Goal: Task Accomplishment & Management: Manage account settings

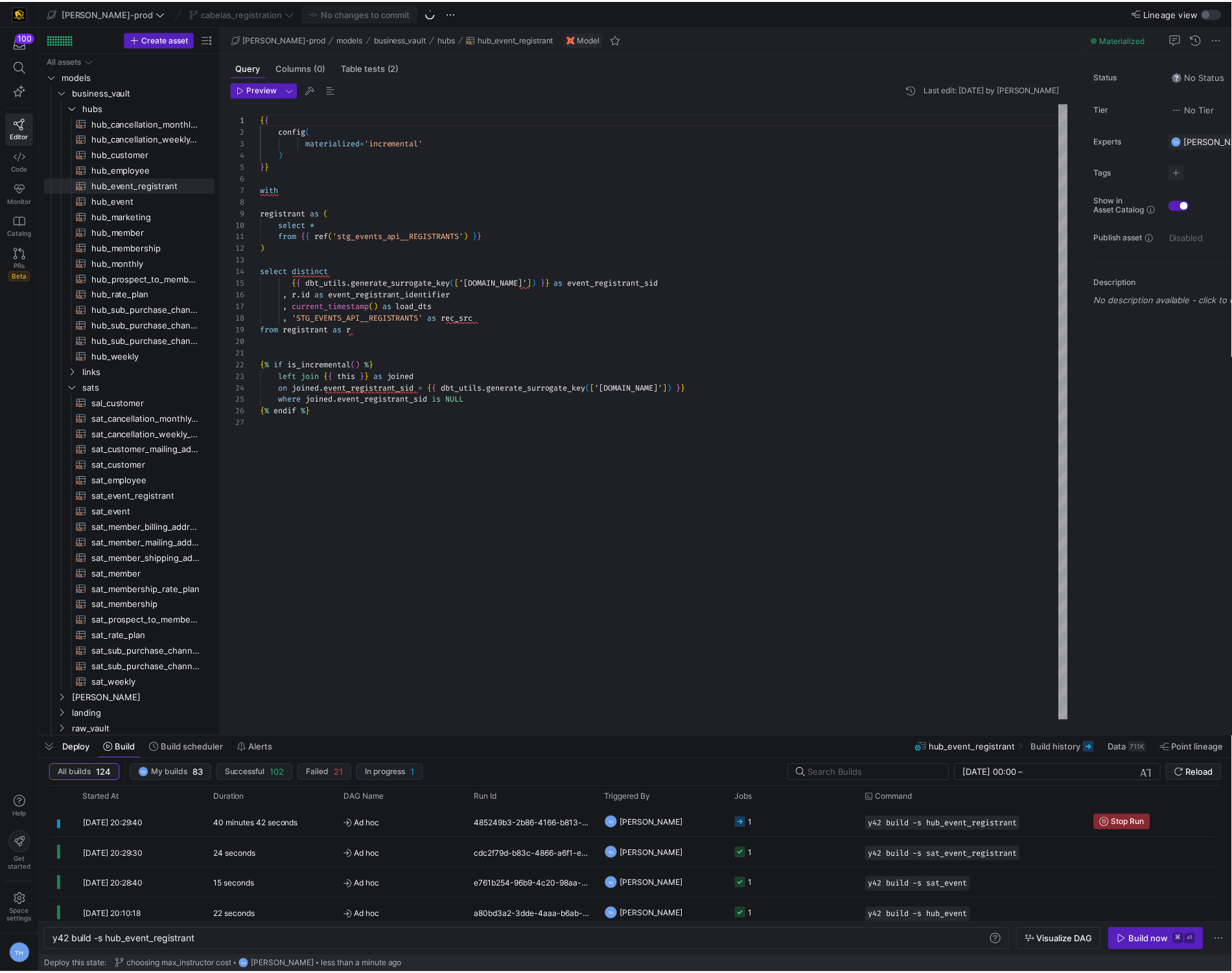
scroll to position [117, 0]
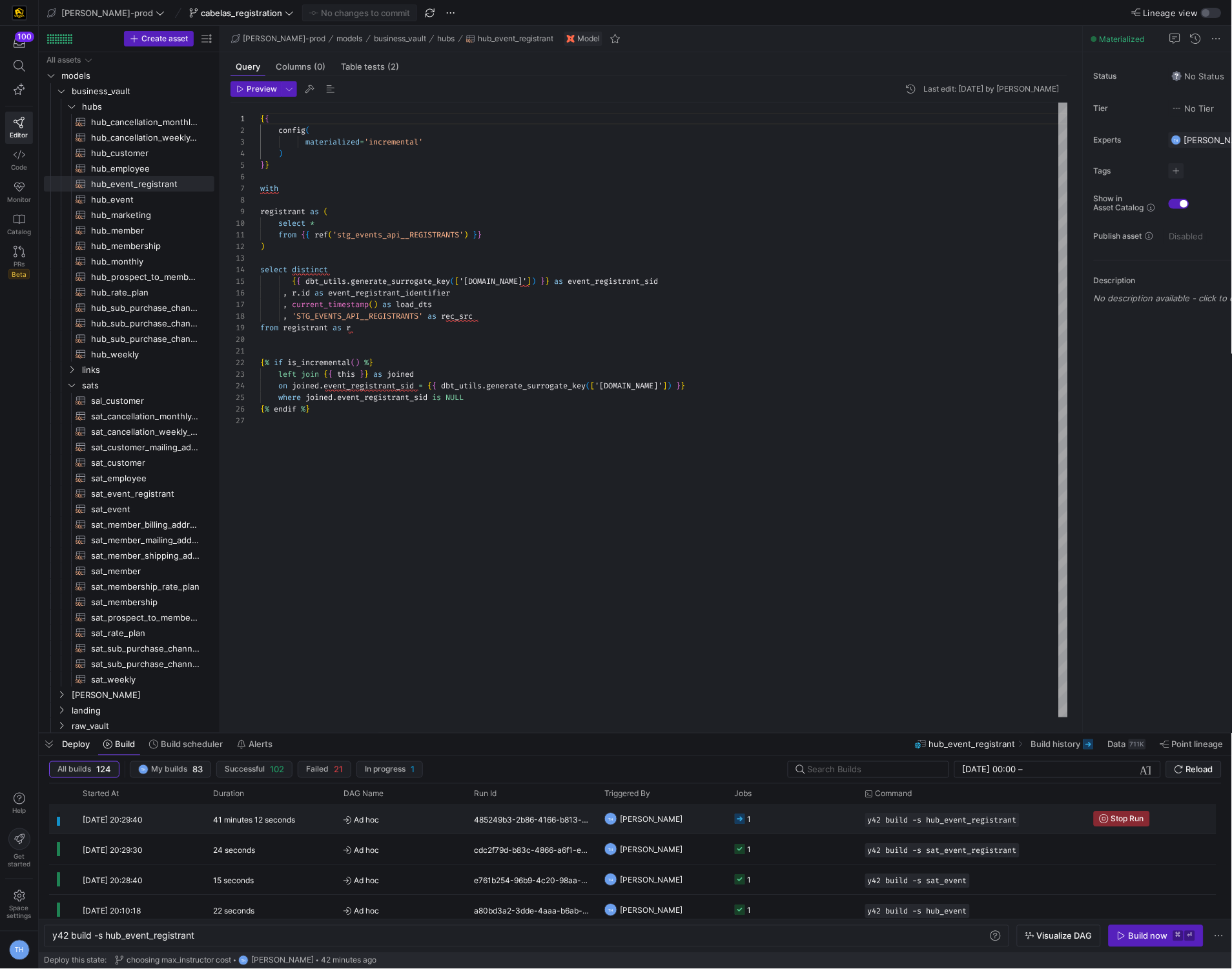
click at [789, 824] on y42-job-status-cell-renderer "1" at bounding box center [792, 819] width 115 height 28
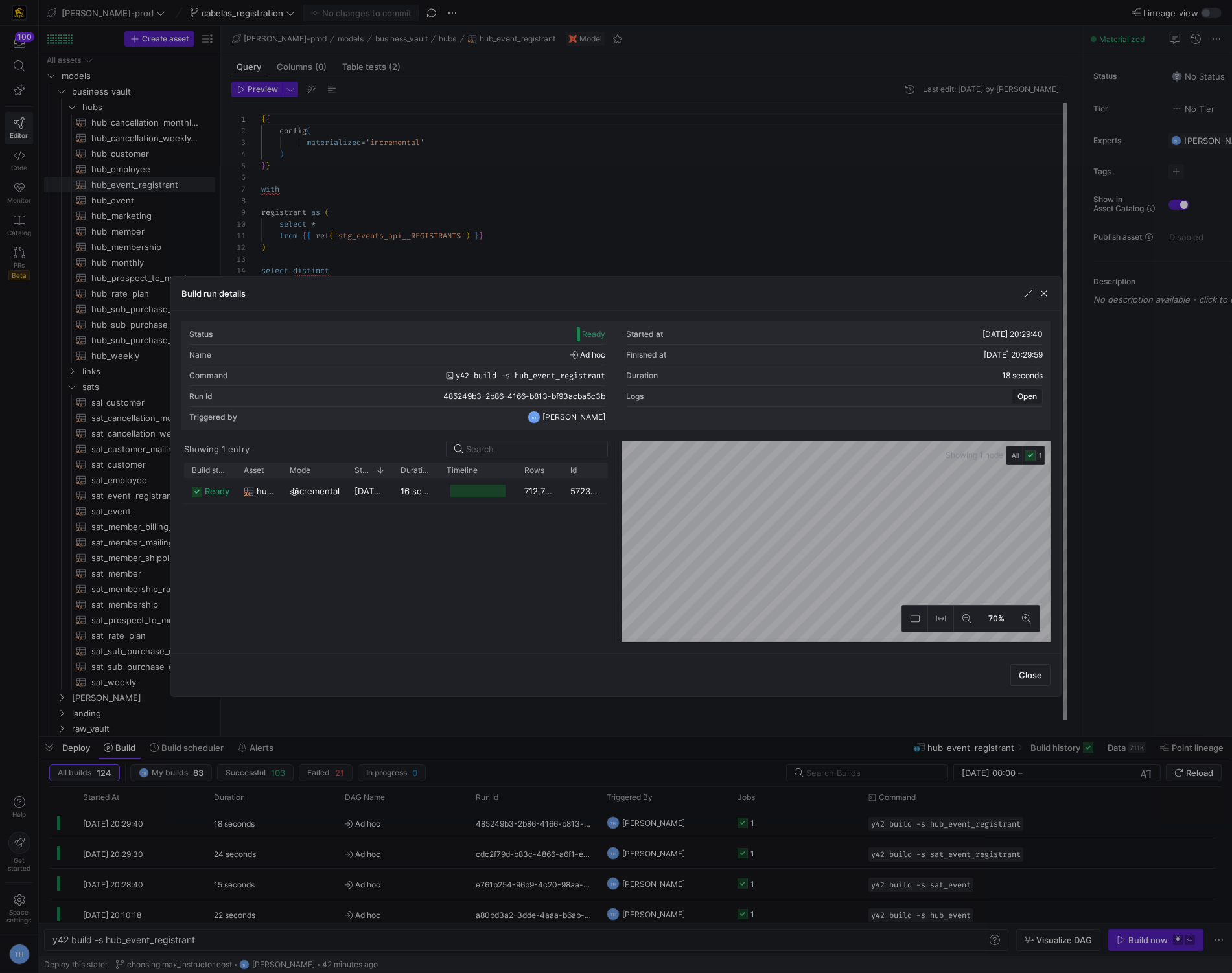
click at [727, 243] on div at bounding box center [616, 486] width 1232 height 973
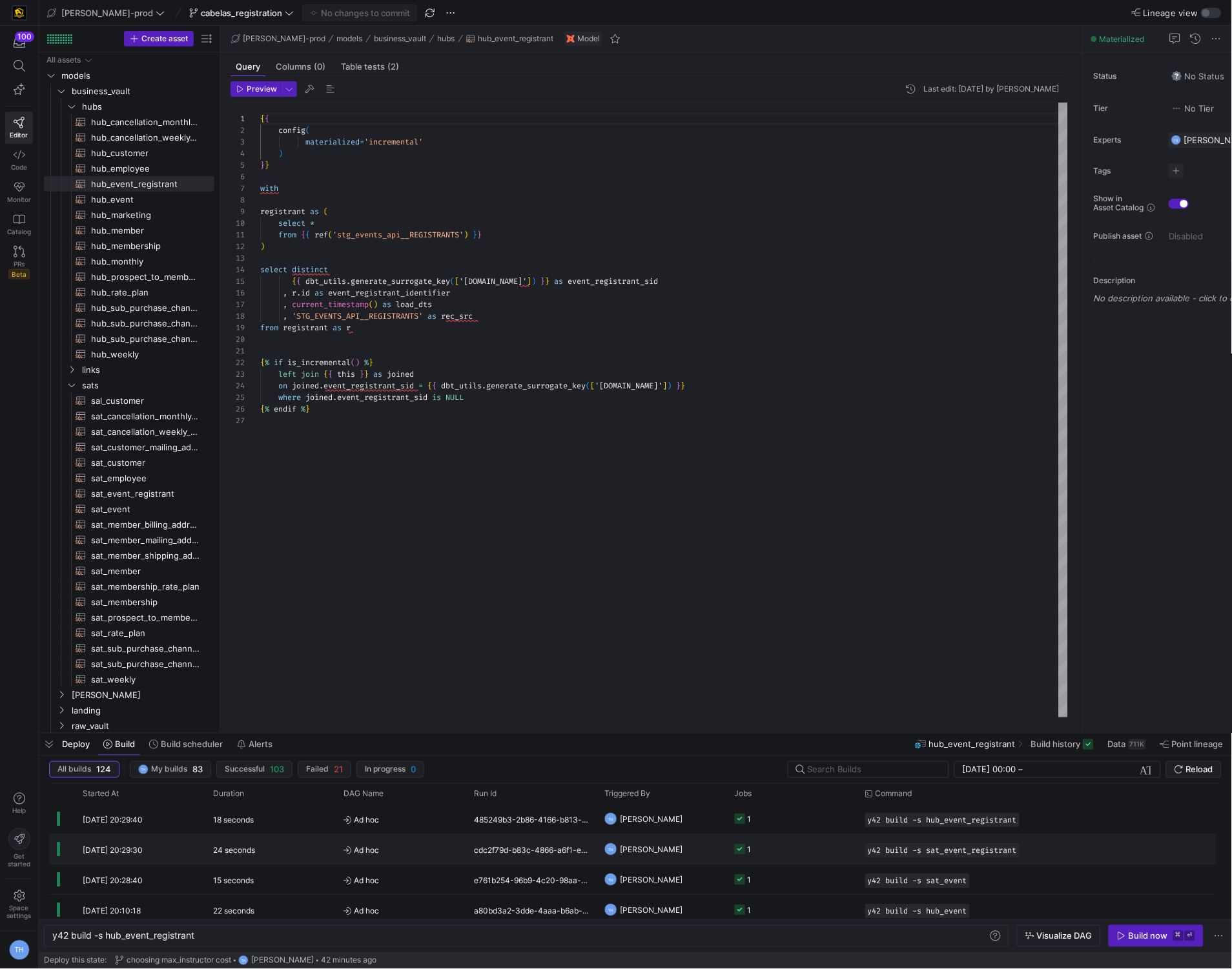
click at [804, 840] on y42-job-status-cell-renderer "1" at bounding box center [792, 850] width 115 height 28
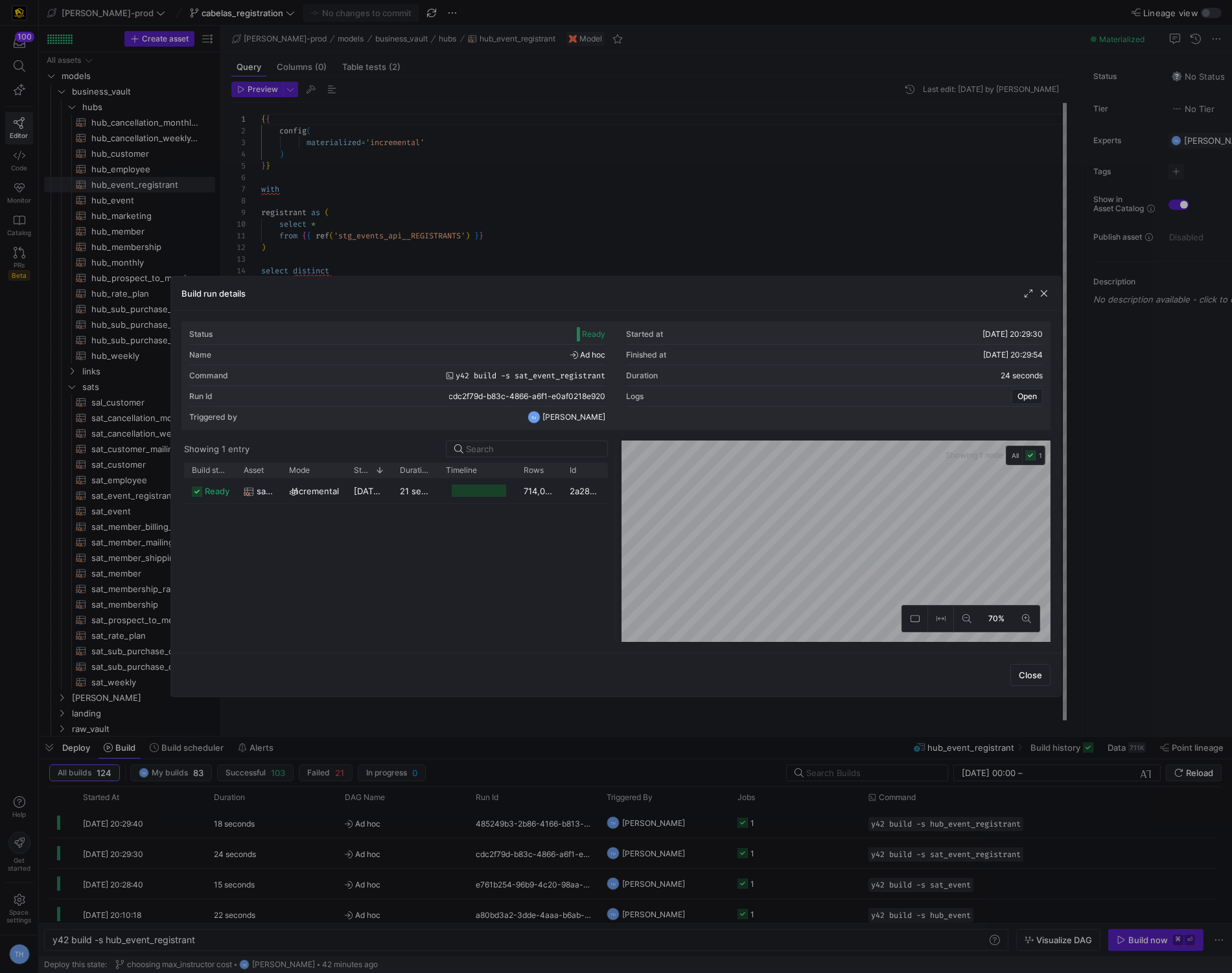
click at [748, 227] on div at bounding box center [616, 486] width 1232 height 973
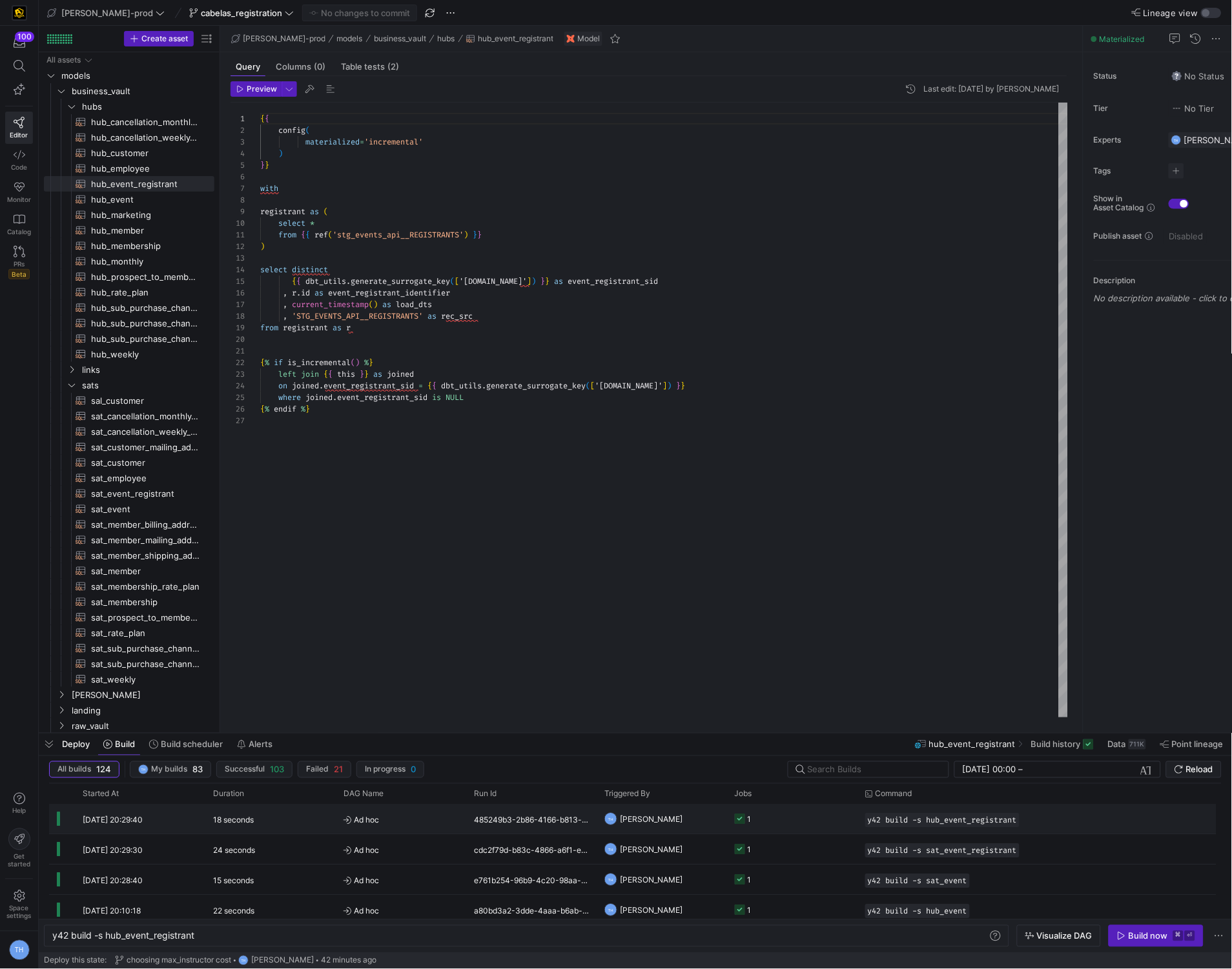
click at [767, 821] on y42-job-status-cell-renderer "1" at bounding box center [792, 819] width 115 height 28
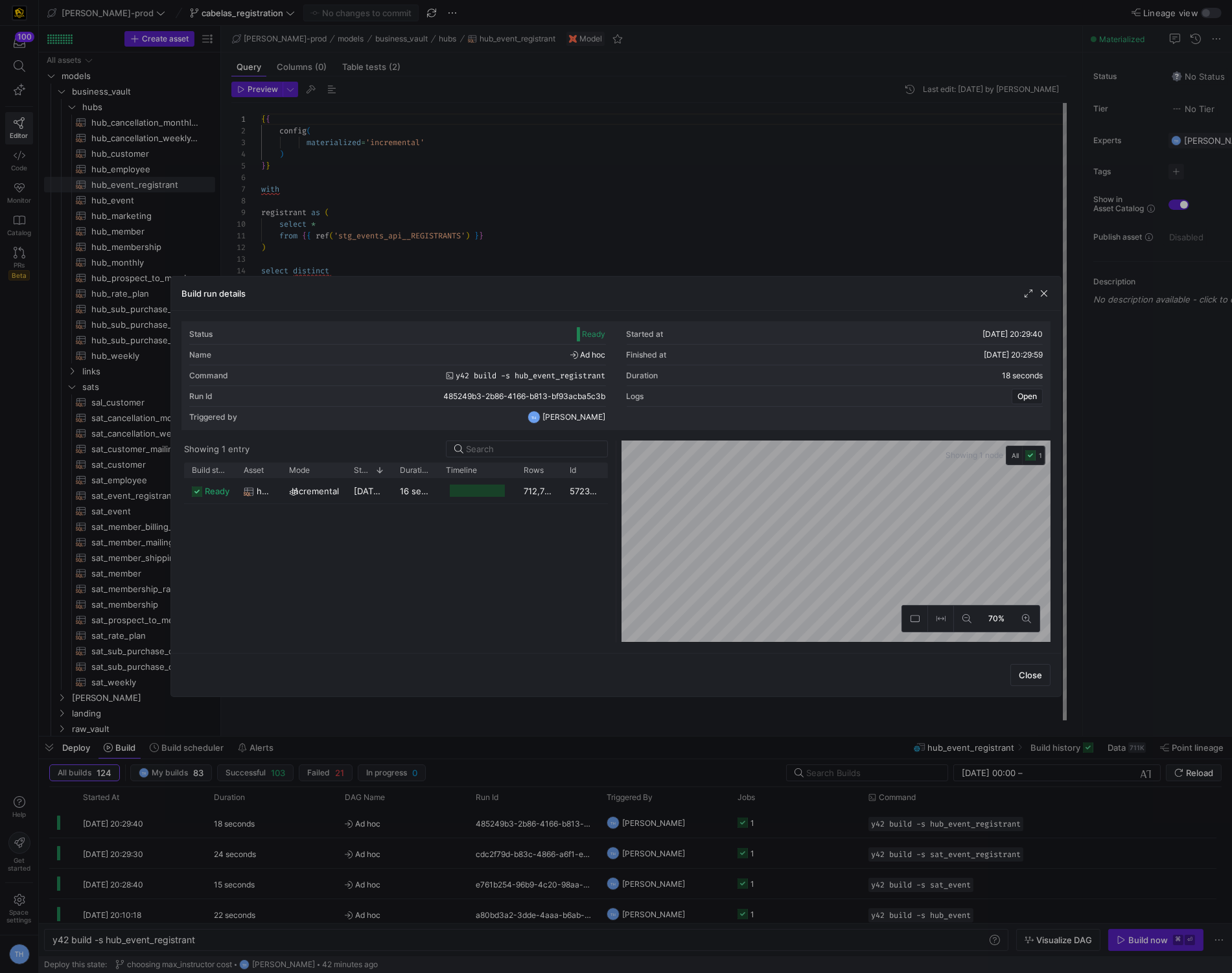
drag, startPoint x: 689, startPoint y: 220, endPoint x: 696, endPoint y: 271, distance: 51.5
click at [689, 220] on div at bounding box center [616, 486] width 1232 height 973
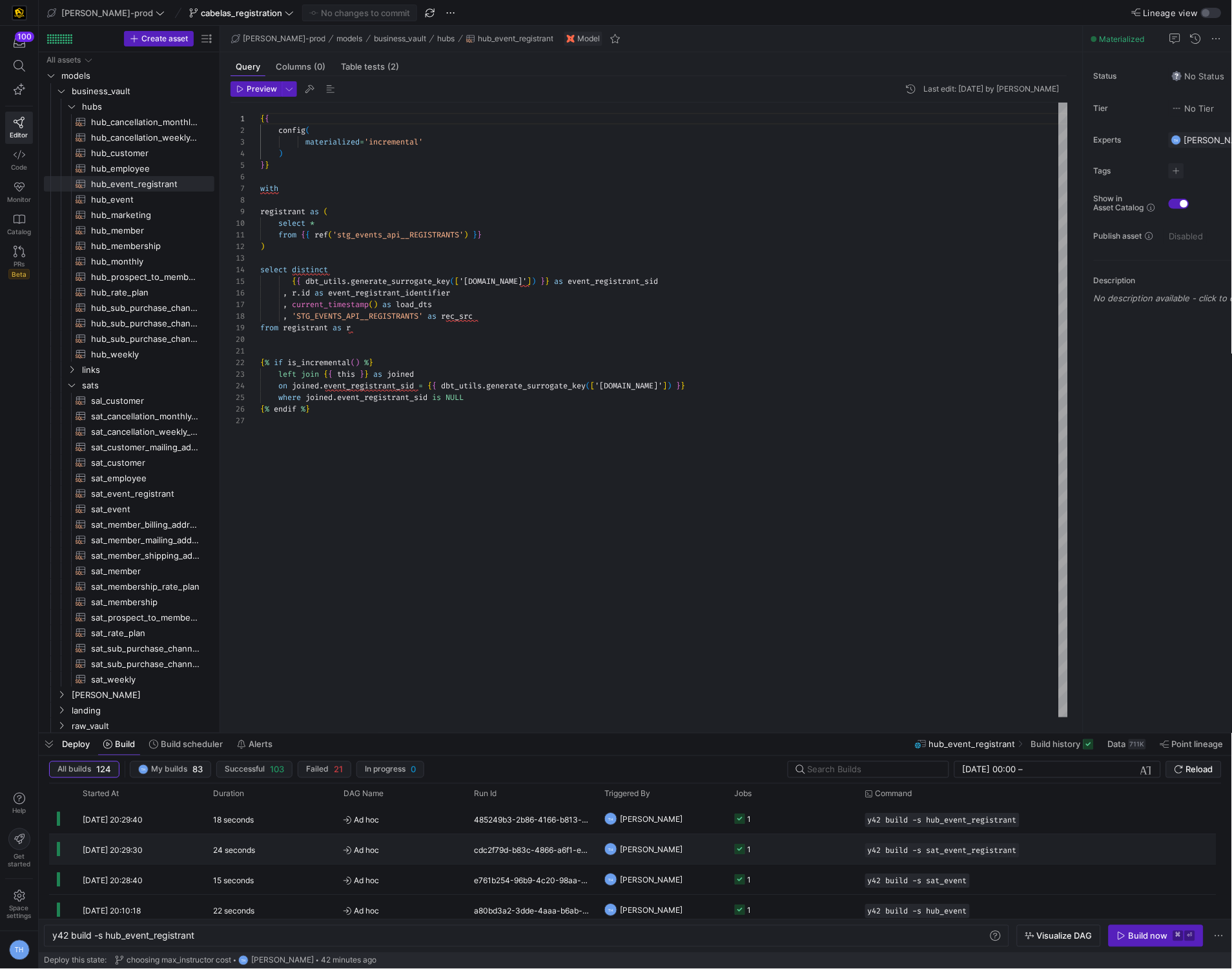
click at [788, 852] on y42-job-status-cell-renderer "1" at bounding box center [792, 850] width 115 height 28
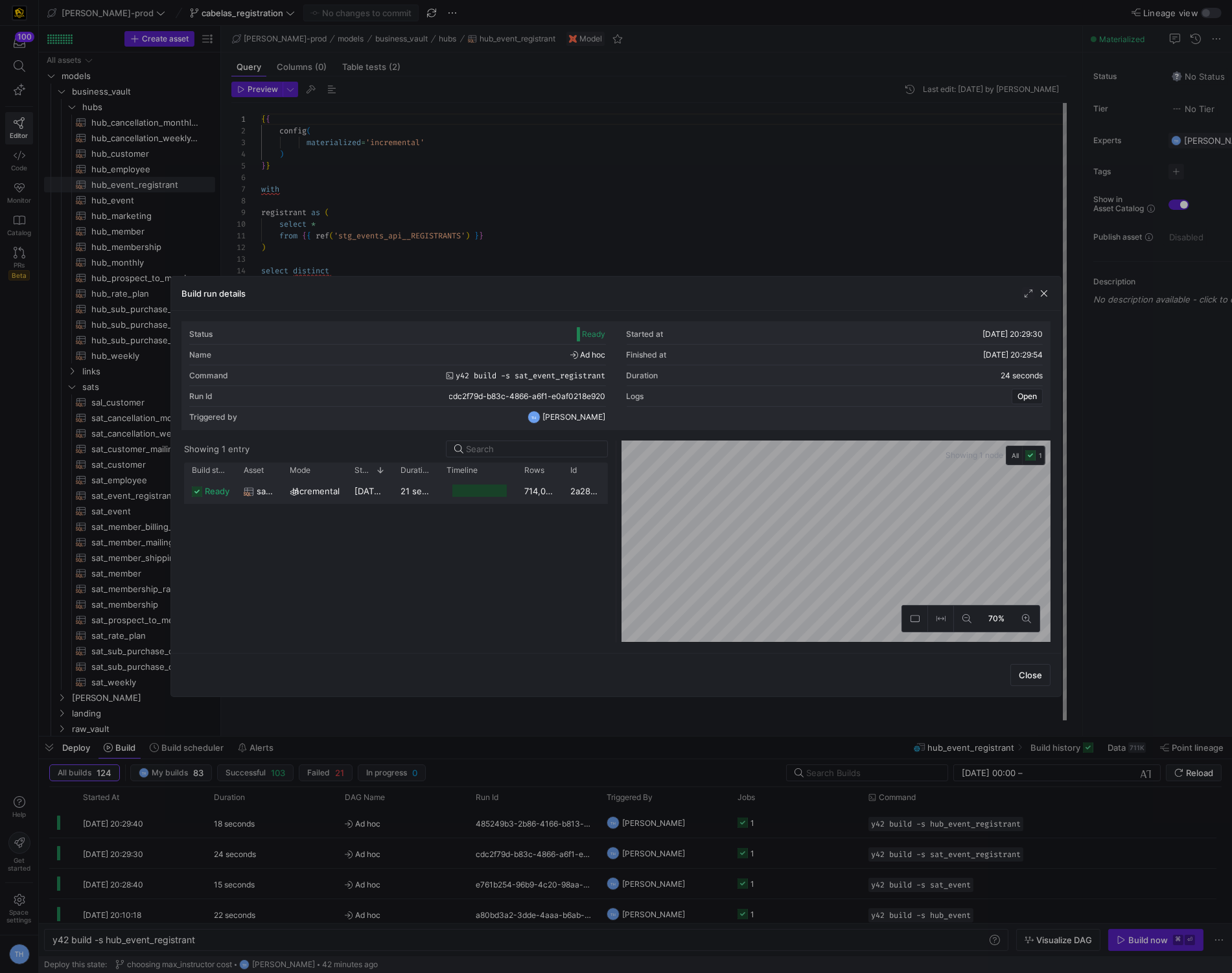
click at [530, 498] on div "714,082" at bounding box center [540, 490] width 46 height 25
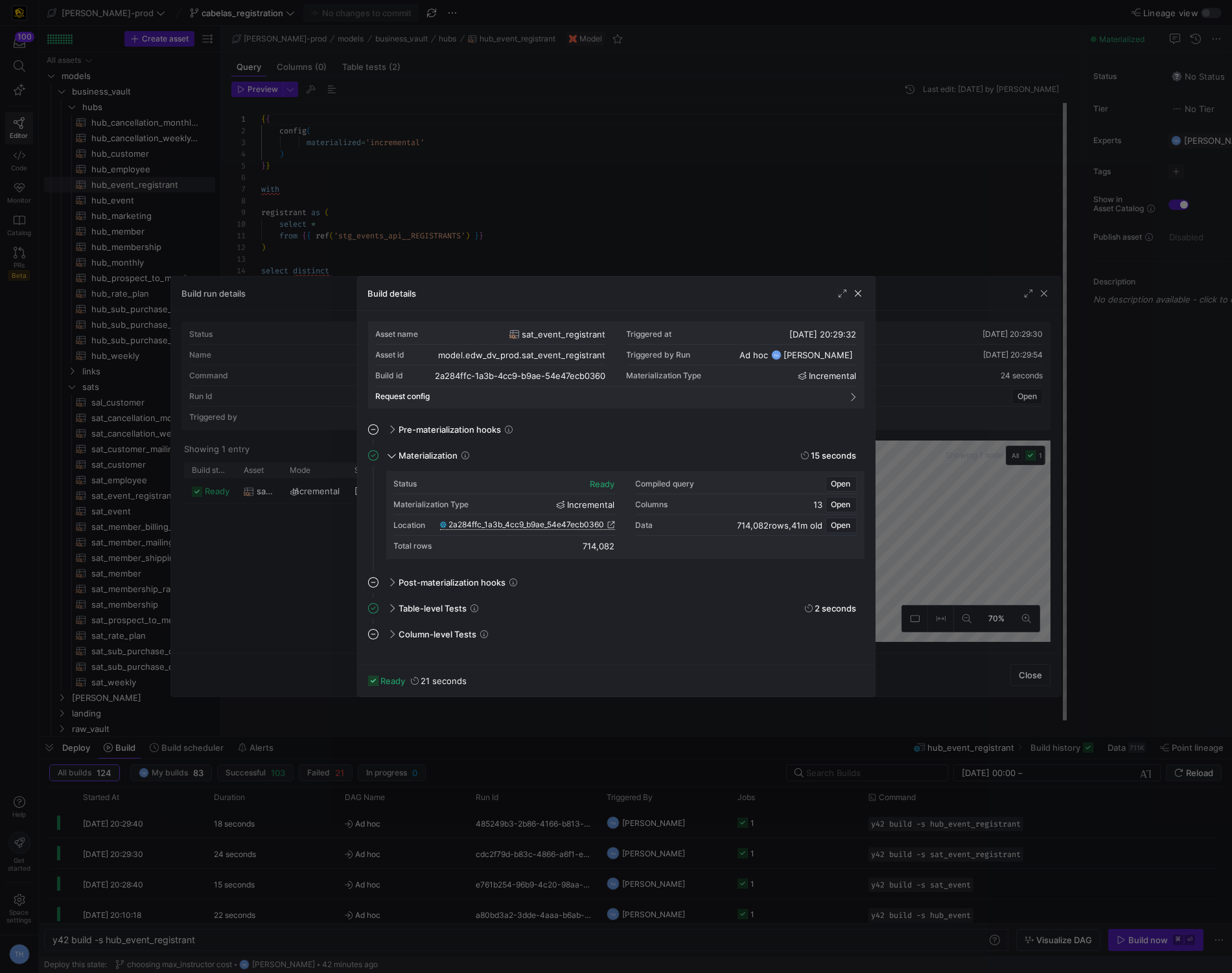
click at [568, 526] on span "2a284ffc_1a3b_4cc9_b9ae_54e47ecb0360" at bounding box center [526, 525] width 155 height 9
click at [516, 108] on div at bounding box center [616, 486] width 1232 height 973
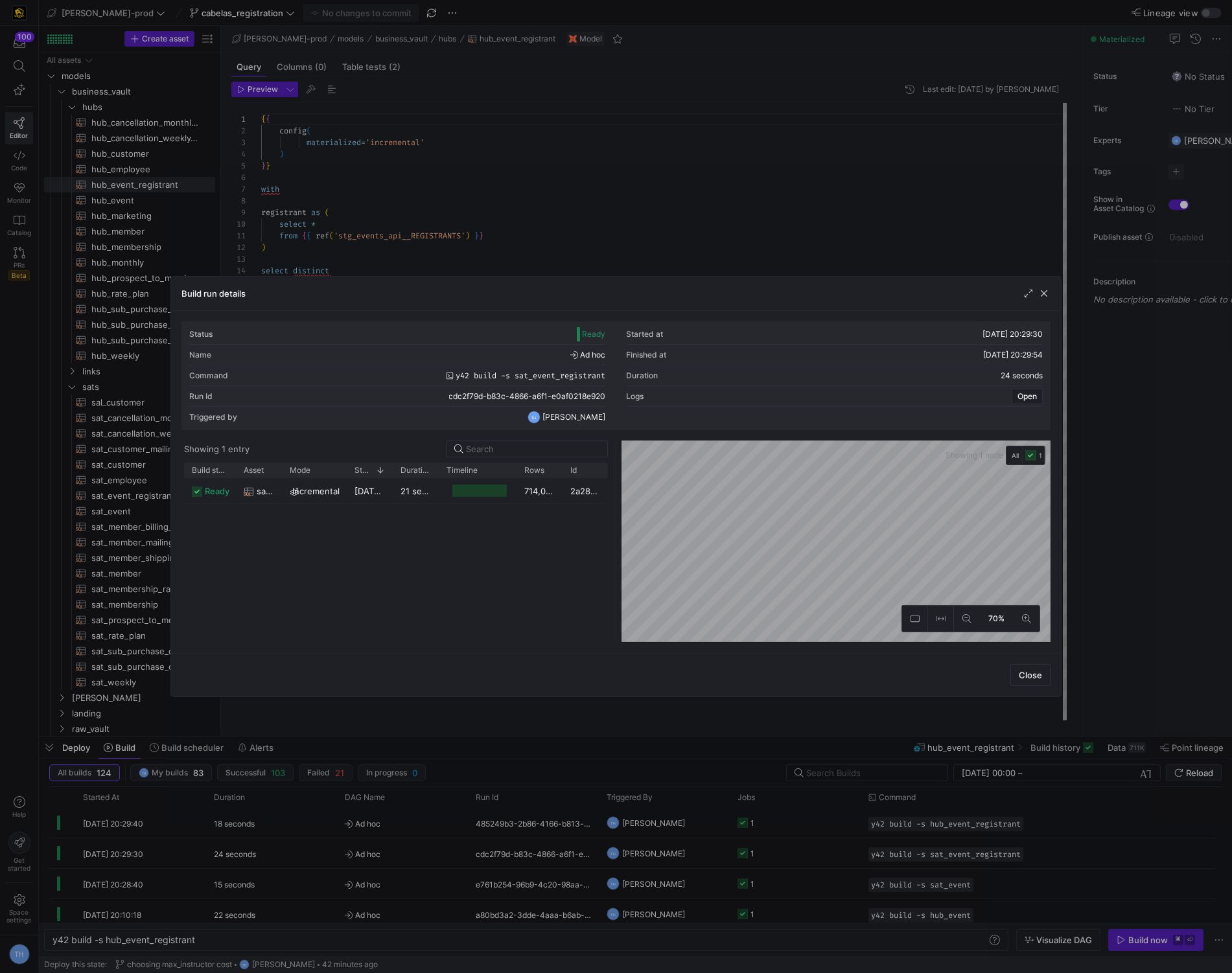
click at [516, 108] on div at bounding box center [616, 486] width 1232 height 973
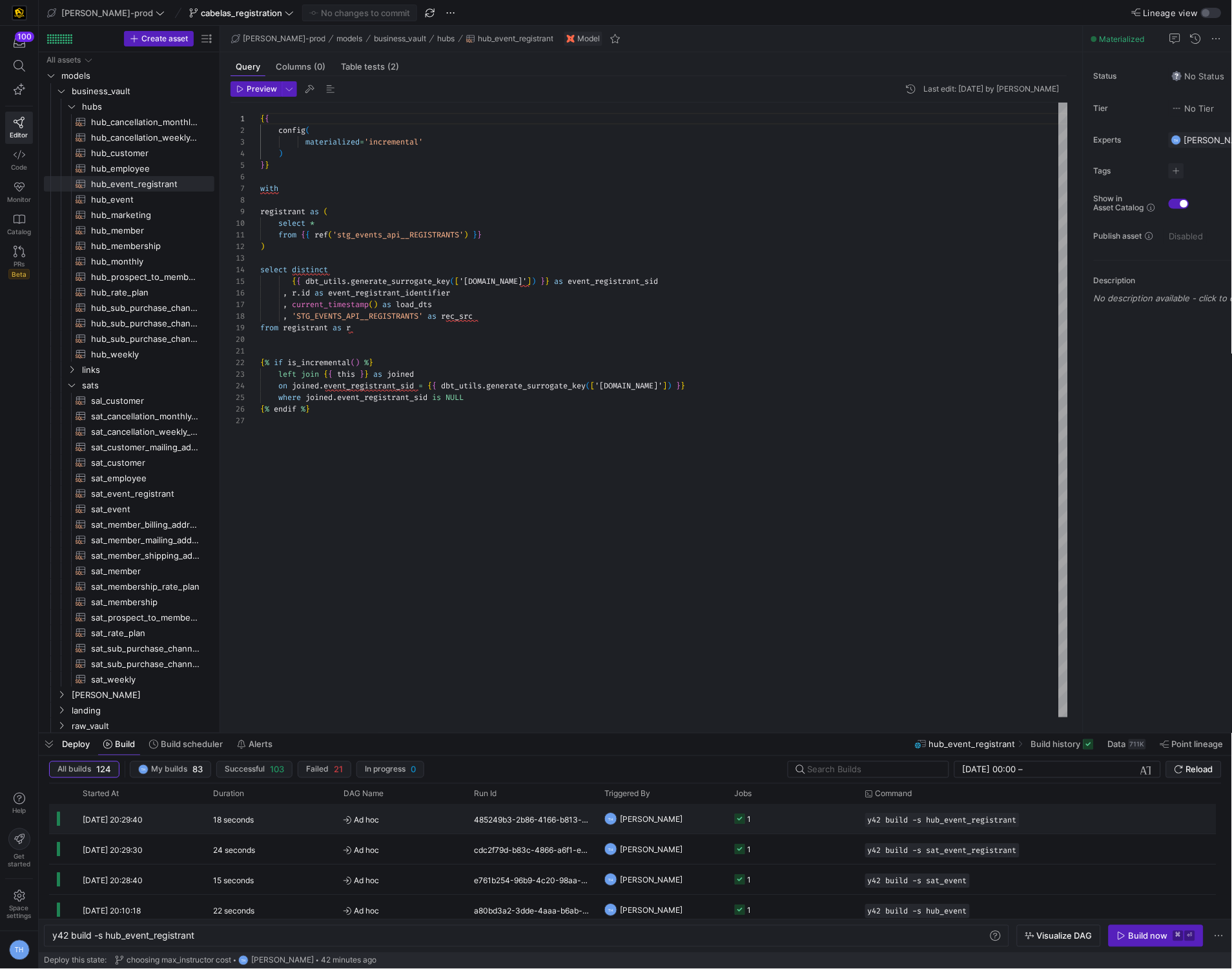
click at [783, 817] on y42-job-status-cell-renderer "1" at bounding box center [792, 819] width 115 height 28
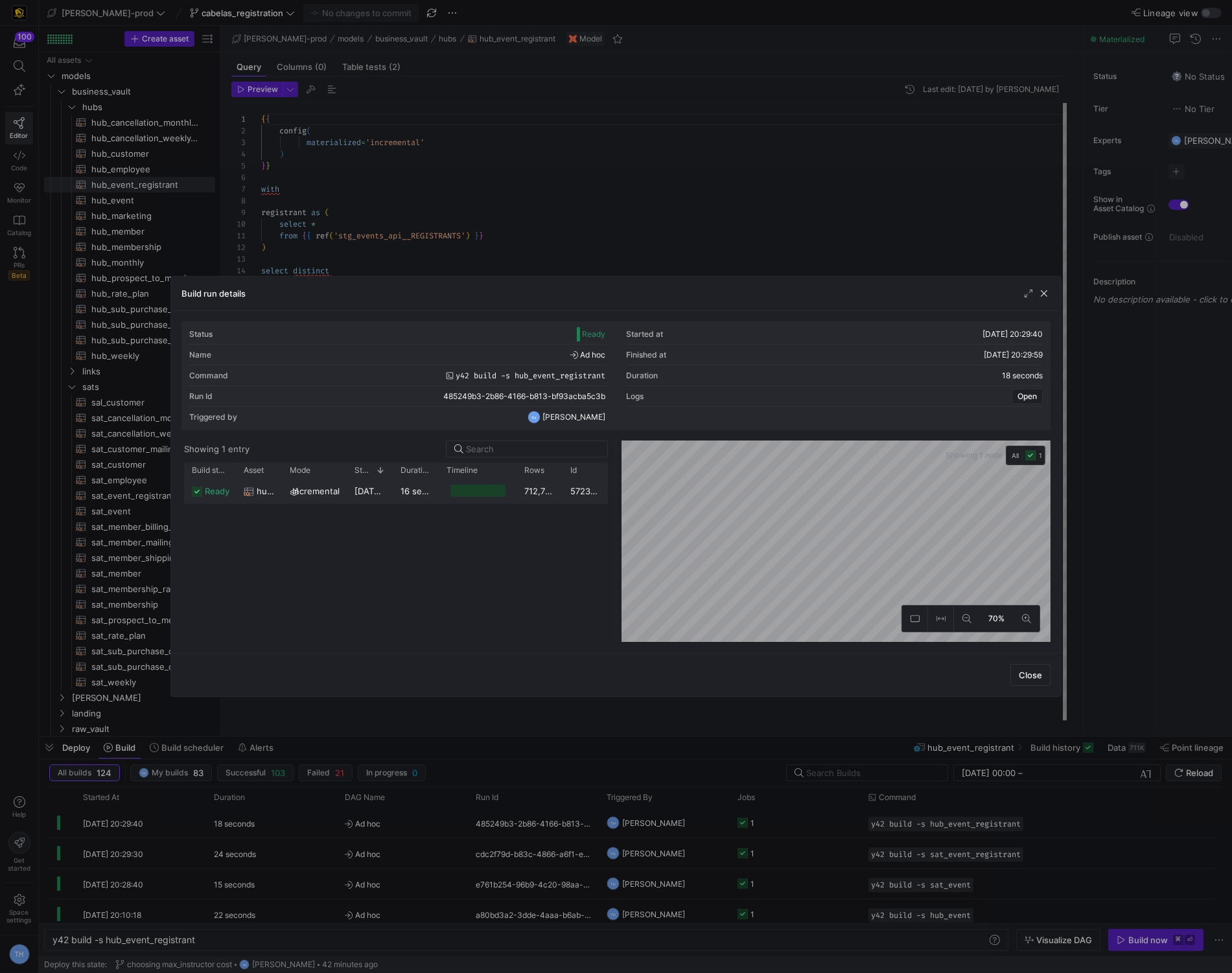
click at [506, 497] on y42-job-duration-timeline-cell-renderer at bounding box center [477, 490] width 62 height 24
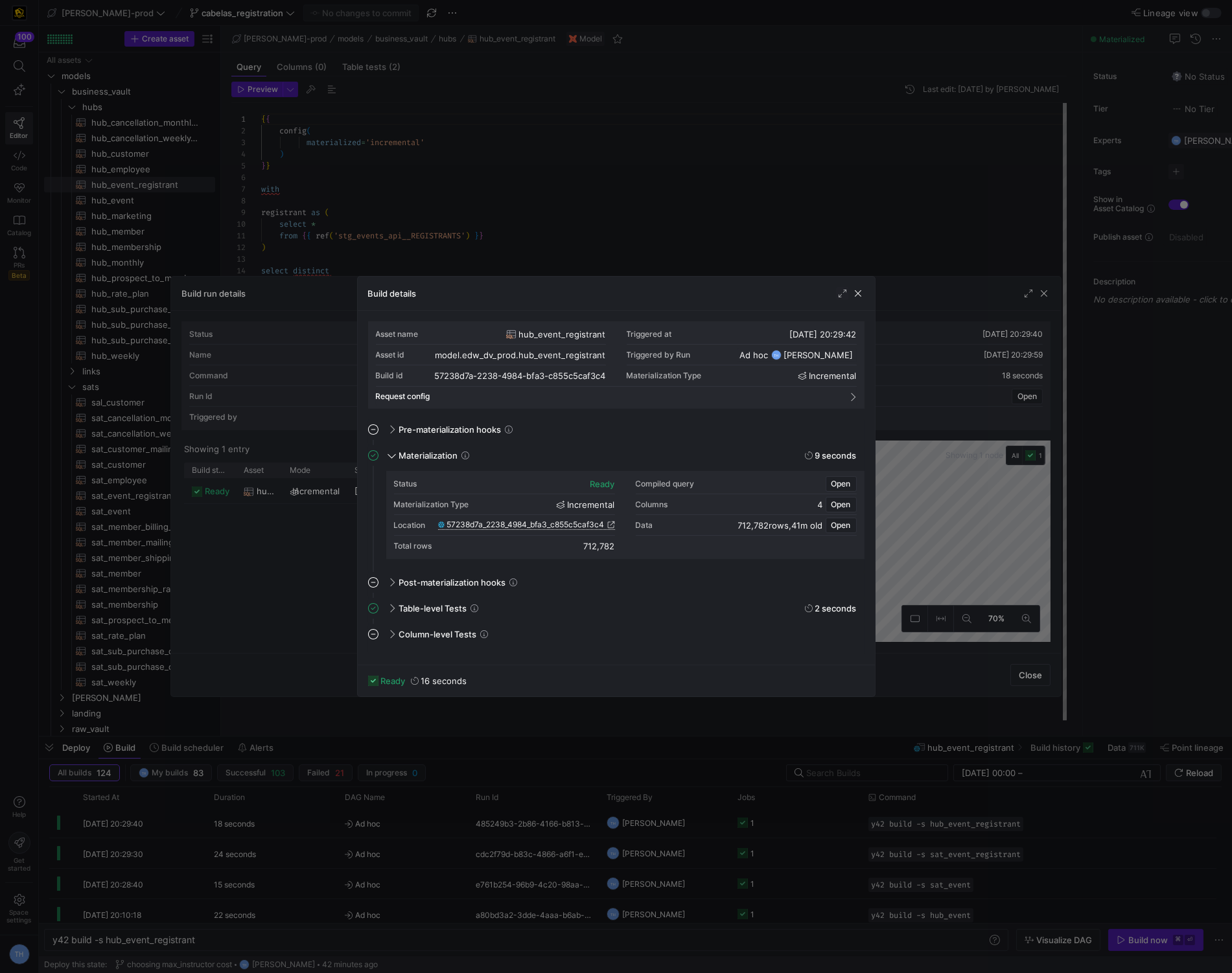
click at [546, 526] on span "57238d7a_2238_4984_bfa3_c855c5caf3c4" at bounding box center [526, 525] width 158 height 9
click at [413, 189] on div at bounding box center [616, 486] width 1232 height 973
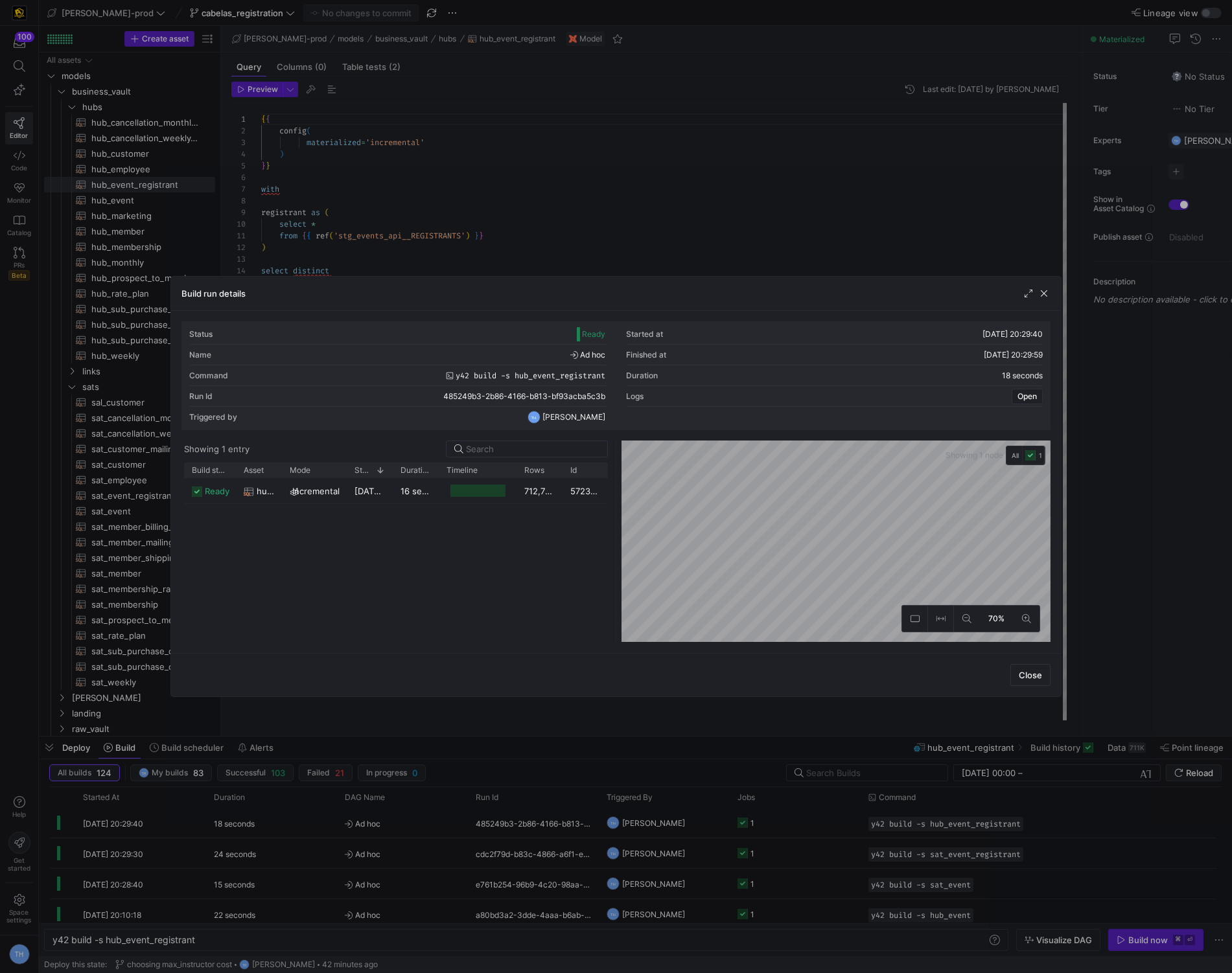
click at [413, 189] on div at bounding box center [616, 486] width 1232 height 973
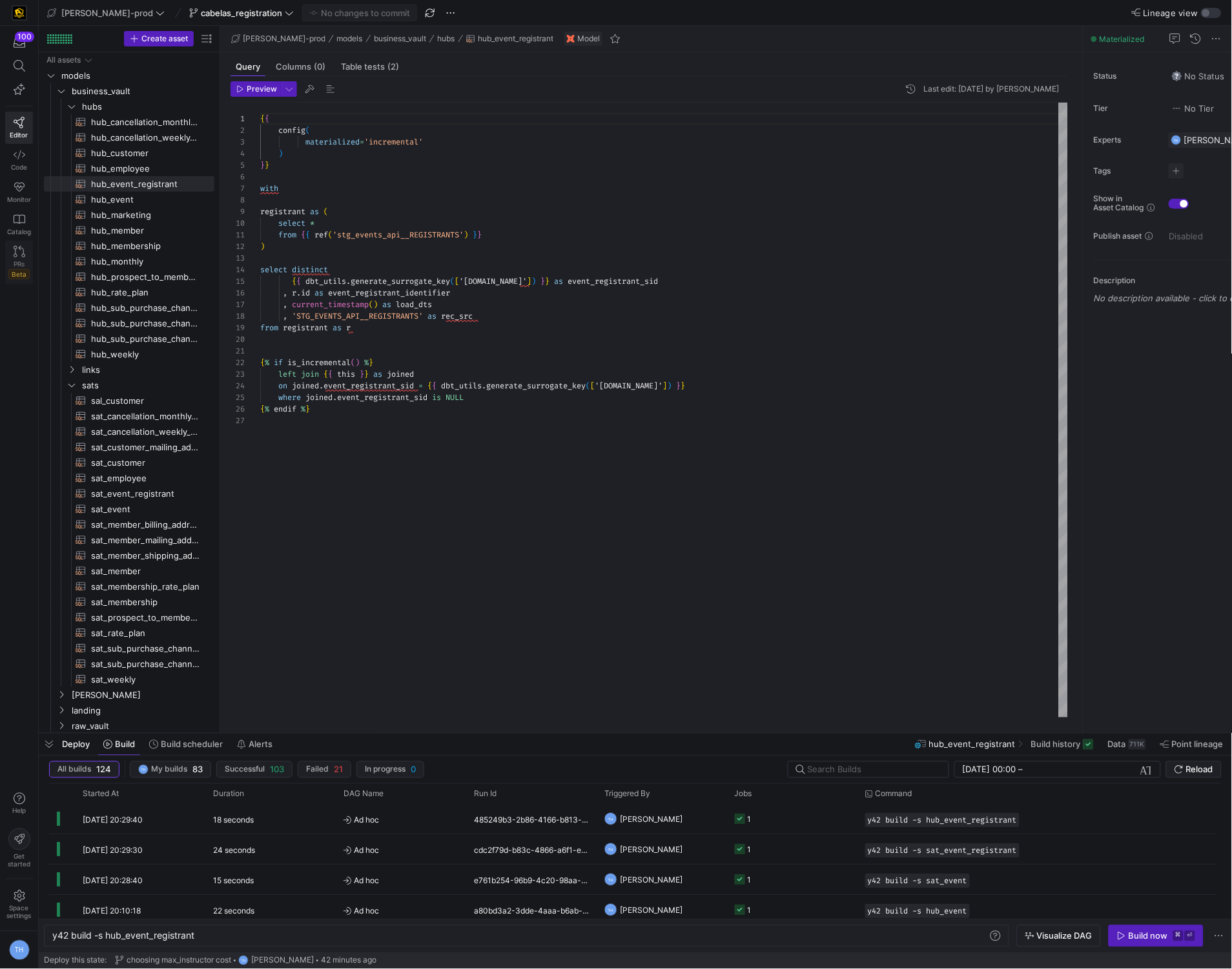
click at [18, 253] on icon at bounding box center [19, 251] width 11 height 11
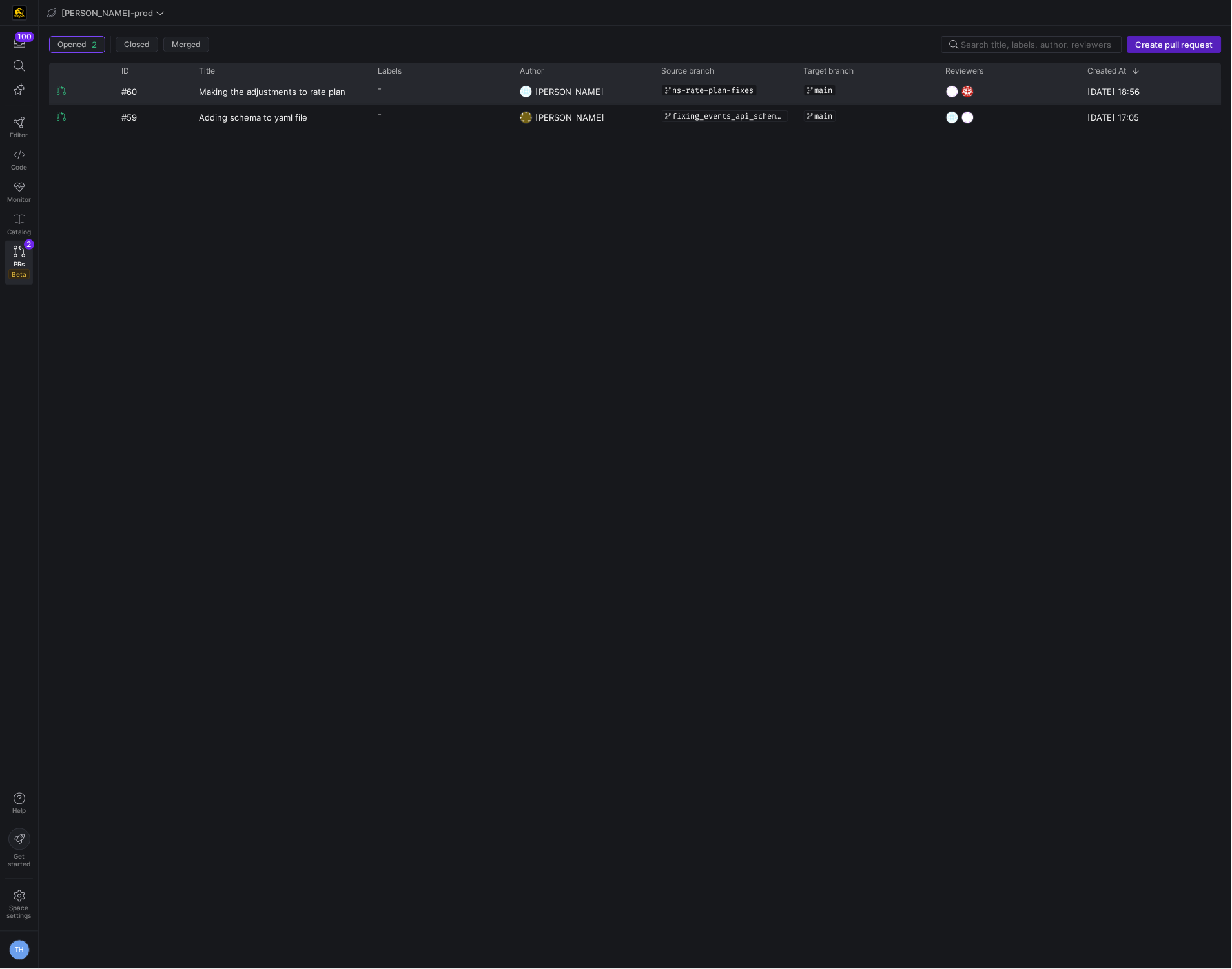
click at [449, 93] on y42-pull-request-list-view-label-cell-renderer "-" at bounding box center [440, 89] width 126 height 18
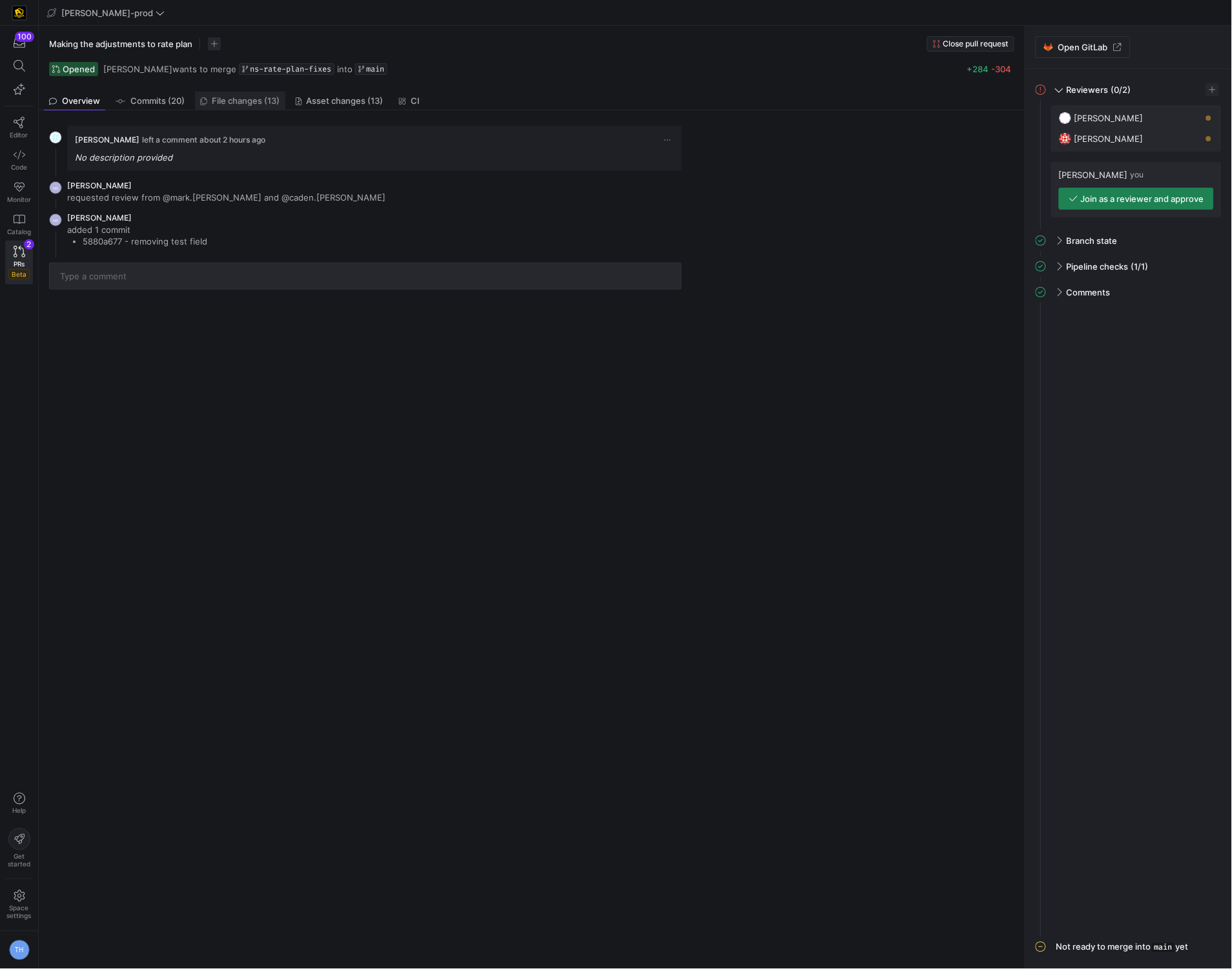
click at [250, 99] on span "File changes (13)" at bounding box center [246, 100] width 68 height 8
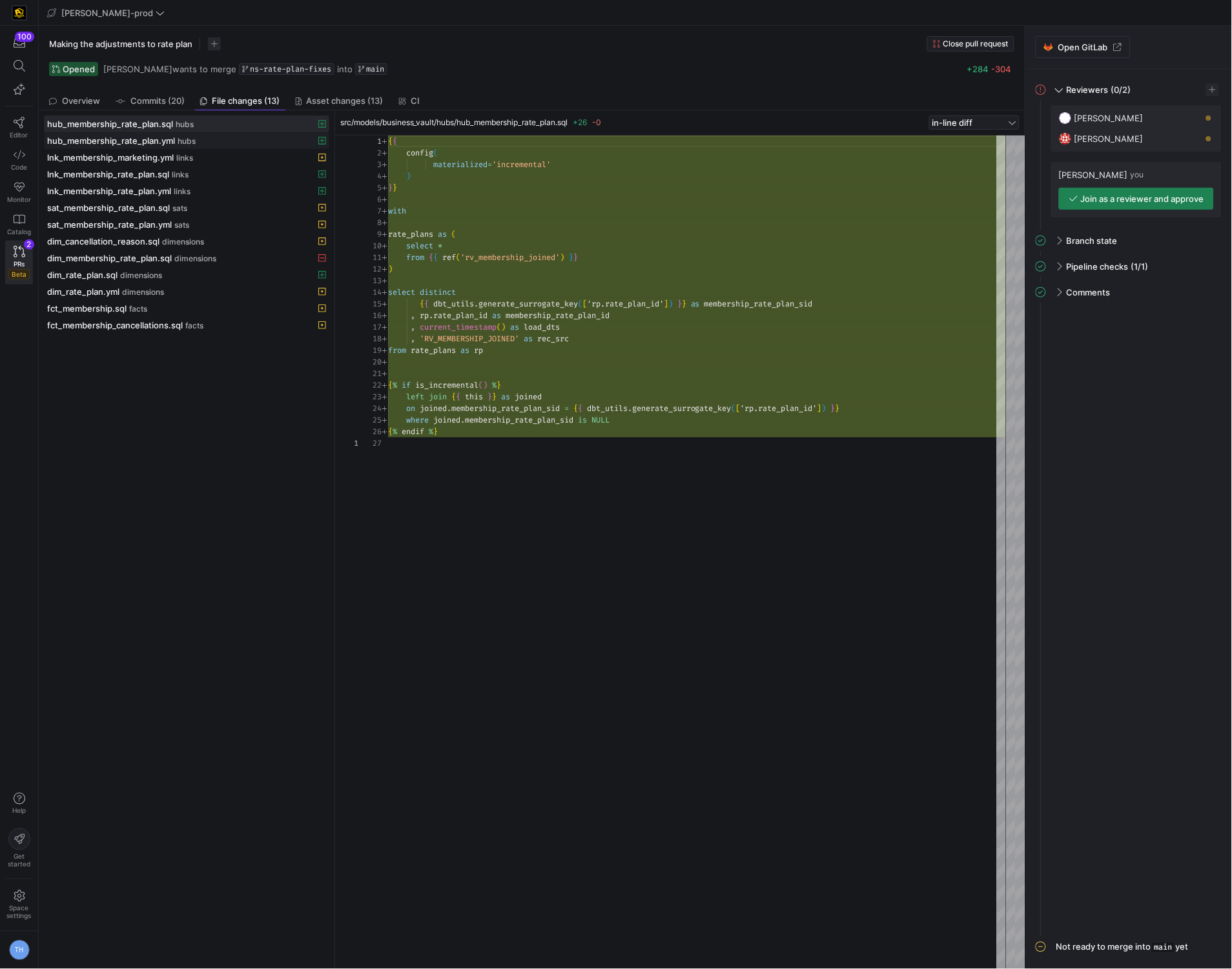
scroll to position [116, 0]
click at [21, 47] on icon "button" at bounding box center [19, 42] width 11 height 10
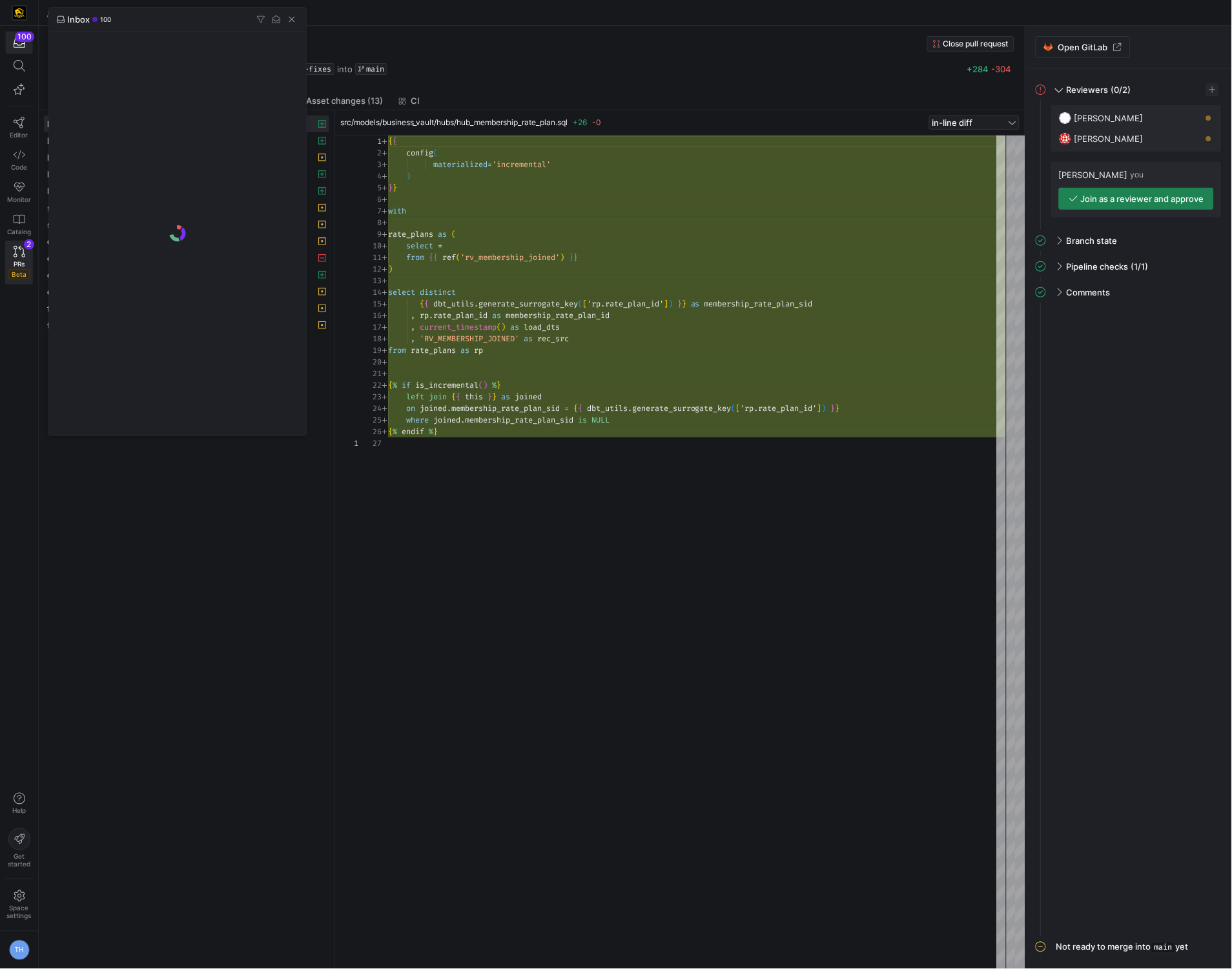
click at [21, 47] on div at bounding box center [616, 484] width 1232 height 969
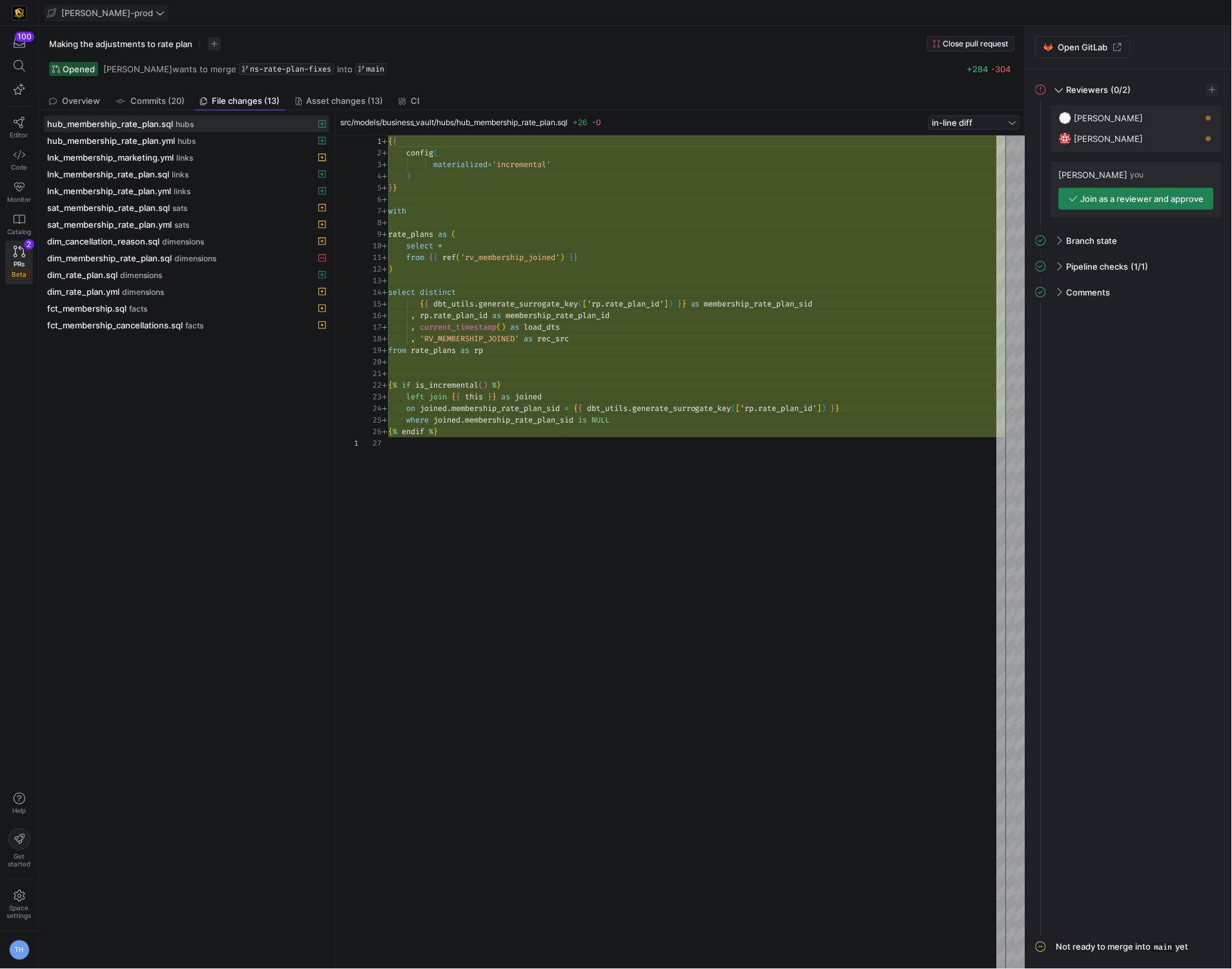
click at [103, 10] on span "[PERSON_NAME]-prod" at bounding box center [107, 12] width 92 height 10
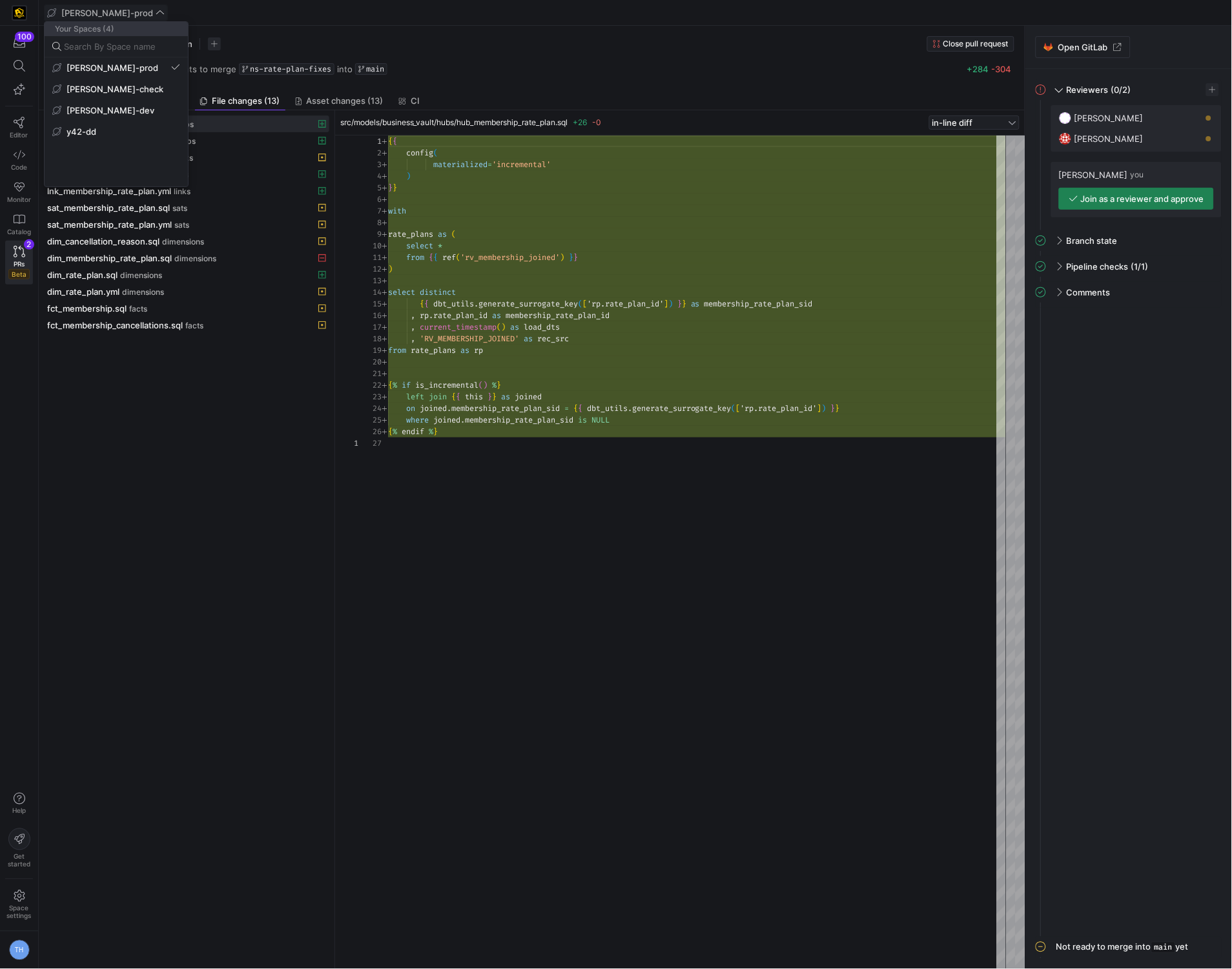
click at [103, 10] on div at bounding box center [616, 484] width 1232 height 969
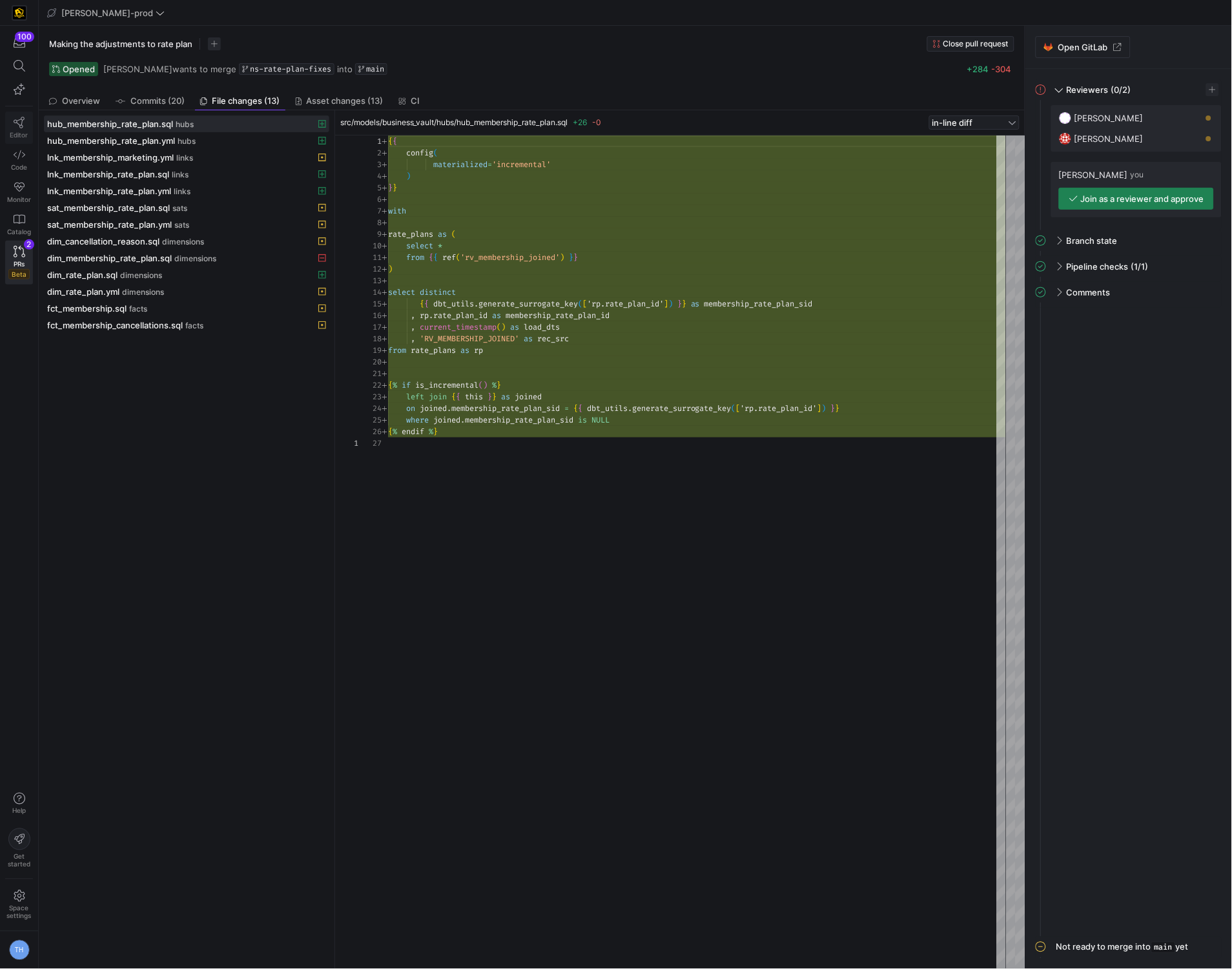
click at [18, 131] on span "Editor" at bounding box center [19, 135] width 18 height 8
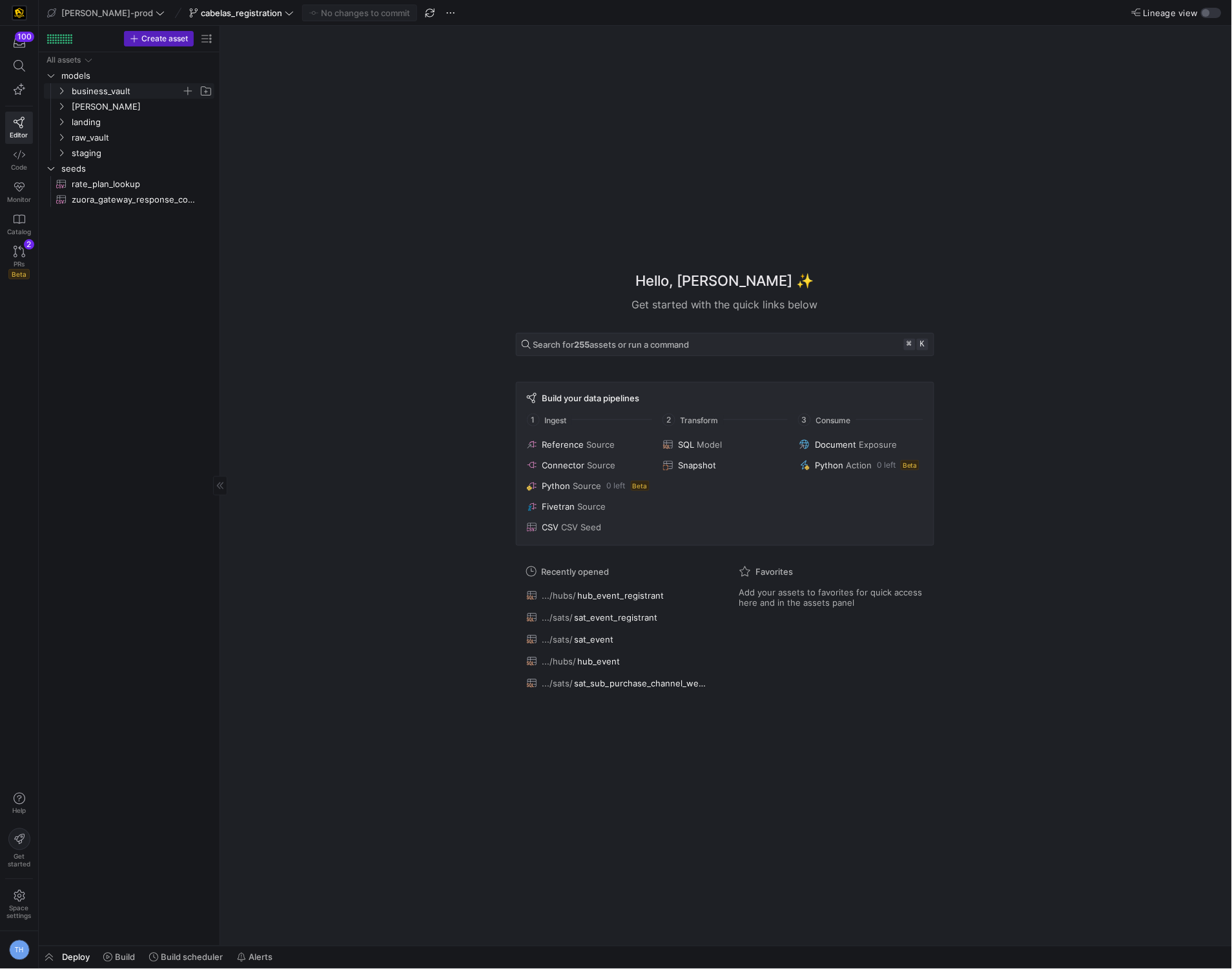
click at [115, 93] on span "business_vault" at bounding box center [126, 91] width 109 height 15
click at [109, 139] on span "sats" at bounding box center [132, 137] width 100 height 15
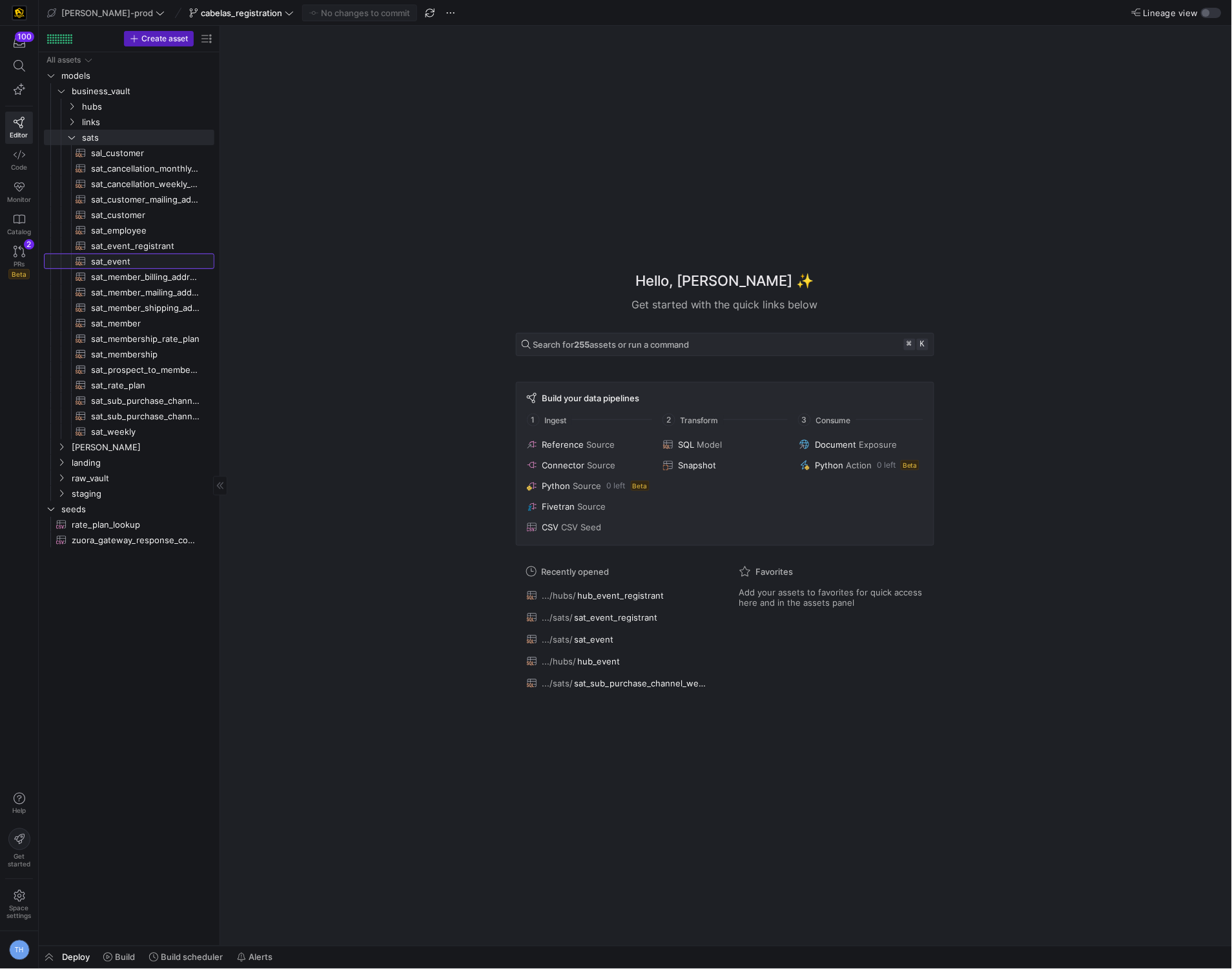
click at [112, 265] on span "sat_event​​​​​​​​​​" at bounding box center [145, 261] width 109 height 15
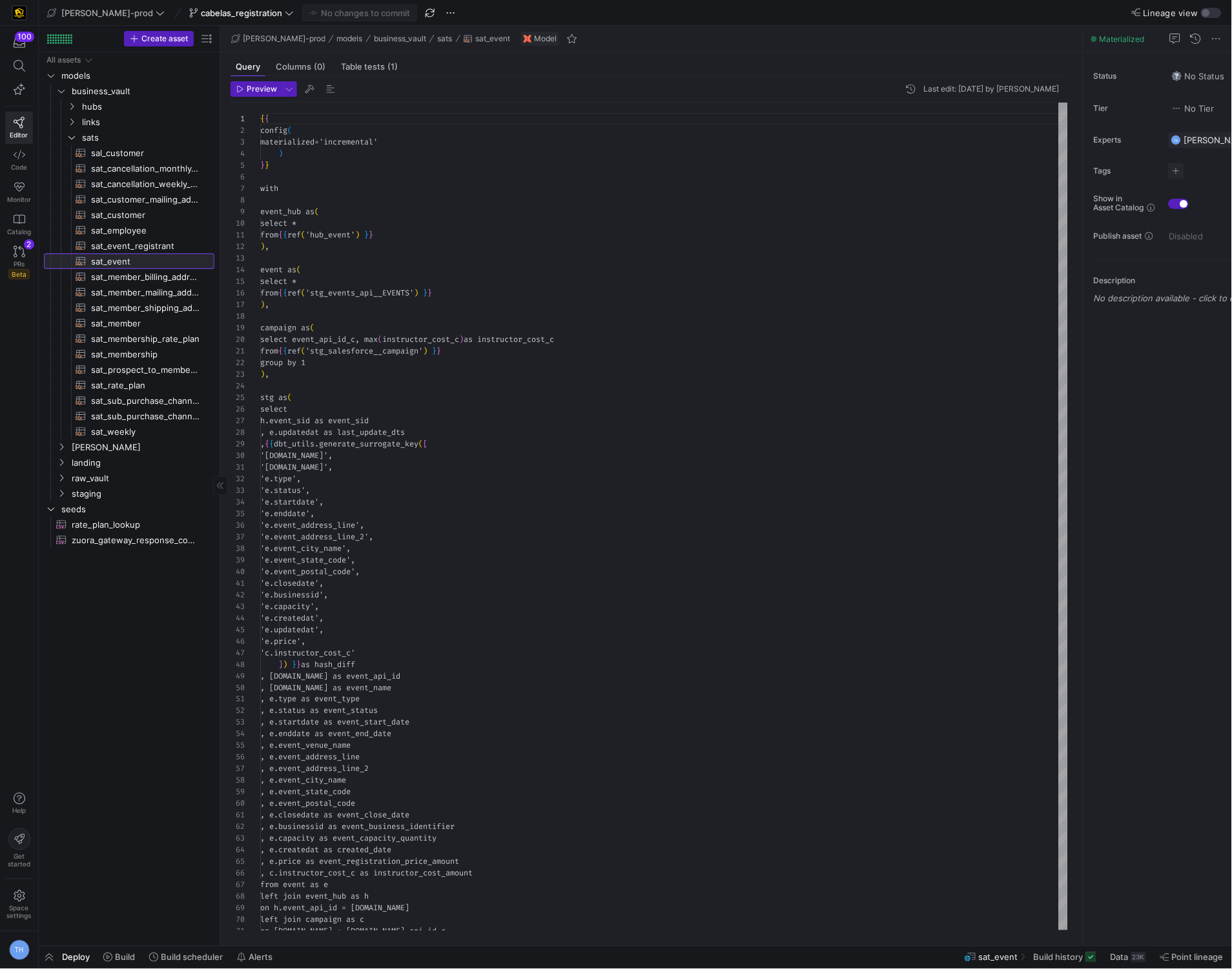
scroll to position [116, 0]
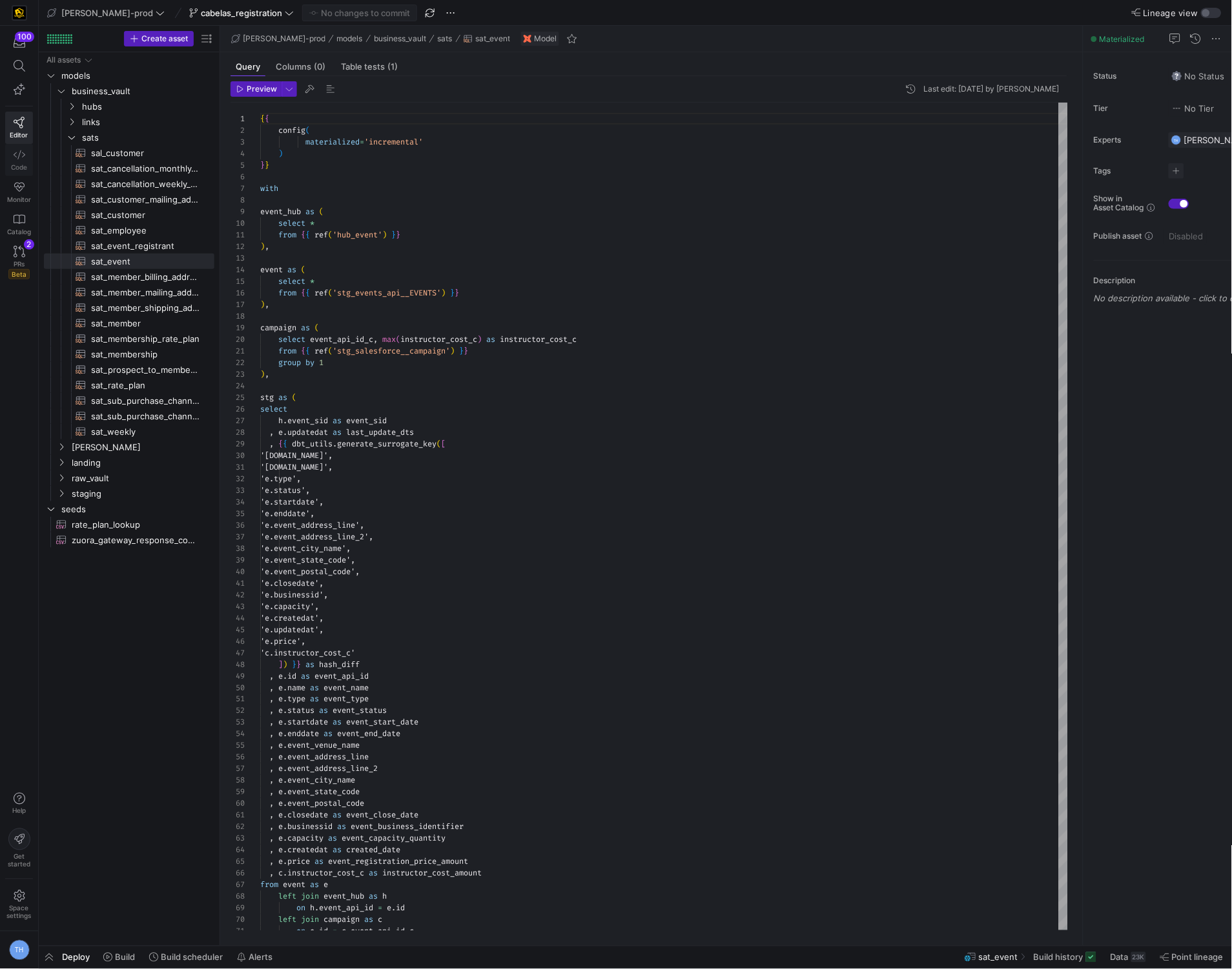
click at [23, 154] on icon at bounding box center [19, 155] width 11 height 9
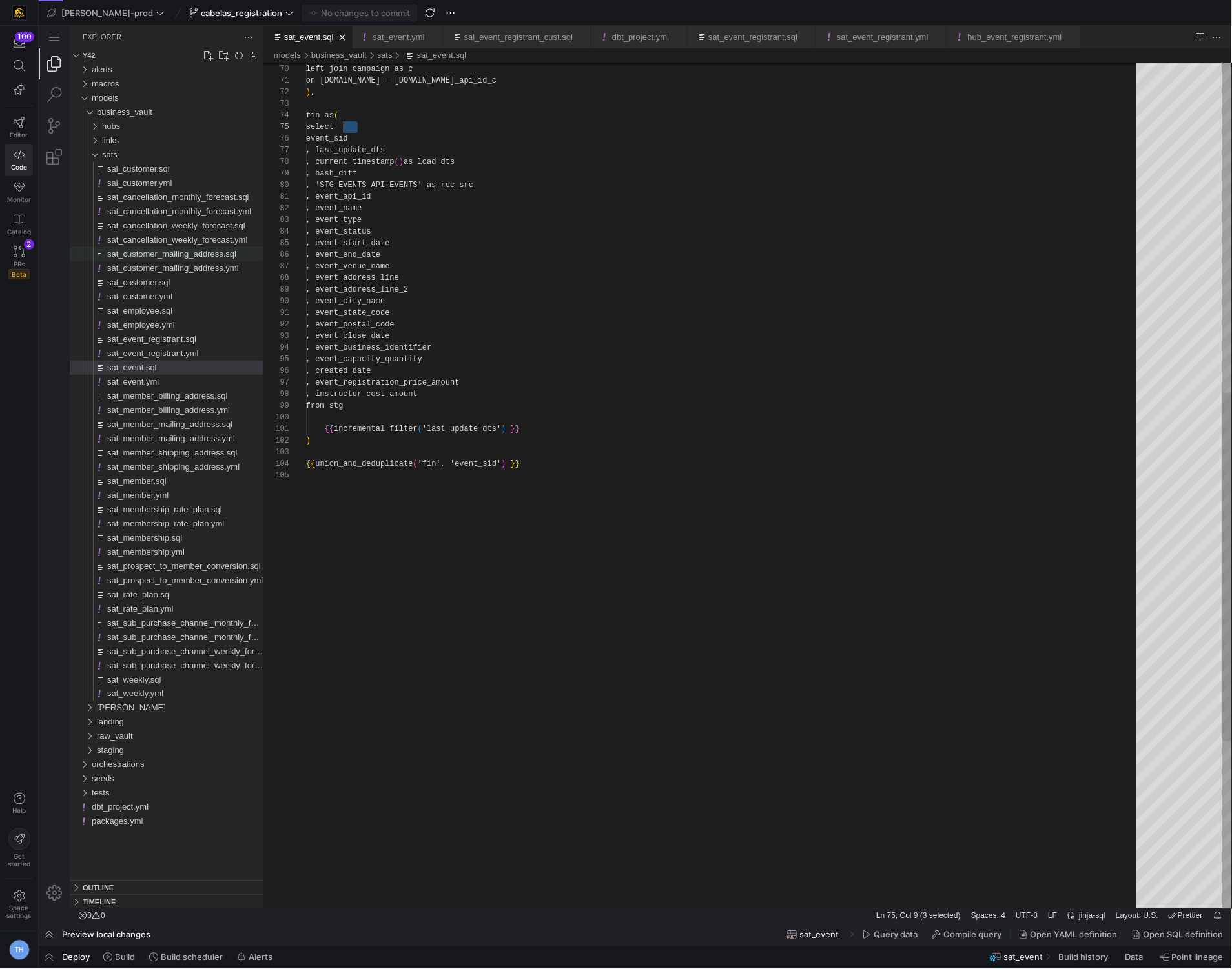
scroll to position [47, 37]
click at [175, 379] on div "sat_event.yml" at bounding box center [185, 381] width 156 height 15
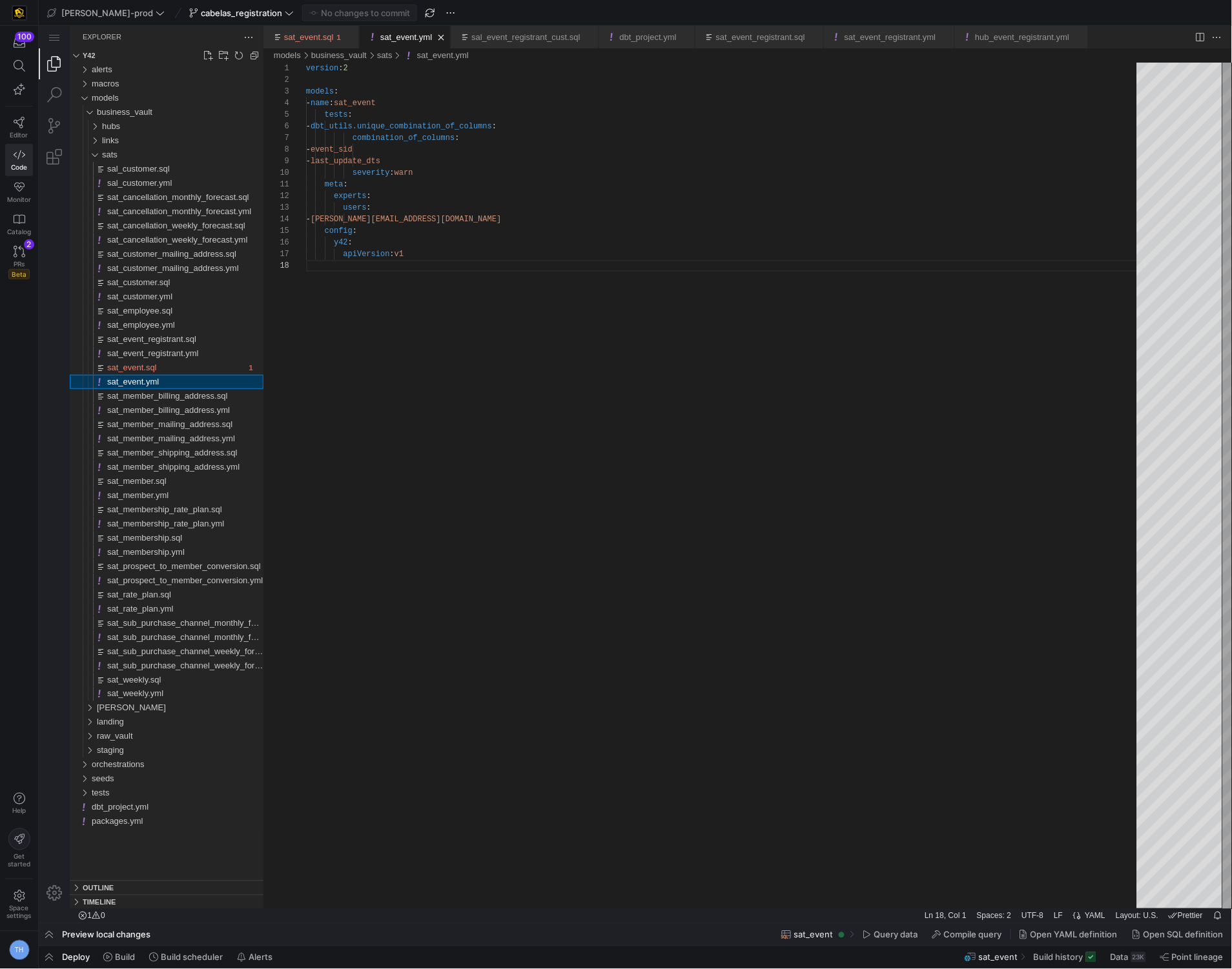
scroll to position [80, 0]
click at [178, 367] on div "sat_event.sql" at bounding box center [175, 367] width 138 height 15
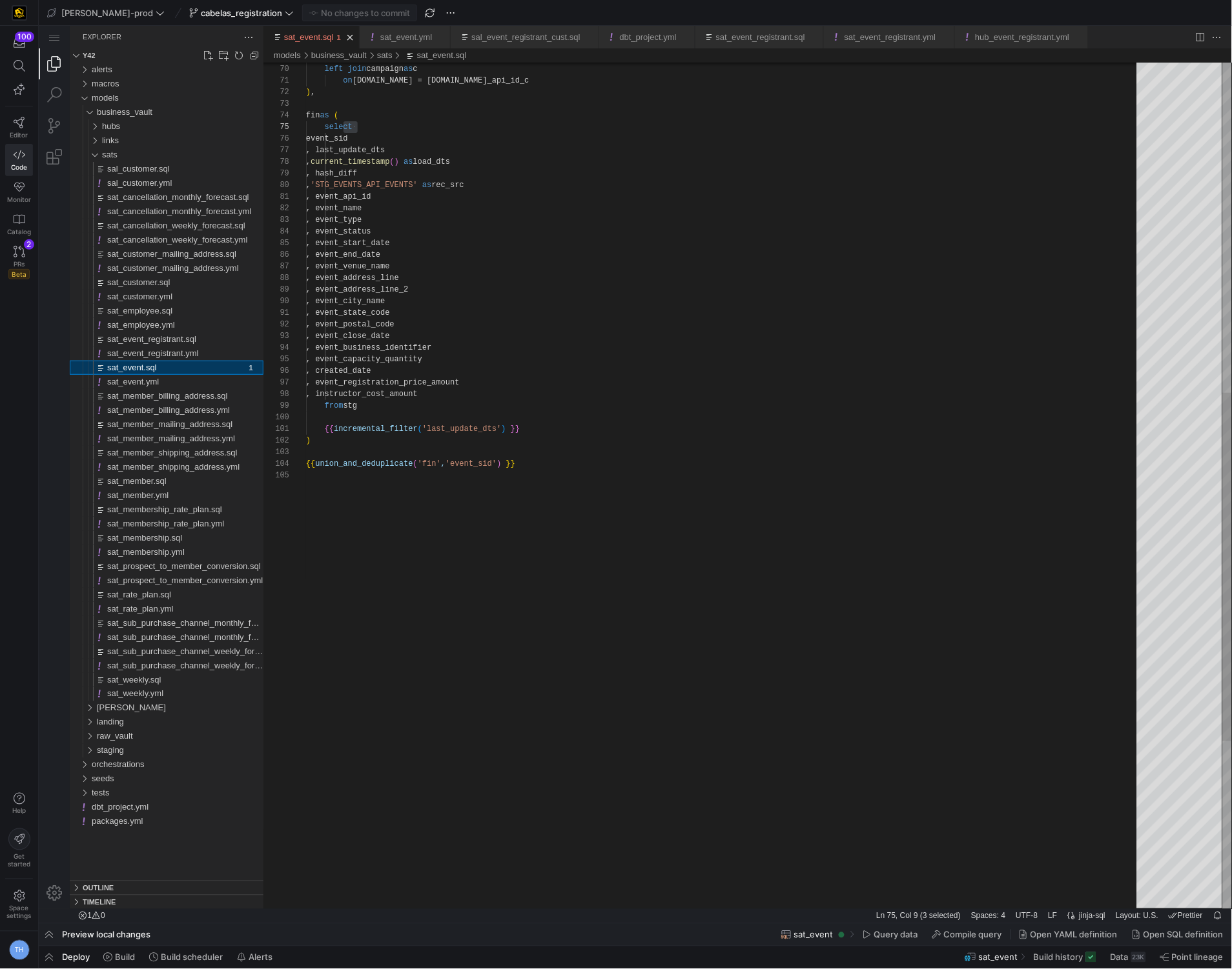
scroll to position [116, 37]
click at [205, 351] on div "sat_event_registrant.yml" at bounding box center [185, 353] width 156 height 15
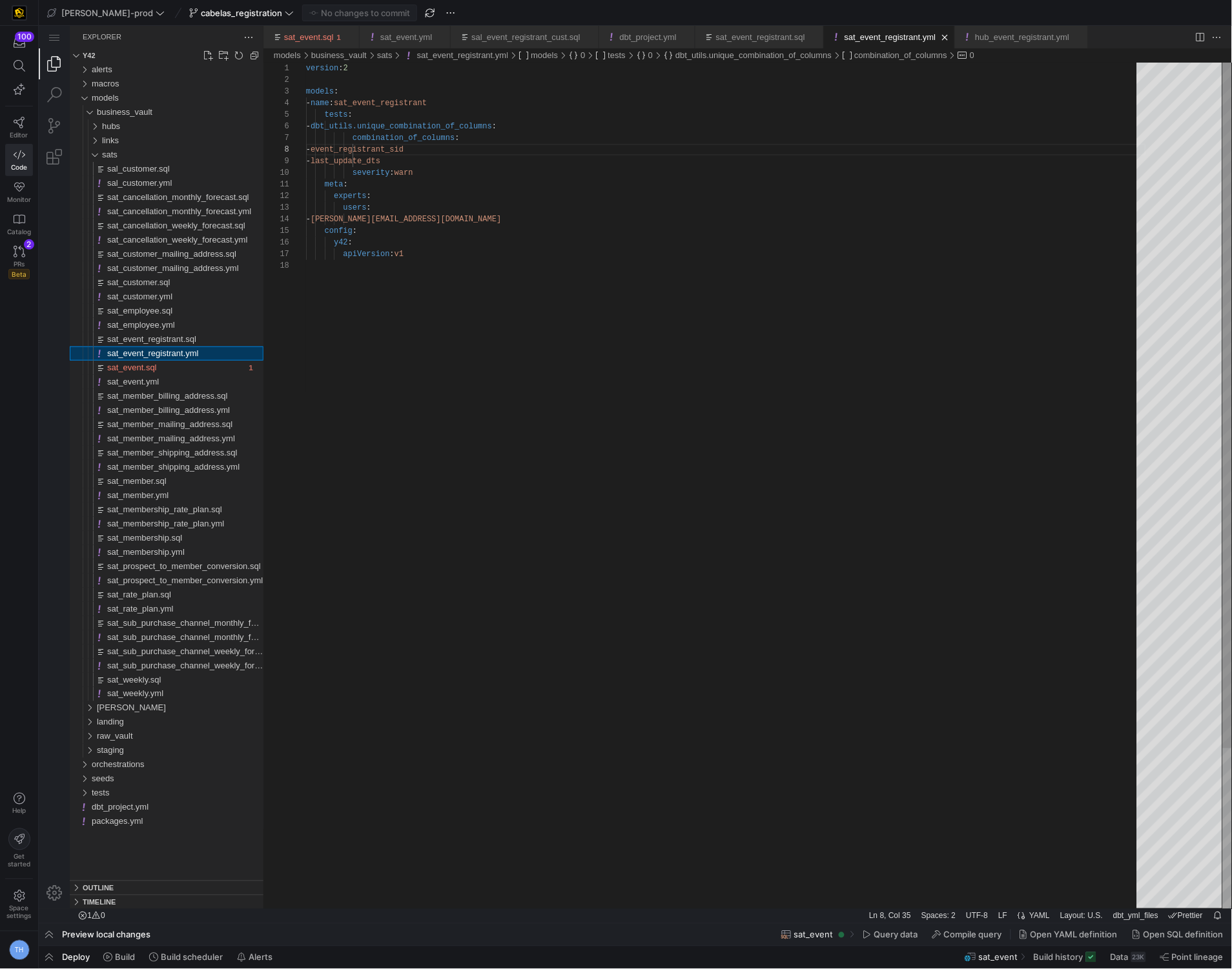
scroll to position [116, 158]
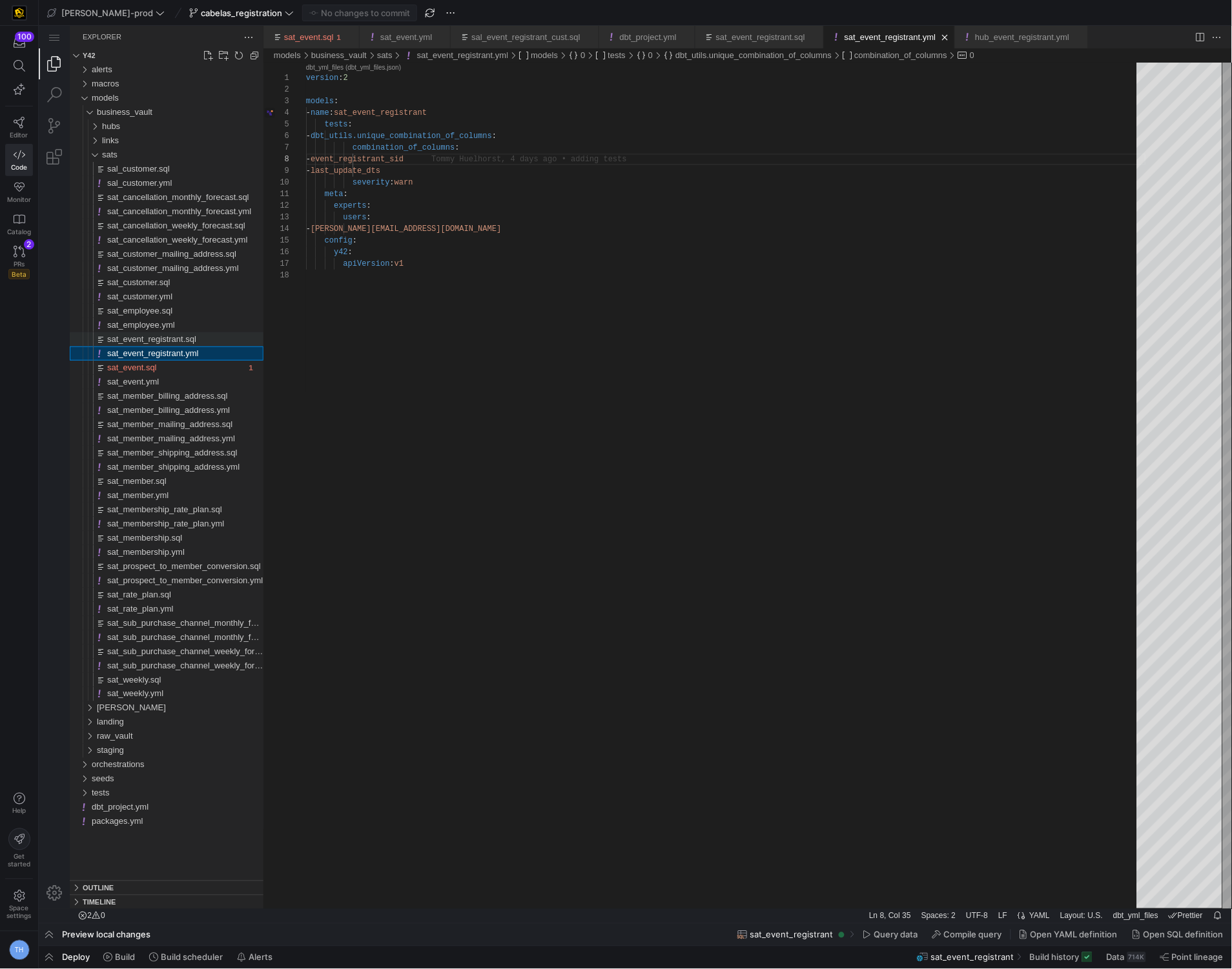
click at [208, 334] on div "sat_event_registrant.sql" at bounding box center [185, 338] width 156 height 15
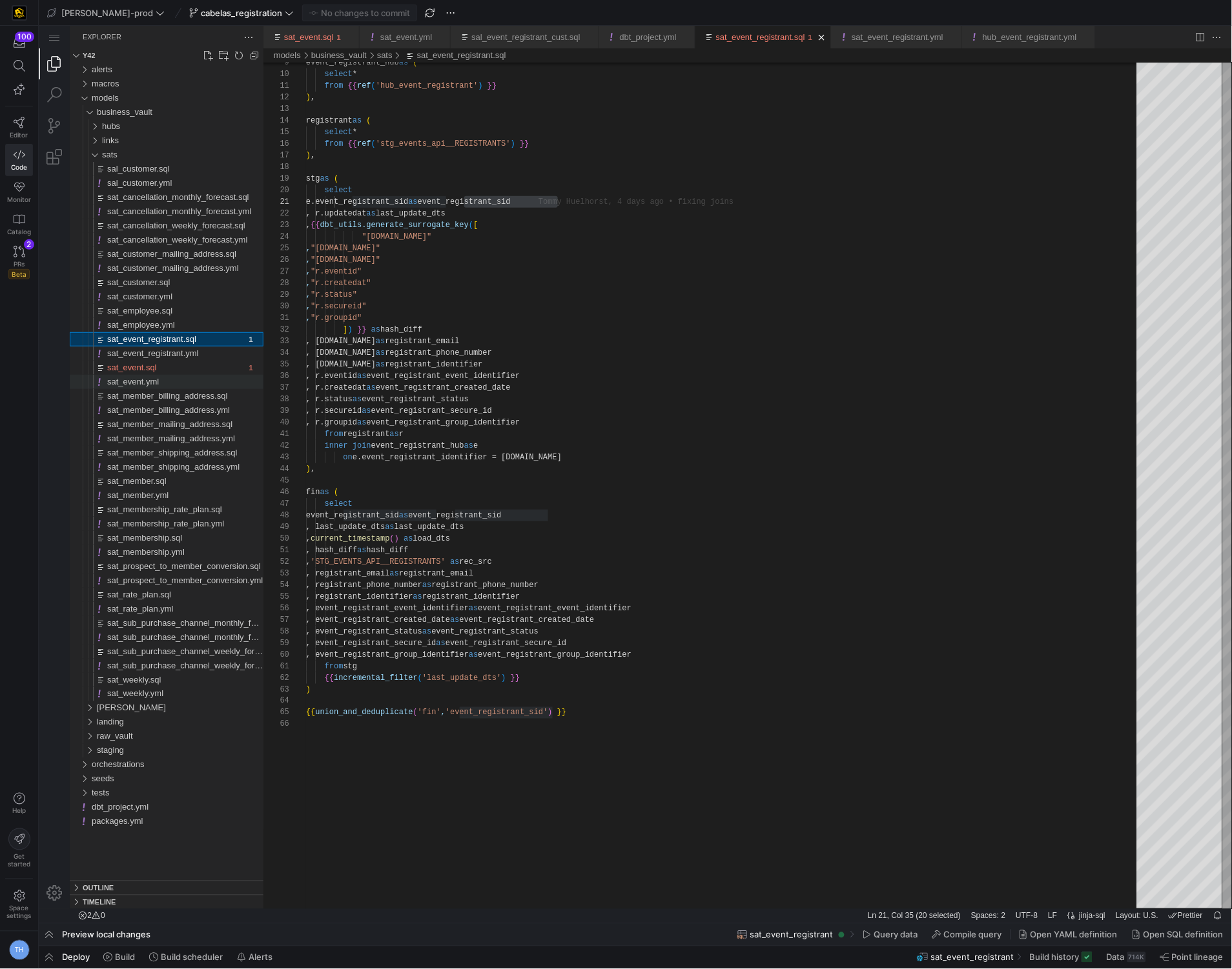
click at [187, 377] on div "sat_event.yml" at bounding box center [185, 381] width 156 height 15
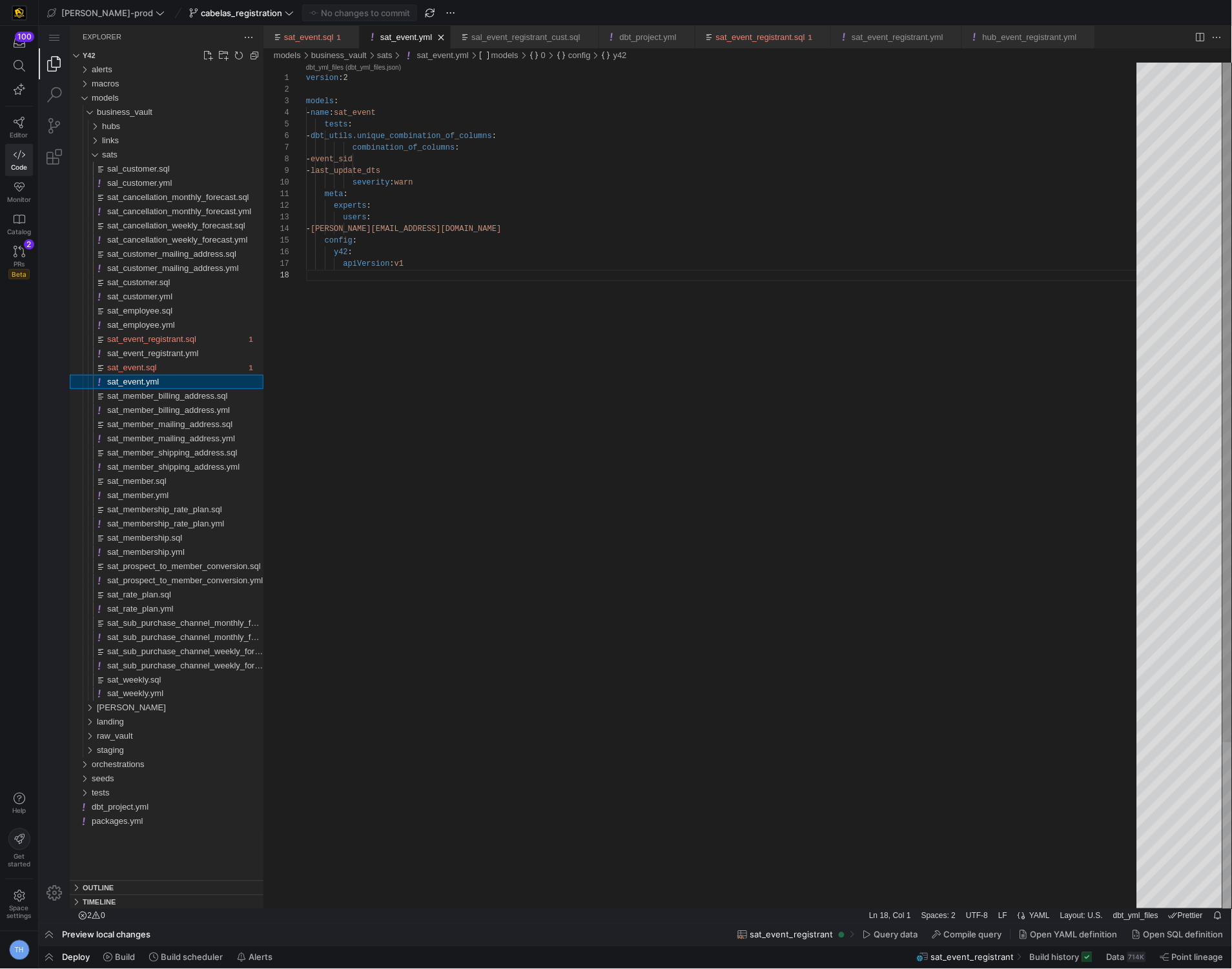
scroll to position [80, 0]
click at [21, 124] on icon at bounding box center [19, 122] width 11 height 11
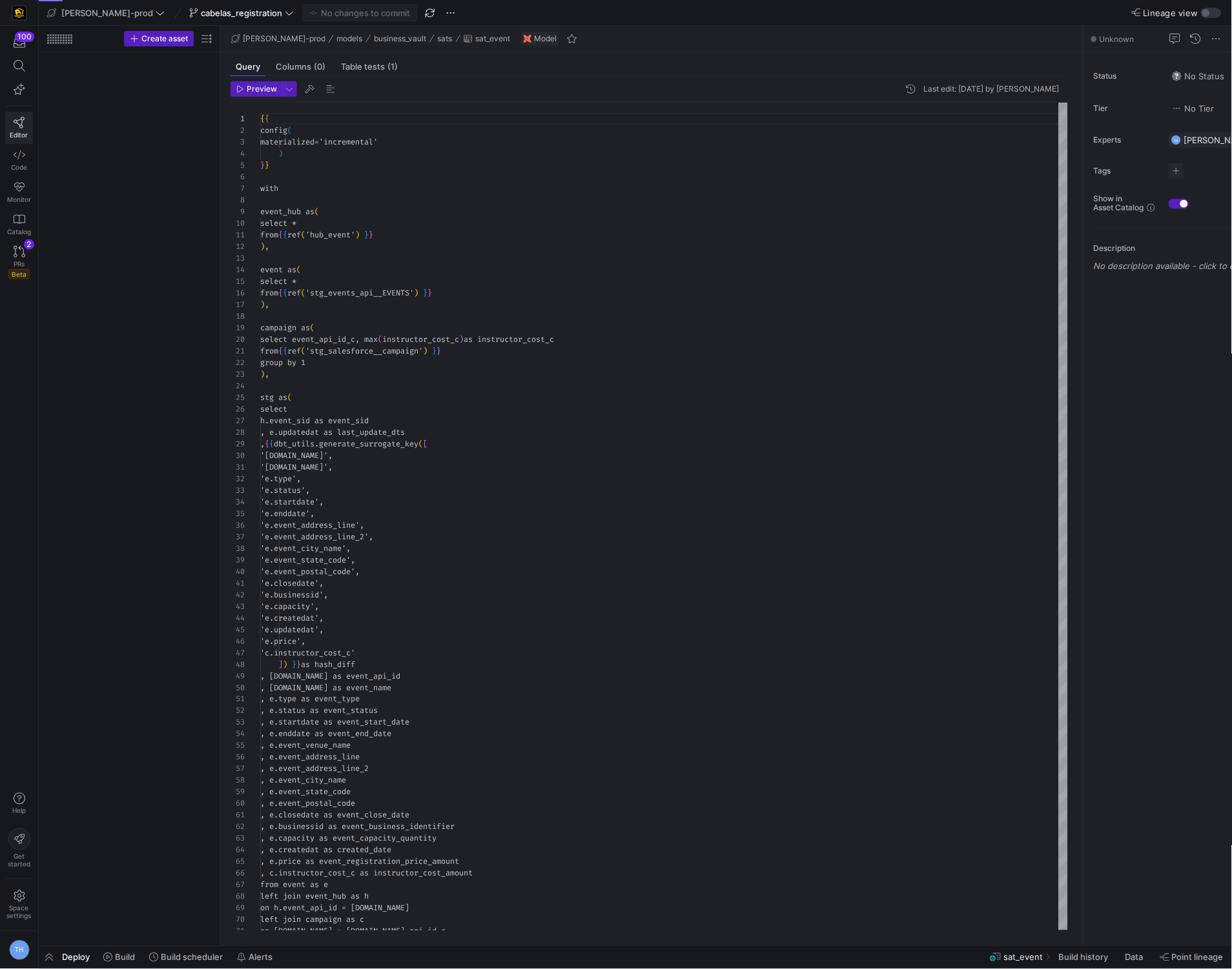
scroll to position [116, 0]
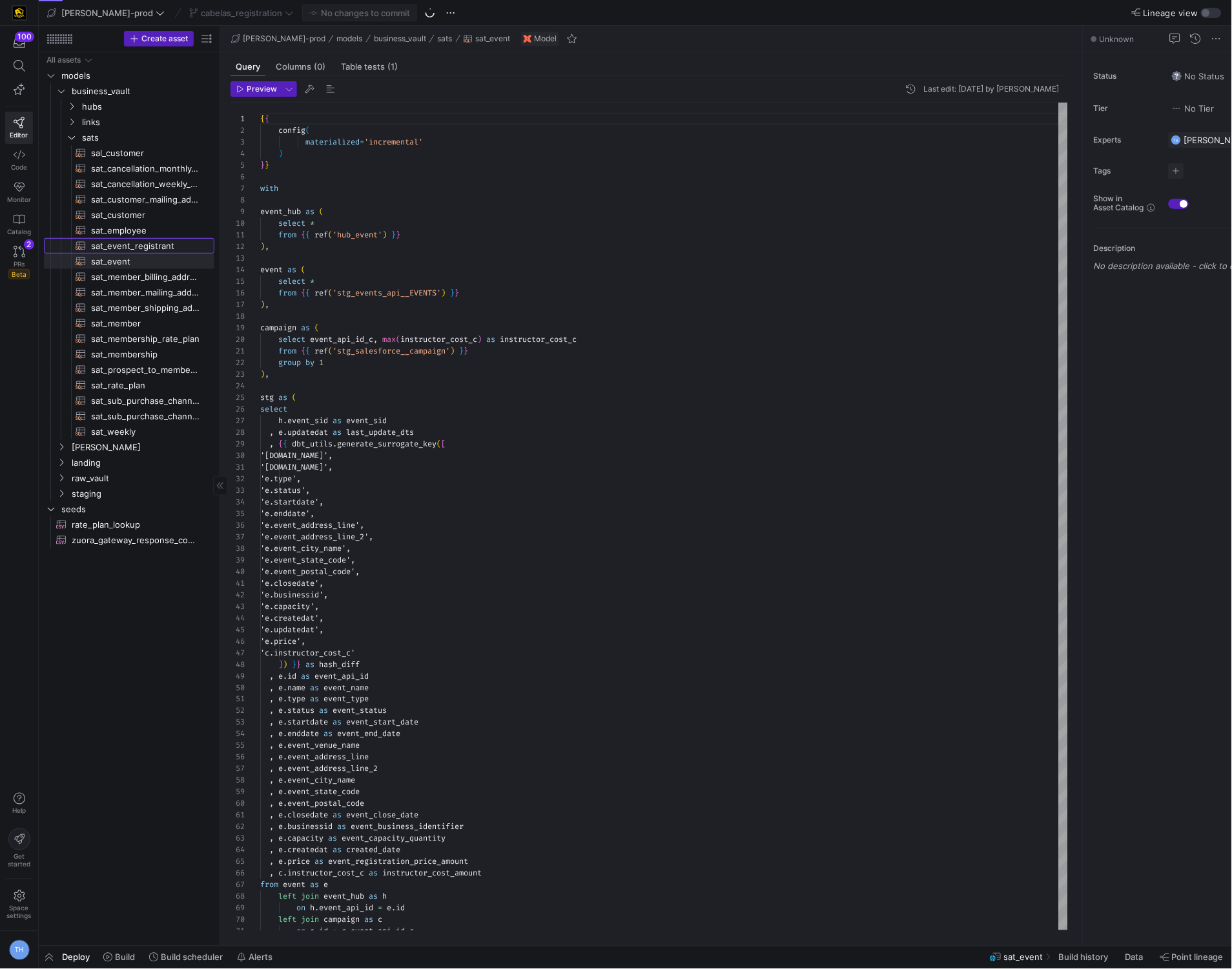
click at [158, 238] on link "sat_event_registrant​​​​​​​​​​" at bounding box center [129, 246] width 171 height 15
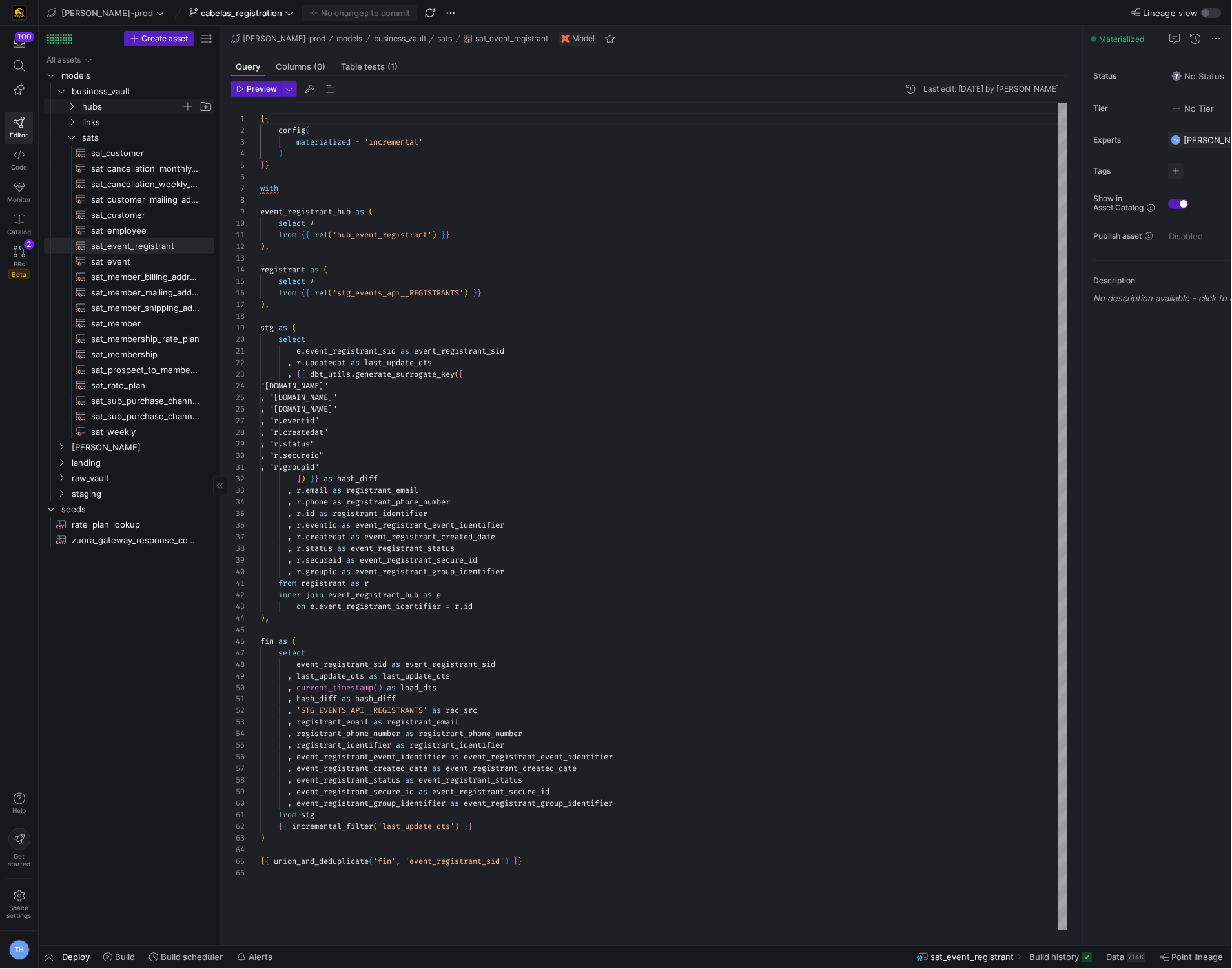
click at [129, 107] on span "hubs" at bounding box center [132, 106] width 100 height 15
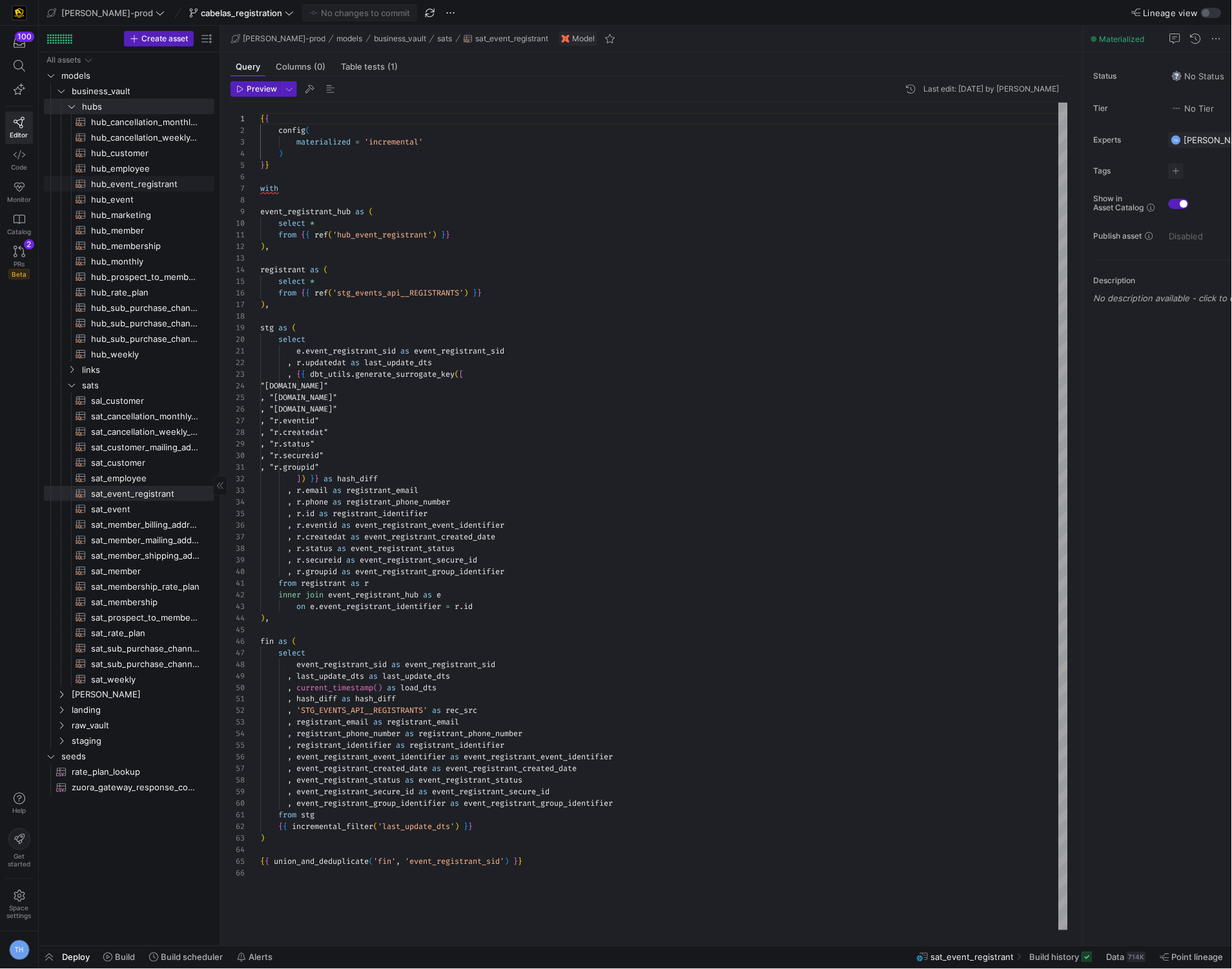
click at [162, 185] on span "hub_event_registrant​​​​​​​​​​" at bounding box center [145, 184] width 109 height 15
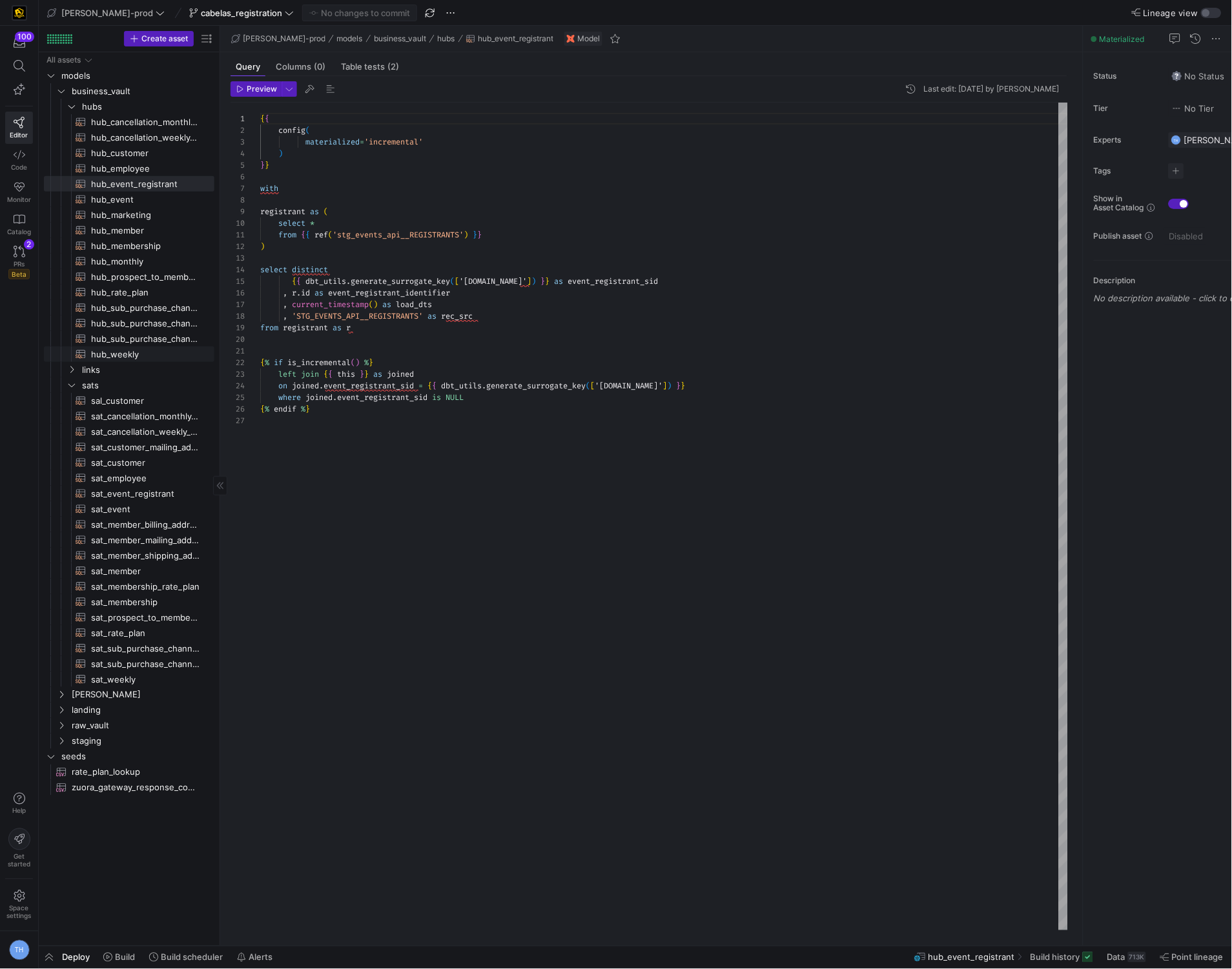
click at [142, 361] on link "hub_weekly​​​​​​​​​​" at bounding box center [129, 354] width 171 height 15
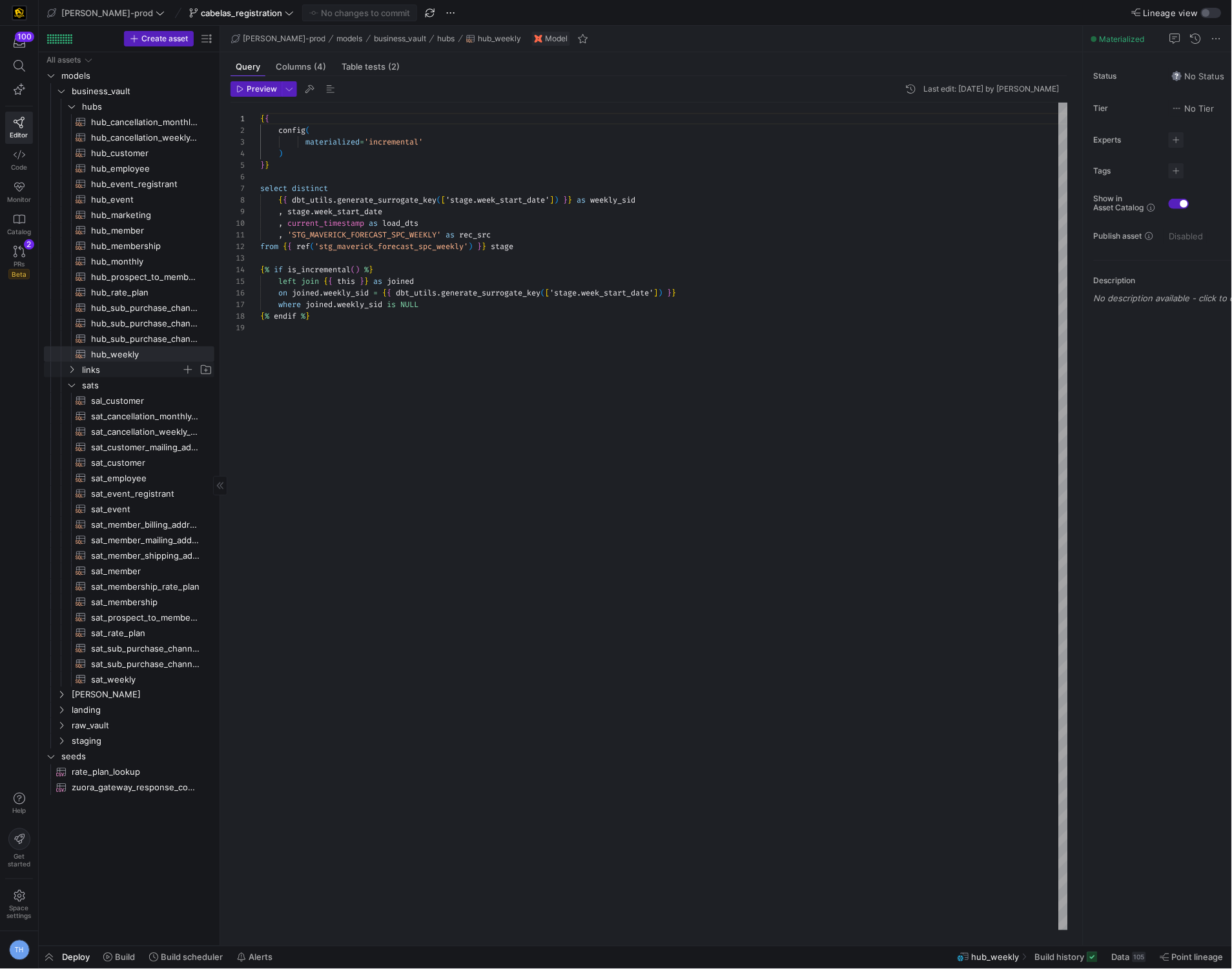
click at [133, 372] on span "links" at bounding box center [132, 370] width 100 height 15
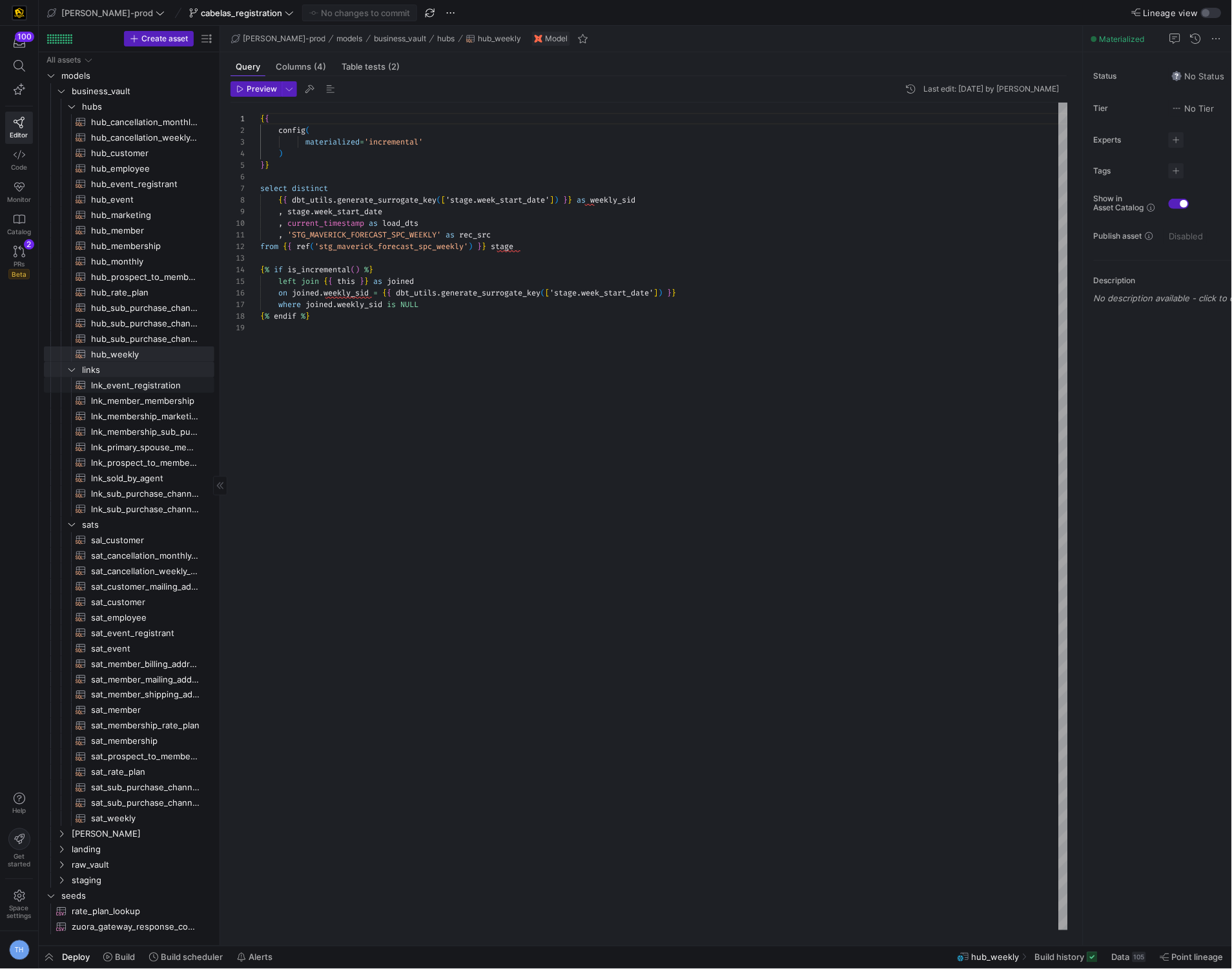
click at [150, 384] on span "lnk_event_registration​​​​​​​​​​" at bounding box center [145, 385] width 109 height 15
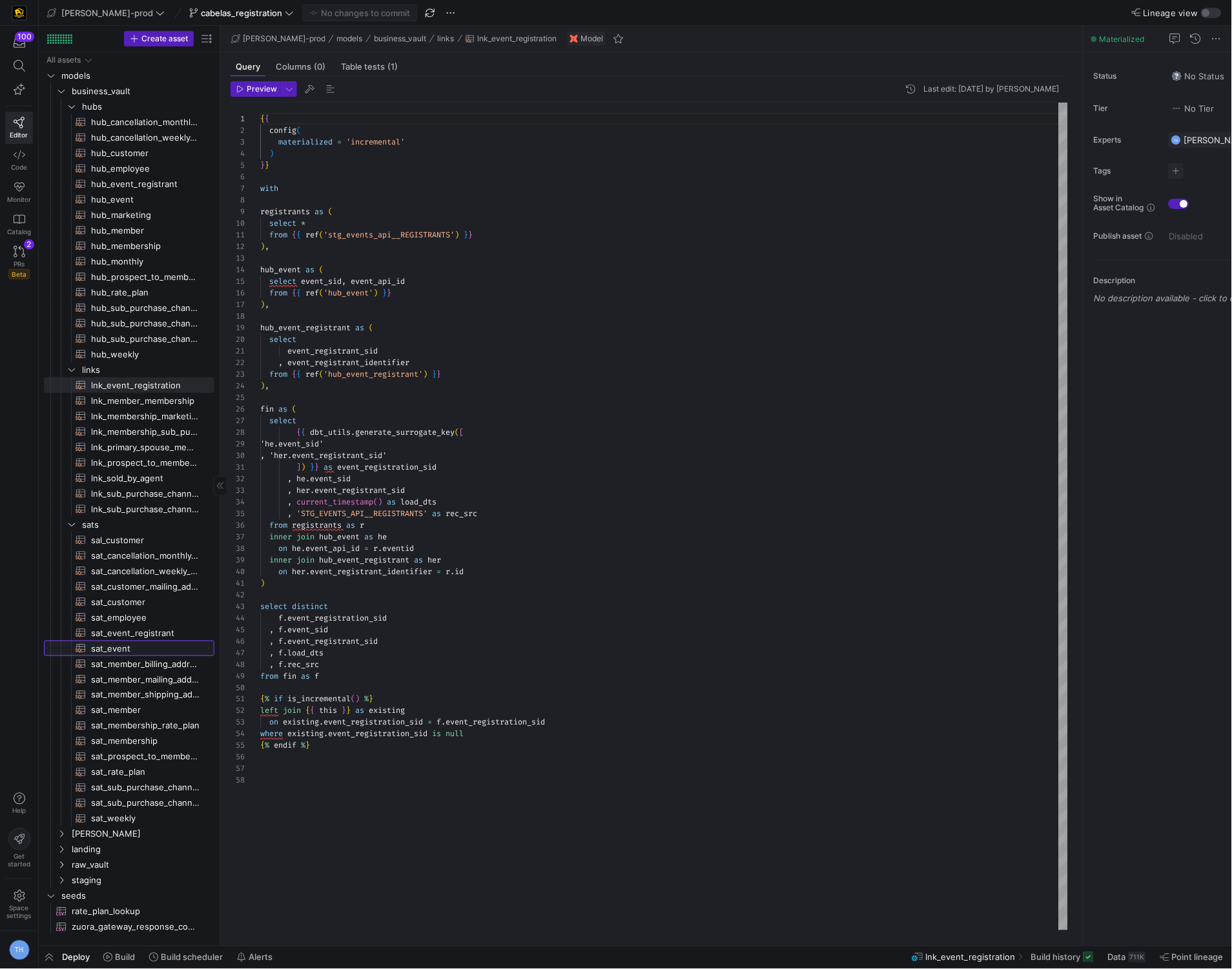
click at [126, 648] on span "sat_event​​​​​​​​​​" at bounding box center [145, 648] width 109 height 15
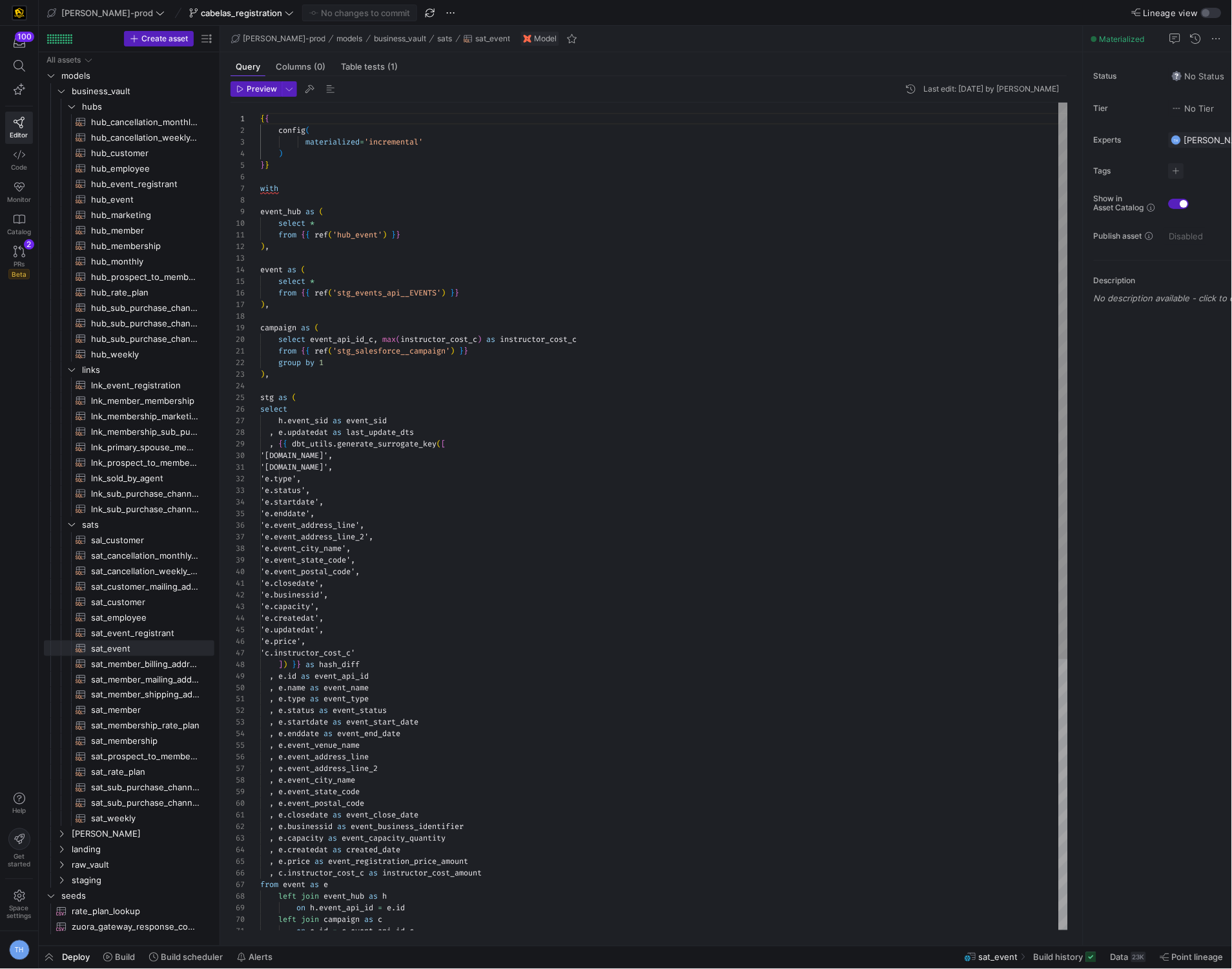
click at [343, 321] on div "'e.startdate', 'e.enddate', 'e.event_address_line', 'e.event_address_line_2', '…" at bounding box center [664, 717] width 808 height 1230
click at [341, 318] on div "'e.startdate', 'e.enddate', 'e.event_address_line', 'e.event_address_line_2', '…" at bounding box center [664, 717] width 808 height 1230
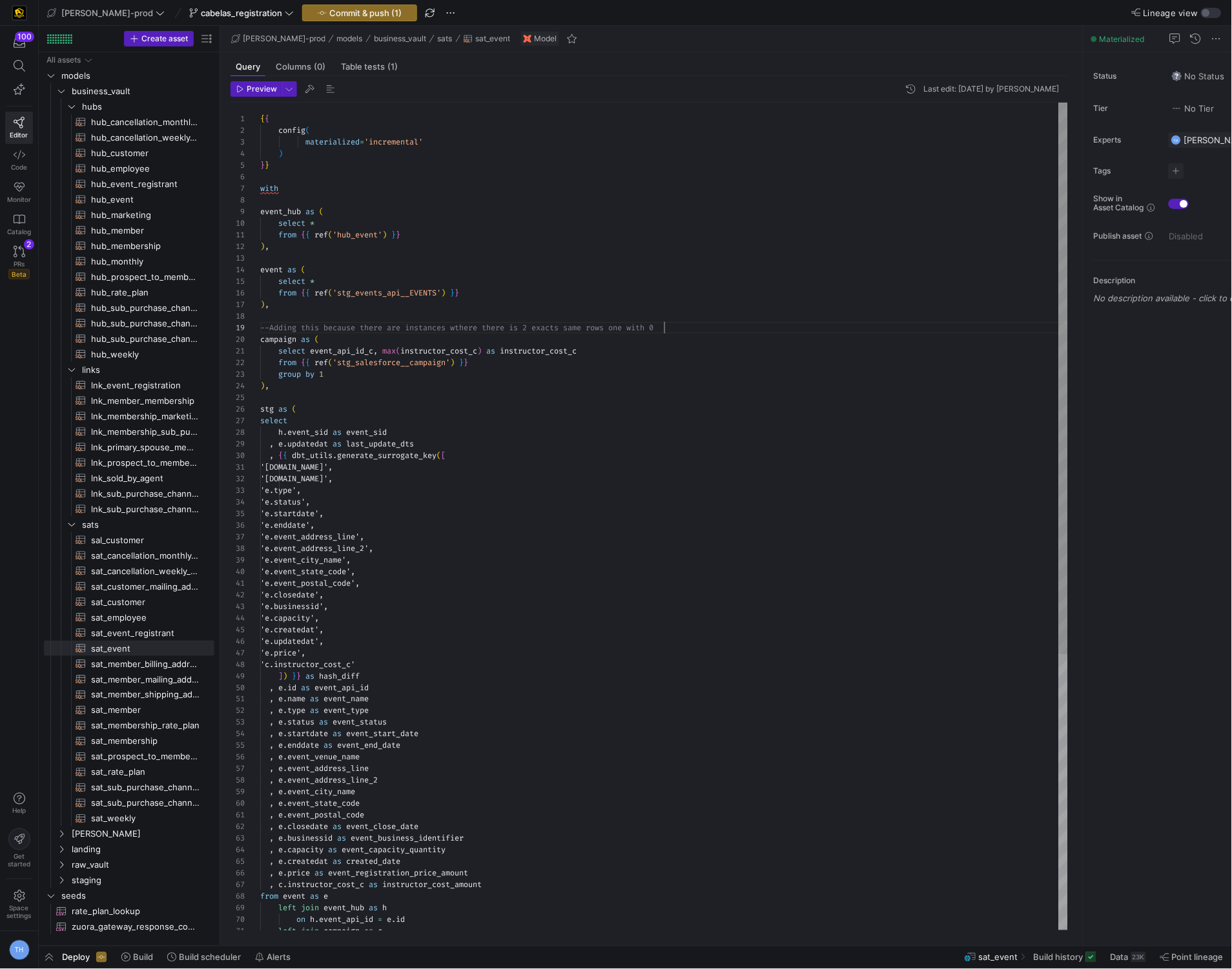
click at [689, 325] on div "{ { config ( materialized = 'incremental' ) } } with event_hub as ( select * fr…" at bounding box center [664, 723] width 808 height 1241
click at [651, 332] on div "{ { config ( materialized = 'incremental' ) } } with event_hub as ( select * fr…" at bounding box center [664, 723] width 808 height 1241
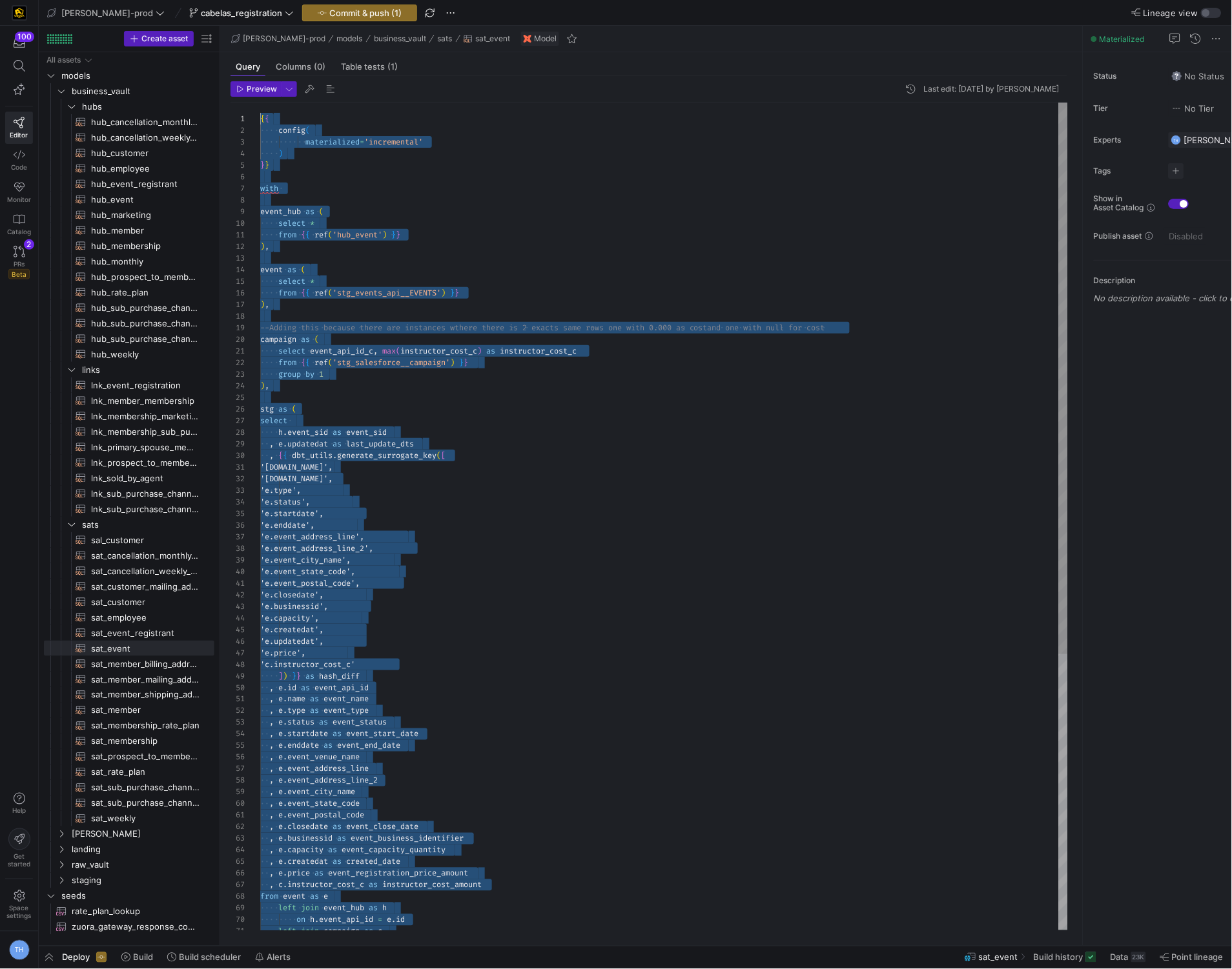
scroll to position [0, 0]
drag, startPoint x: 516, startPoint y: 918, endPoint x: 213, endPoint y: -60, distance: 1023.9
type textarea "{{ config( materialized='incremental' ) }} with event_hub as ( select * … {{ in…"
click at [363, 15] on span "Commit & push (1)" at bounding box center [365, 12] width 72 height 10
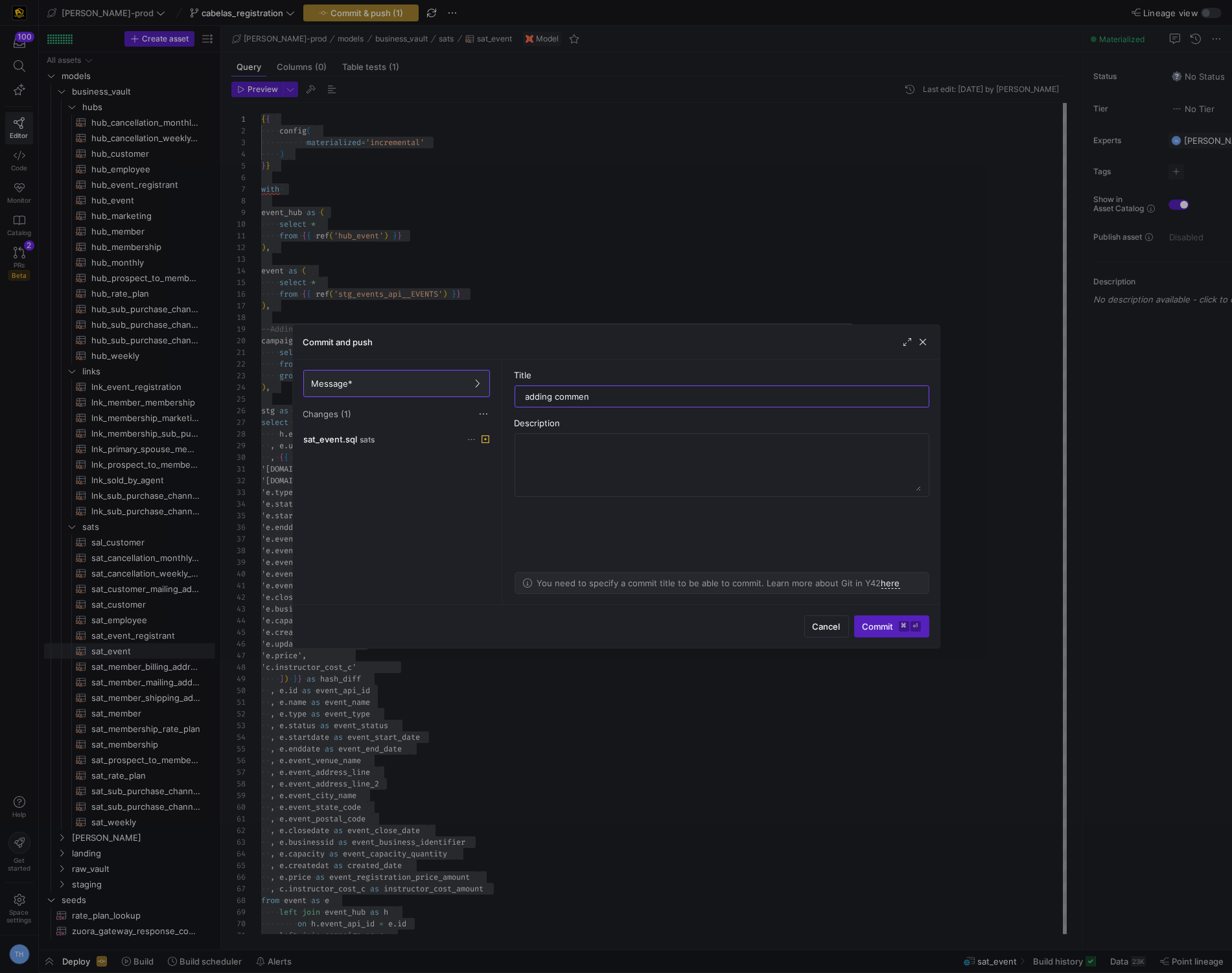
type input "adding comment"
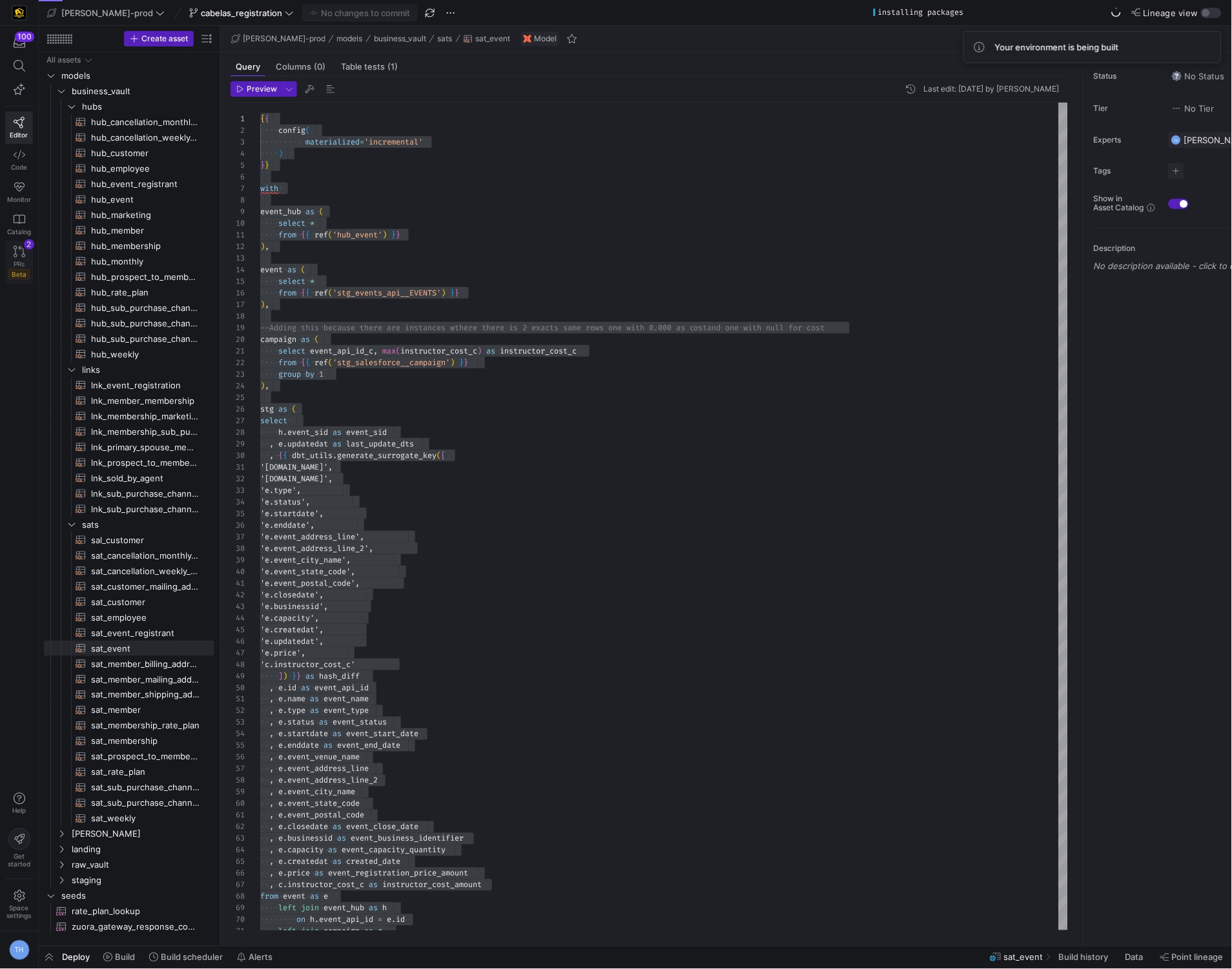
click at [15, 253] on icon at bounding box center [19, 251] width 11 height 11
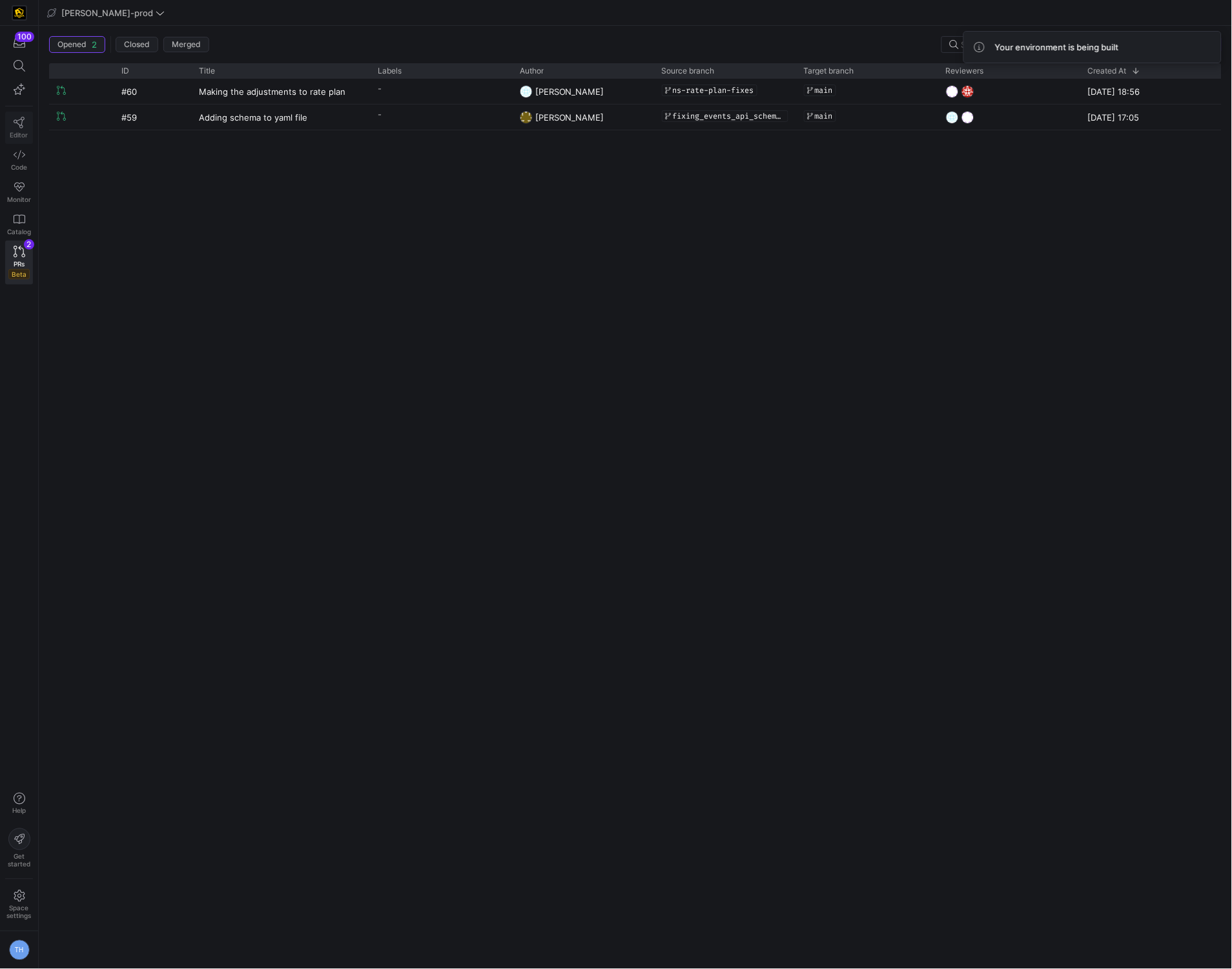
click at [22, 136] on span "Editor" at bounding box center [19, 135] width 18 height 8
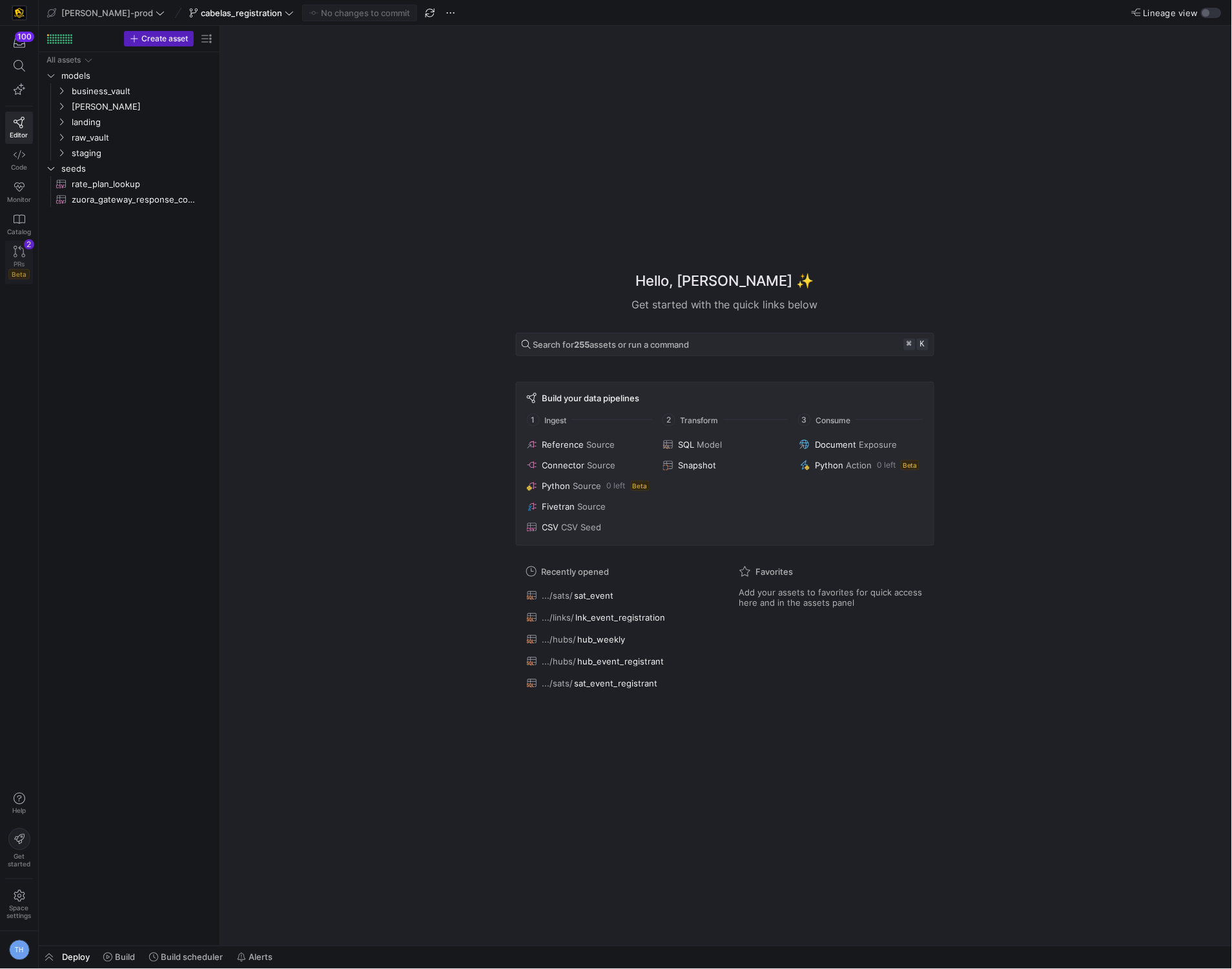
click at [20, 249] on icon at bounding box center [19, 251] width 11 height 11
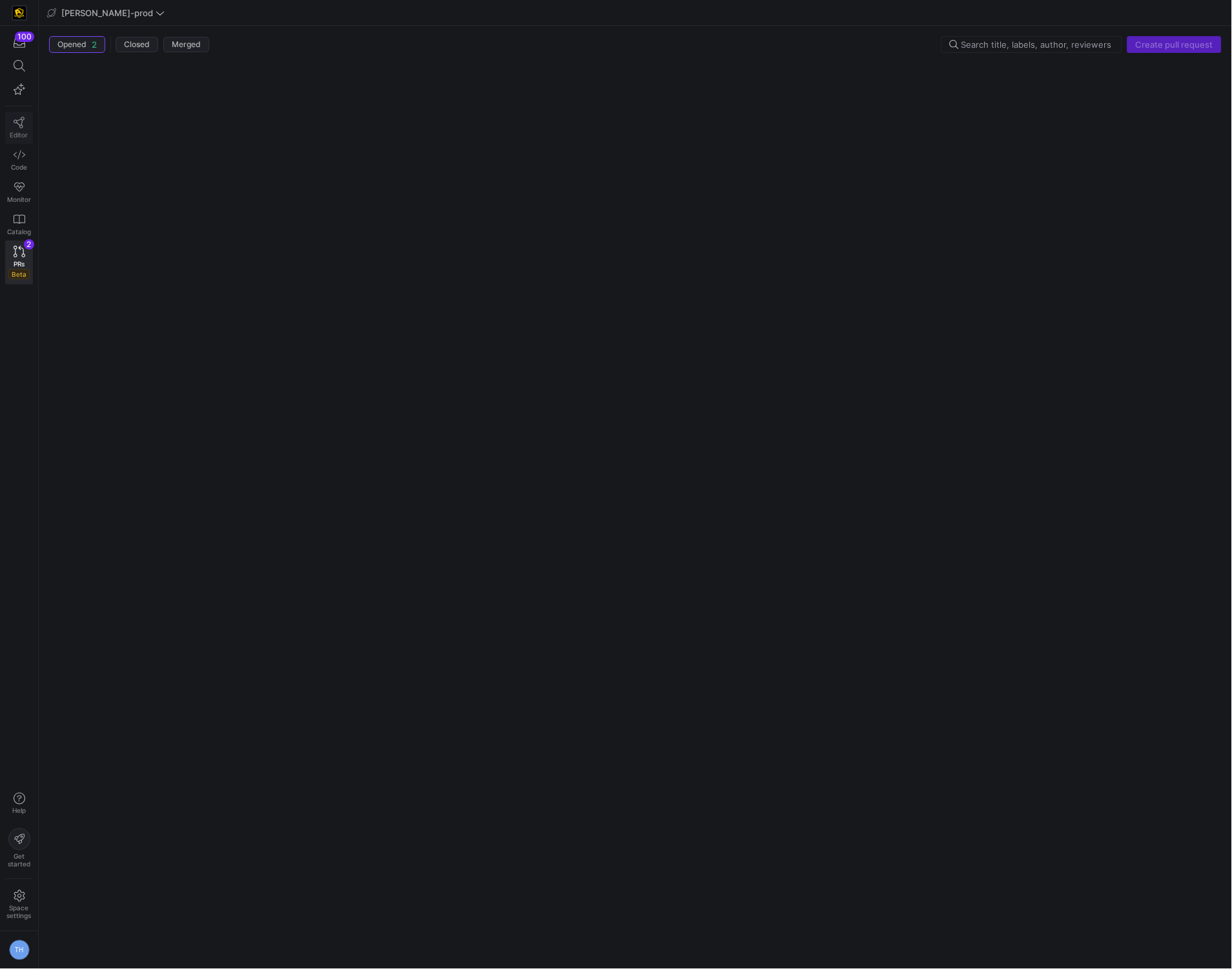
click at [19, 133] on span "Editor" at bounding box center [19, 135] width 18 height 8
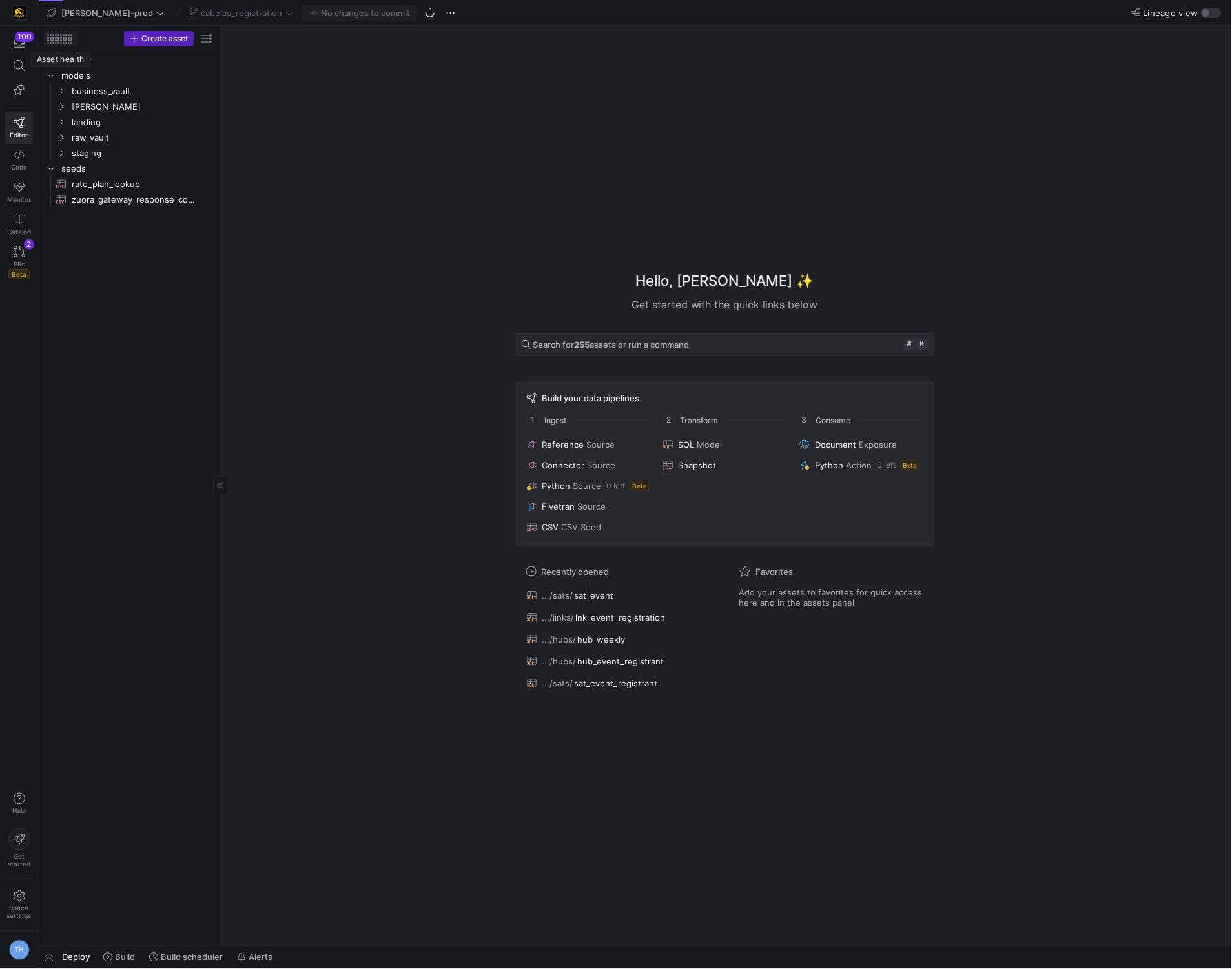
click at [51, 39] on div at bounding box center [51, 40] width 2 height 2
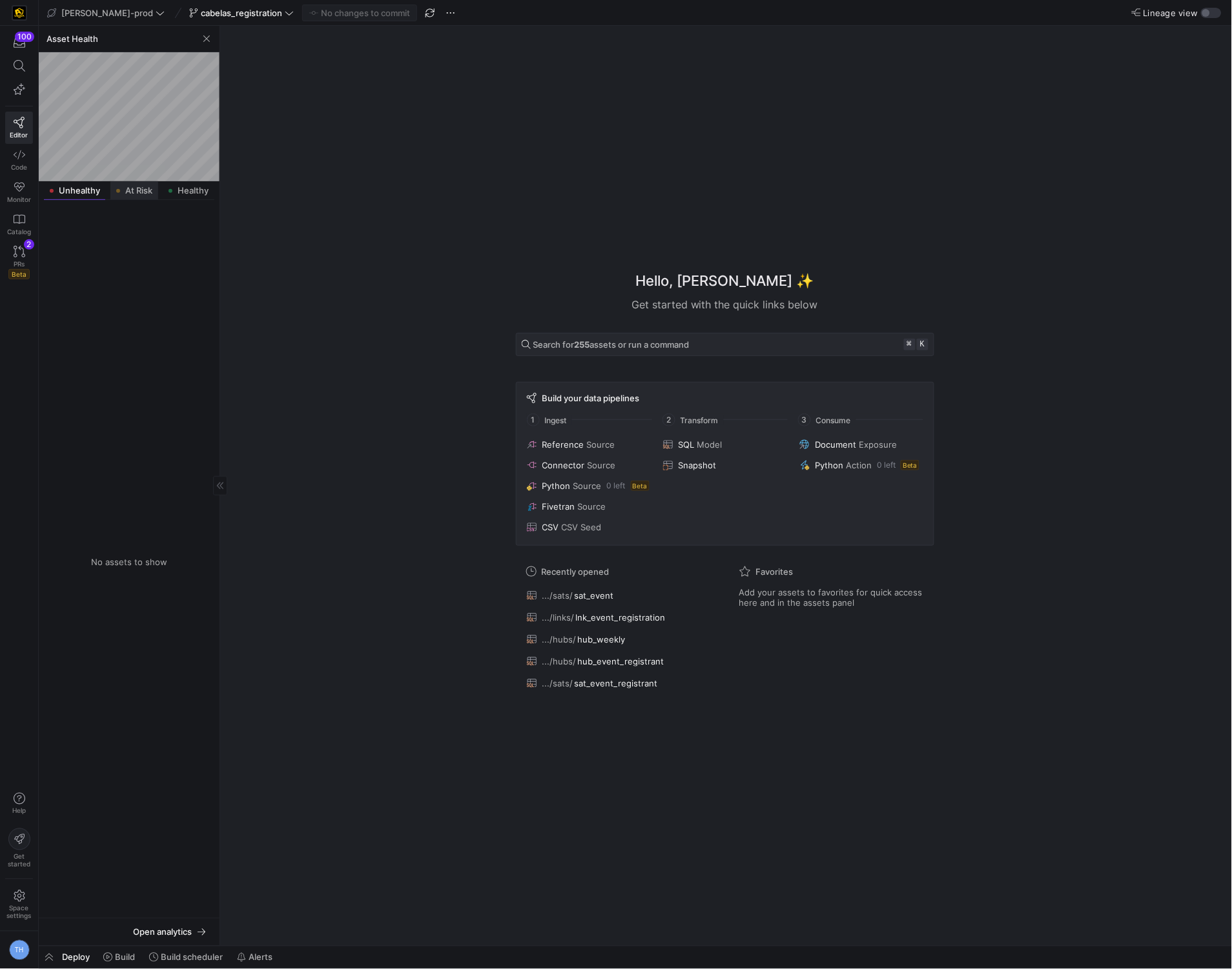
click at [135, 188] on span "At Risk" at bounding box center [139, 191] width 27 height 8
click at [117, 244] on span "business_vault" at bounding box center [142, 243] width 141 height 15
click at [104, 257] on span "sats" at bounding box center [147, 259] width 130 height 15
click at [107, 282] on div "All assets models business_vault sats sat_event​​​​​​​​​​" at bounding box center [129, 559] width 171 height 708
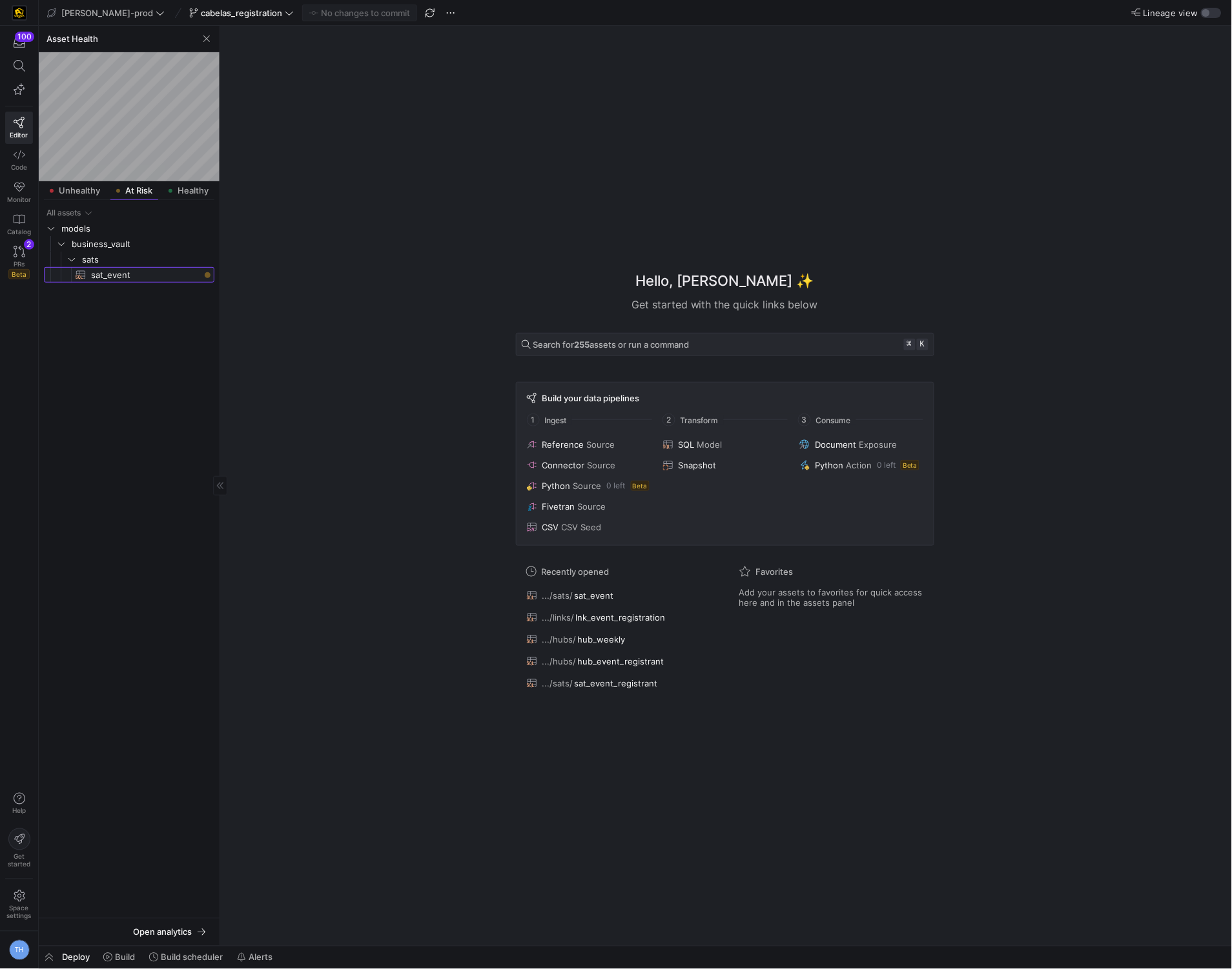
click at [115, 276] on span "sat_event​​​​​​​​​​" at bounding box center [145, 275] width 109 height 15
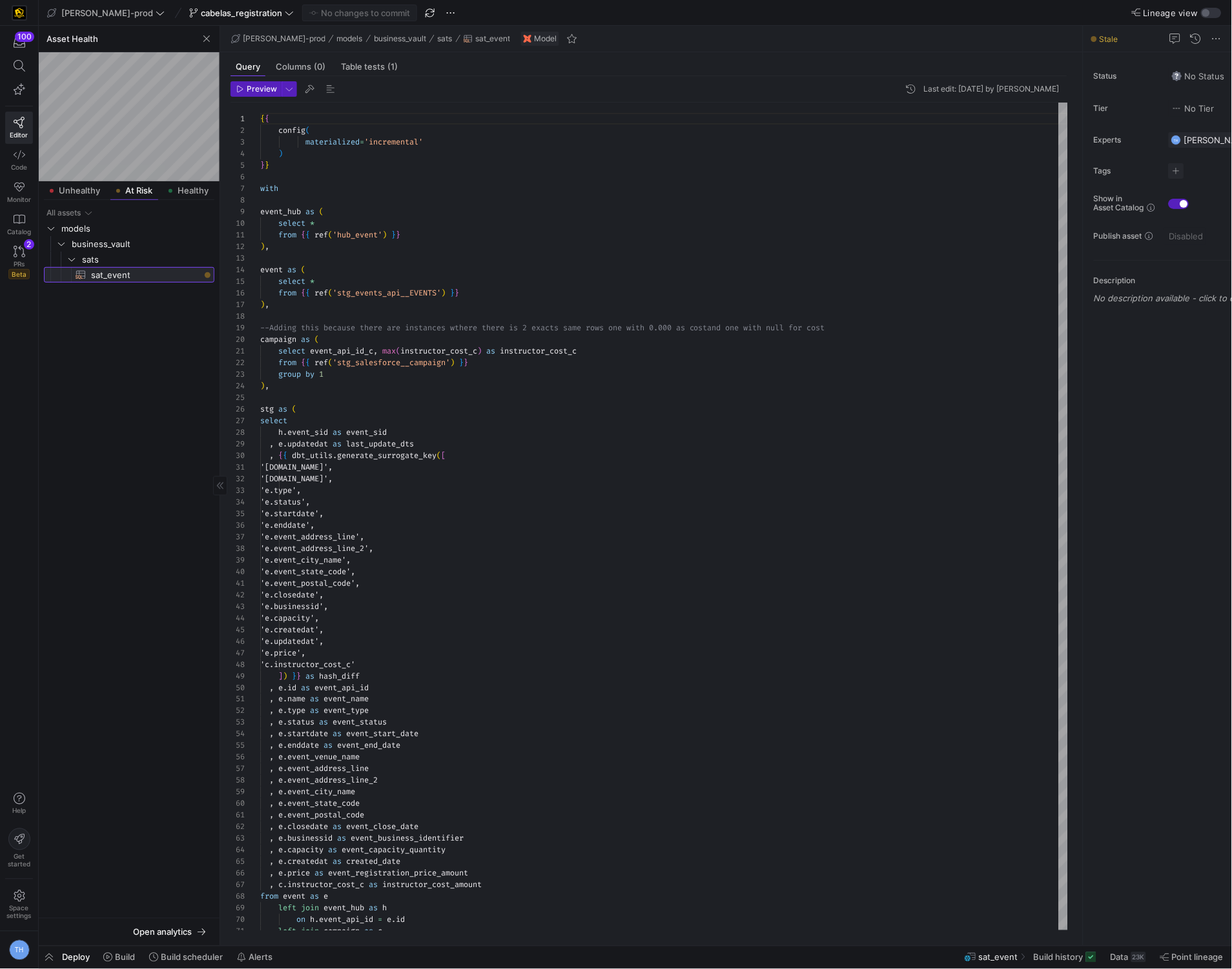
scroll to position [116, 0]
click at [115, 963] on span "Build" at bounding box center [125, 957] width 20 height 10
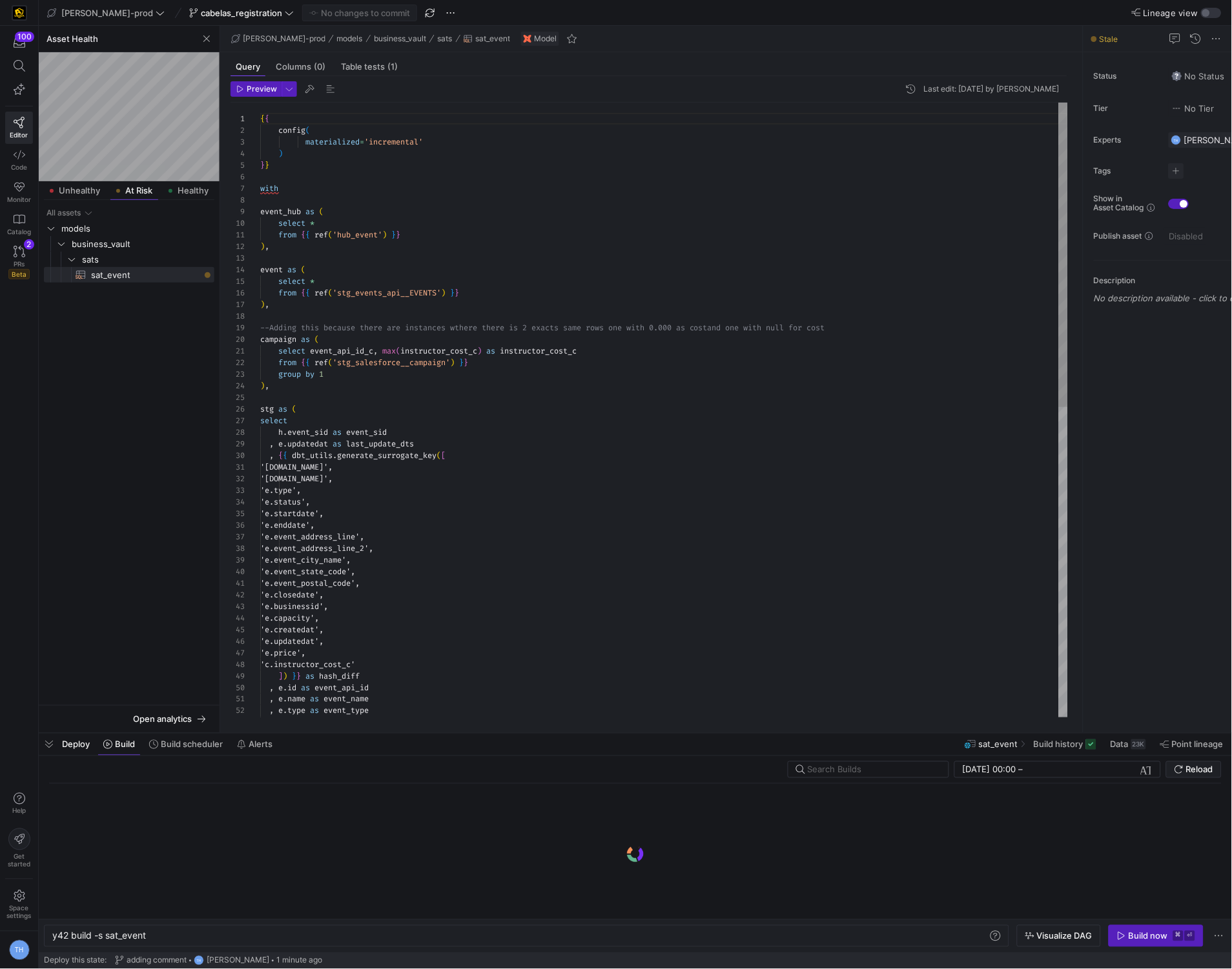
scroll to position [0, 93]
click at [1160, 928] on span "button" at bounding box center [1155, 936] width 93 height 21
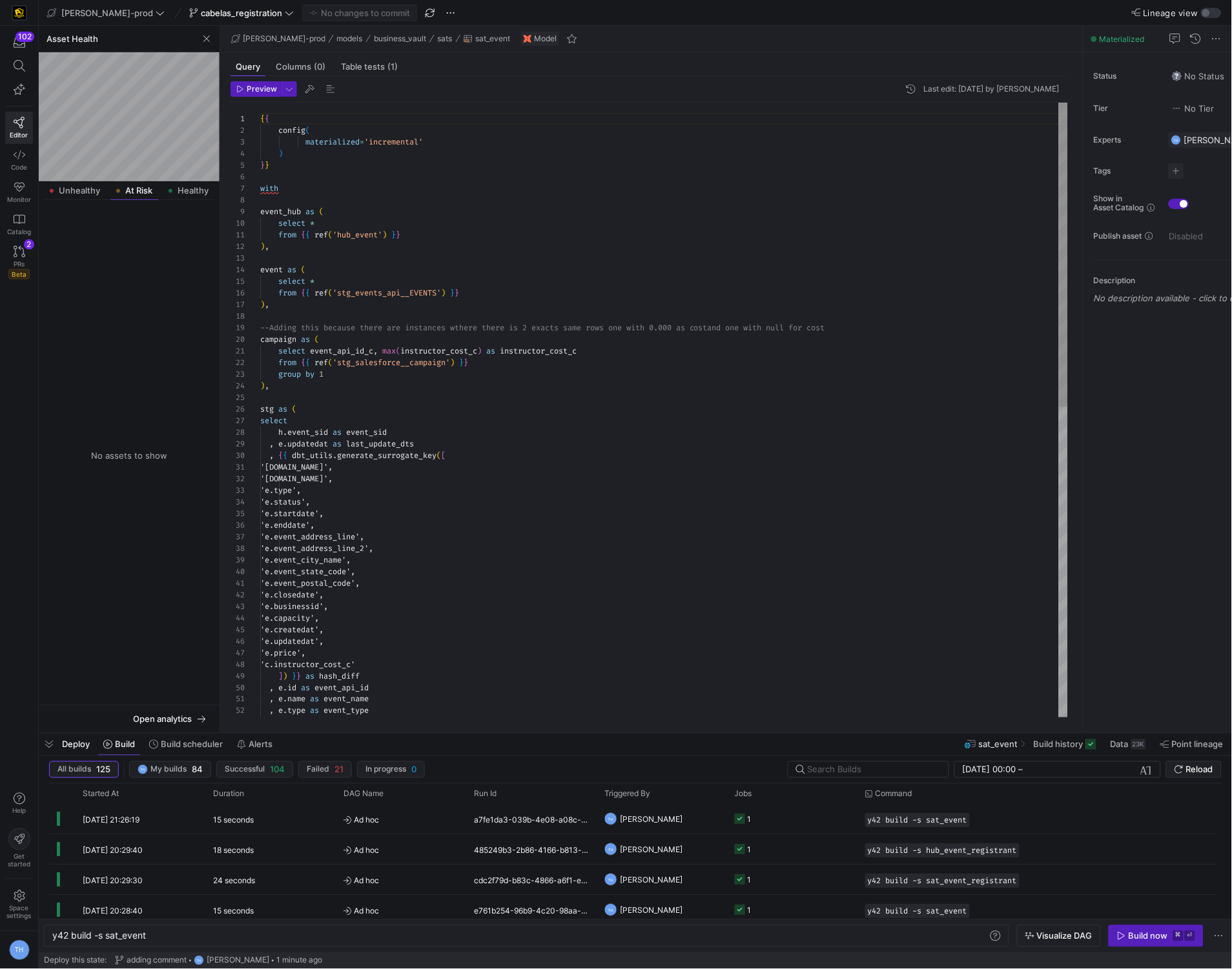
type textarea "'e.id', 'e.name', 'e.type', 'e.status', 'e.startdate', 'e.enddate', 'e.event_ad…"
click at [393, 529] on div "{ { config ( materialized = 'incremental' ) } } with event_hub as ( select * fr…" at bounding box center [664, 723] width 808 height 1241
click at [755, 817] on y42-job-status-cell-renderer "1" at bounding box center [792, 819] width 115 height 28
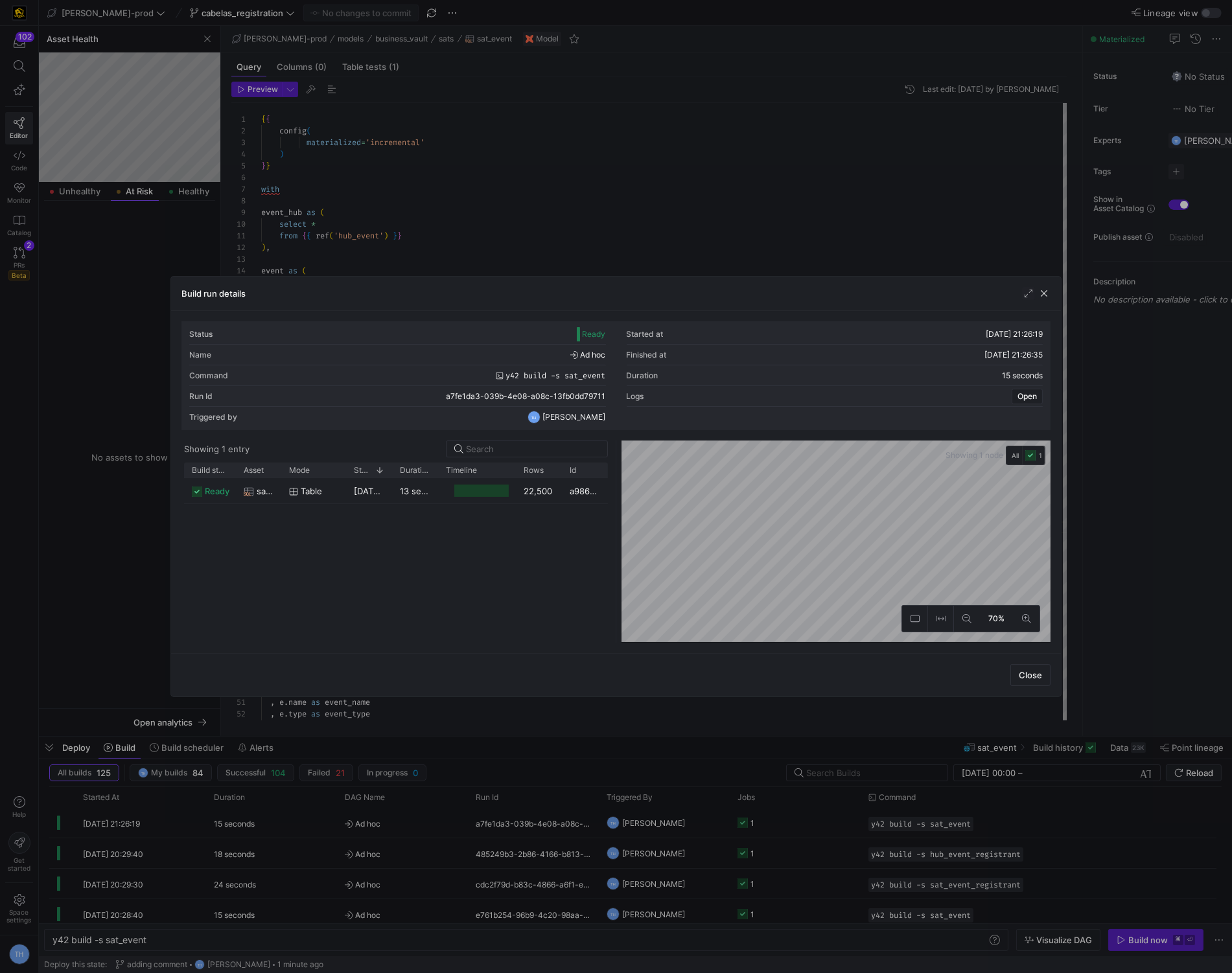
click at [749, 237] on div at bounding box center [616, 486] width 1232 height 973
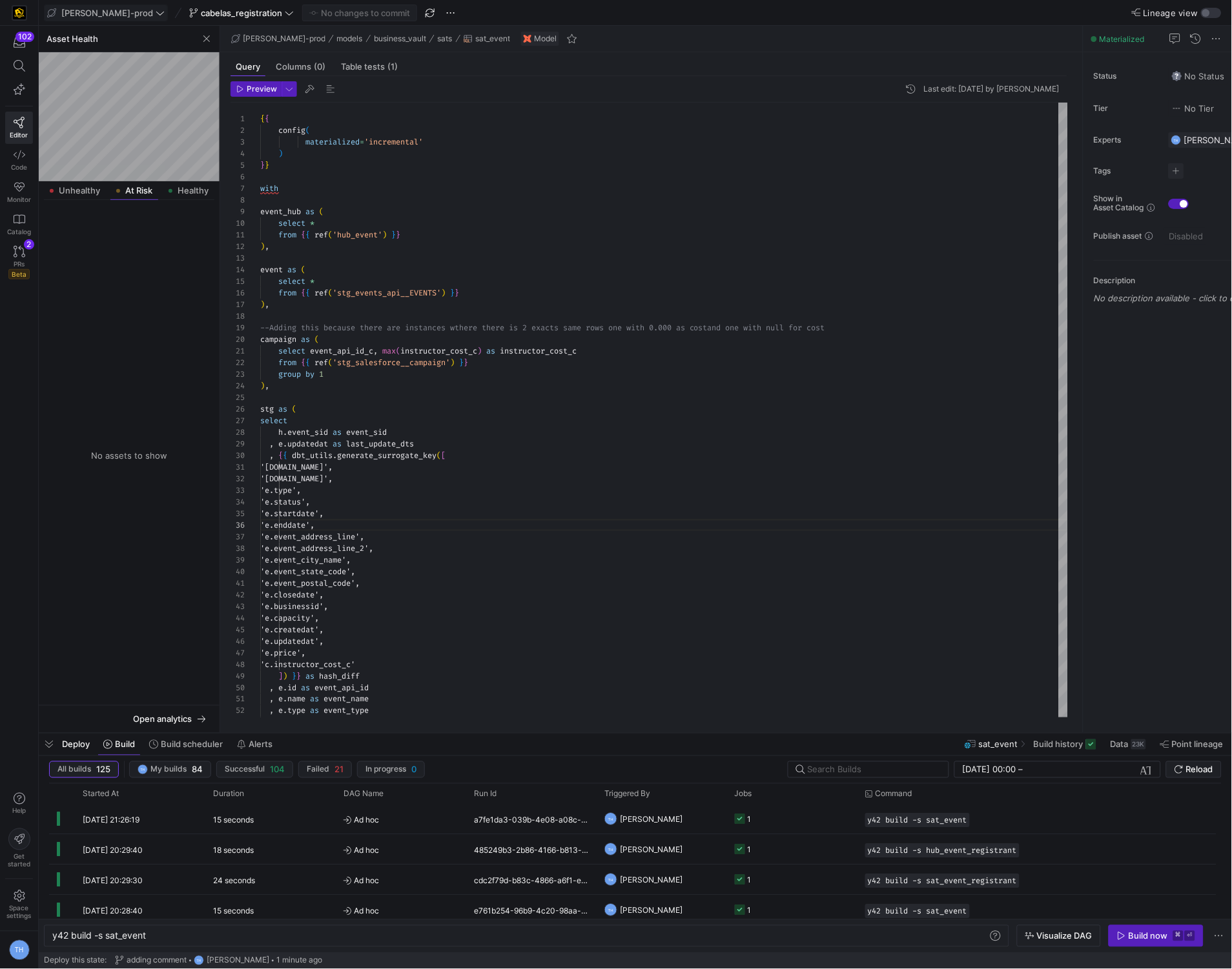
click at [105, 15] on span "[PERSON_NAME]-prod" at bounding box center [107, 12] width 92 height 10
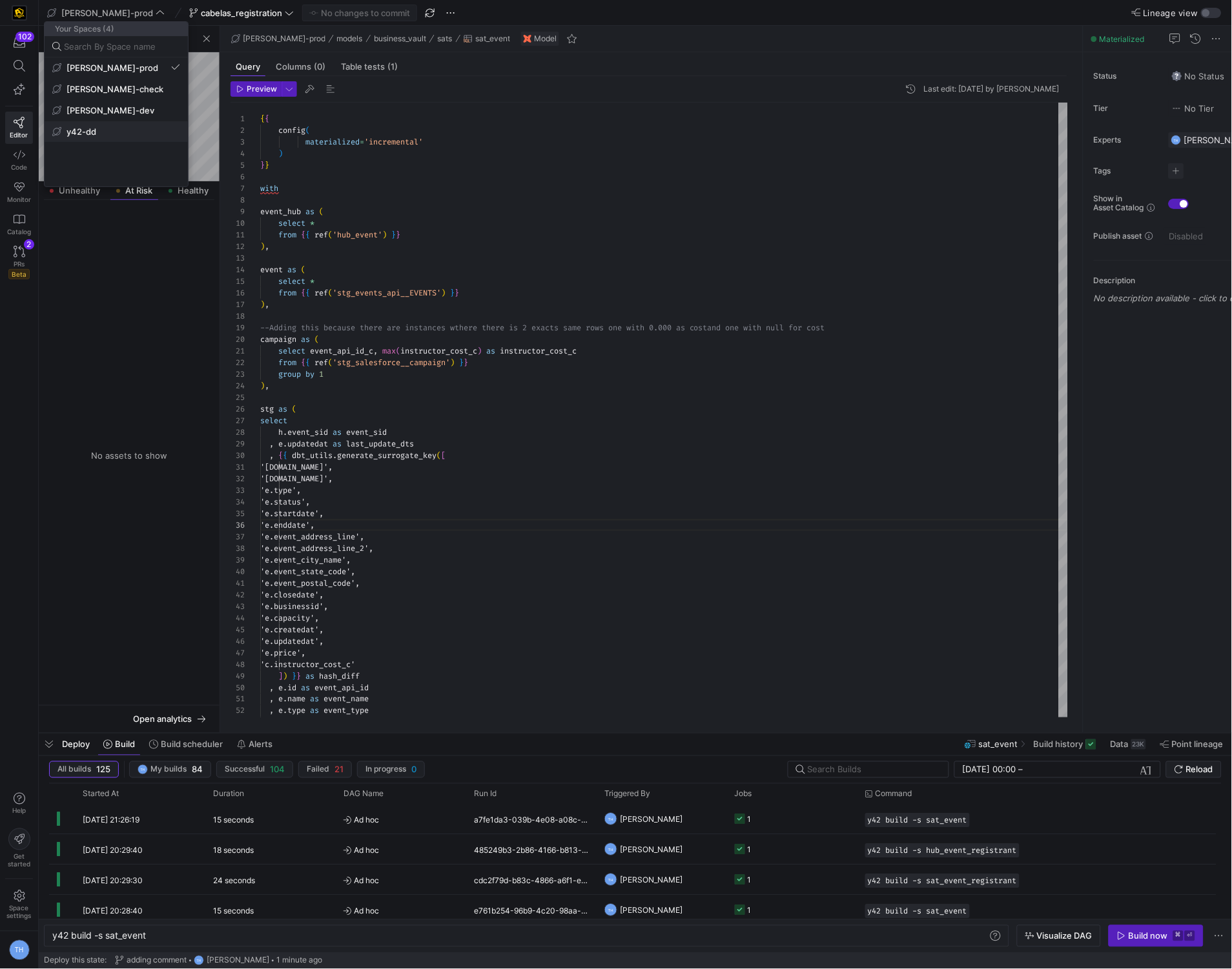
click at [109, 138] on button "y42-dd" at bounding box center [116, 131] width 143 height 21
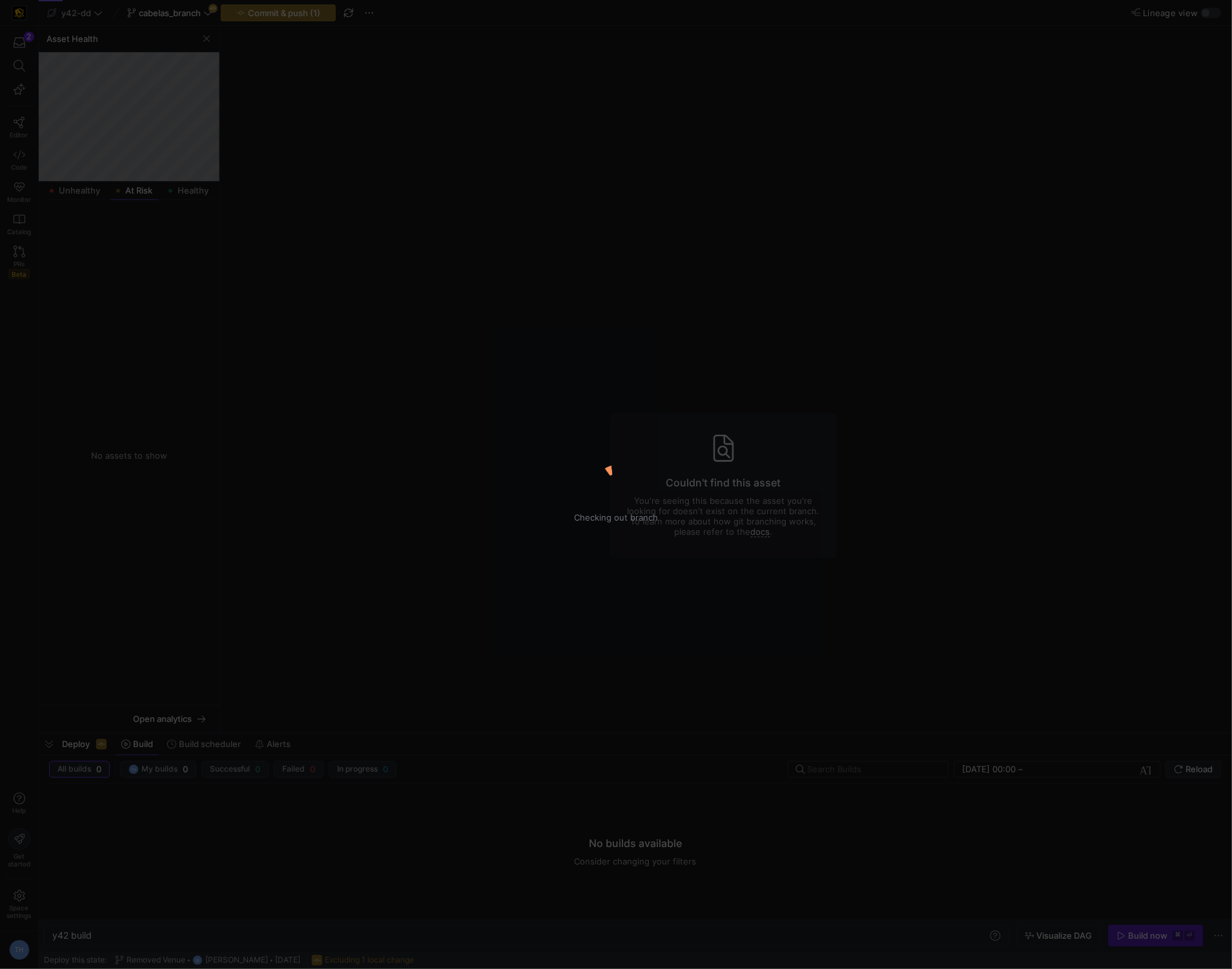
type textarea "y42 build"
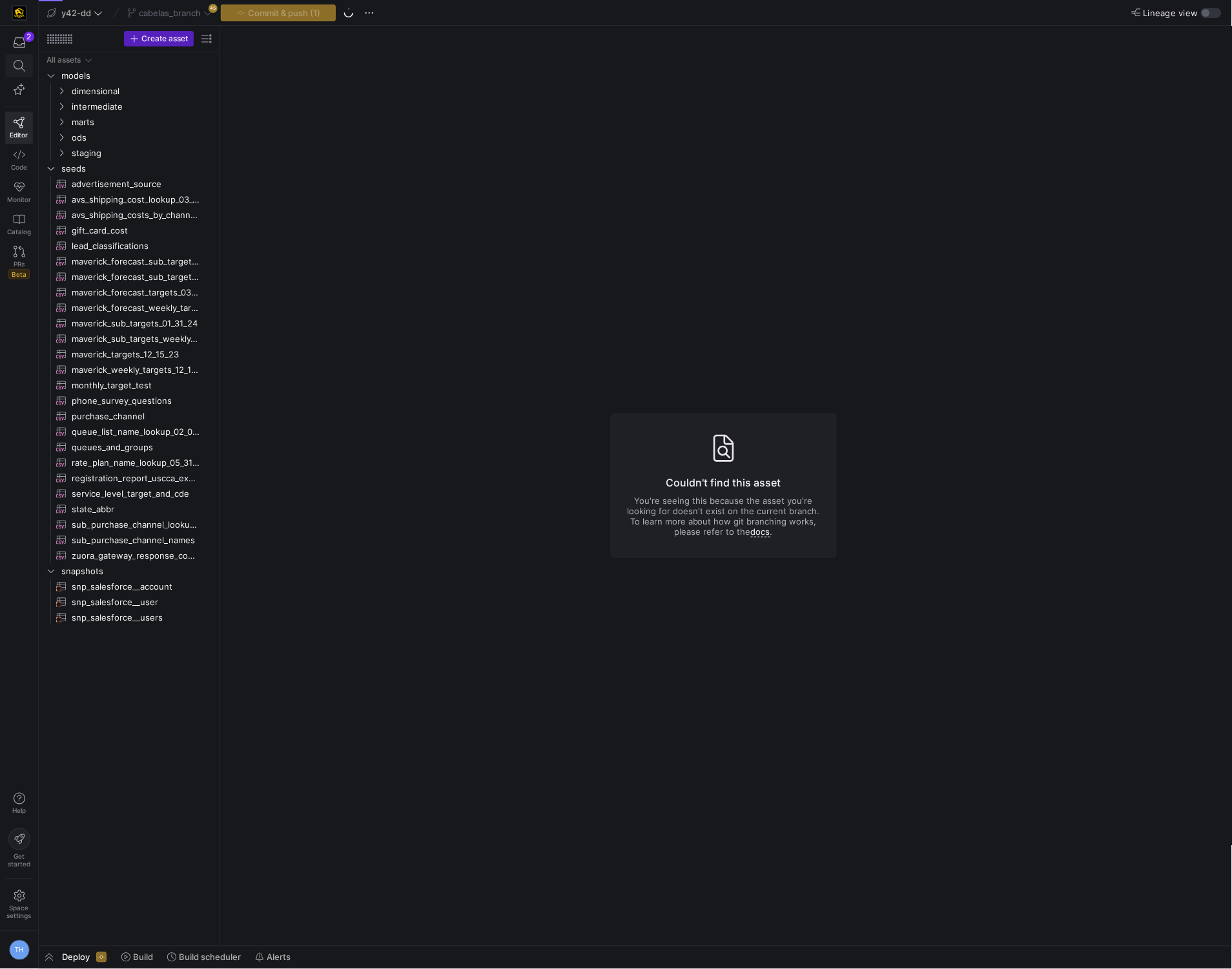
click at [23, 64] on icon at bounding box center [19, 65] width 11 height 11
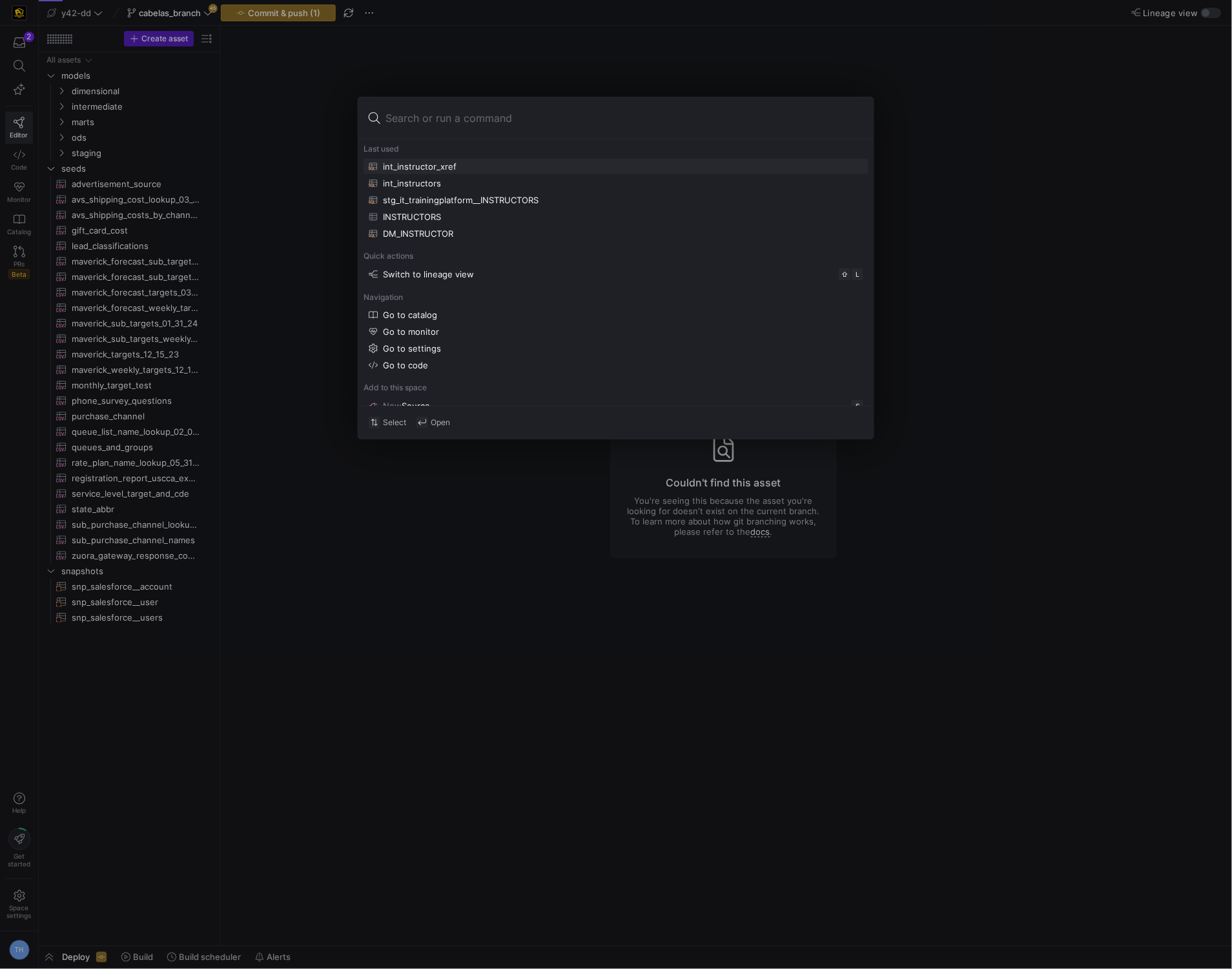
click at [236, 145] on div at bounding box center [616, 484] width 1232 height 969
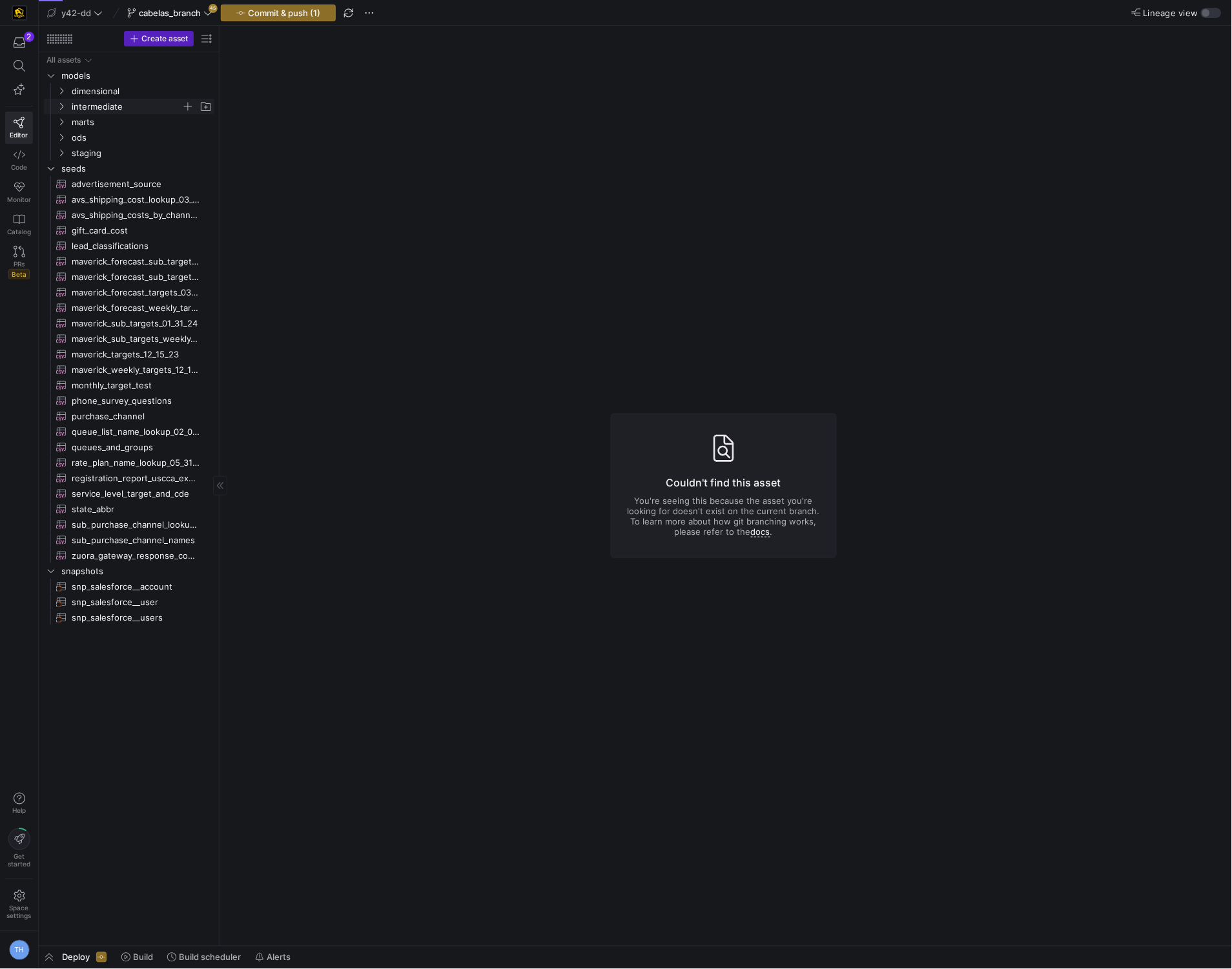
click at [137, 100] on span "intermediate" at bounding box center [126, 106] width 109 height 15
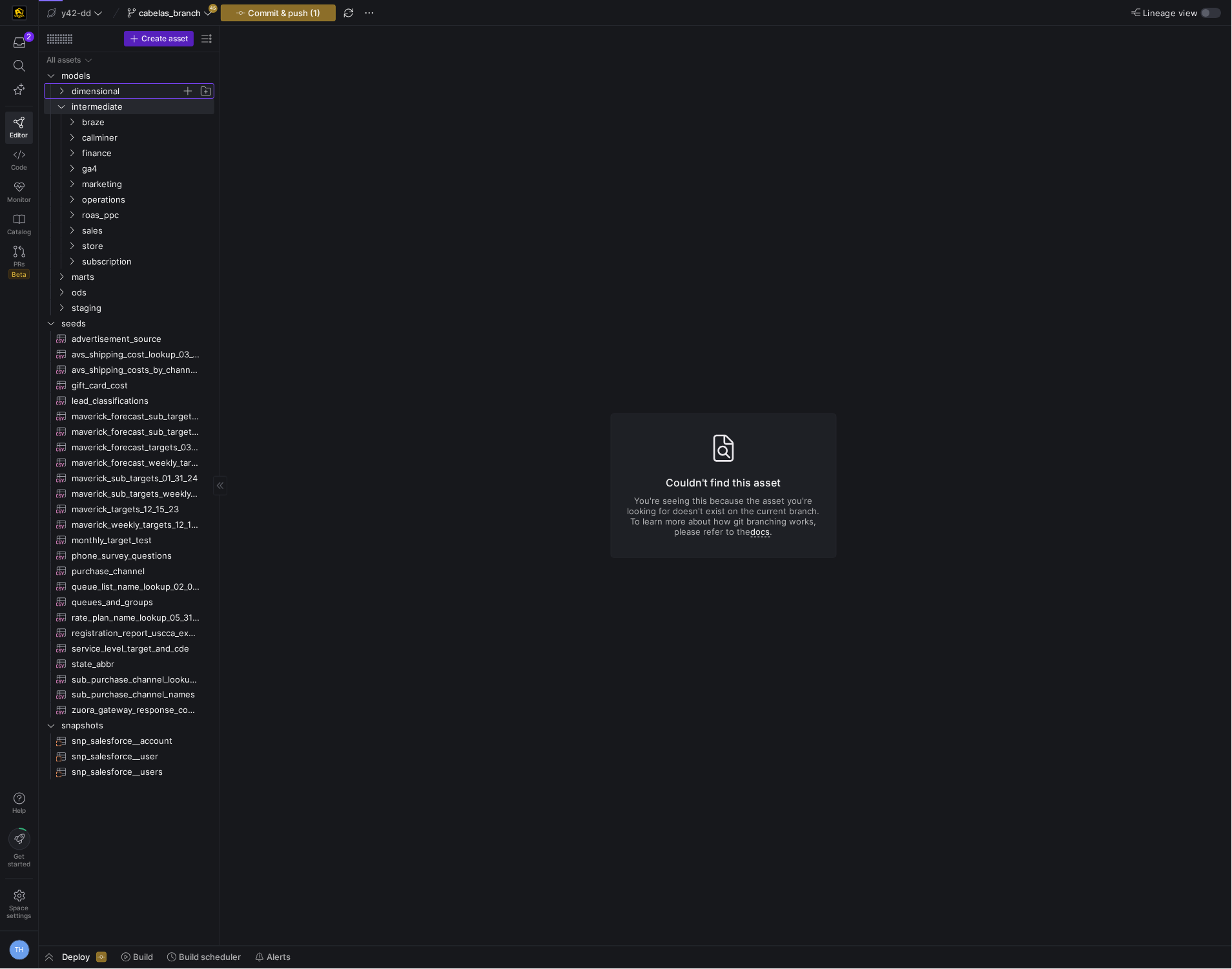
click at [129, 91] on span "dimensional" at bounding box center [126, 91] width 109 height 15
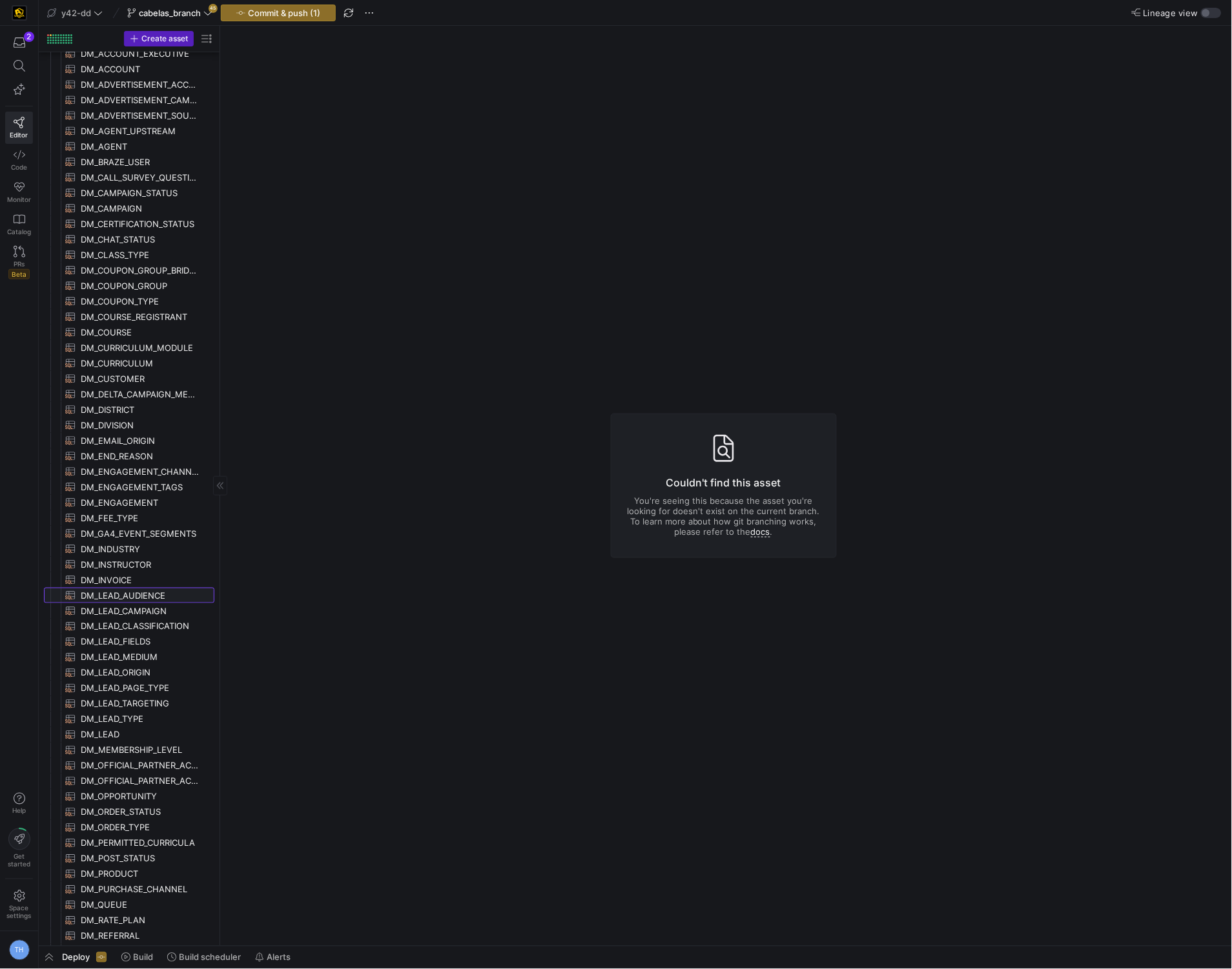
click at [111, 599] on span "DM_LEAD_AUDIENCE​​​​​​​​​​" at bounding box center [139, 595] width 119 height 15
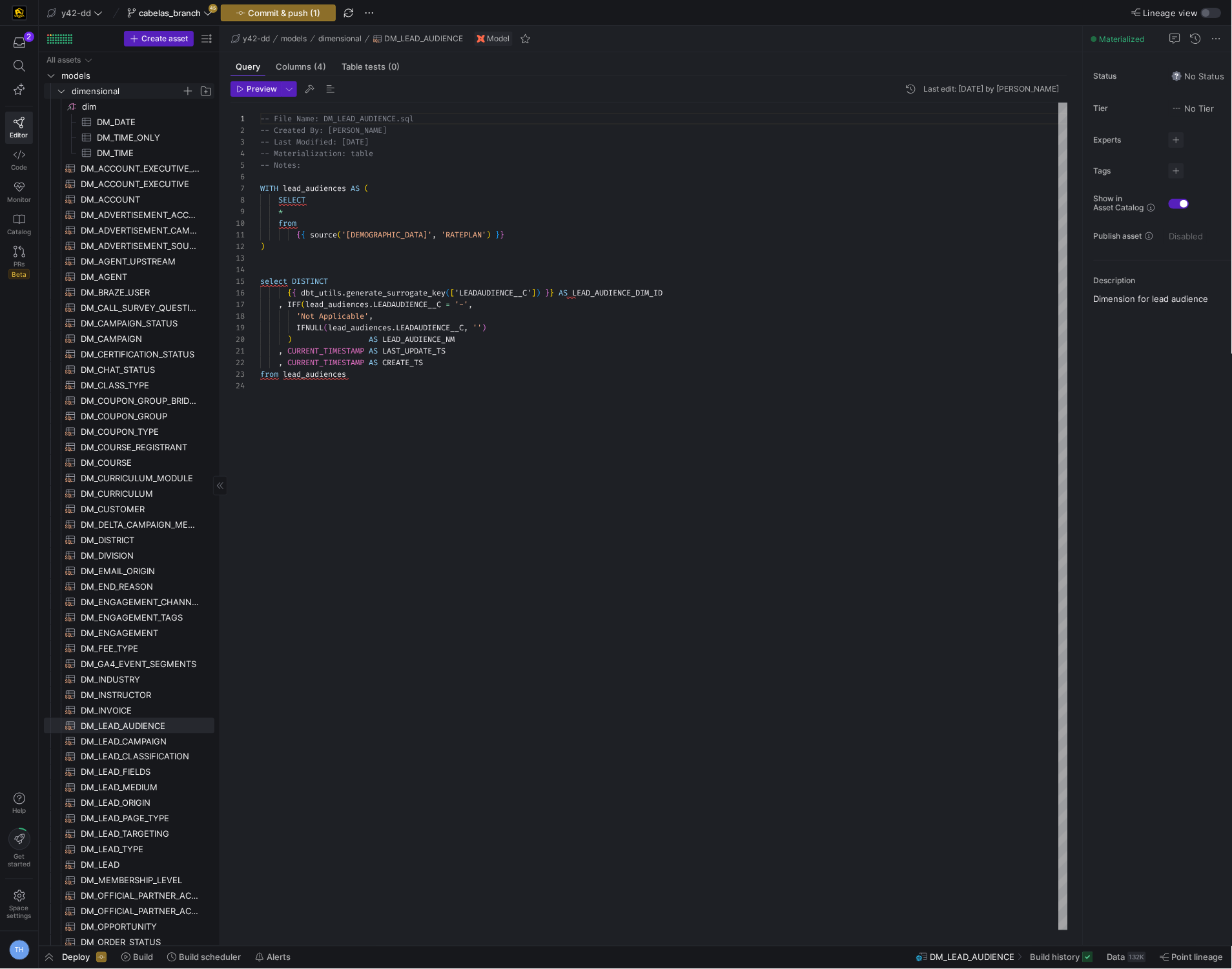
click at [125, 87] on span "dimensional" at bounding box center [126, 91] width 109 height 15
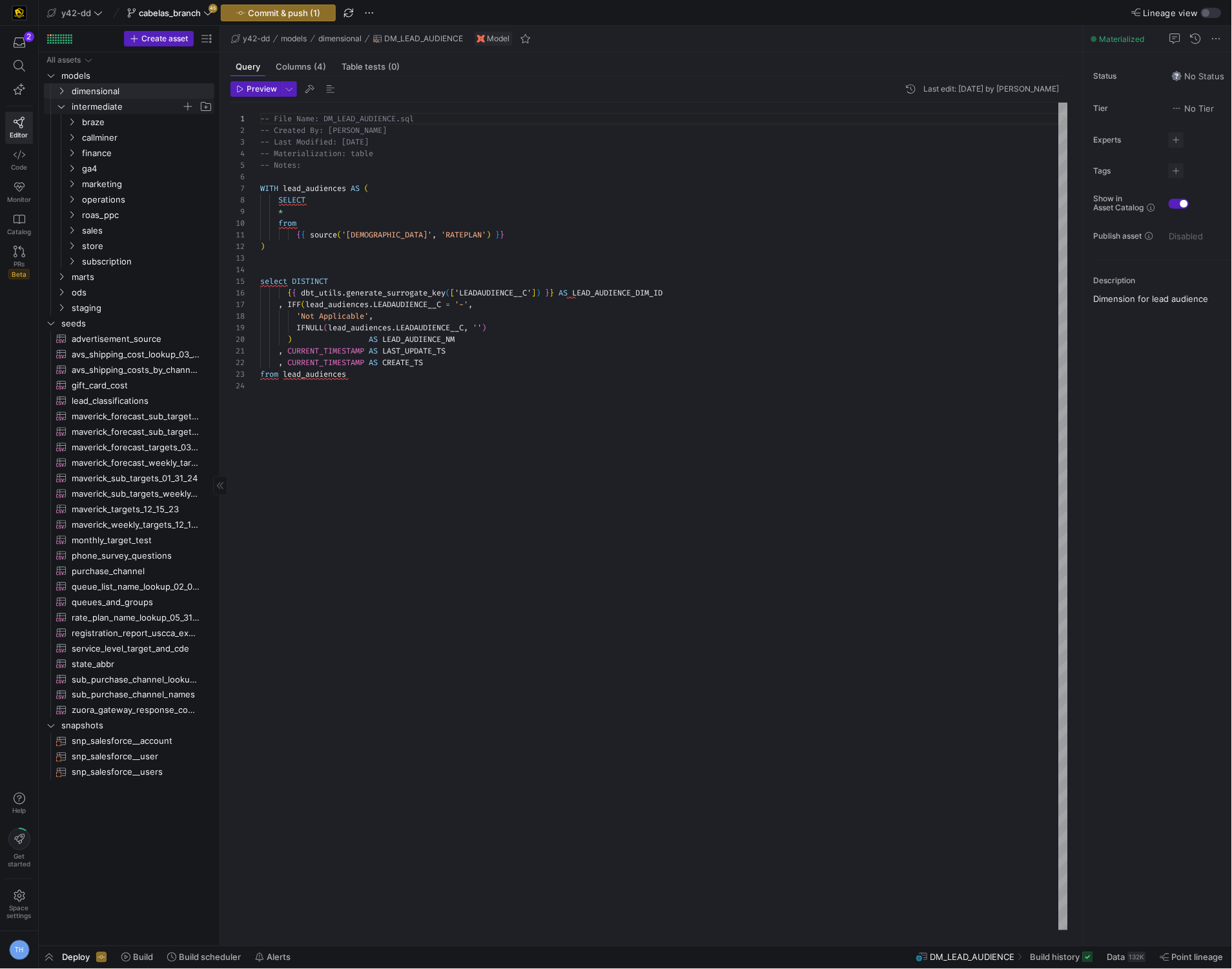
click at [117, 105] on span "intermediate" at bounding box center [126, 106] width 109 height 15
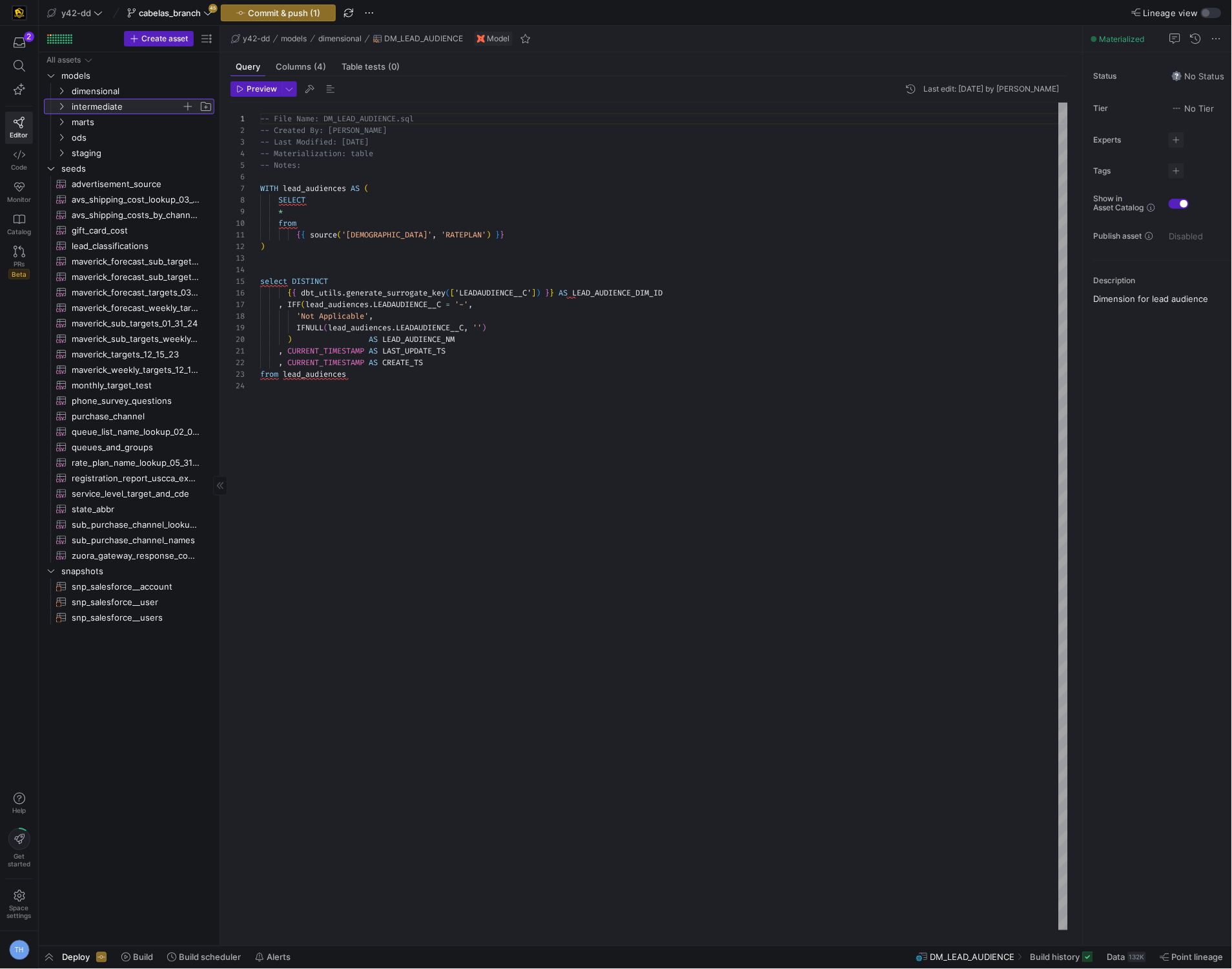
click at [117, 105] on span "intermediate" at bounding box center [126, 106] width 109 height 15
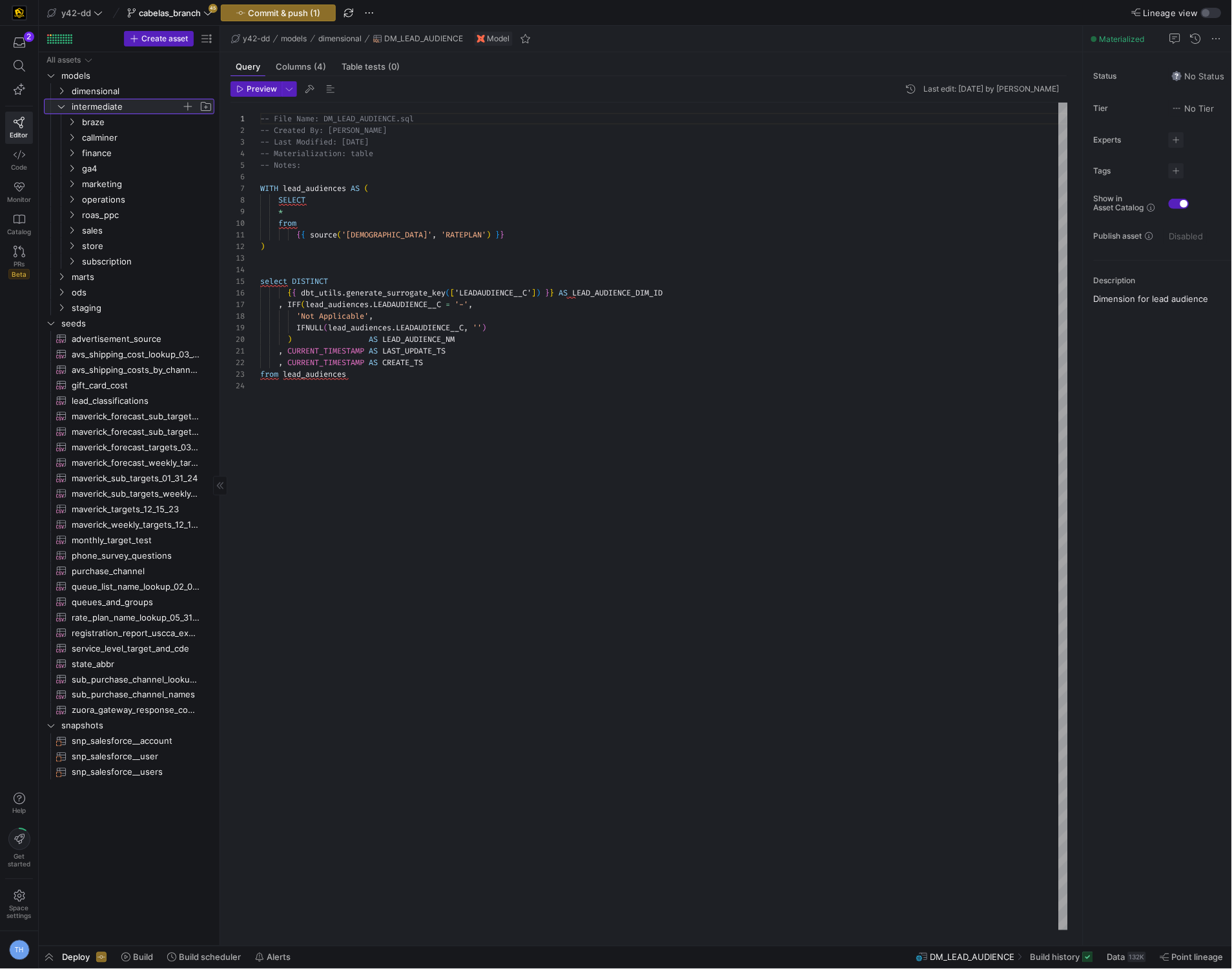
click at [117, 105] on span "intermediate" at bounding box center [126, 106] width 109 height 15
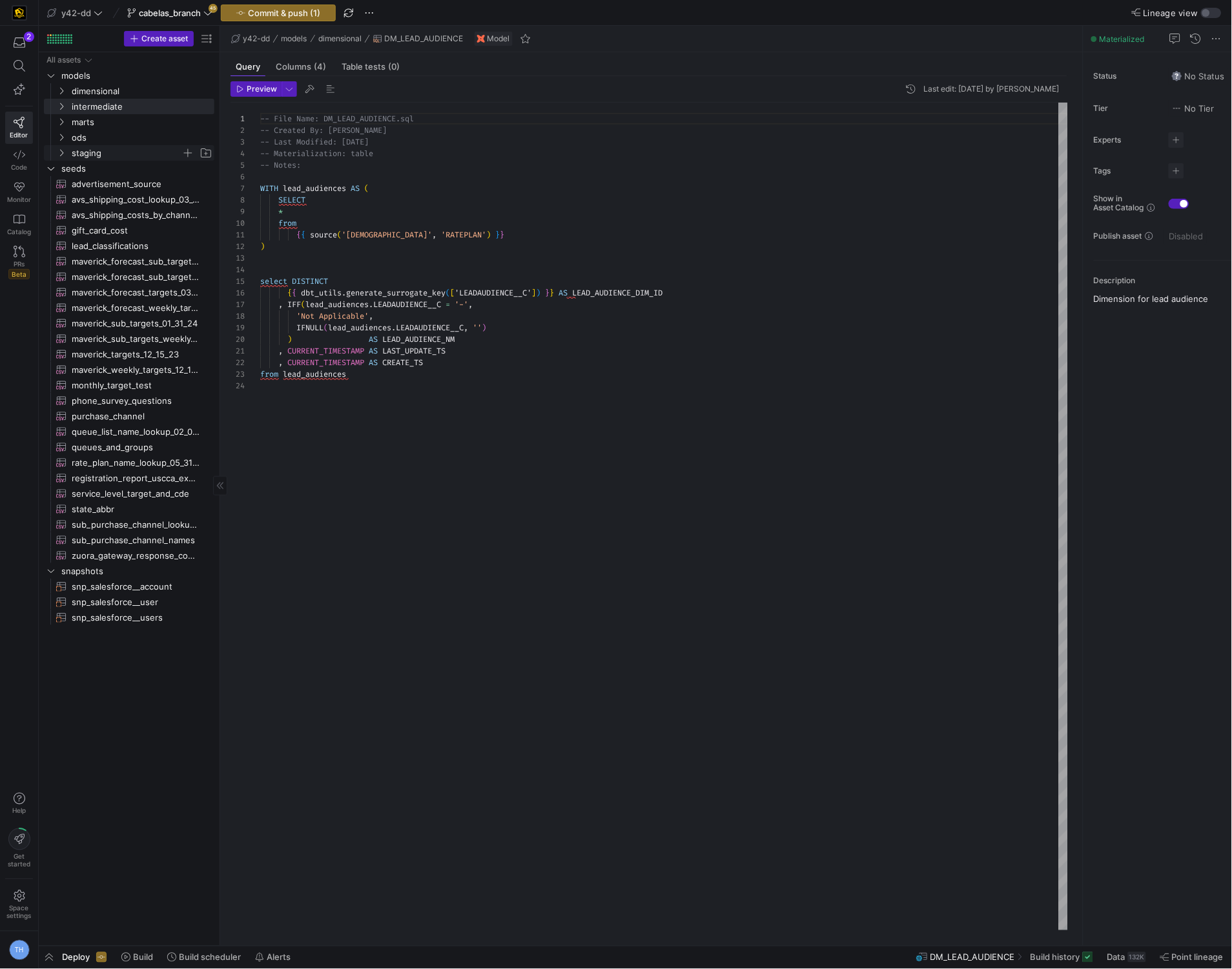
click at [112, 150] on span "staging" at bounding box center [126, 153] width 109 height 15
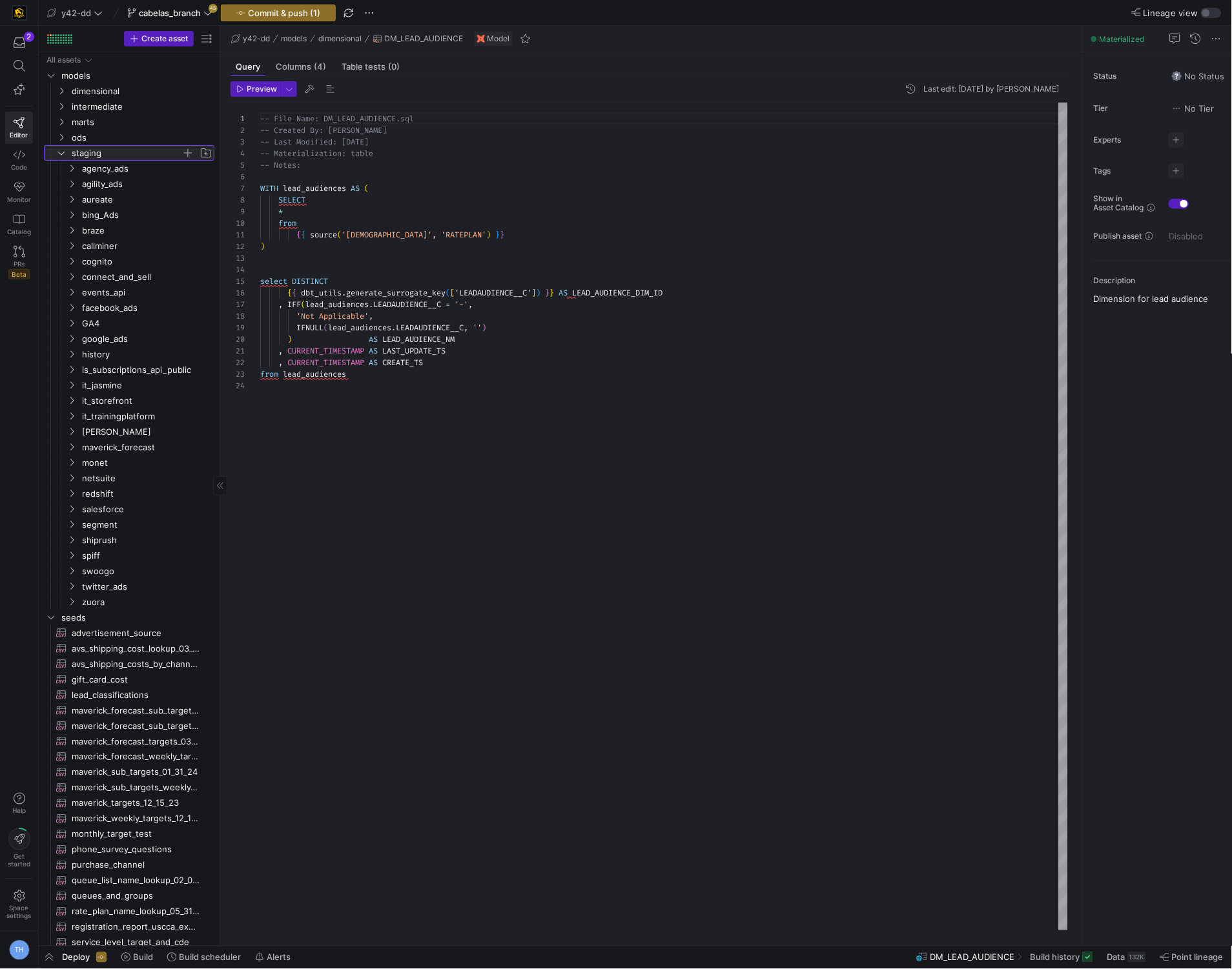
click at [112, 150] on span "staging" at bounding box center [126, 153] width 109 height 15
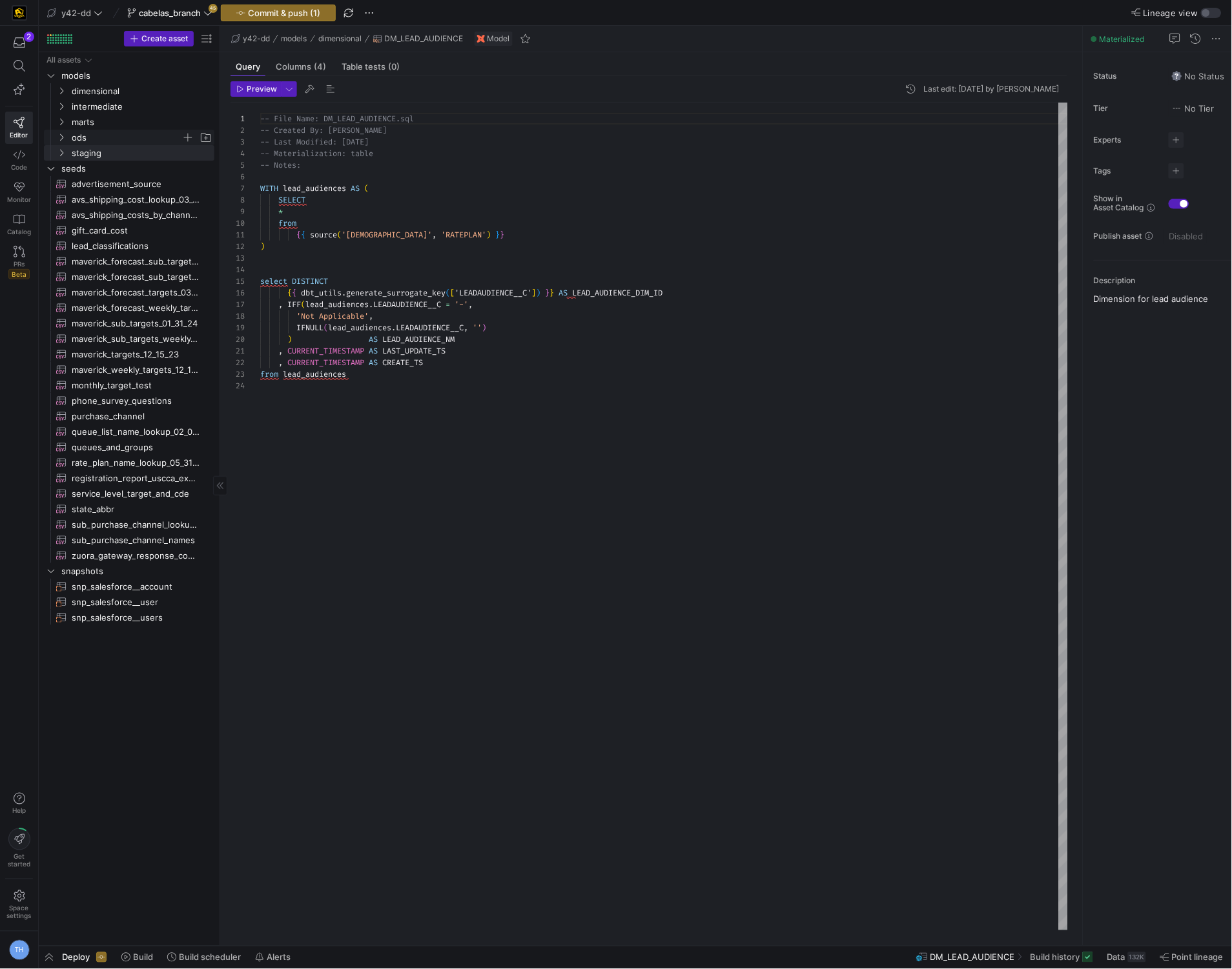
click at [109, 135] on span "ods" at bounding box center [126, 137] width 109 height 15
click at [109, 150] on span "informatica" at bounding box center [132, 153] width 100 height 15
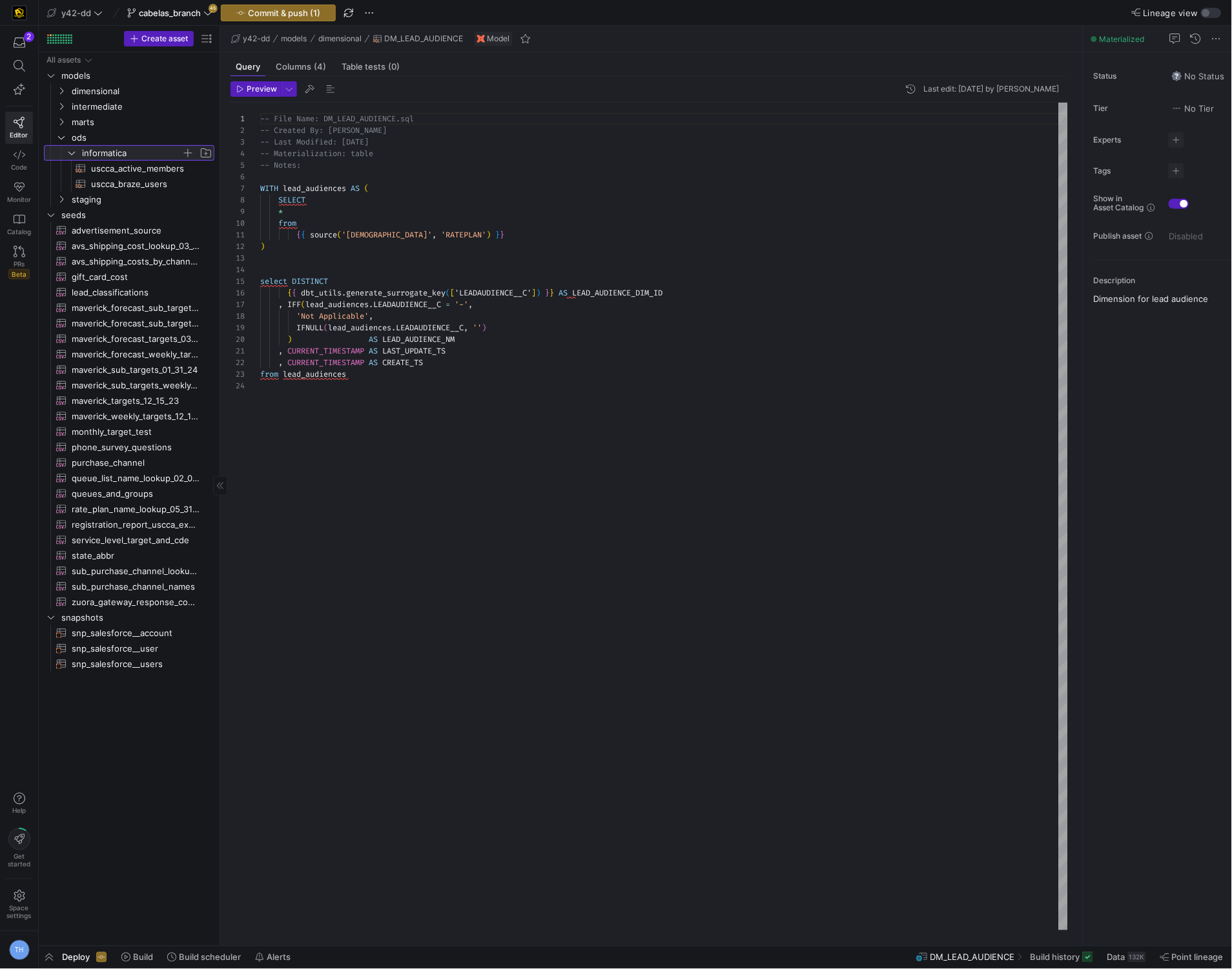
click at [109, 150] on span "informatica" at bounding box center [132, 153] width 100 height 15
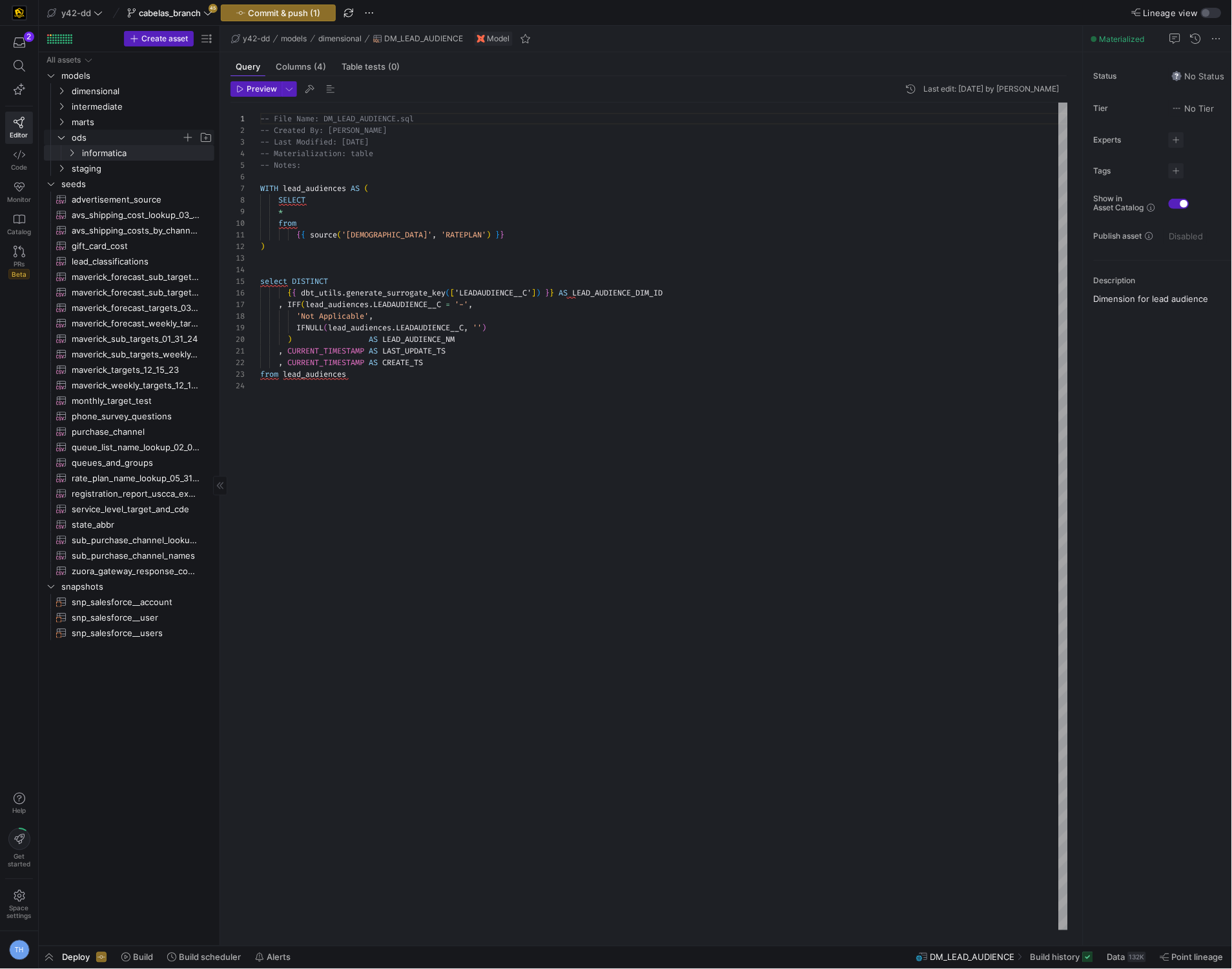
click at [108, 137] on span "ods" at bounding box center [126, 137] width 109 height 15
click at [23, 56] on span at bounding box center [19, 66] width 27 height 22
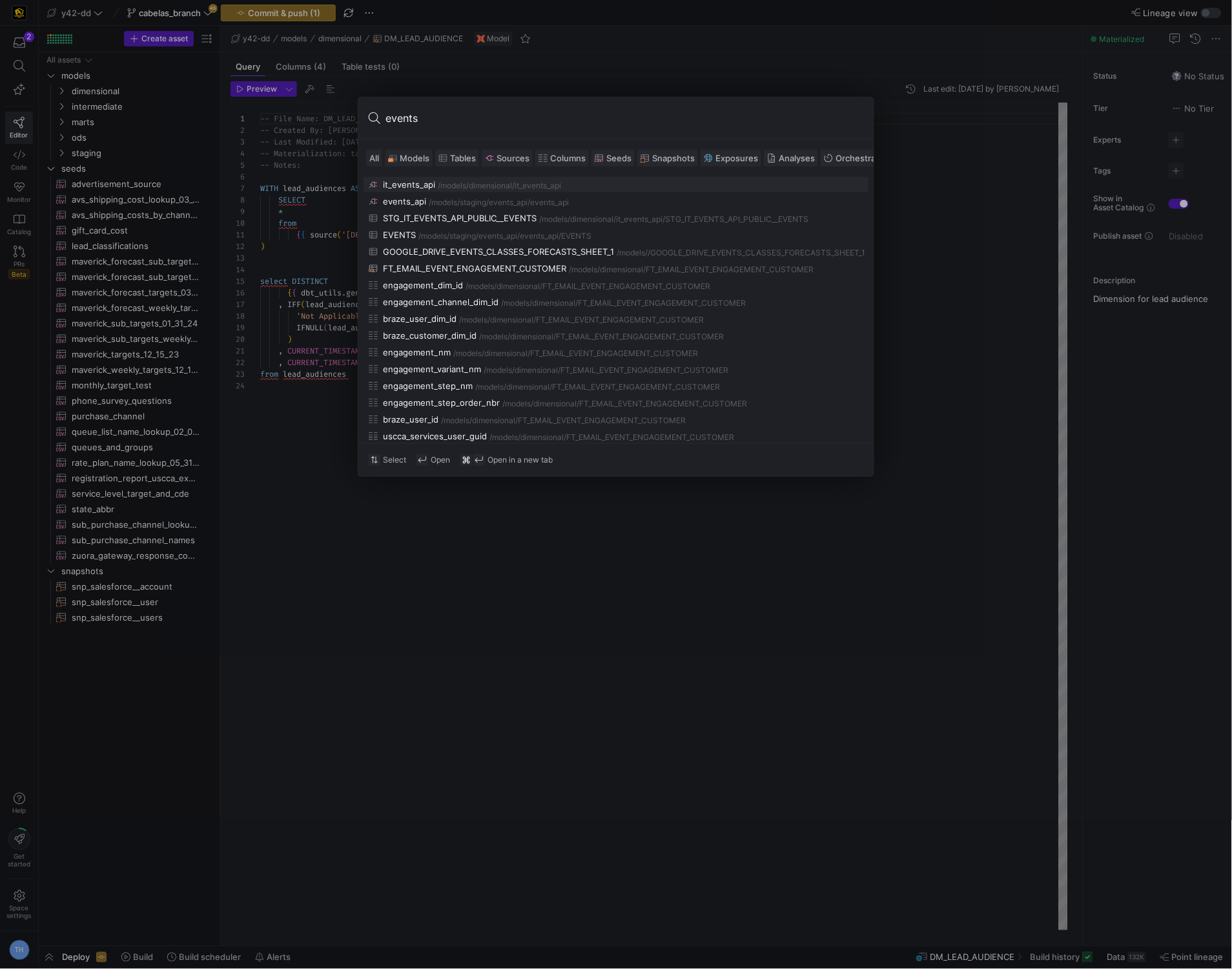
type input "events"
click at [452, 122] on input "events" at bounding box center [624, 118] width 478 height 21
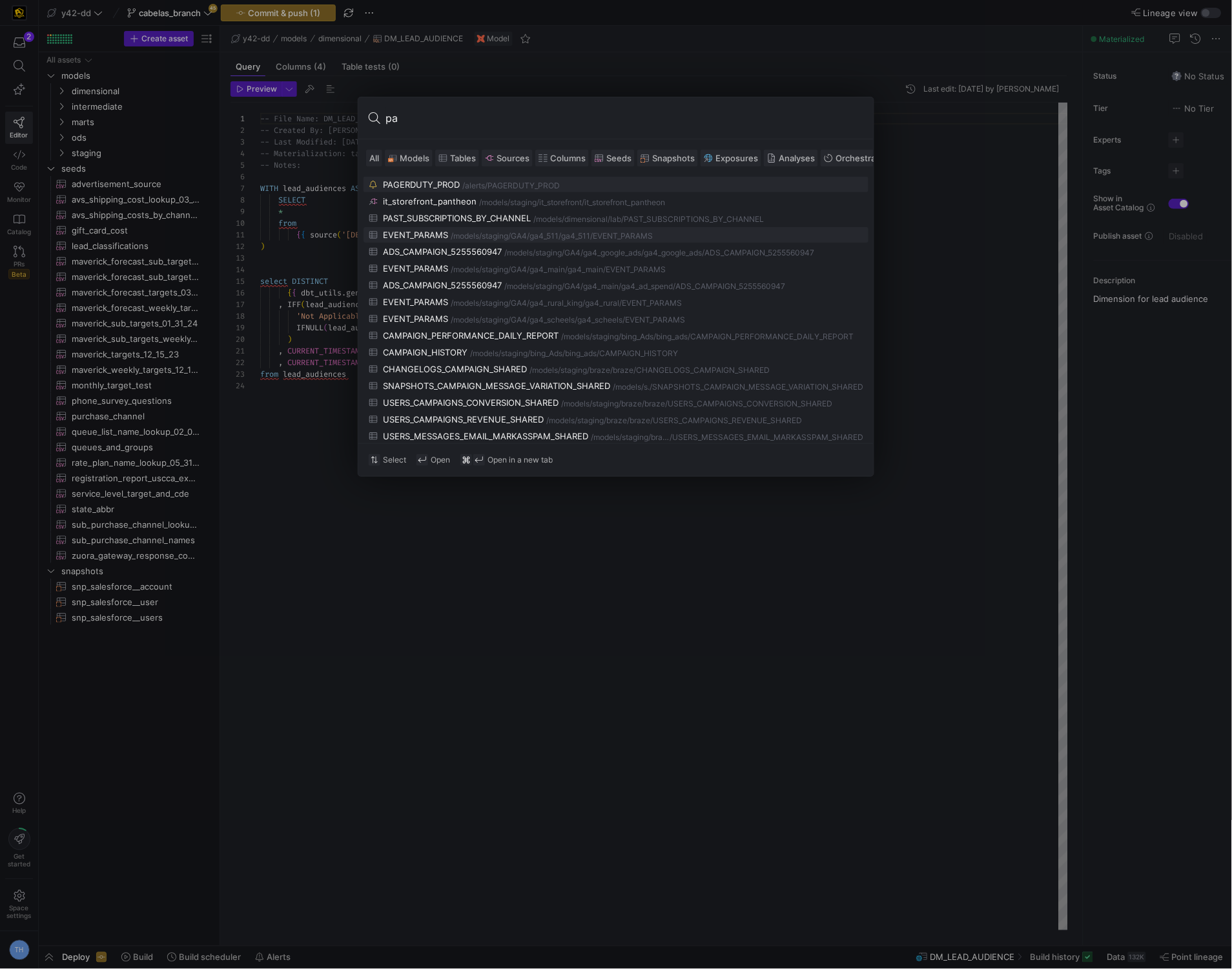
type input "p"
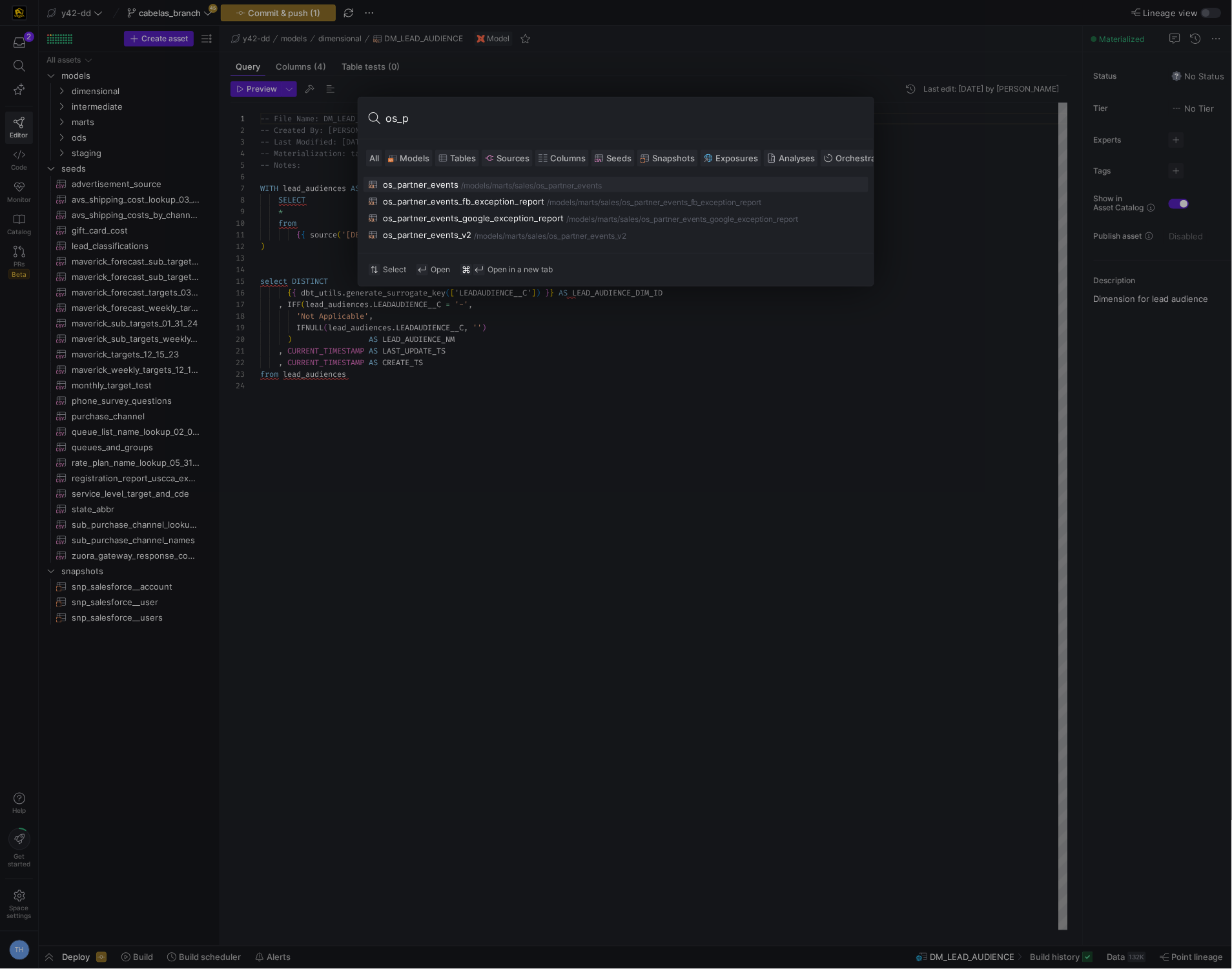
type input "os_p"
click at [573, 184] on div "/os_partner_events" at bounding box center [567, 186] width 68 height 9
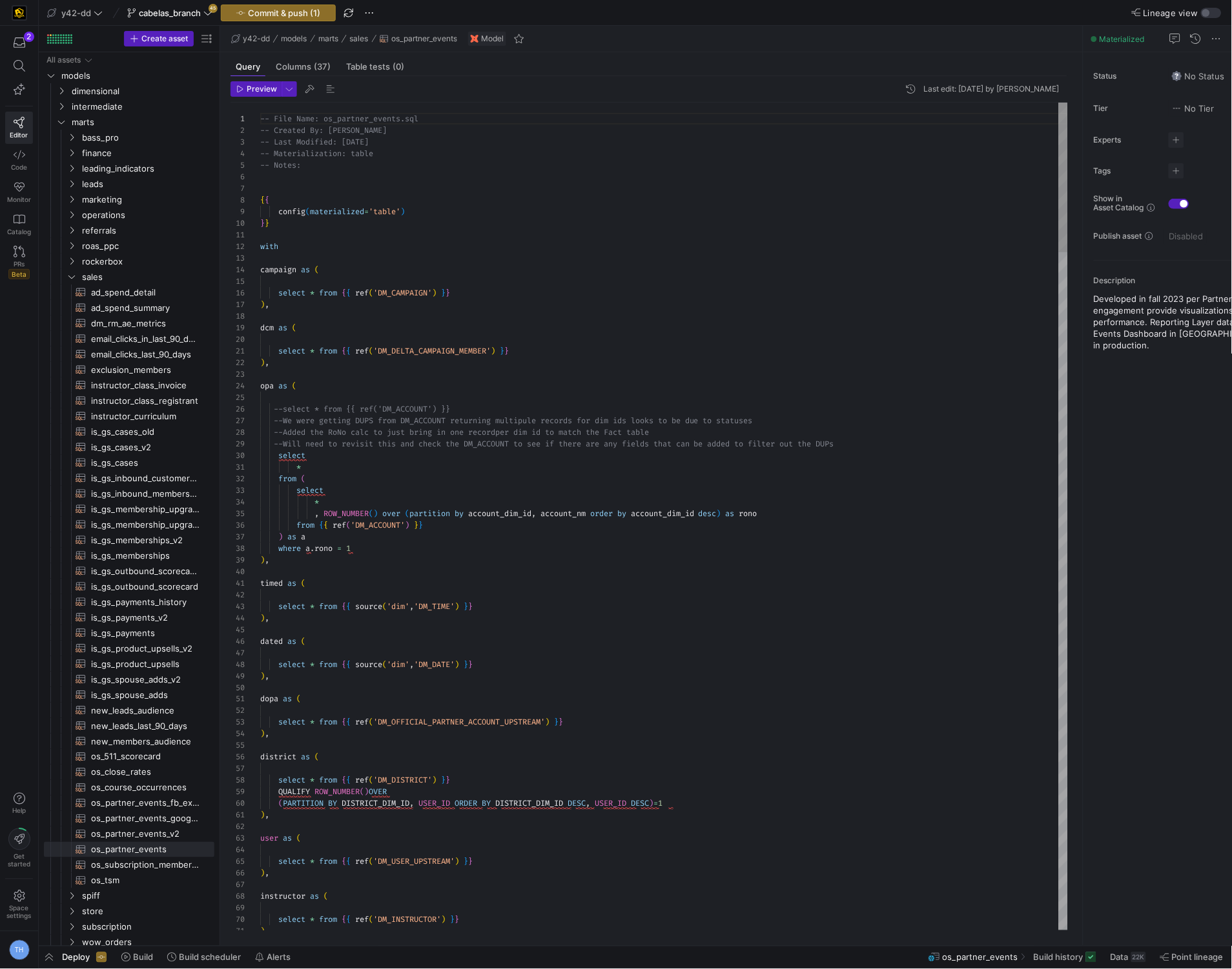
type textarea "with campaign as ( select * from {{ ref('DM_CAMPAIGN') }} ), dcm as ("
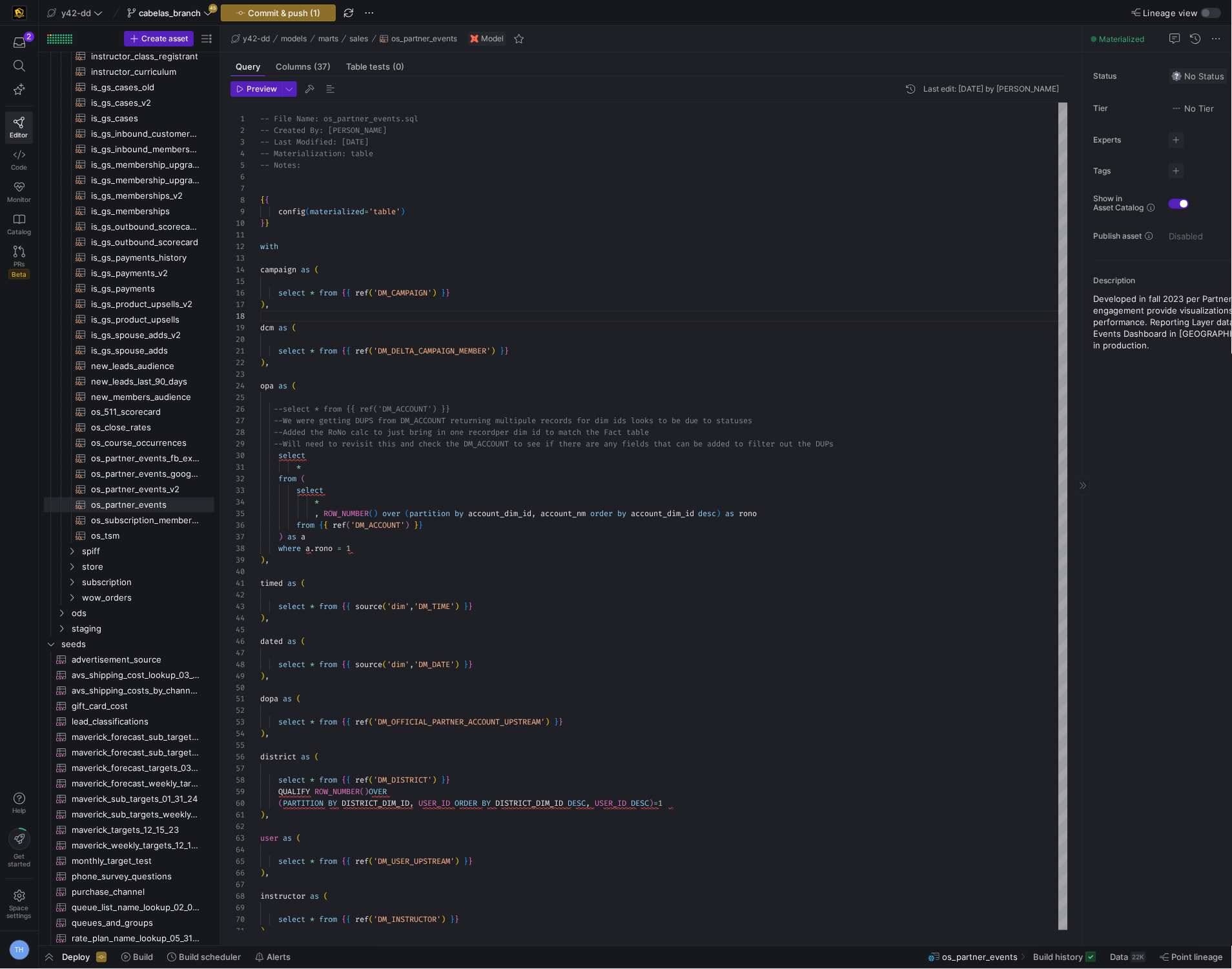
scroll to position [0, 0]
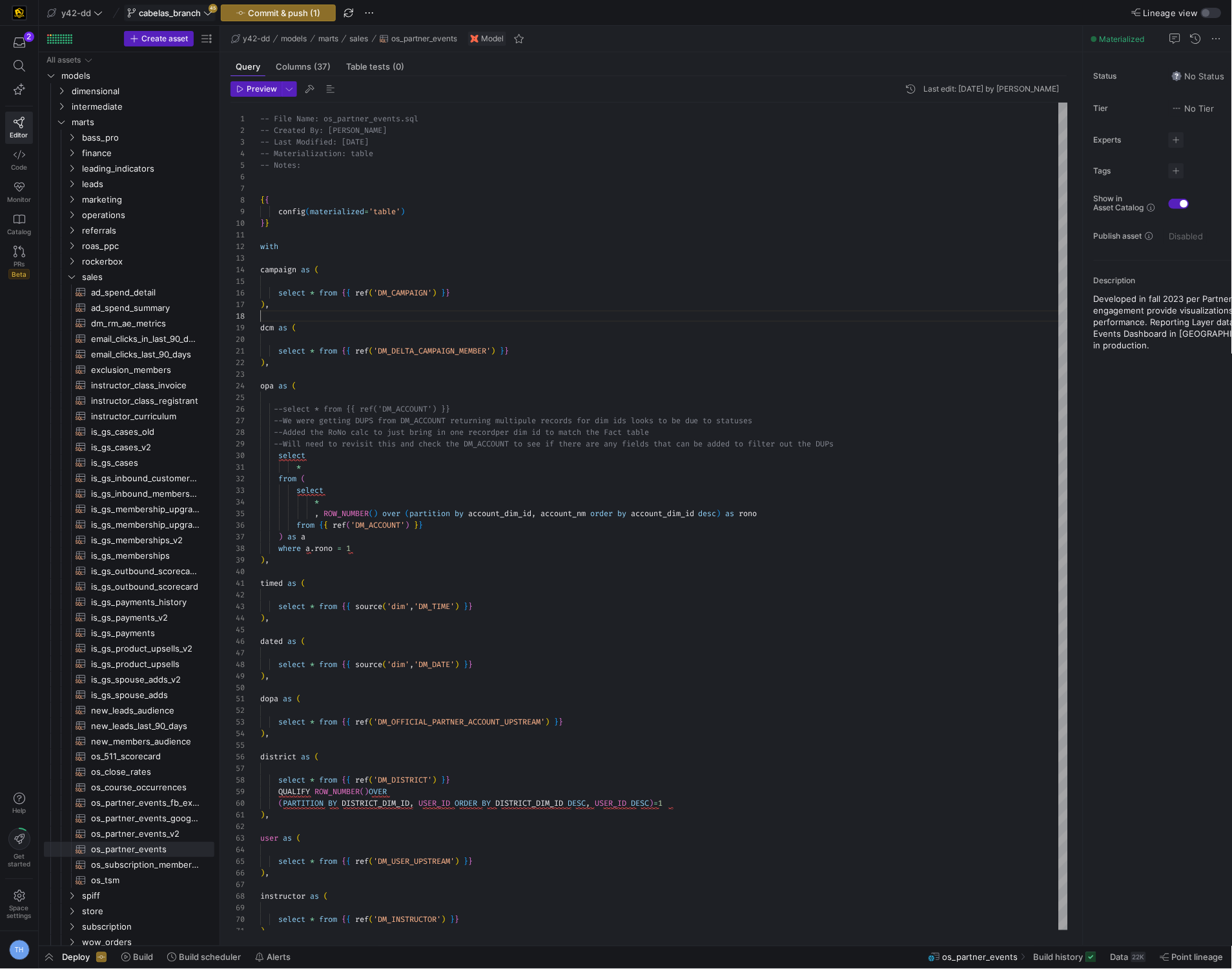
click at [160, 18] on span at bounding box center [170, 13] width 90 height 15
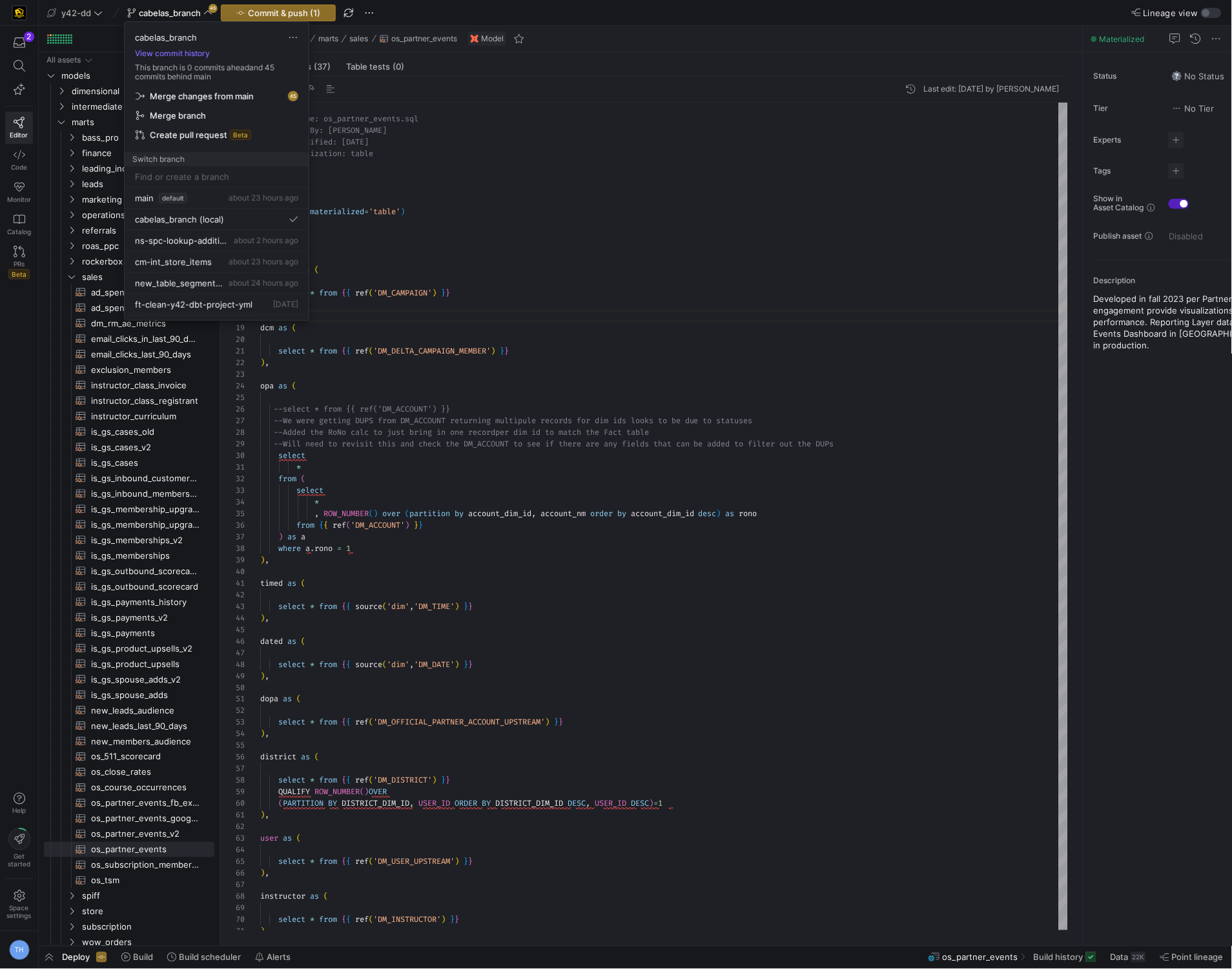
click at [113, 13] on div at bounding box center [616, 484] width 1232 height 969
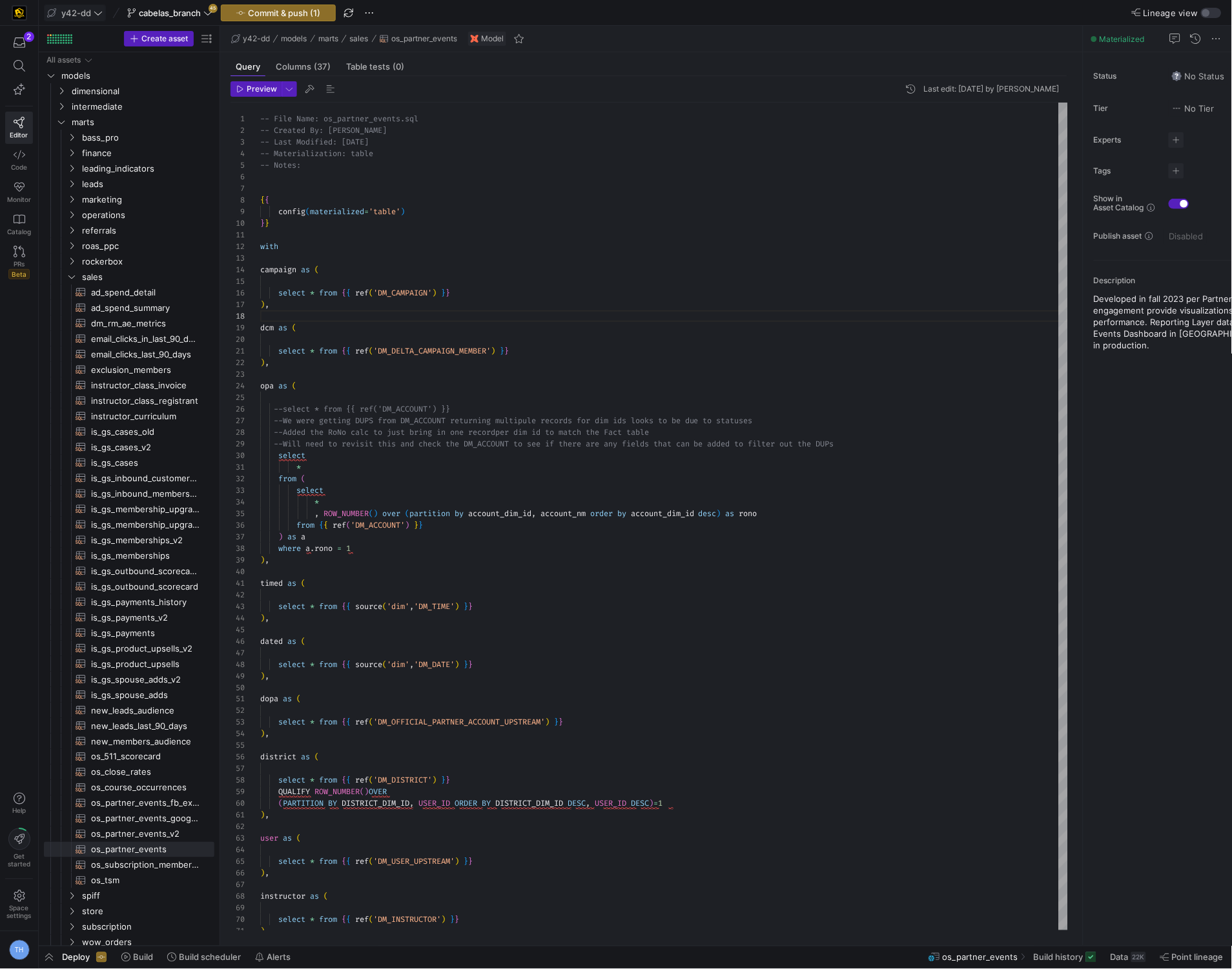
click at [103, 13] on span at bounding box center [74, 13] width 60 height 15
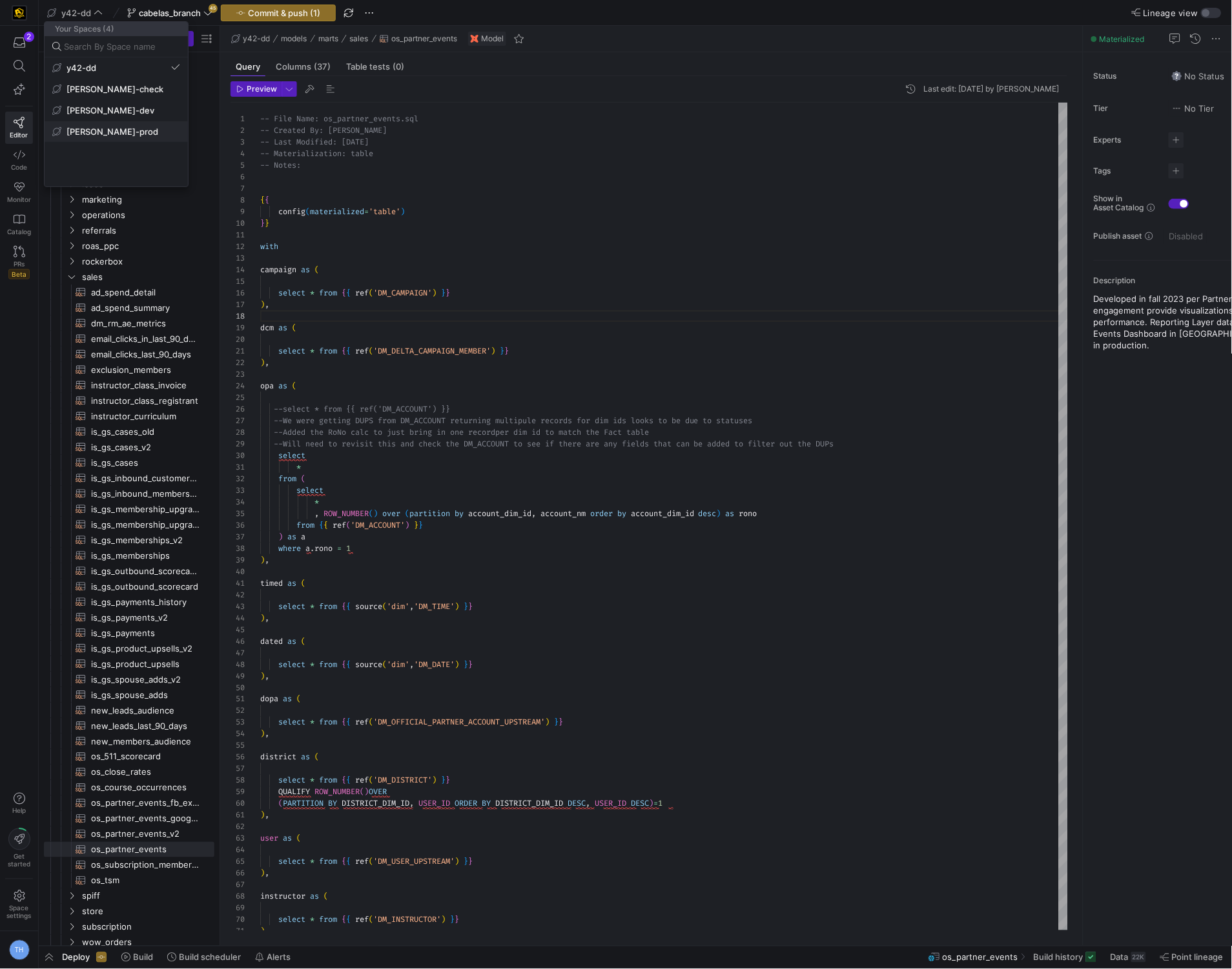
click at [113, 129] on span "[PERSON_NAME]-prod" at bounding box center [113, 131] width 92 height 10
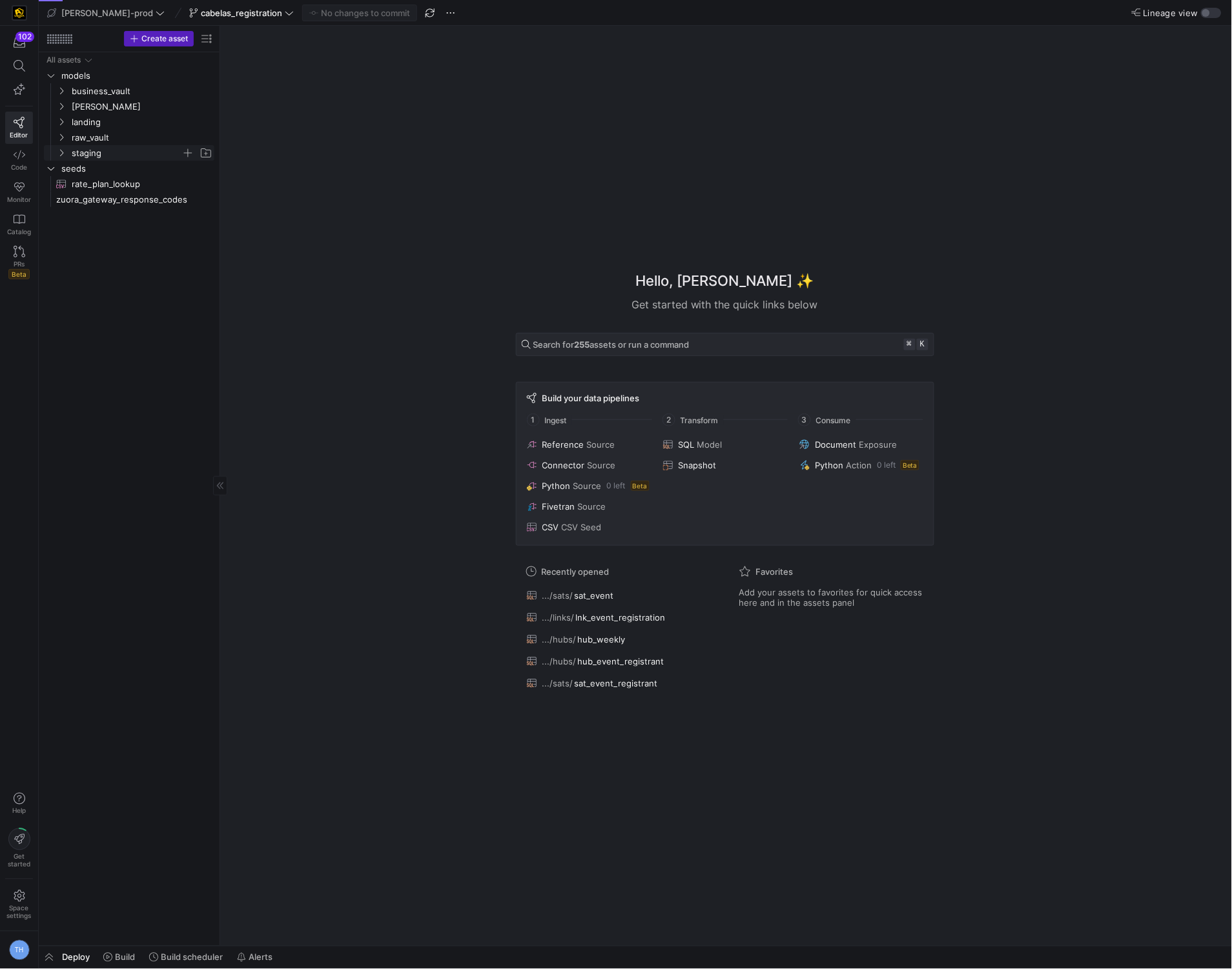
click at [116, 152] on span "staging" at bounding box center [126, 153] width 109 height 15
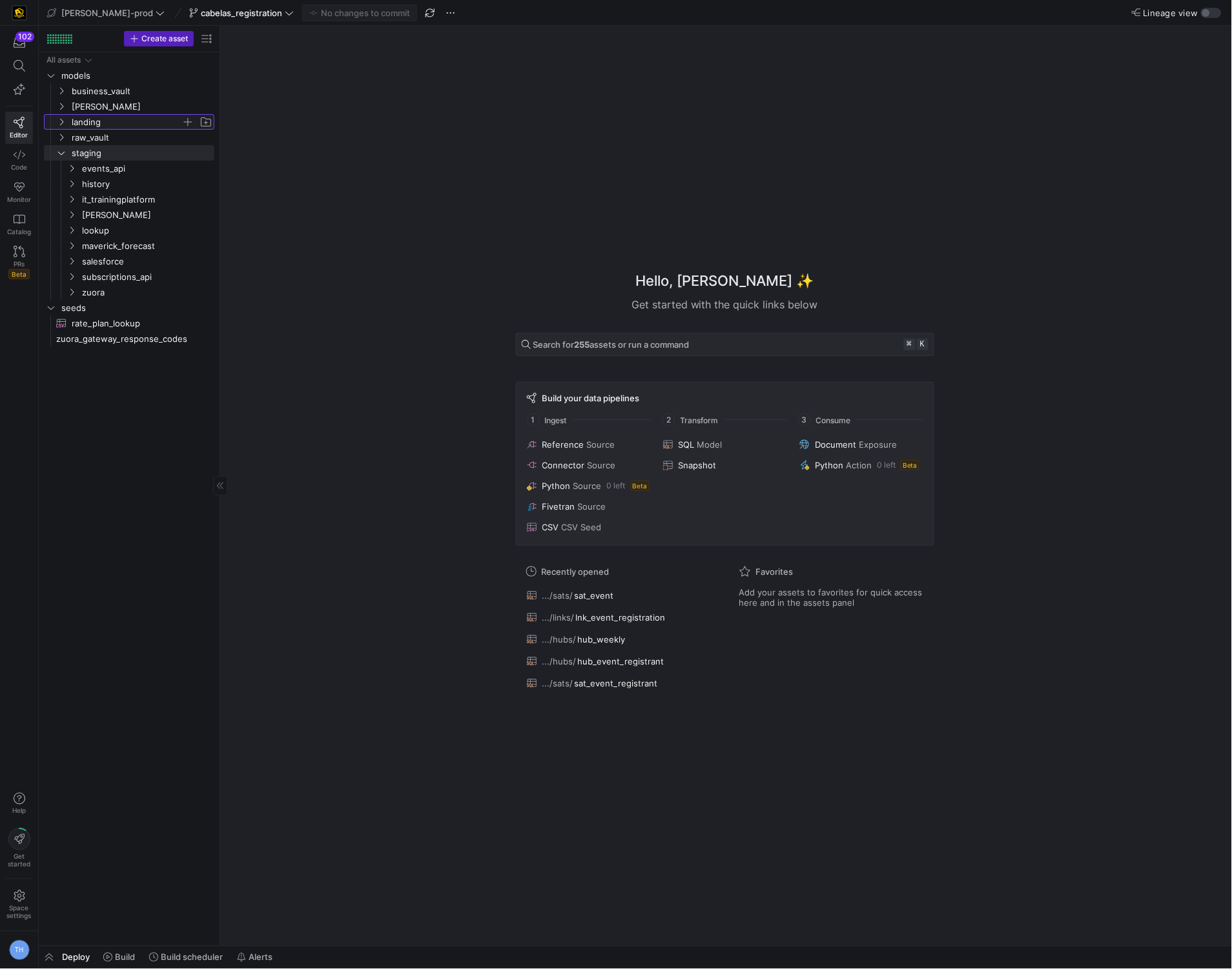
click at [116, 121] on span "landing" at bounding box center [126, 122] width 109 height 15
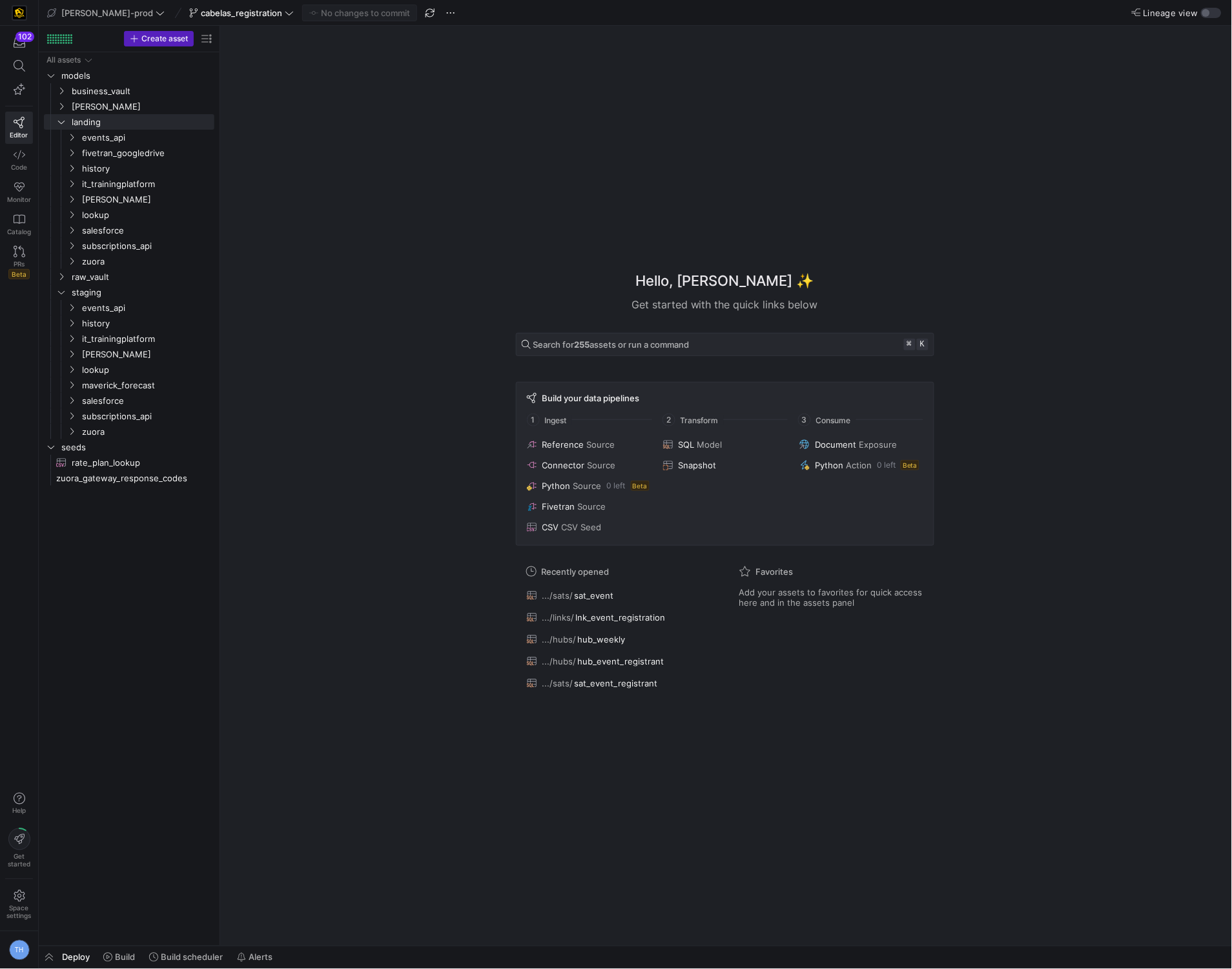
click at [254, 364] on div "Hello, Tommy ✨ Get started with the quick links below Search for 255 assets or …" at bounding box center [724, 486] width 998 height 920
click at [238, 354] on div "Hello, Tommy ✨ Get started with the quick links below Search for 255 assets or …" at bounding box center [724, 486] width 998 height 920
click at [134, 182] on span "it_trainingplatform" at bounding box center [132, 184] width 100 height 15
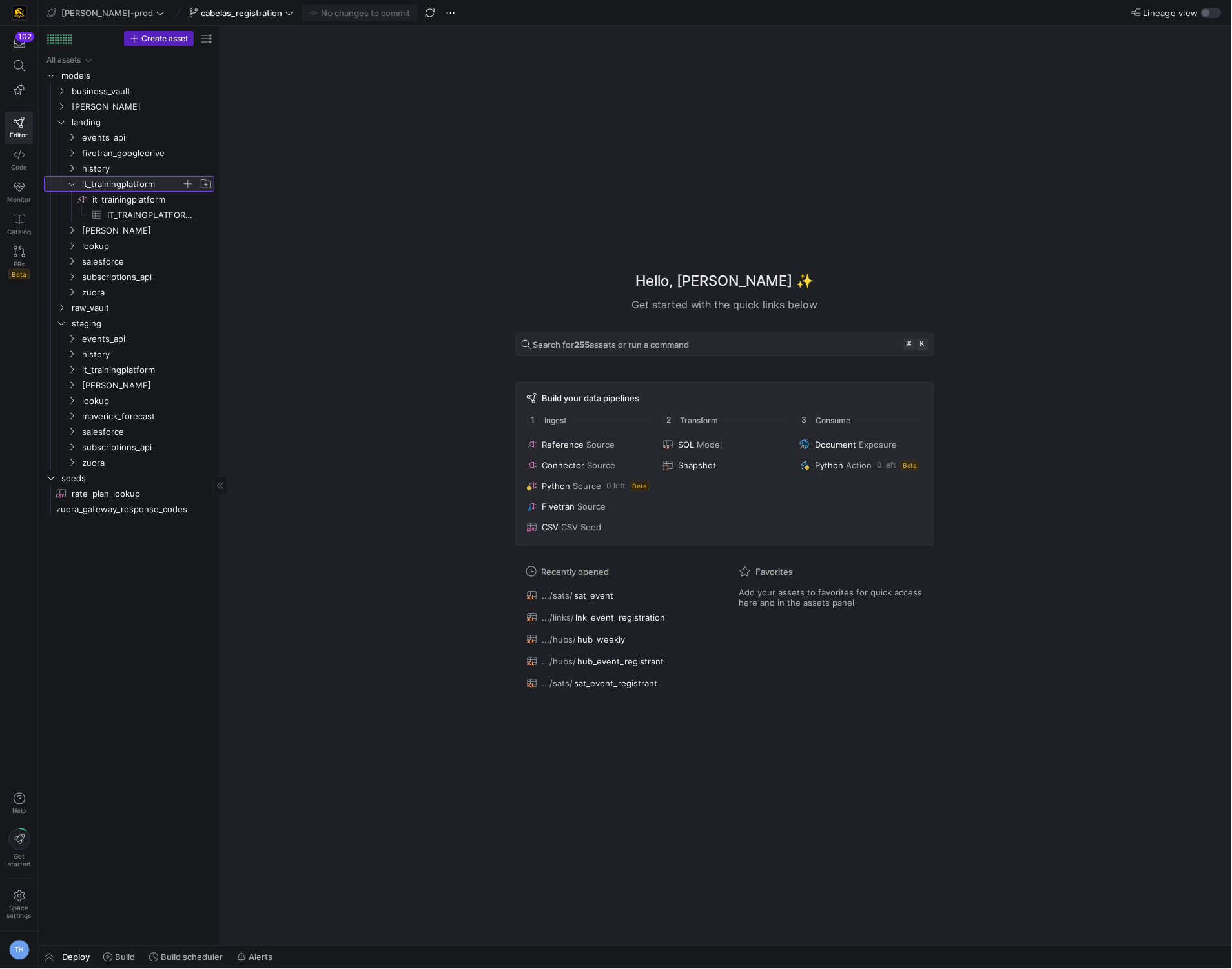
click at [133, 181] on span "it_trainingplatform" at bounding box center [132, 184] width 100 height 15
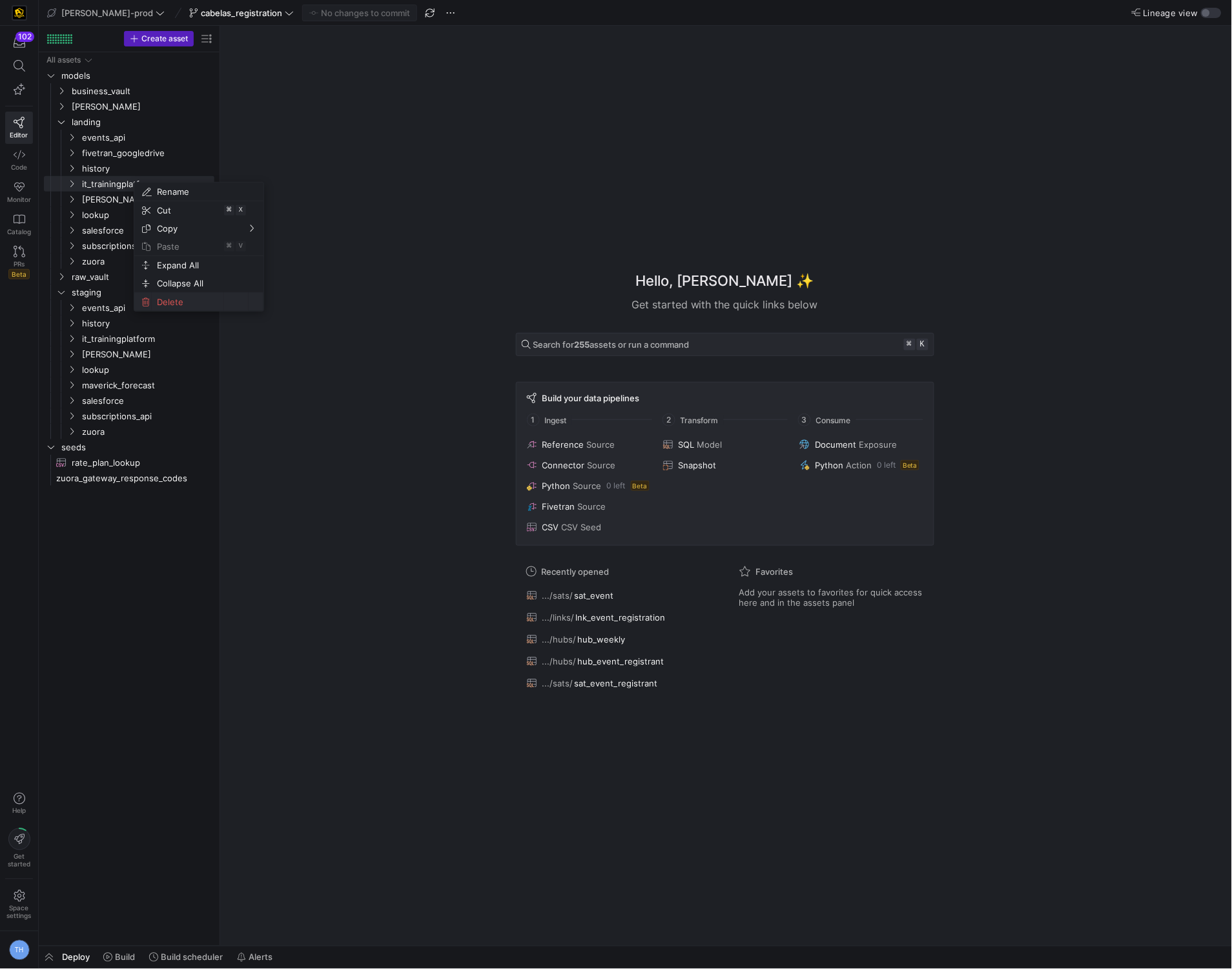
click at [163, 303] on span "Delete" at bounding box center [188, 302] width 72 height 18
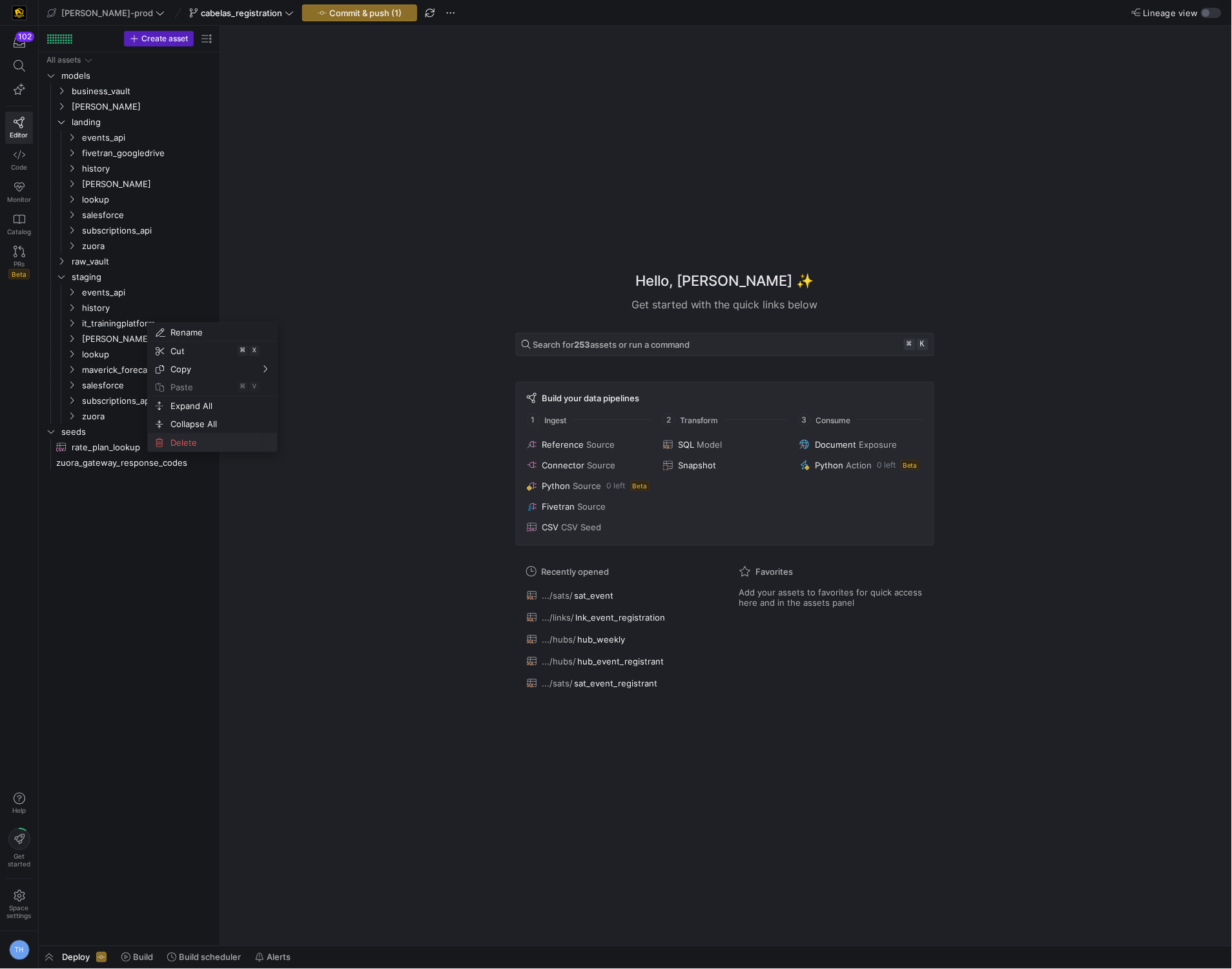
click at [178, 444] on span "Delete" at bounding box center [201, 443] width 72 height 18
click at [328, 8] on span "Commit & push (3)" at bounding box center [365, 12] width 74 height 10
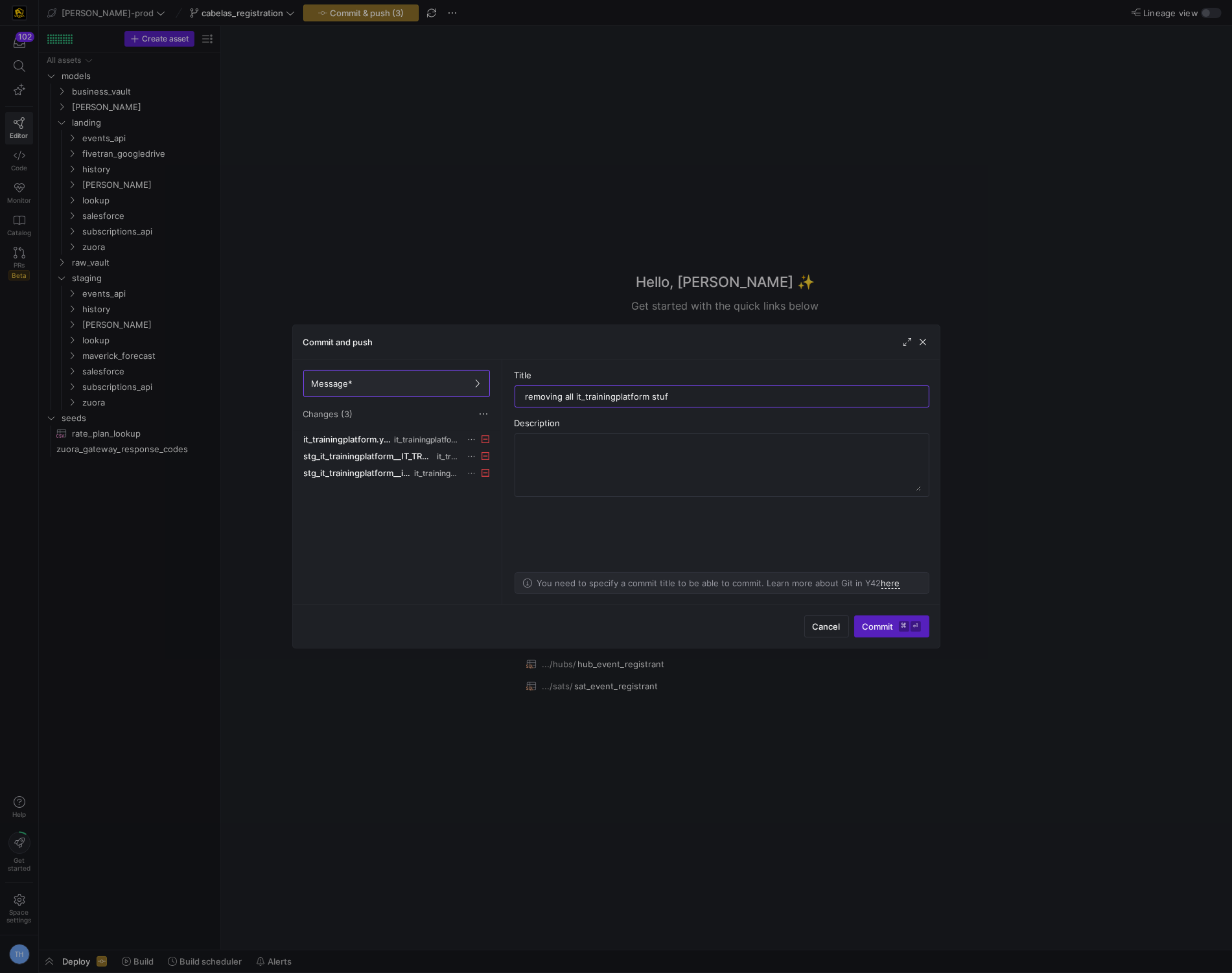
type input "removing all it_trainingplatform stuff"
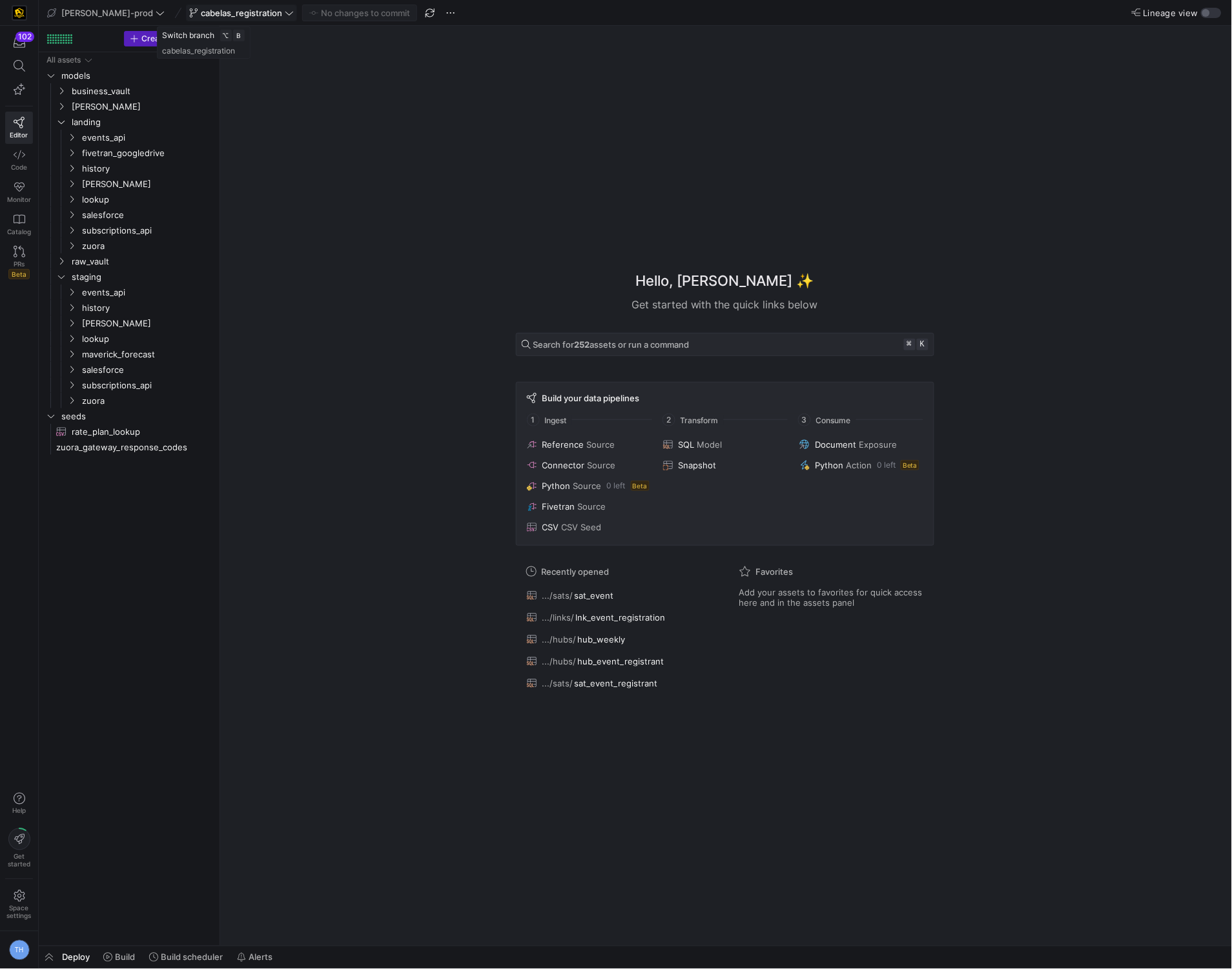
click at [201, 11] on span "cabelas_registration" at bounding box center [241, 12] width 81 height 10
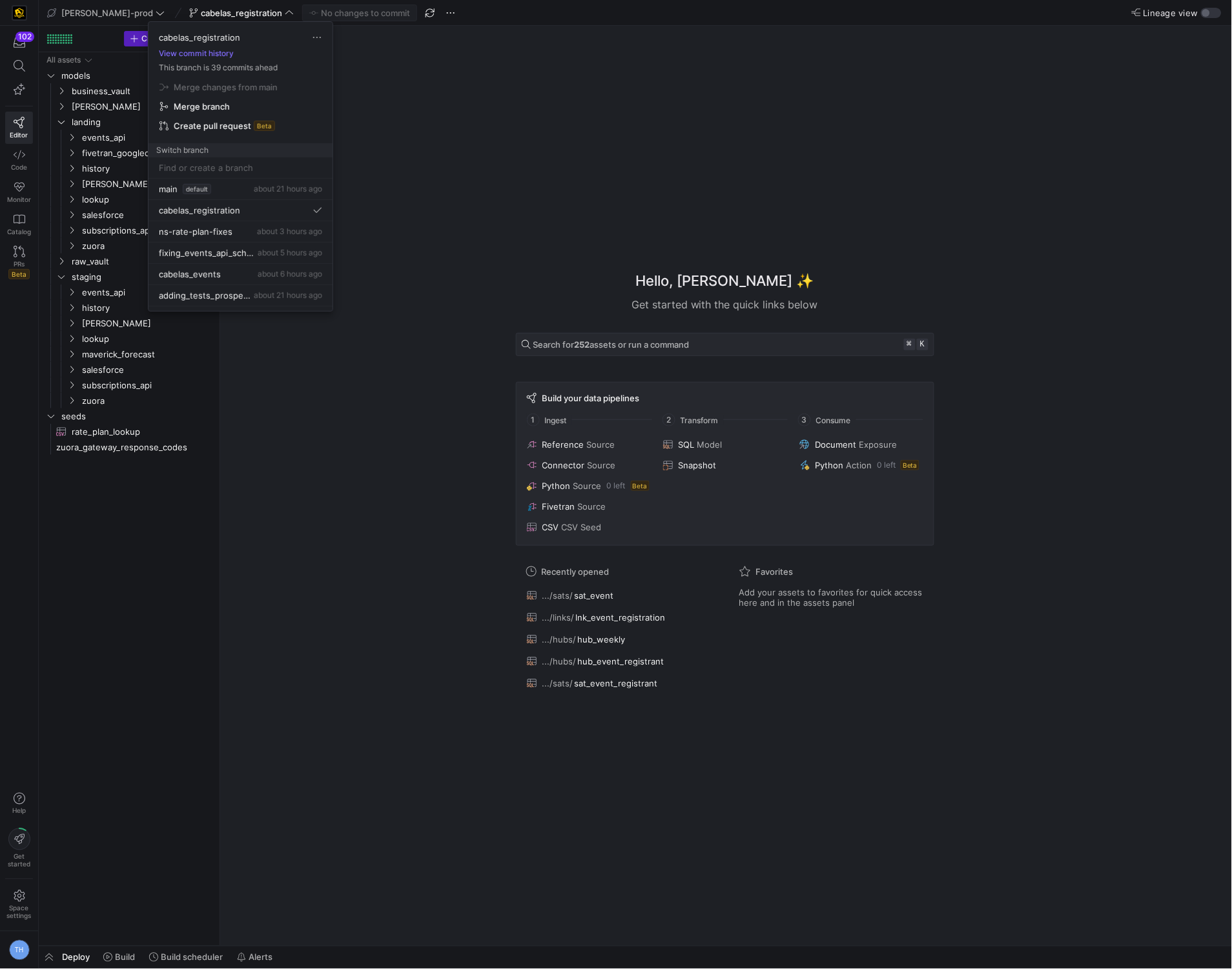
click at [196, 11] on div at bounding box center [616, 484] width 1232 height 969
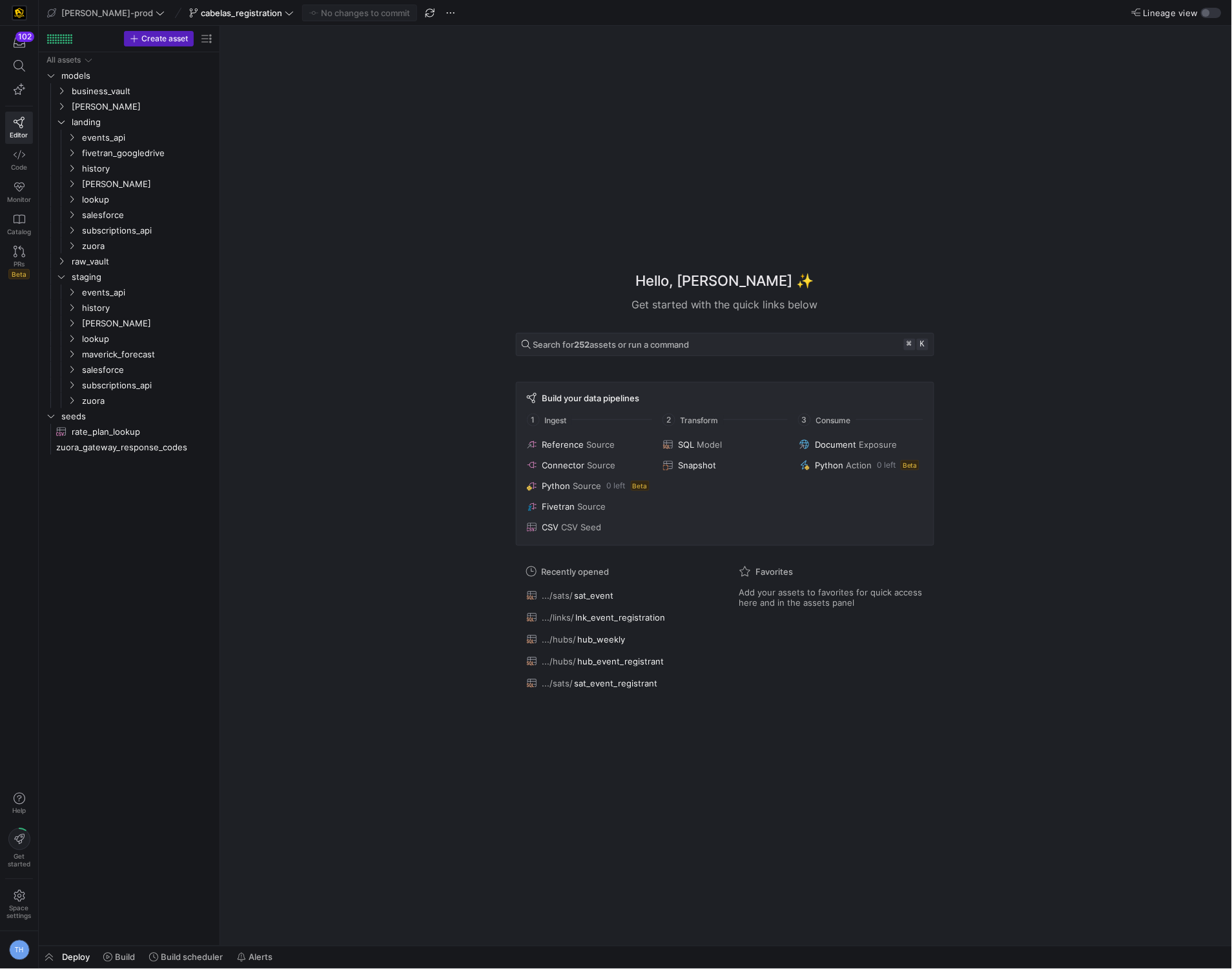
click at [201, 11] on span "cabelas_registration" at bounding box center [241, 12] width 81 height 10
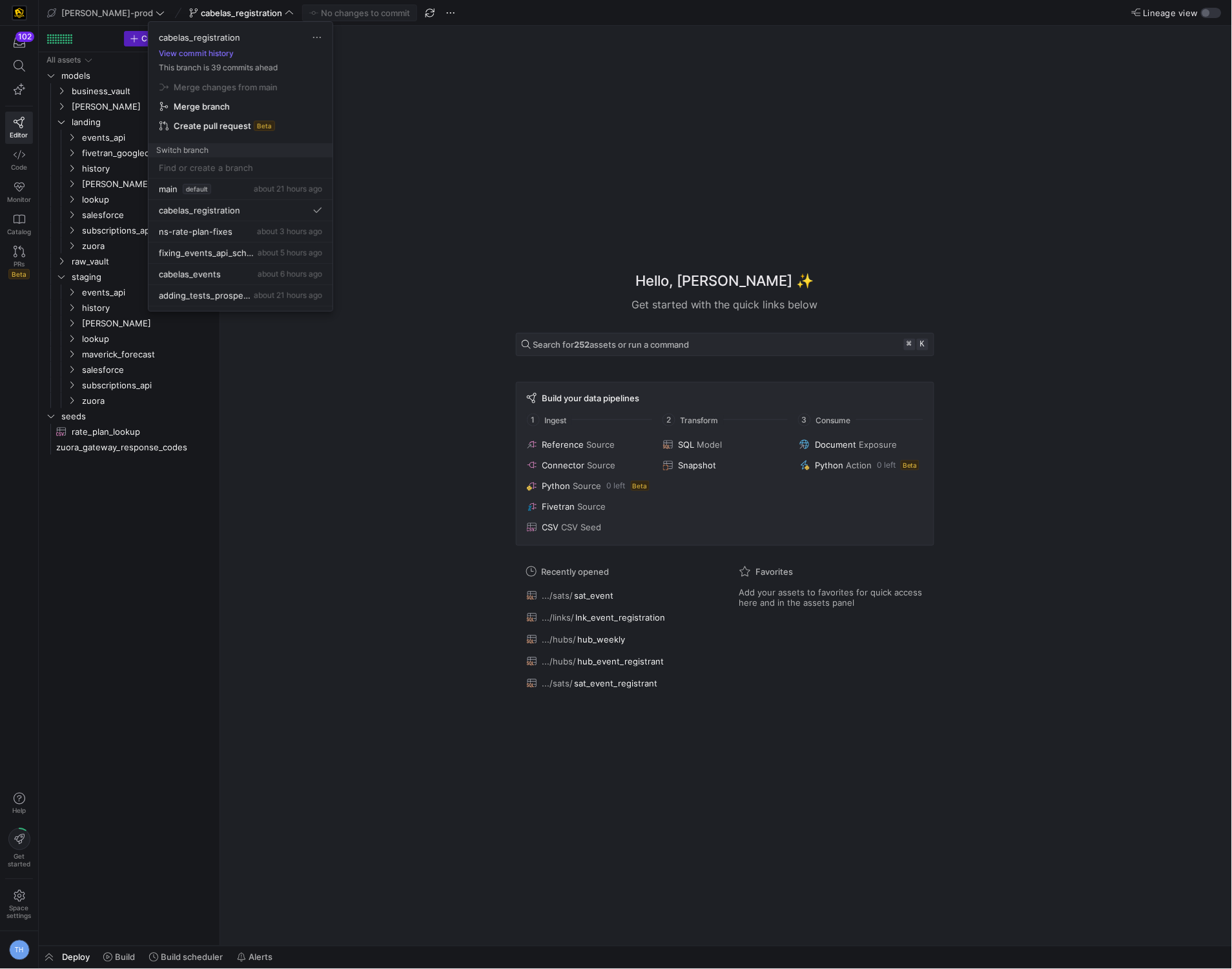
click at [196, 11] on div at bounding box center [616, 484] width 1232 height 969
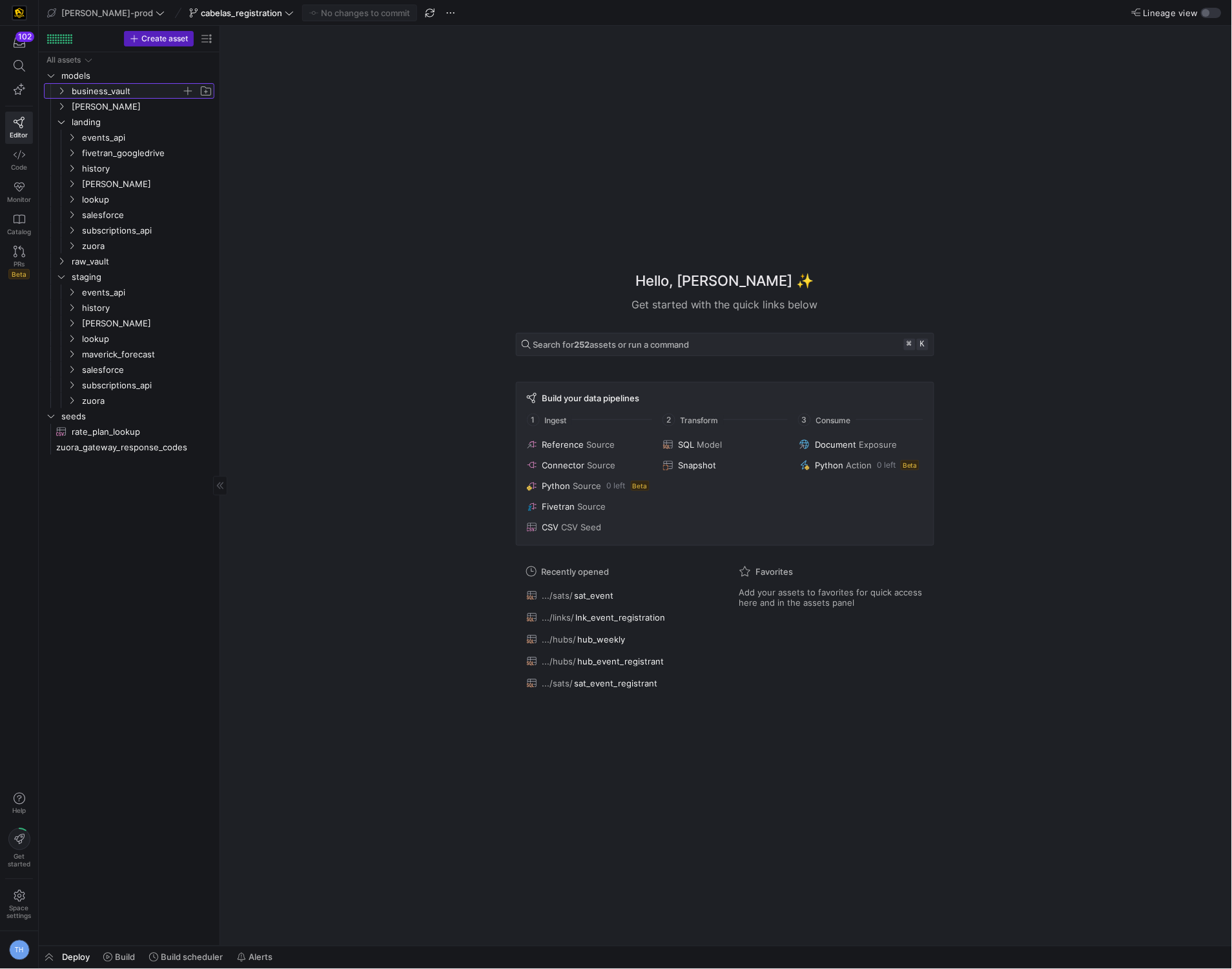
click at [113, 95] on span "business_vault" at bounding box center [126, 91] width 109 height 15
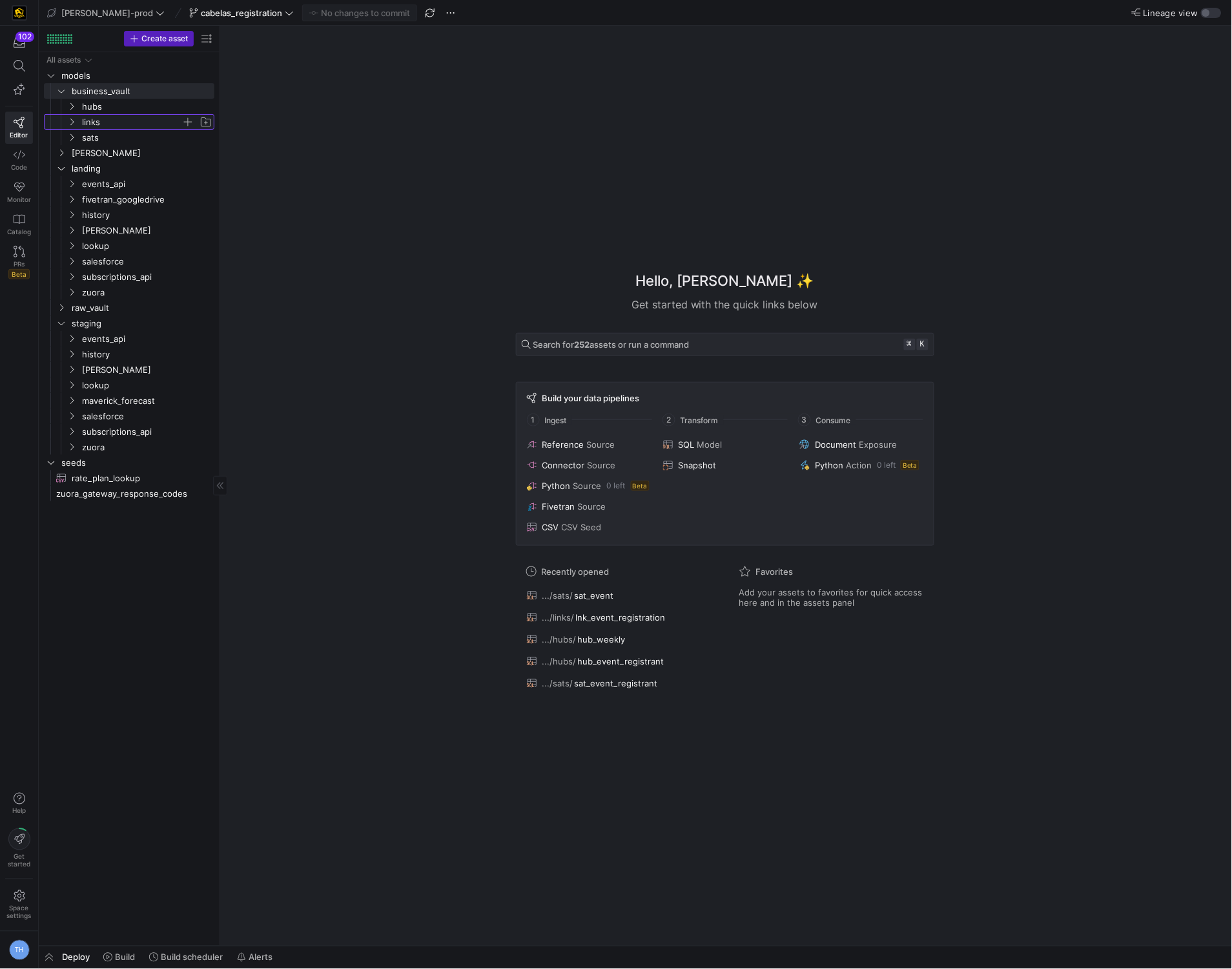
click at [115, 117] on span "links" at bounding box center [132, 122] width 100 height 15
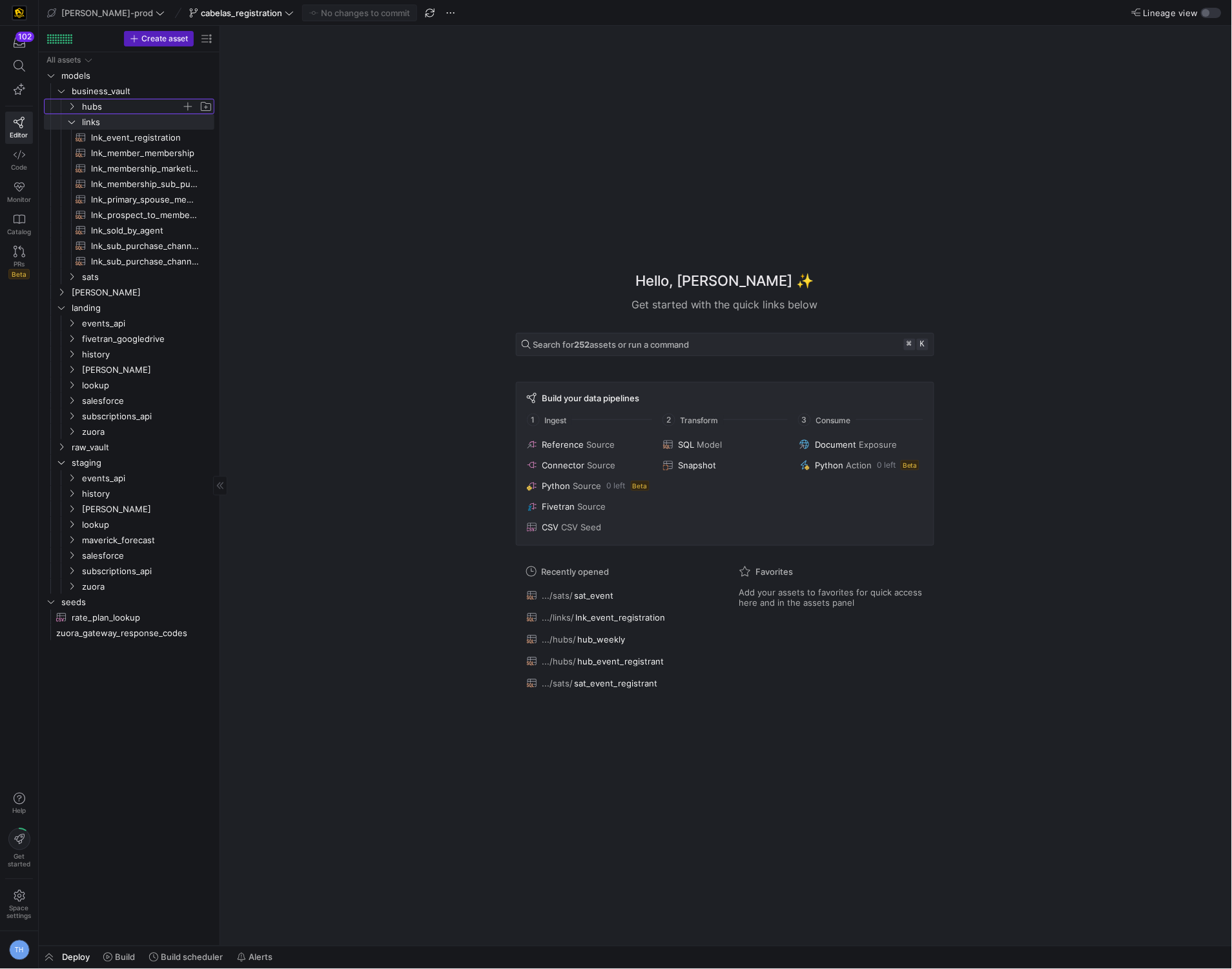
click at [114, 102] on span "hubs" at bounding box center [132, 106] width 100 height 15
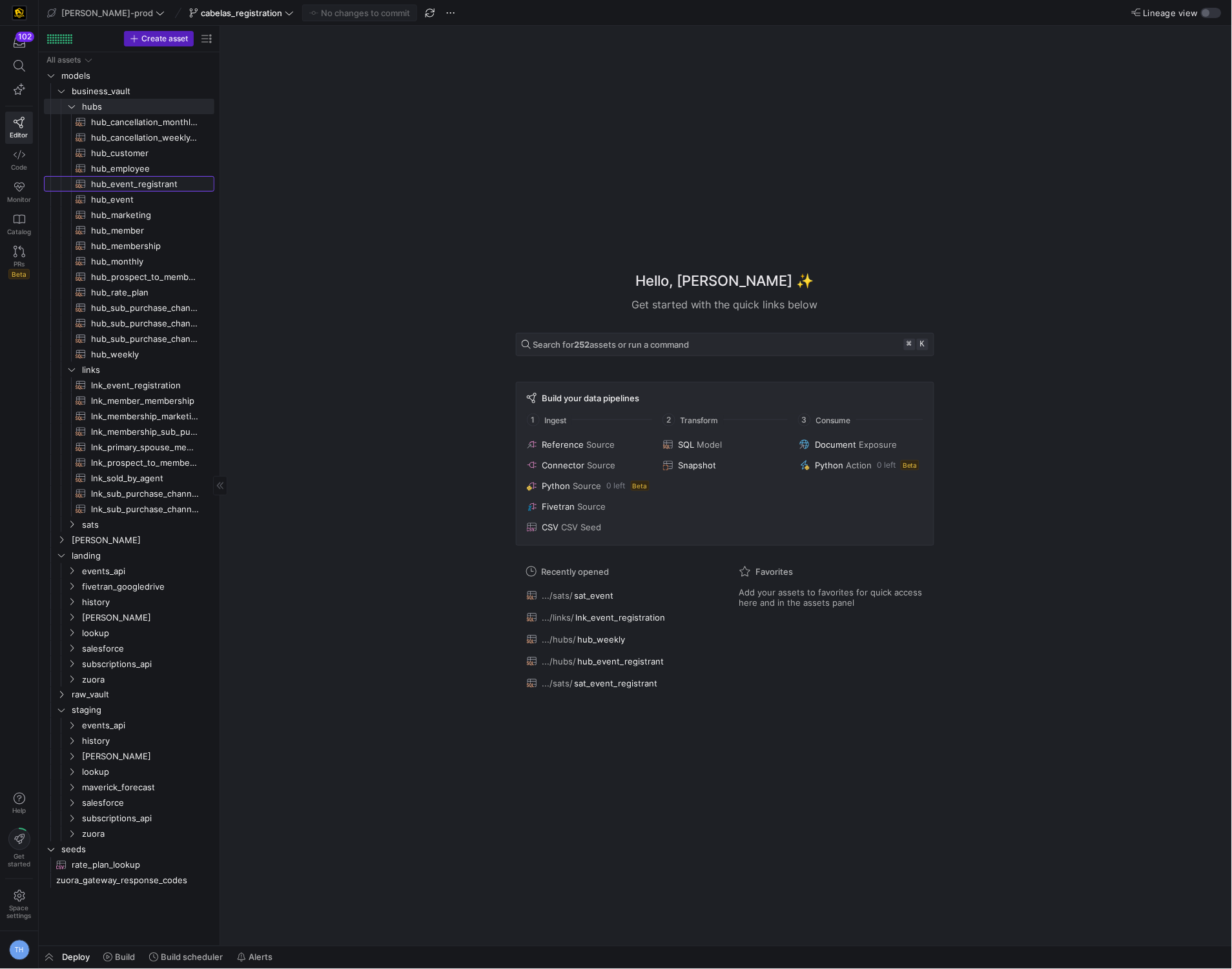
click at [138, 182] on span "hub_event_registrant​​​​​​​​​​" at bounding box center [145, 184] width 109 height 15
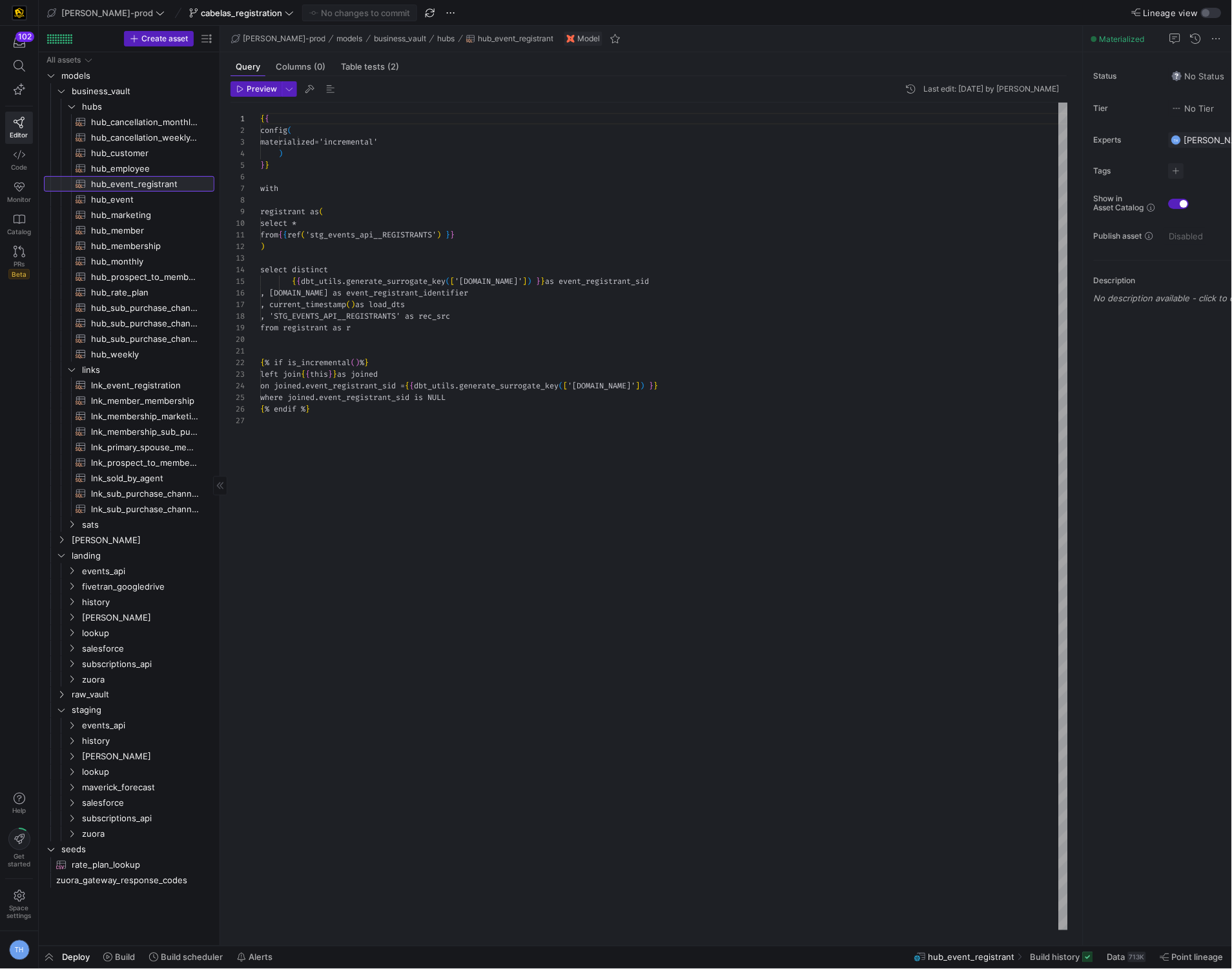
scroll to position [116, 0]
click at [149, 197] on span "hub_event​​​​​​​​​​" at bounding box center [145, 199] width 109 height 15
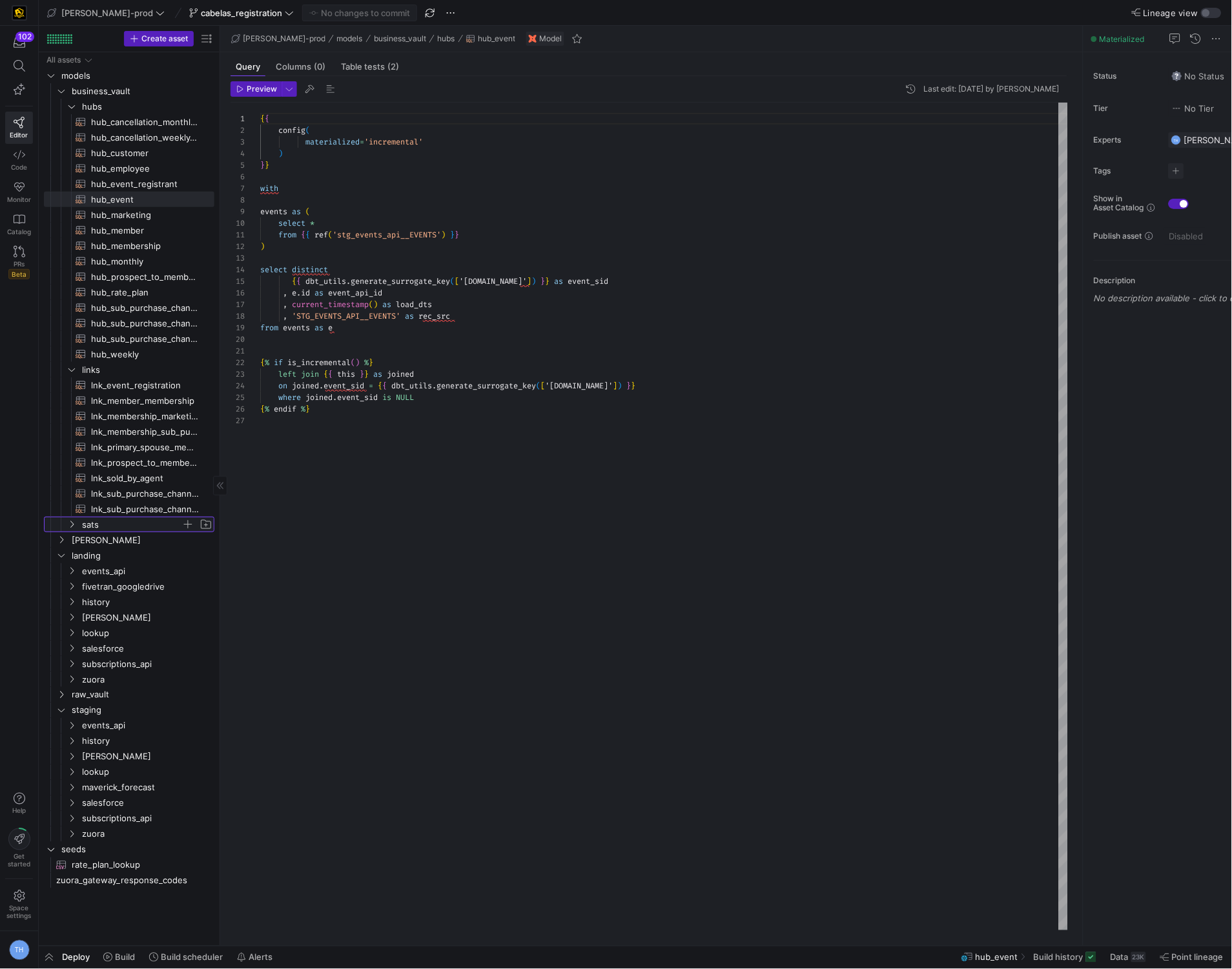
click at [123, 528] on span "sats" at bounding box center [132, 524] width 100 height 15
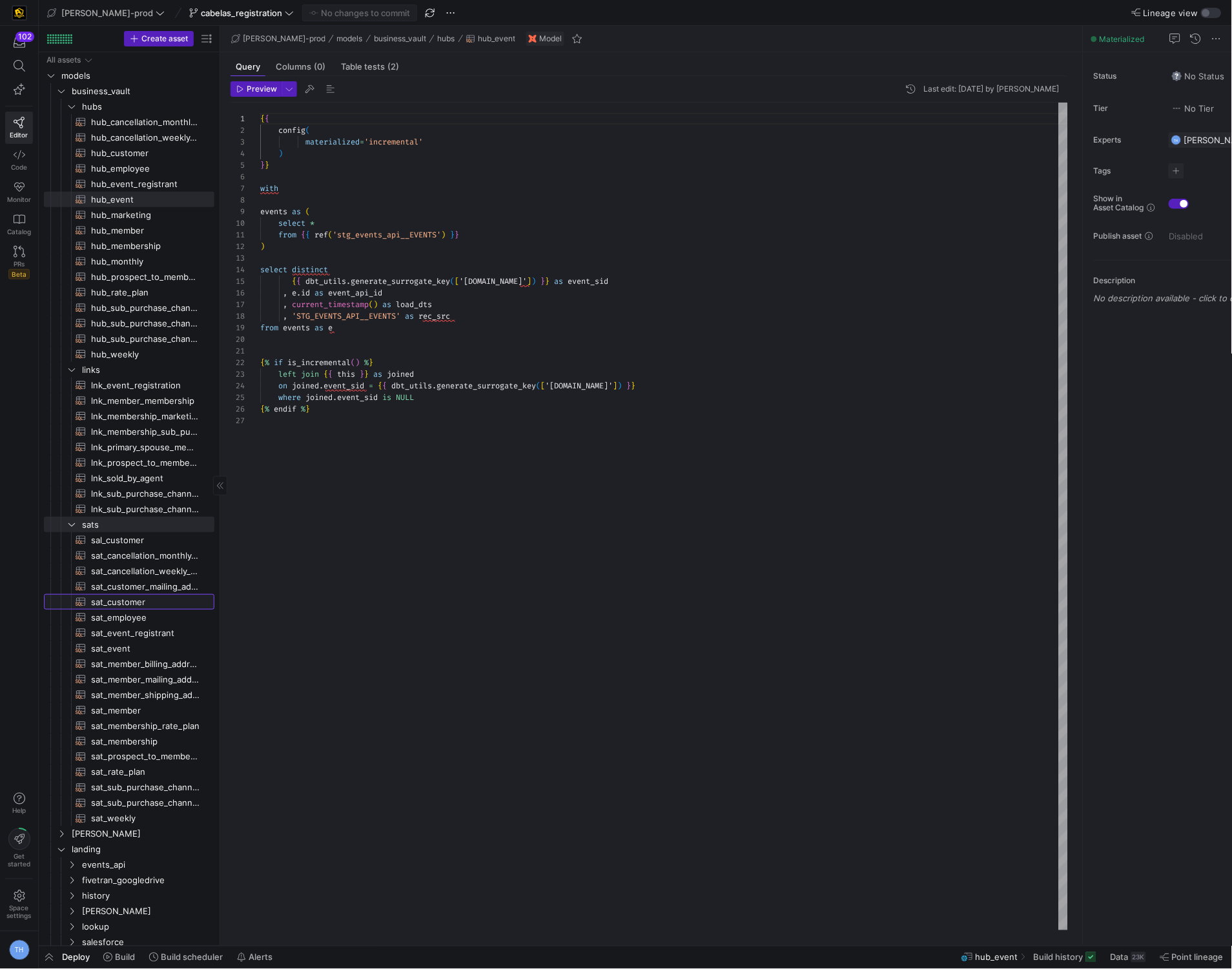
click at [121, 605] on span "sat_customer​​​​​​​​​​" at bounding box center [145, 602] width 109 height 15
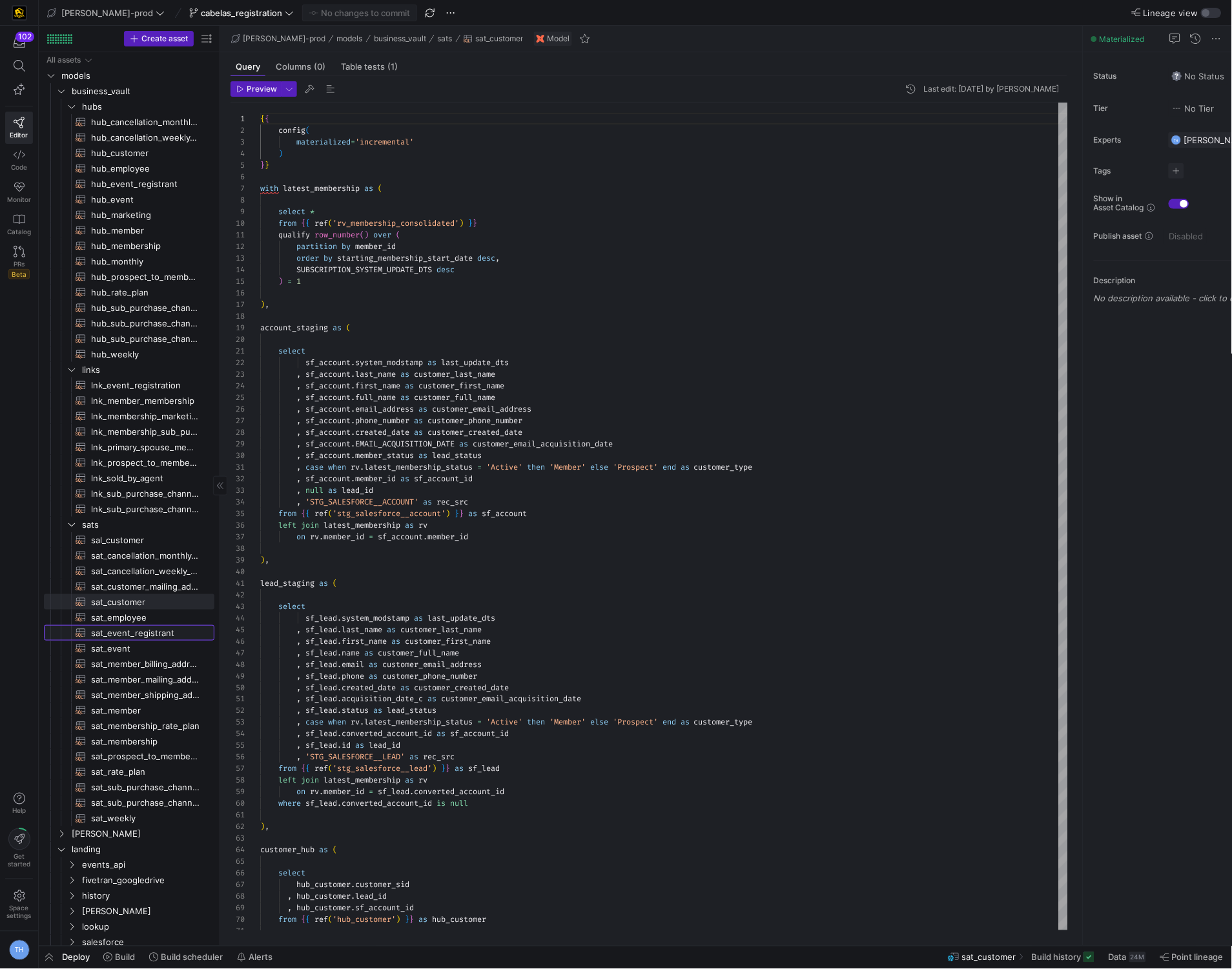
click at [162, 630] on span "sat_event_registrant​​​​​​​​​​" at bounding box center [145, 633] width 109 height 15
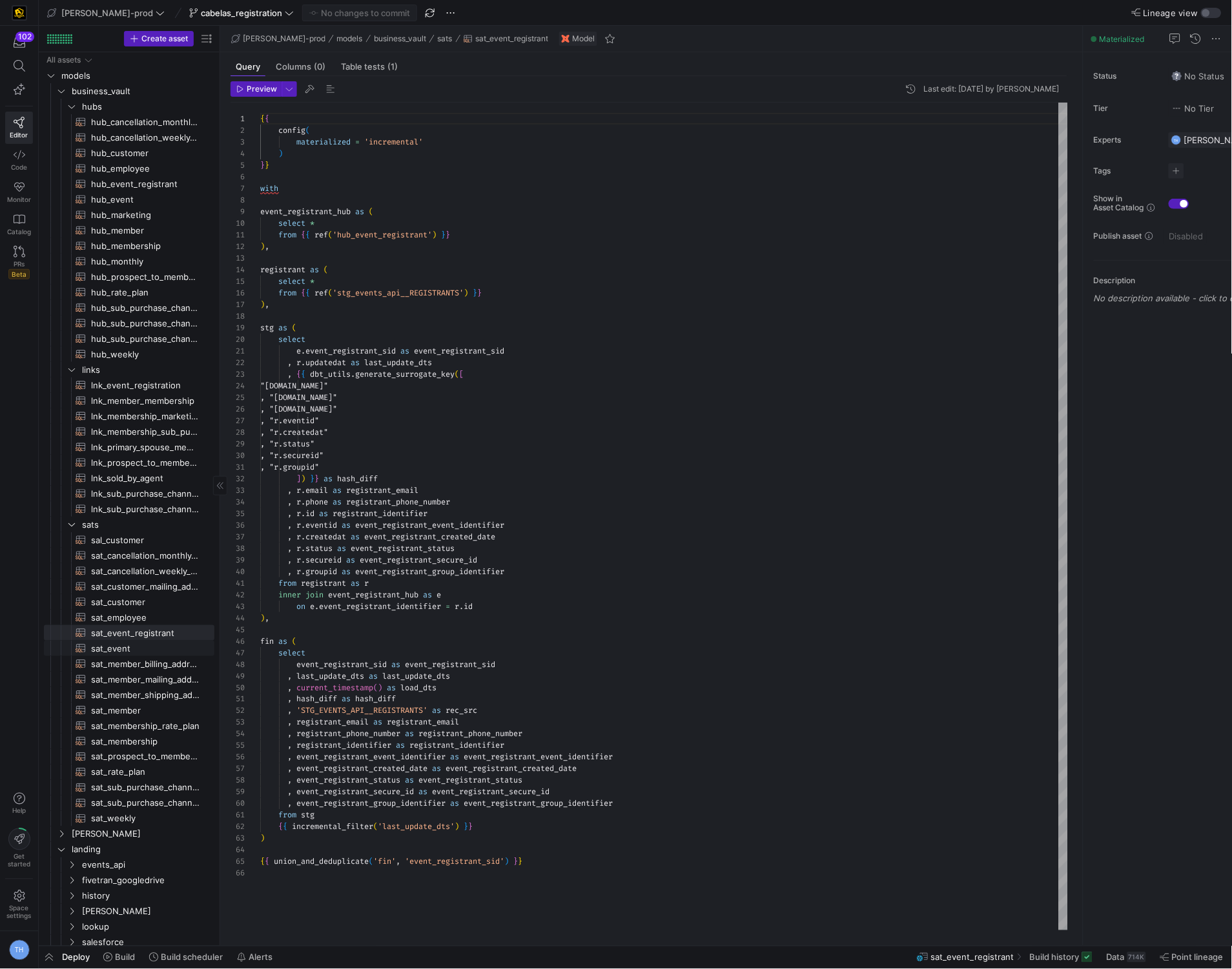
click at [143, 651] on span "sat_event​​​​​​​​​​" at bounding box center [145, 648] width 109 height 15
type textarea "{{ config( materialized='incremental' ) }} with event_hub as ( select *"
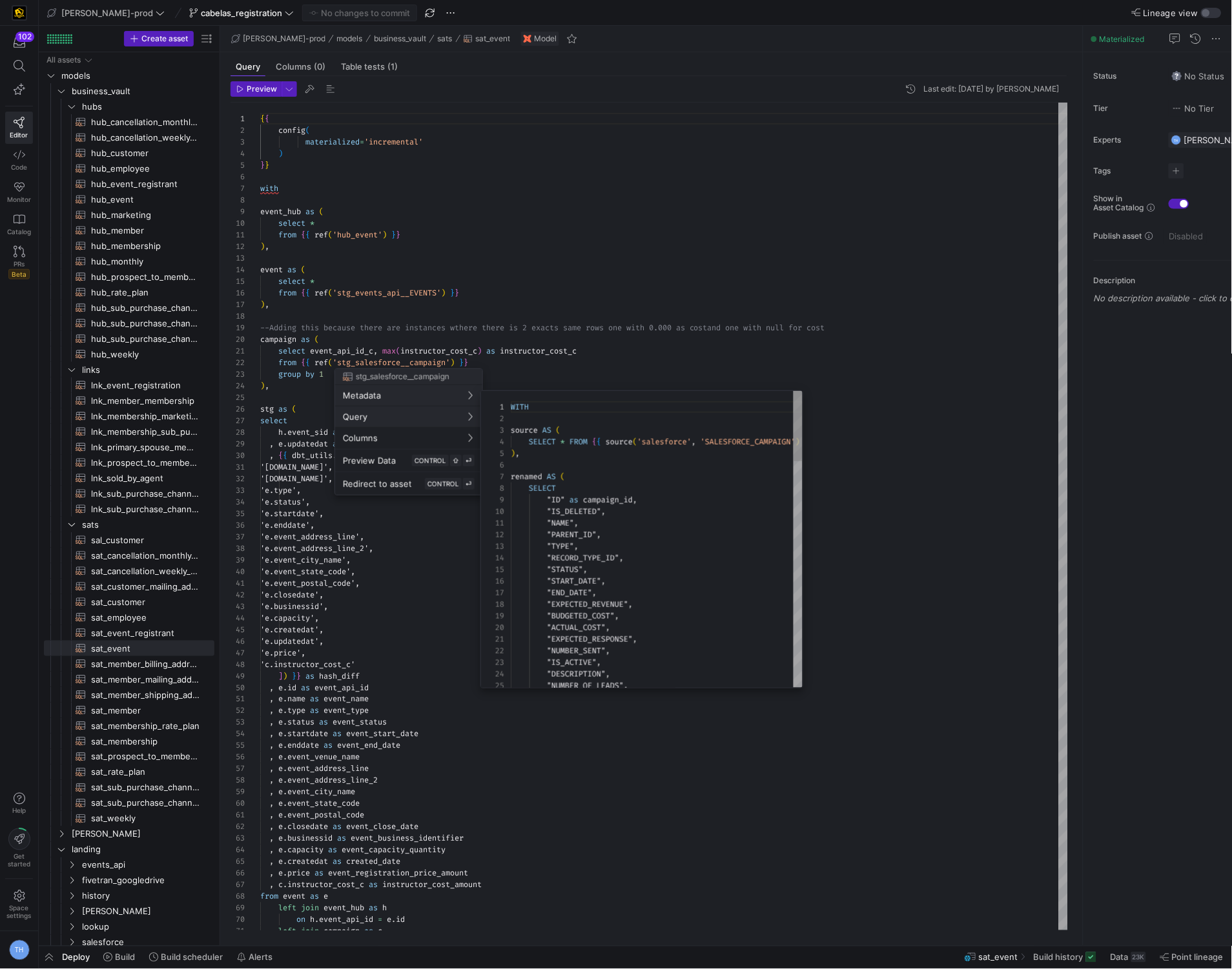
scroll to position [116, 0]
drag, startPoint x: 509, startPoint y: 480, endPoint x: 593, endPoint y: 511, distance: 89.5
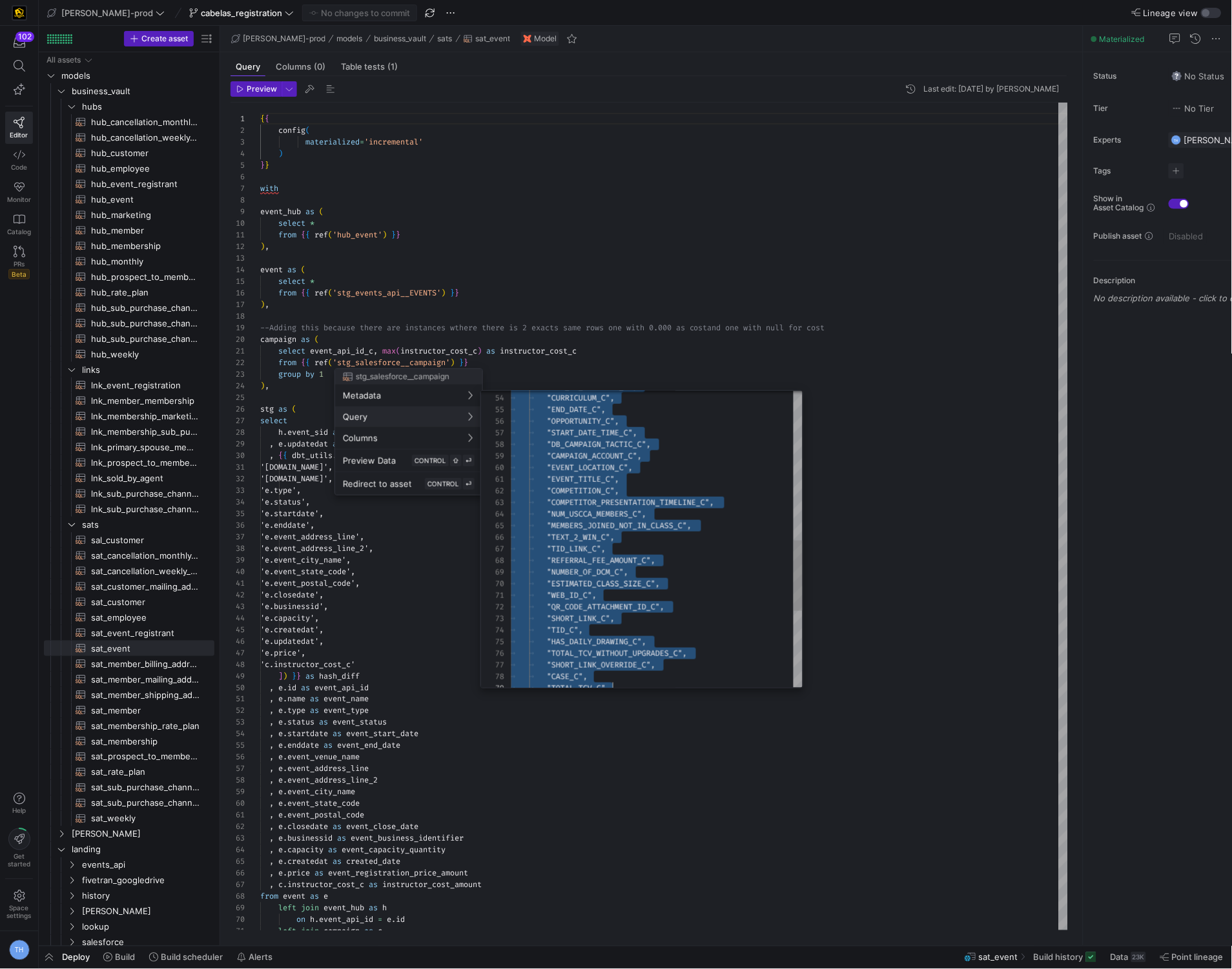
scroll to position [80, 0]
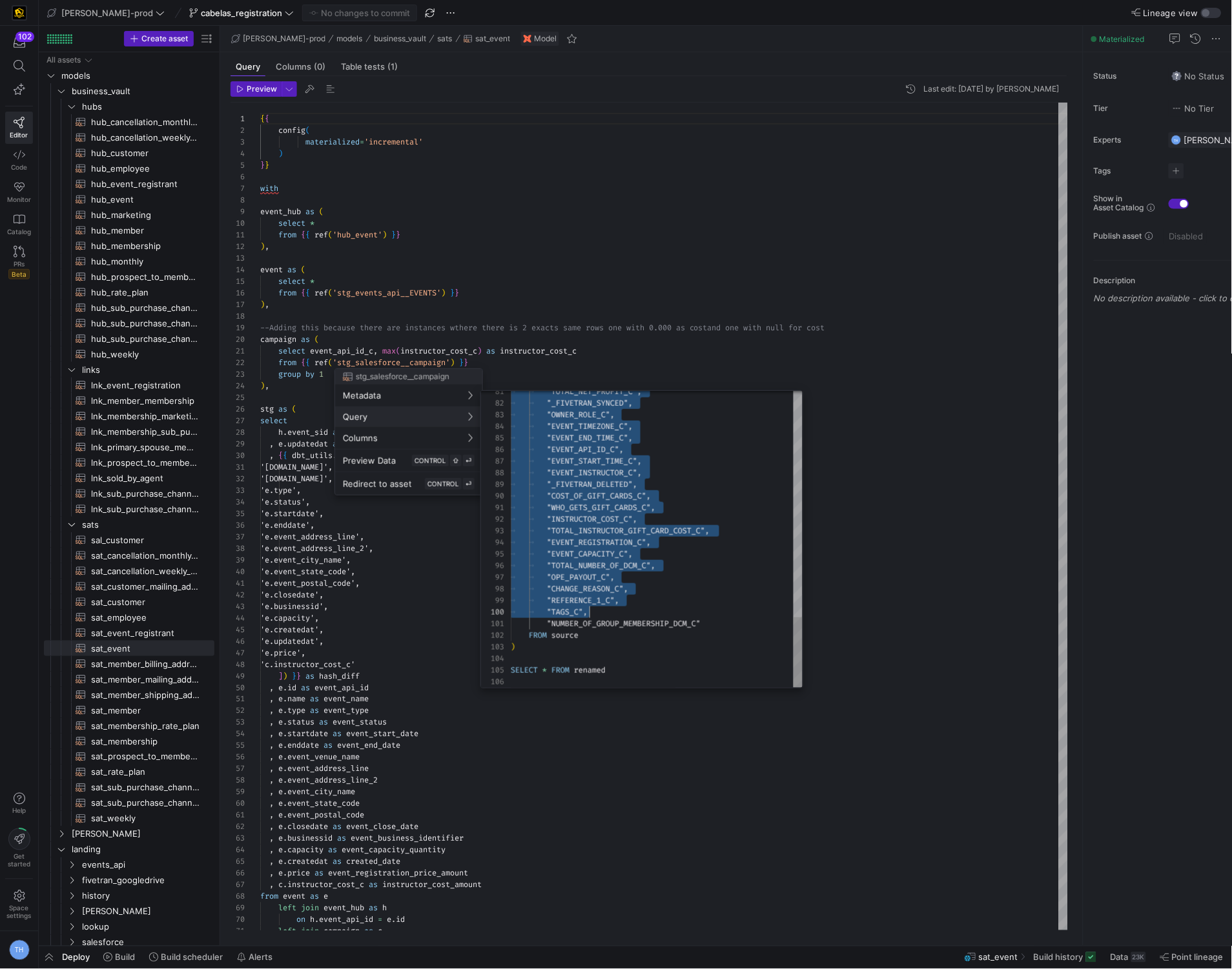
type textarea "WITH source AS ( SELECT * FROM {{ source('salesforce', 'SALESFORCE_CAMPAIGN') }…"
drag, startPoint x: 524, startPoint y: 491, endPoint x: 668, endPoint y: 668, distance: 228.2
click at [645, 282] on div at bounding box center [616, 484] width 1232 height 969
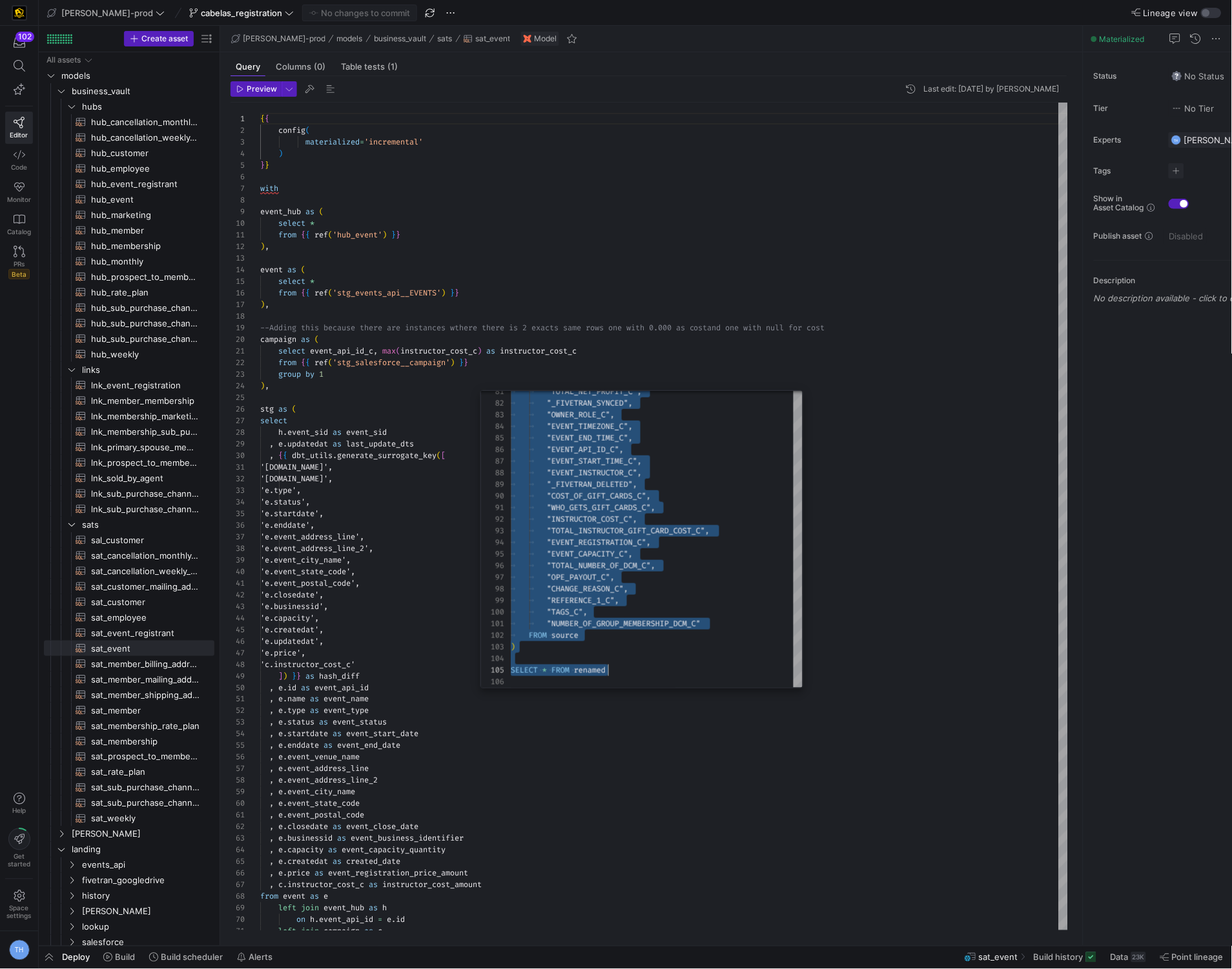
type textarea "from {{ ref('hub_event') }} ), event as ( select * from {{ ref('stg_events_api_…"
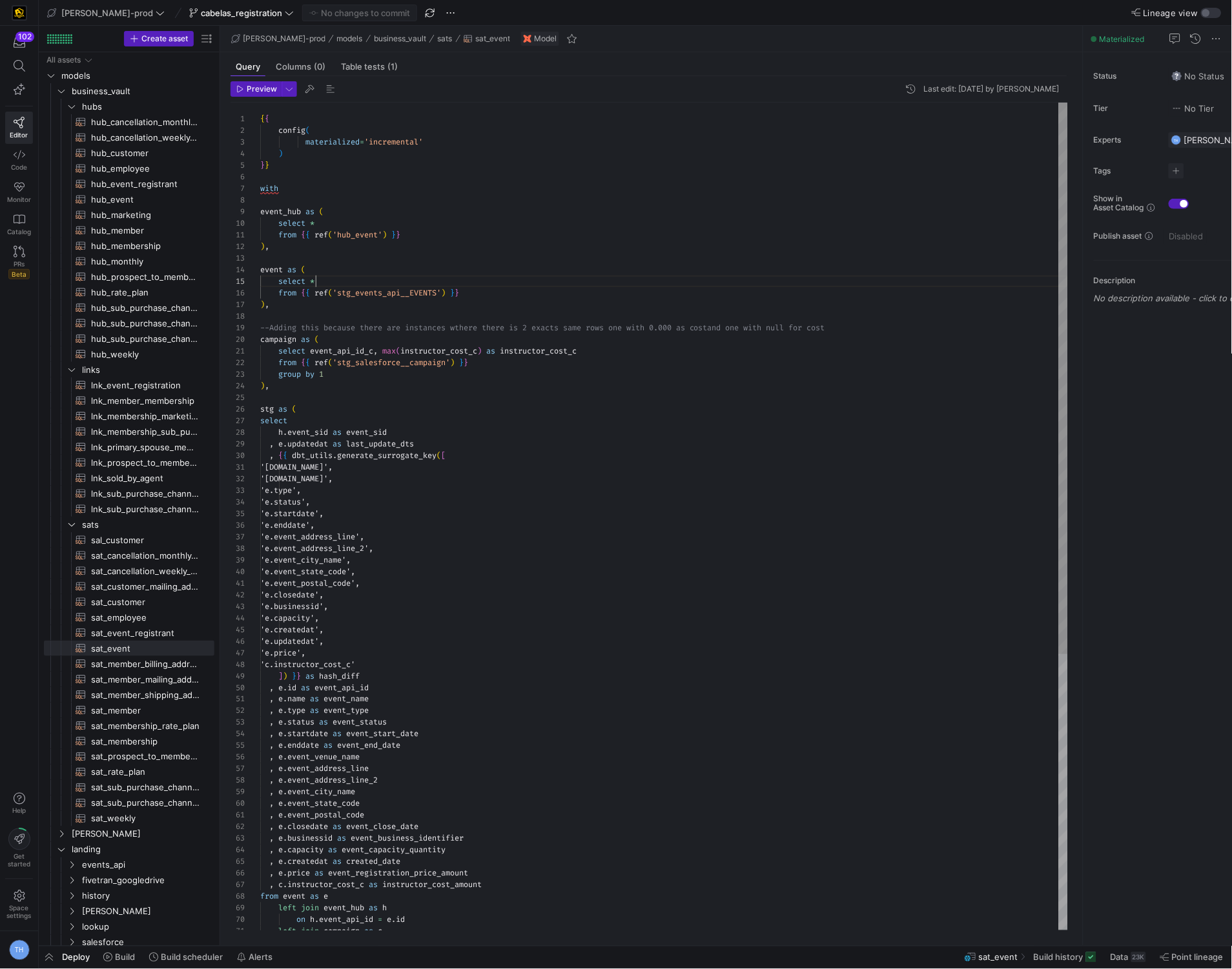
scroll to position [47, 55]
click at [645, 282] on div "{ { config ( materialized = 'incremental' ) } } with event_hub as ( select * fr…" at bounding box center [664, 723] width 808 height 1241
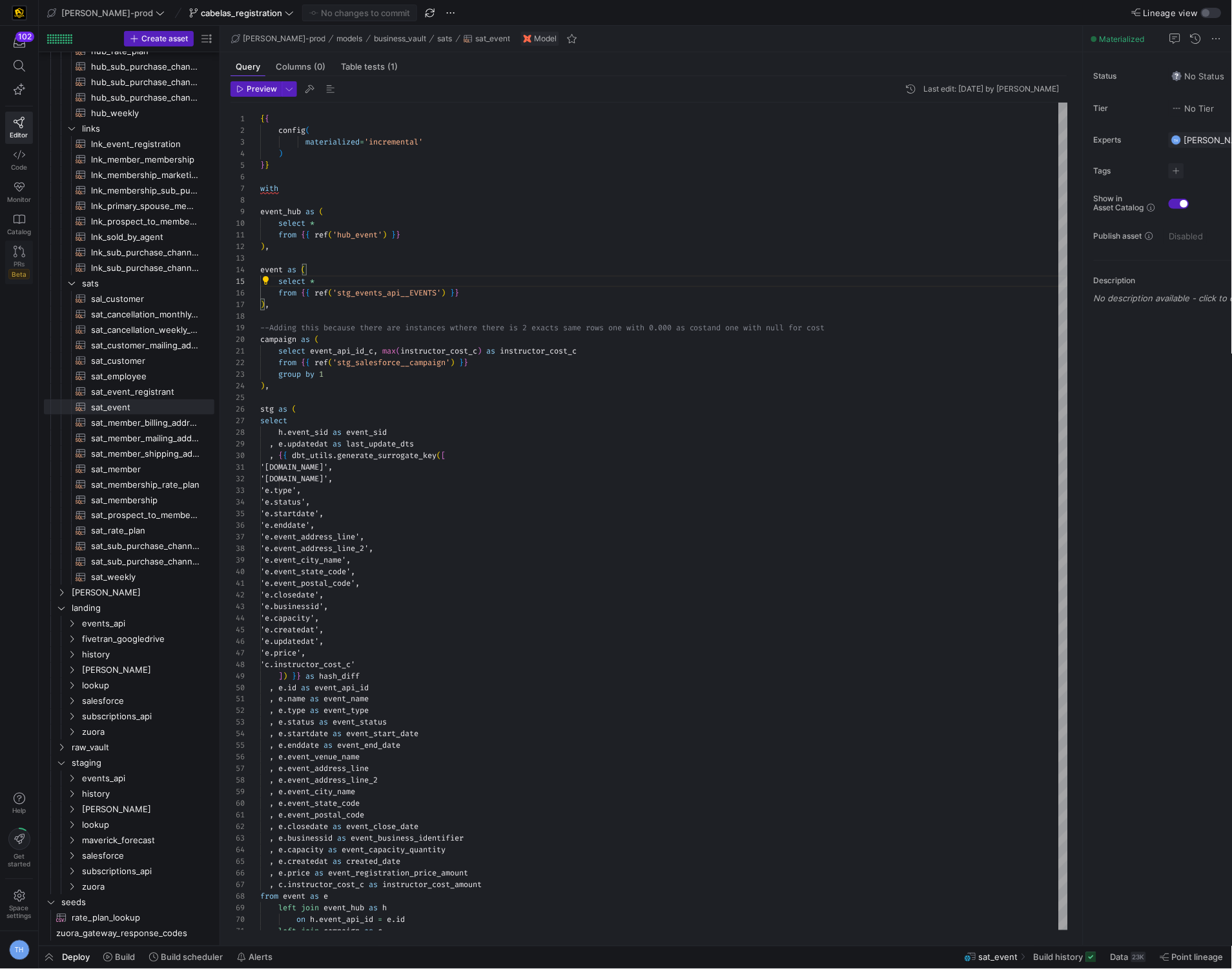
click at [25, 260] on div "PRs Beta" at bounding box center [19, 269] width 21 height 19
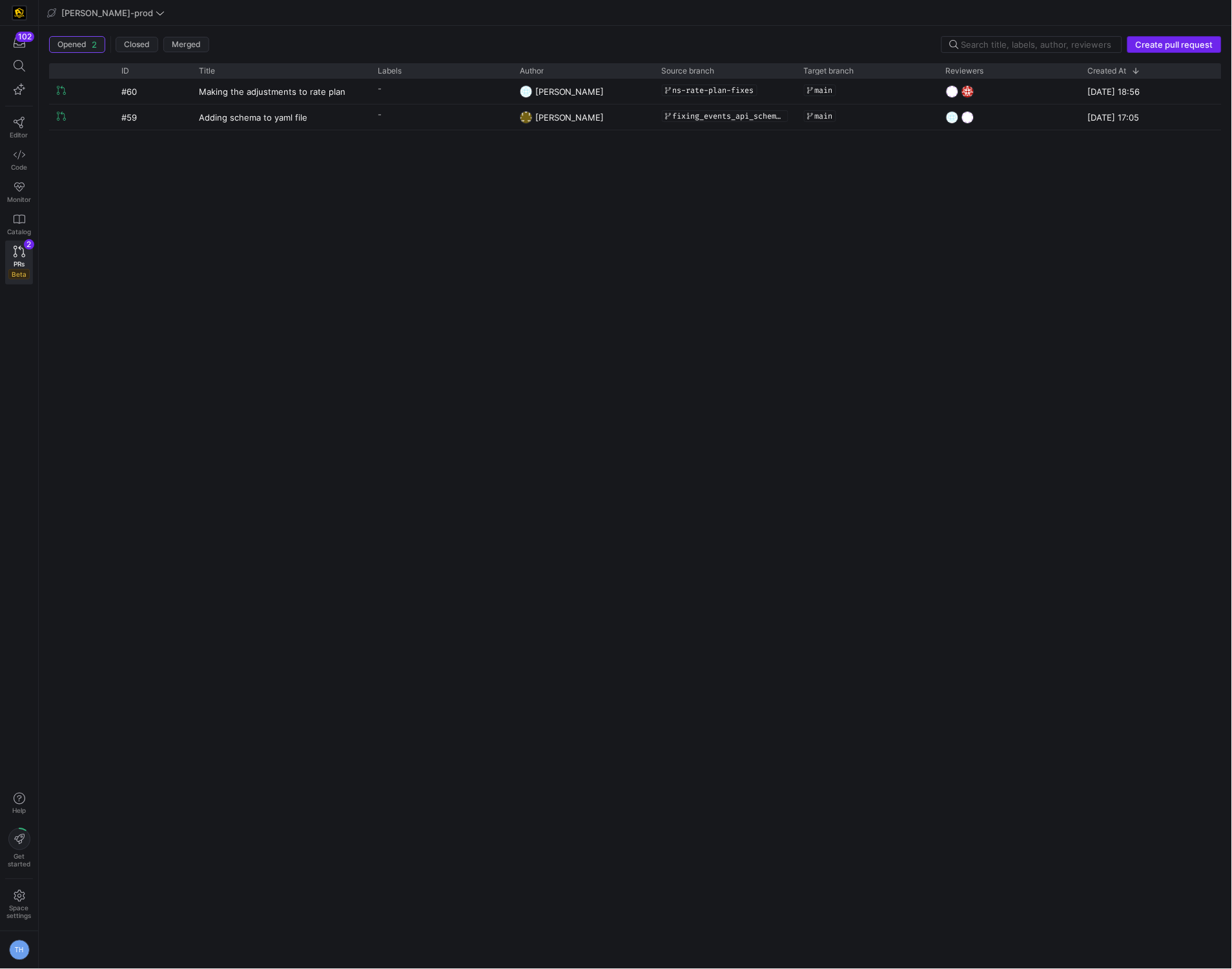
click at [1148, 43] on span "Create pull request" at bounding box center [1174, 44] width 77 height 10
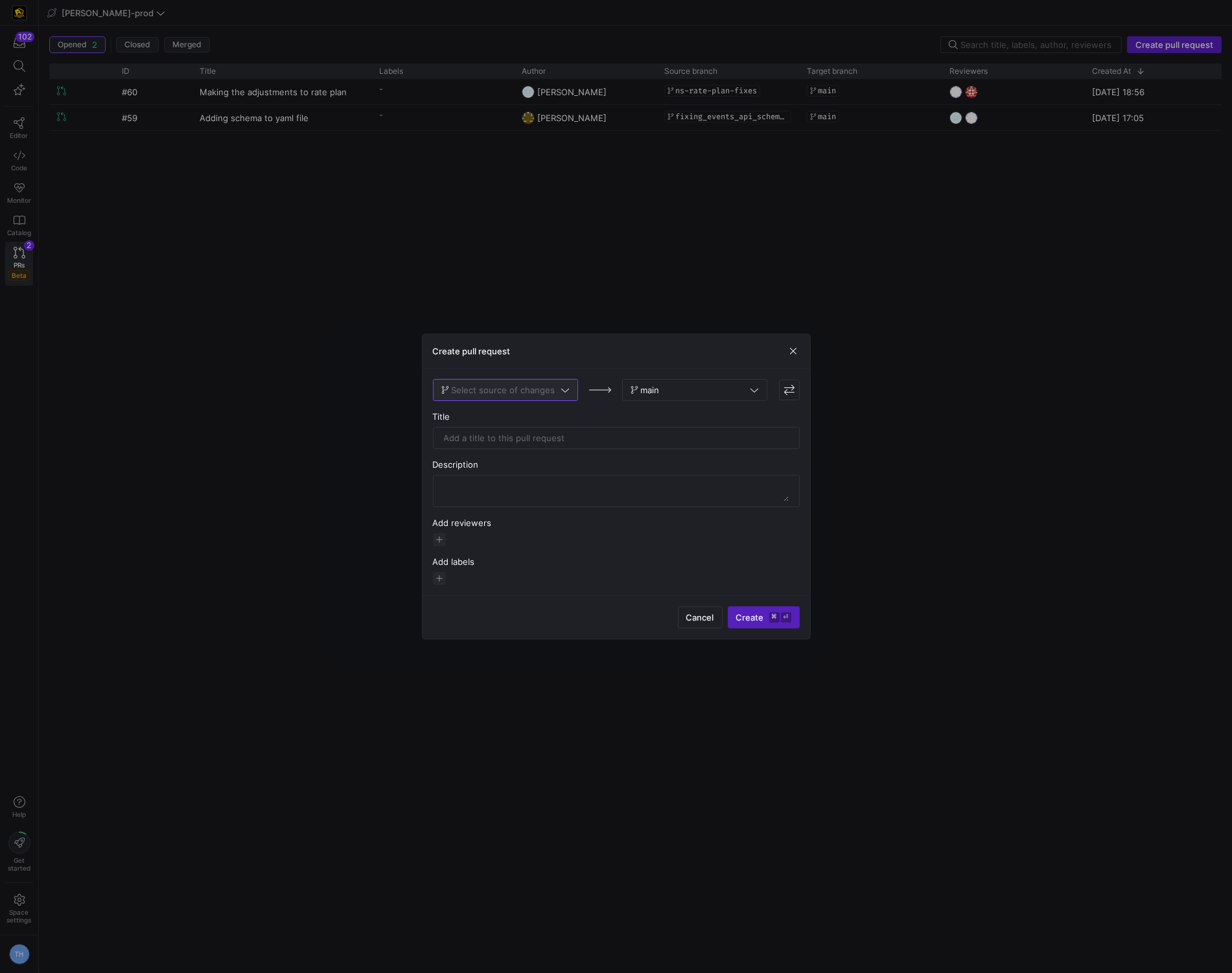
click at [485, 398] on span at bounding box center [505, 390] width 144 height 21
click at [475, 473] on span "cabelas_registration" at bounding box center [484, 476] width 81 height 10
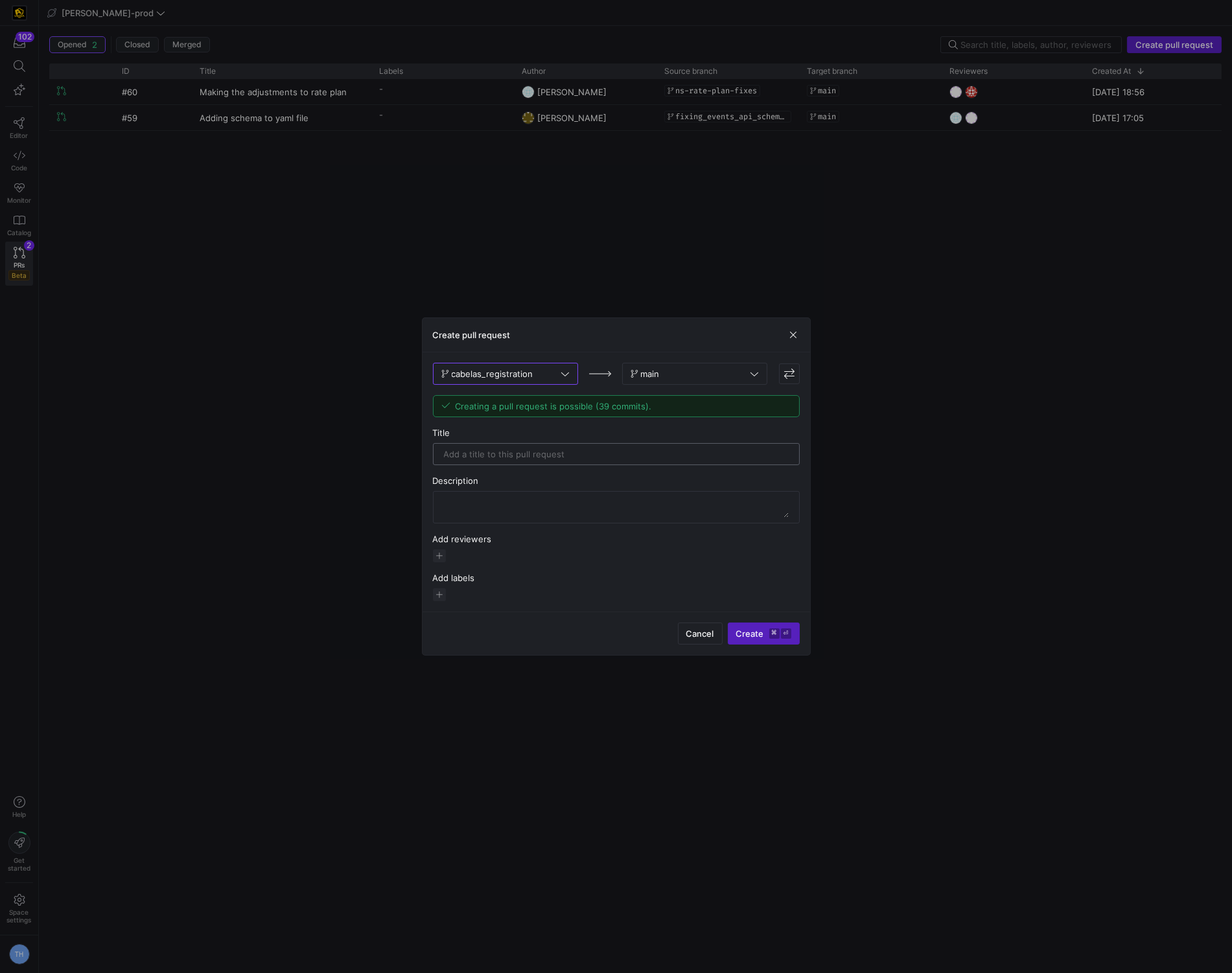
click at [488, 457] on input "text" at bounding box center [616, 453] width 345 height 10
type input "Addings the two sats, fixing hub and lnk"
click at [632, 493] on div at bounding box center [616, 507] width 345 height 31
type textarea "Adding sat_event and sat_event_registrant, altering hub_event_registrant to cha…"
click at [439, 548] on div "Add reviewers" at bounding box center [616, 548] width 367 height 28
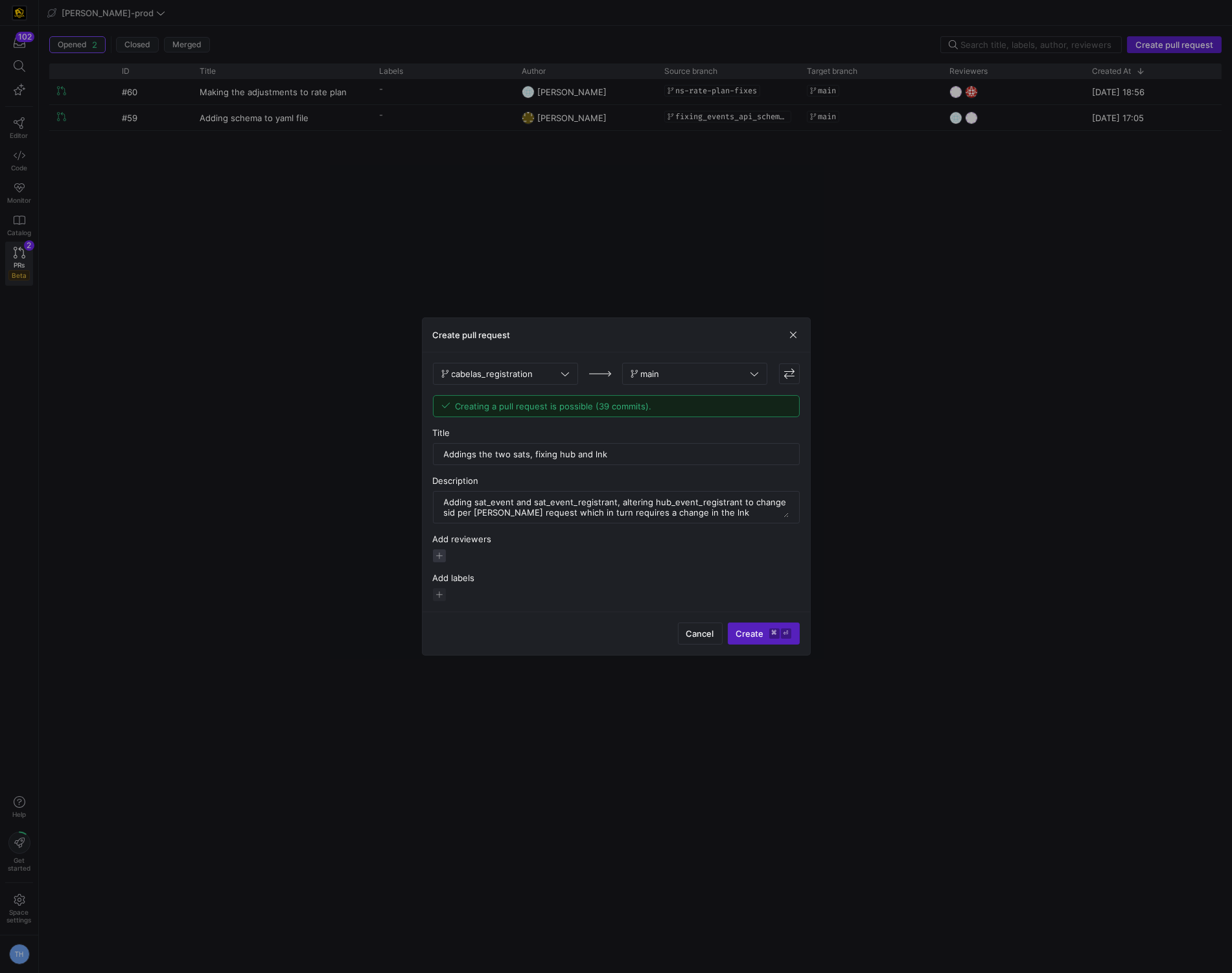
click at [436, 551] on span "button" at bounding box center [439, 556] width 13 height 13
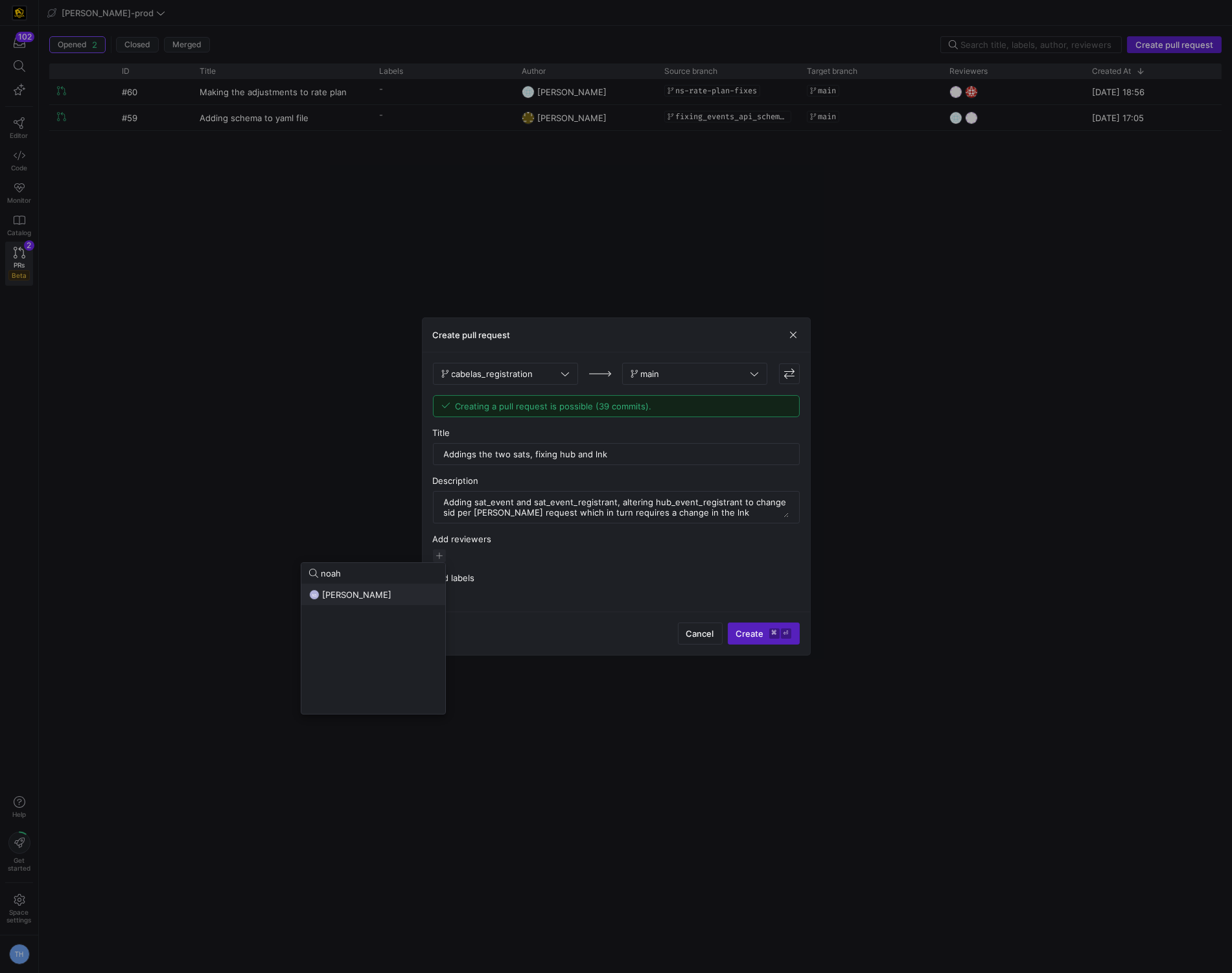
type input "noah"
click at [351, 596] on span "[PERSON_NAME]" at bounding box center [357, 594] width 69 height 10
click at [522, 555] on div at bounding box center [616, 486] width 1232 height 973
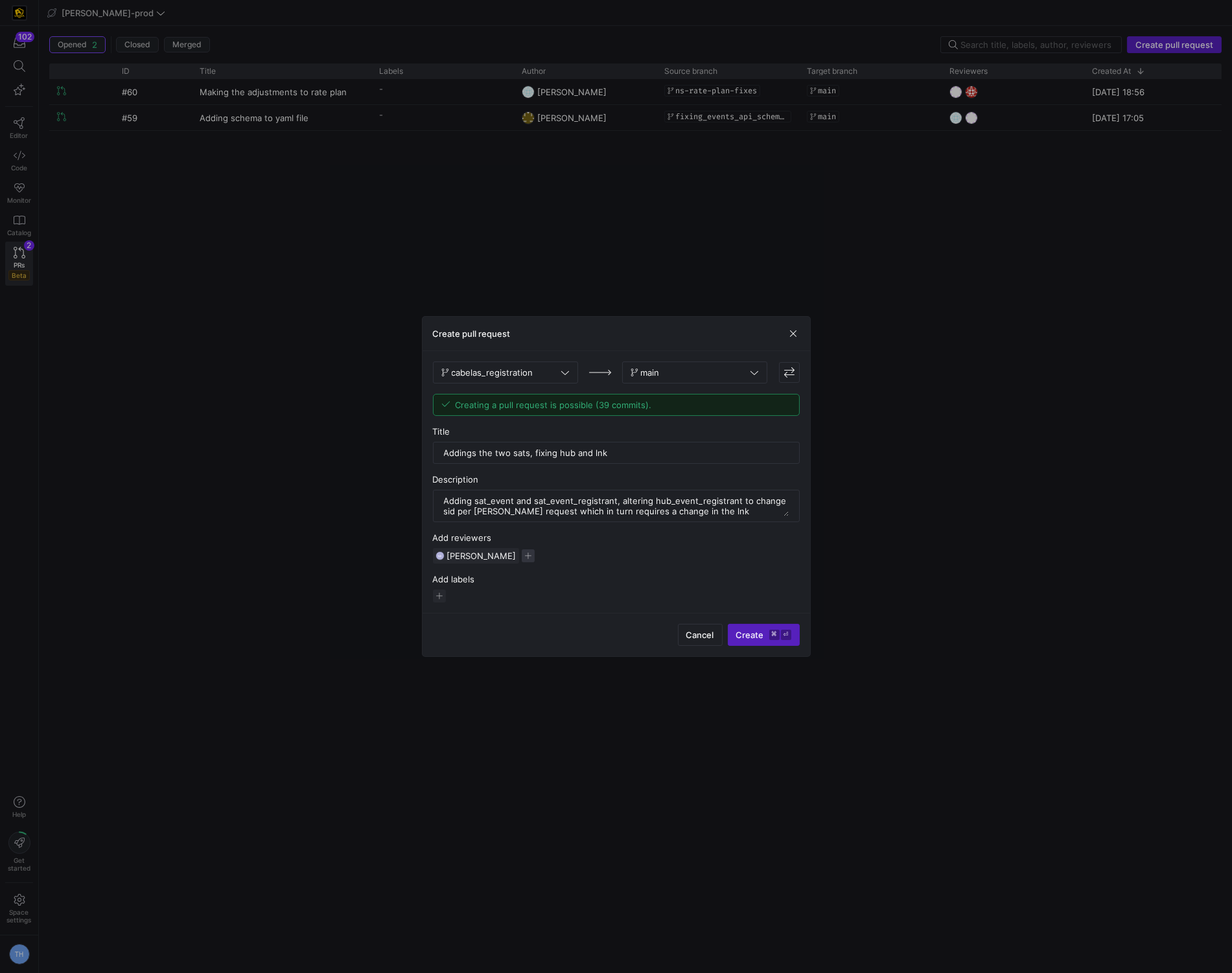
click at [522, 555] on span "button" at bounding box center [528, 556] width 13 height 13
type input "mark"
click at [485, 596] on div "MH mark hohensee" at bounding box center [451, 594] width 128 height 10
click at [588, 650] on div at bounding box center [616, 486] width 1232 height 973
click at [755, 632] on span "Create ⌘ ⏎" at bounding box center [764, 634] width 55 height 10
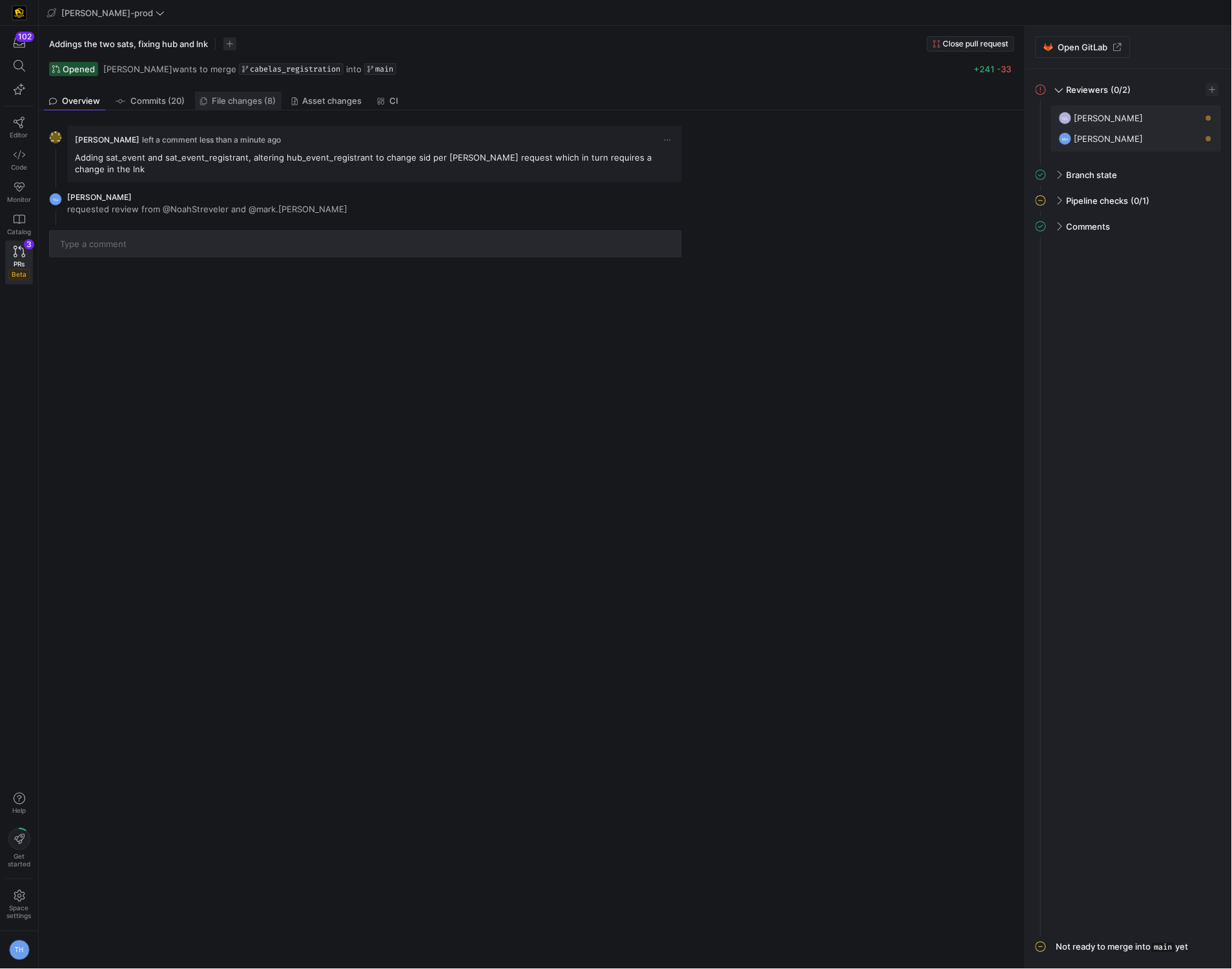
click at [257, 100] on span "File changes (8)" at bounding box center [243, 100] width 64 height 8
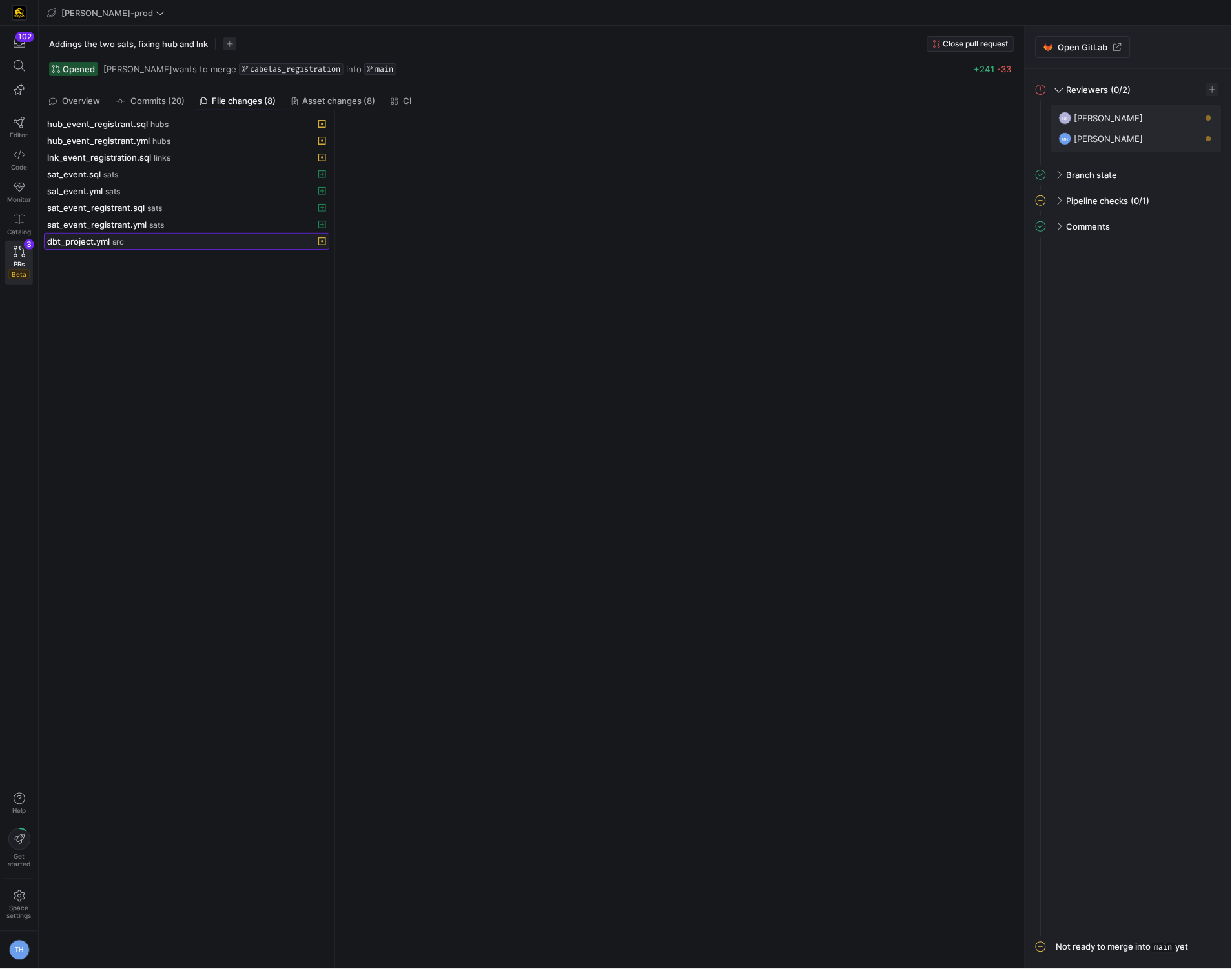
click at [191, 243] on div "dbt_project.yml src" at bounding box center [172, 241] width 250 height 10
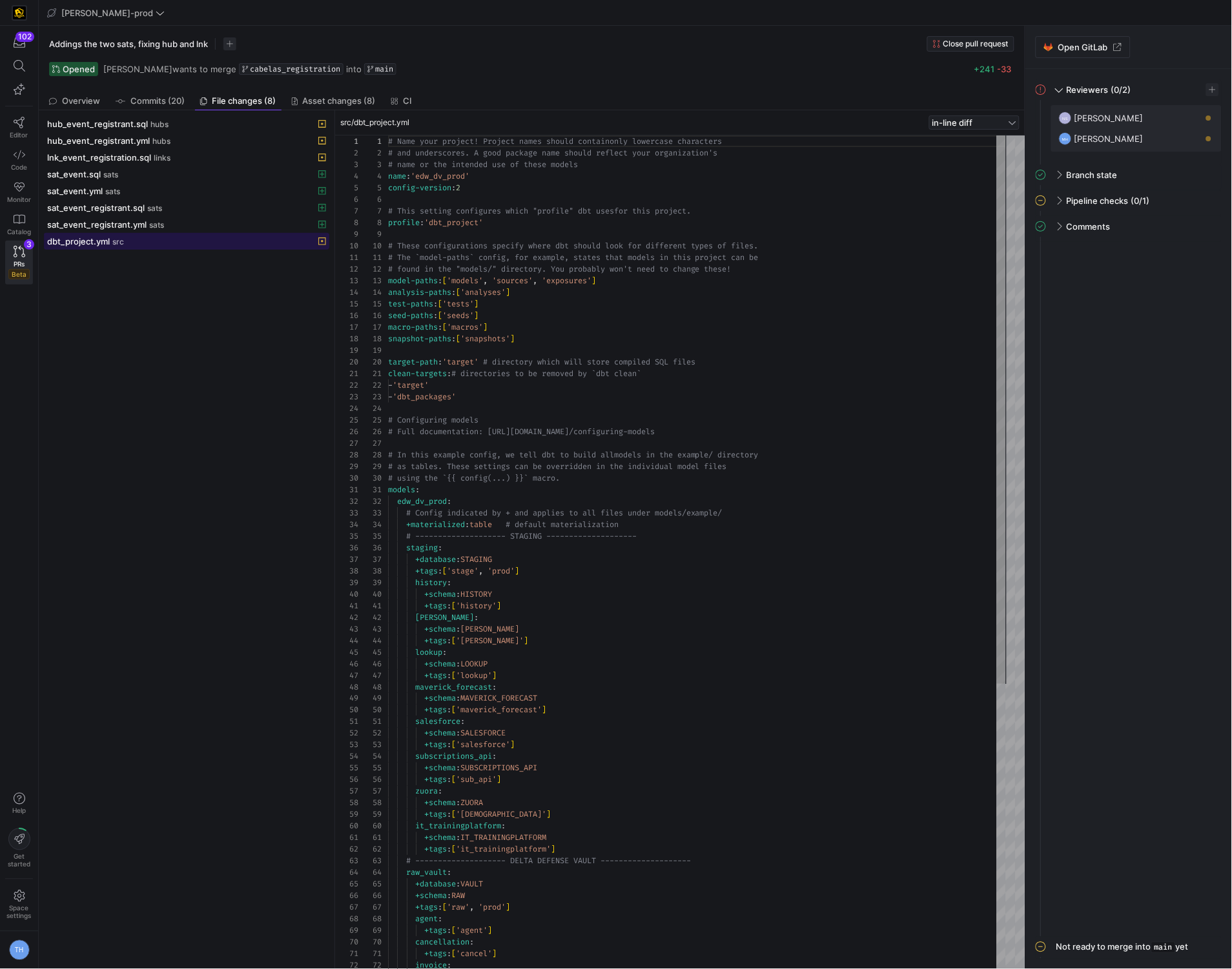
scroll to position [116, 0]
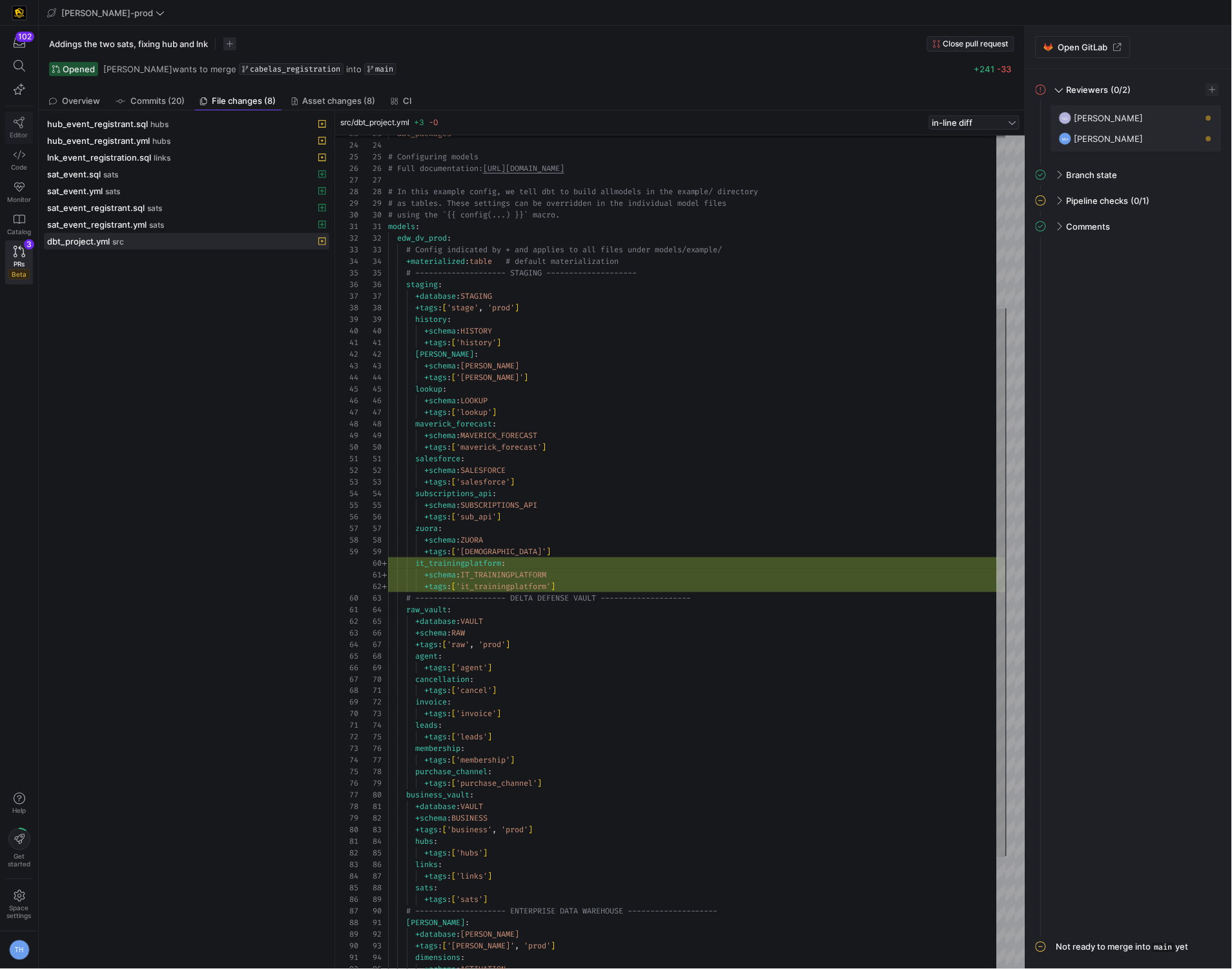
click at [16, 124] on icon at bounding box center [19, 122] width 11 height 11
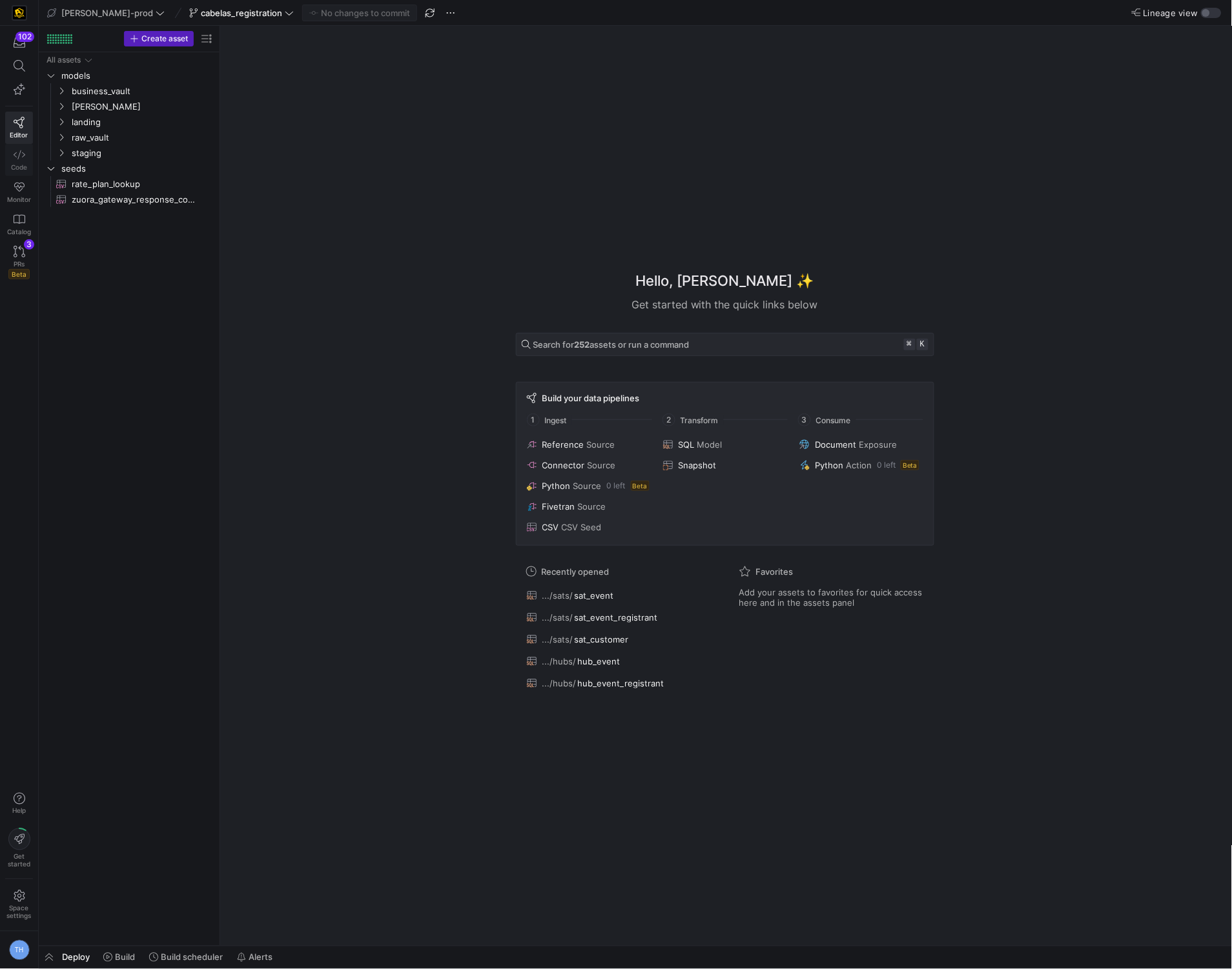
click at [15, 155] on icon at bounding box center [19, 155] width 11 height 11
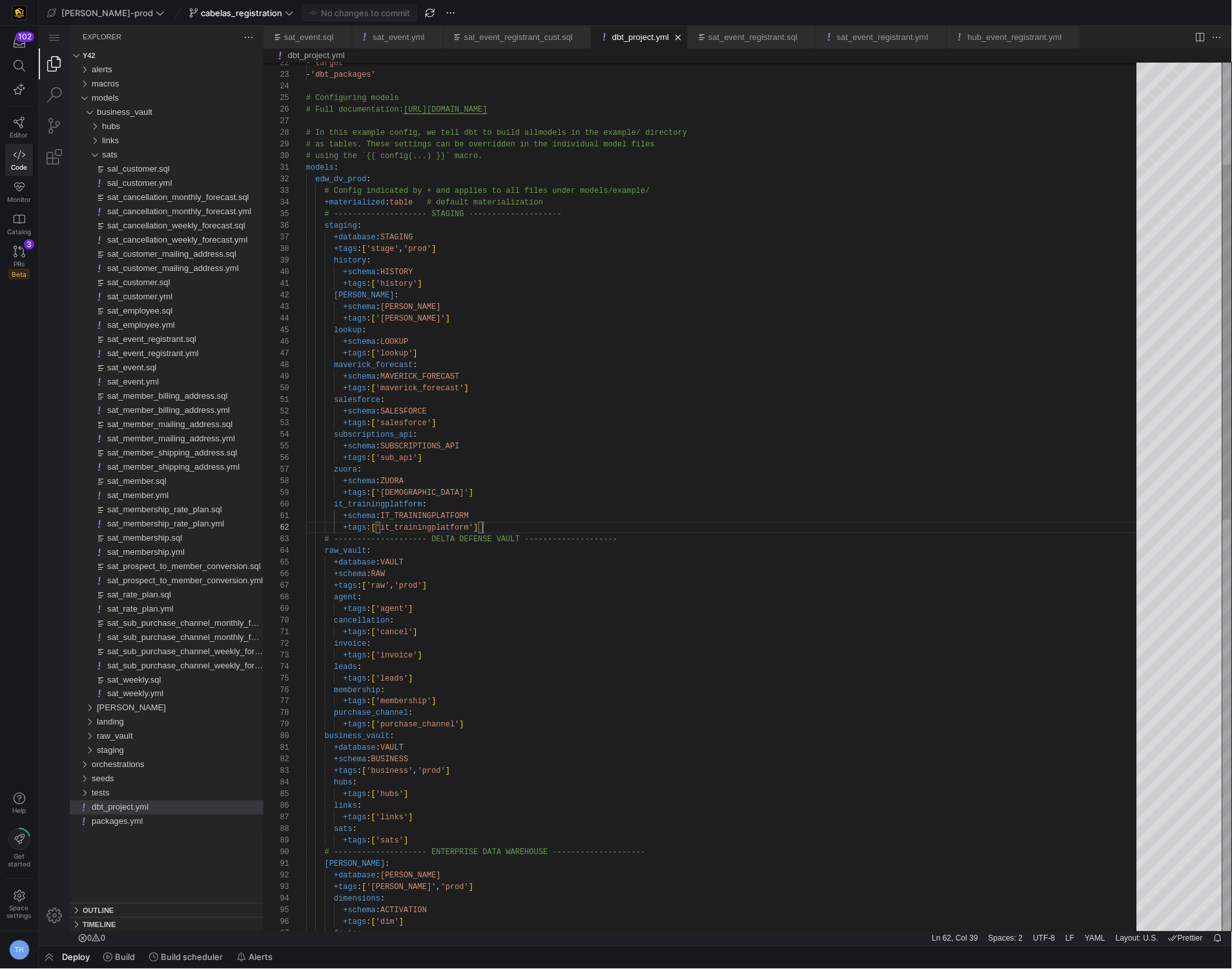
scroll to position [11, 177]
click at [175, 804] on div "dbt_project.yml" at bounding box center [177, 807] width 172 height 15
drag, startPoint x: 495, startPoint y: 526, endPoint x: 169, endPoint y: 507, distance: 326.6
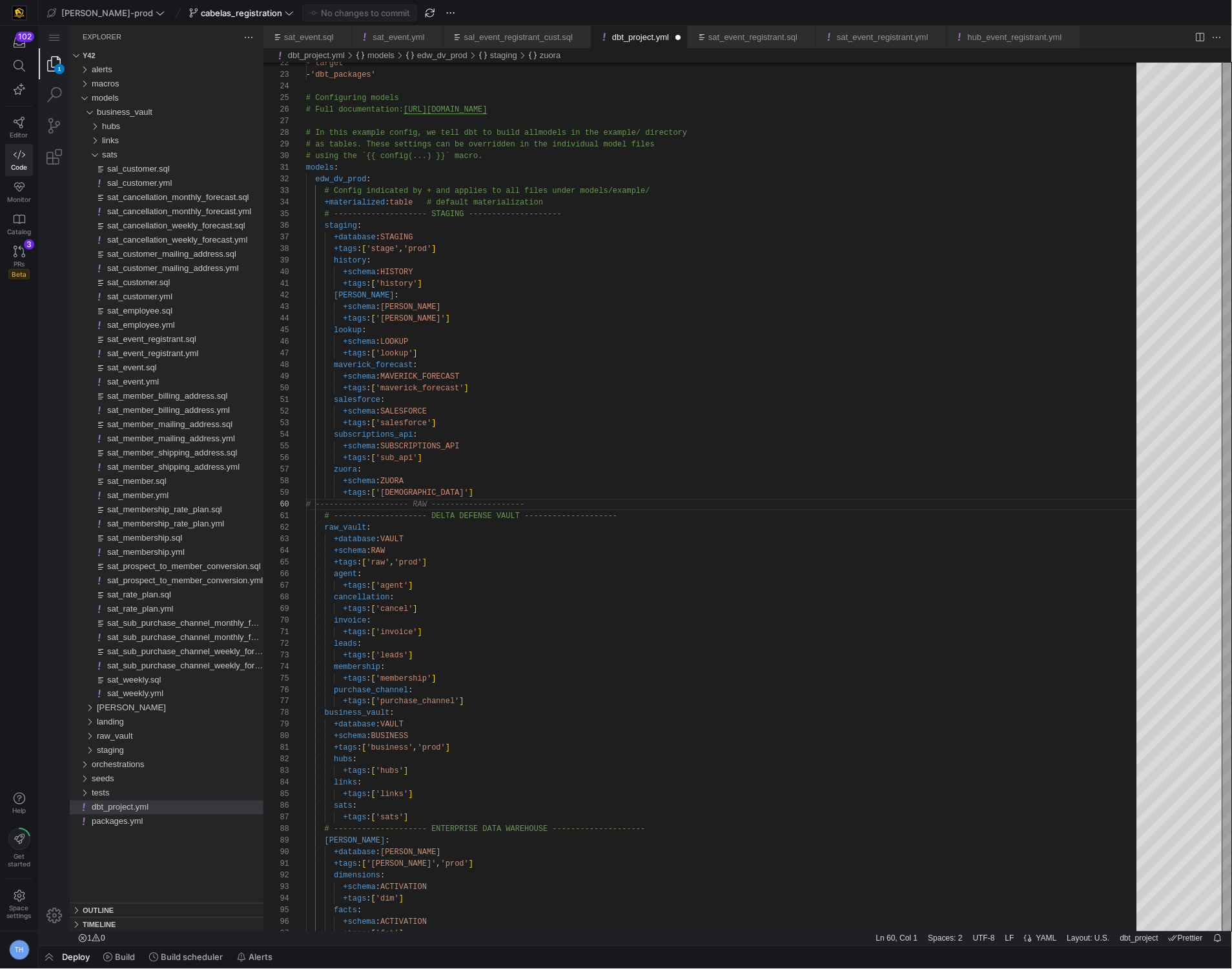
type textarea "salesforce: +schema: SALESFORCE +tags: ['salesforce'] subscriptions_api: +schem…"
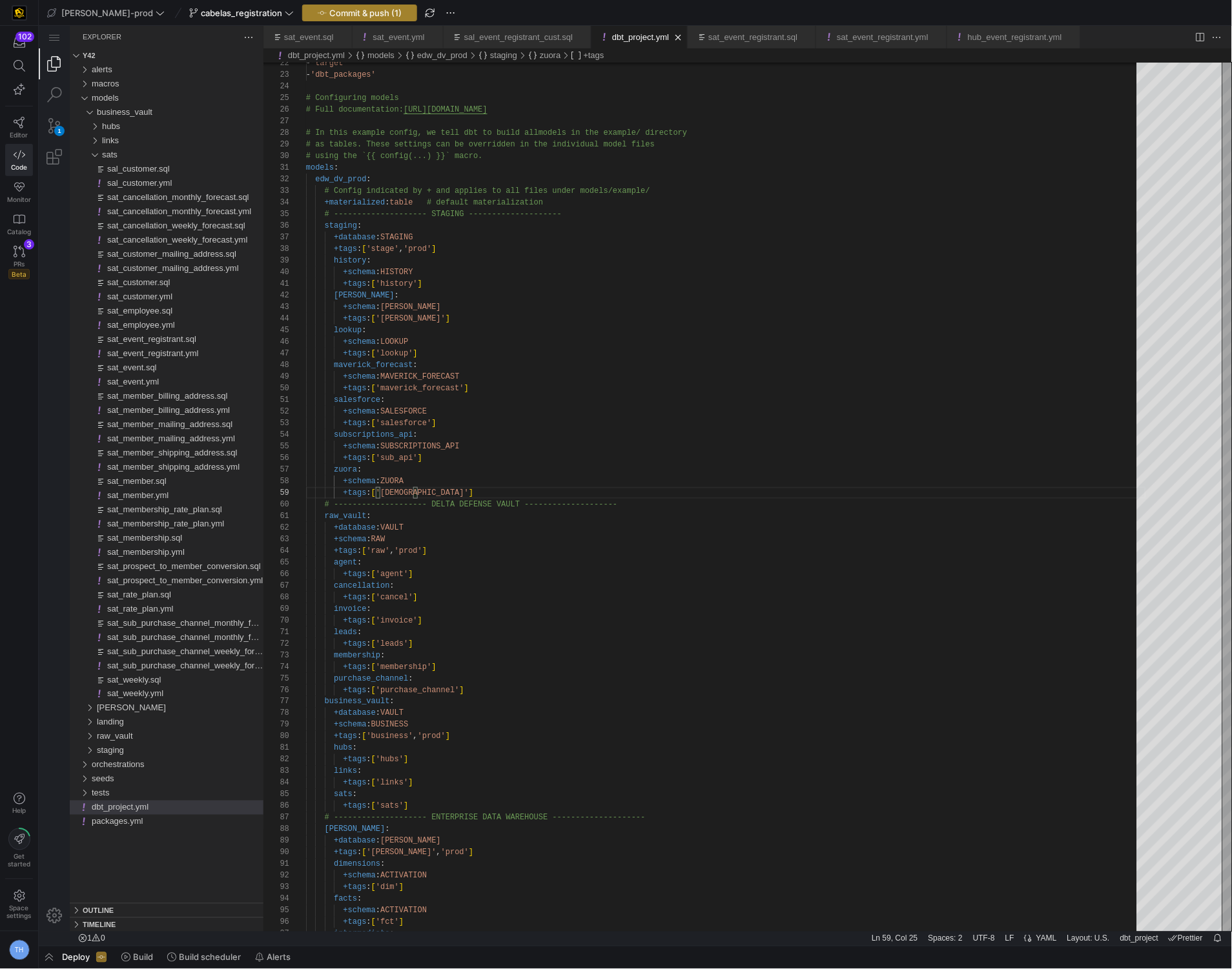
click at [335, 15] on span "Commit & push (1)" at bounding box center [365, 12] width 72 height 10
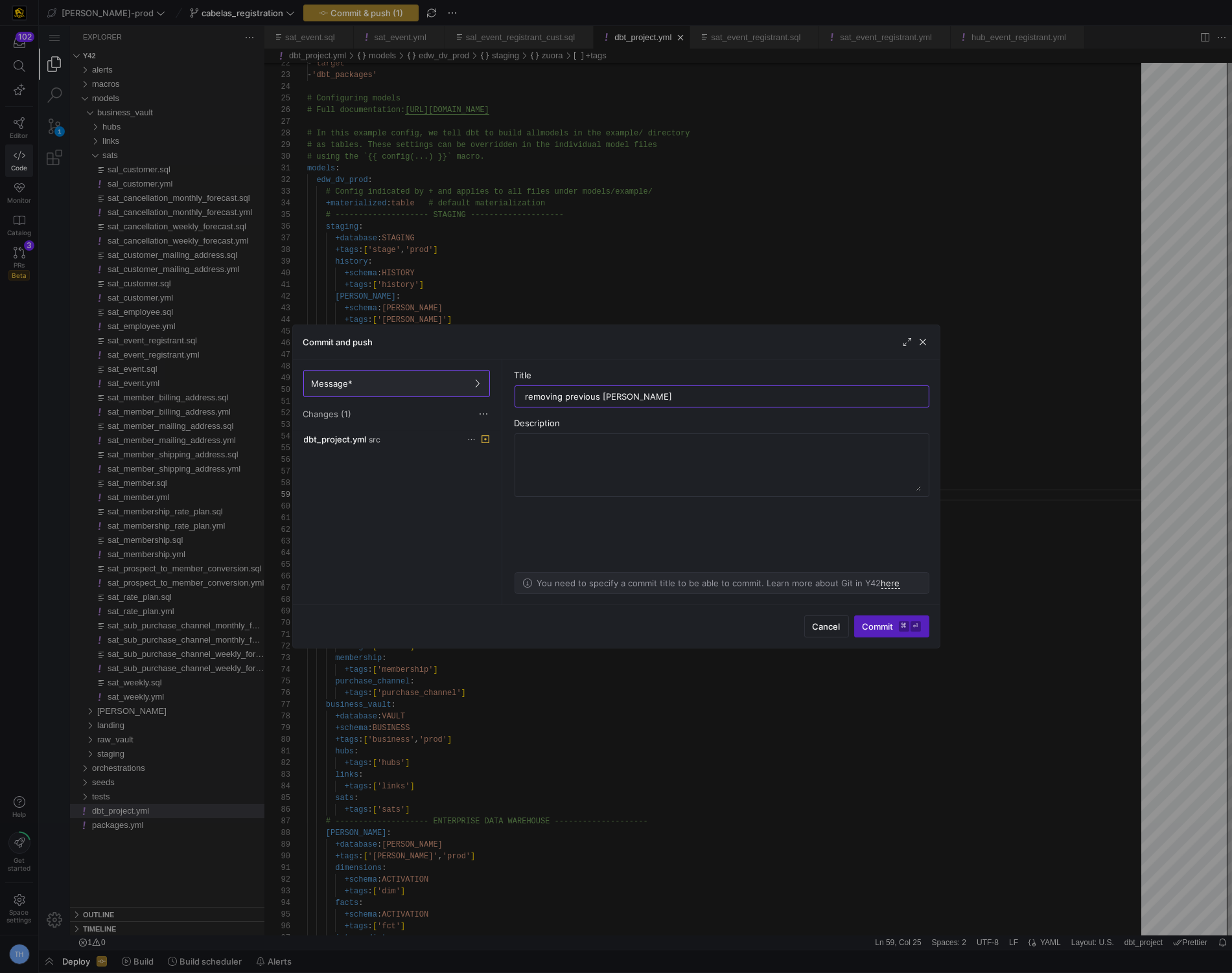
type input "removing previous change"
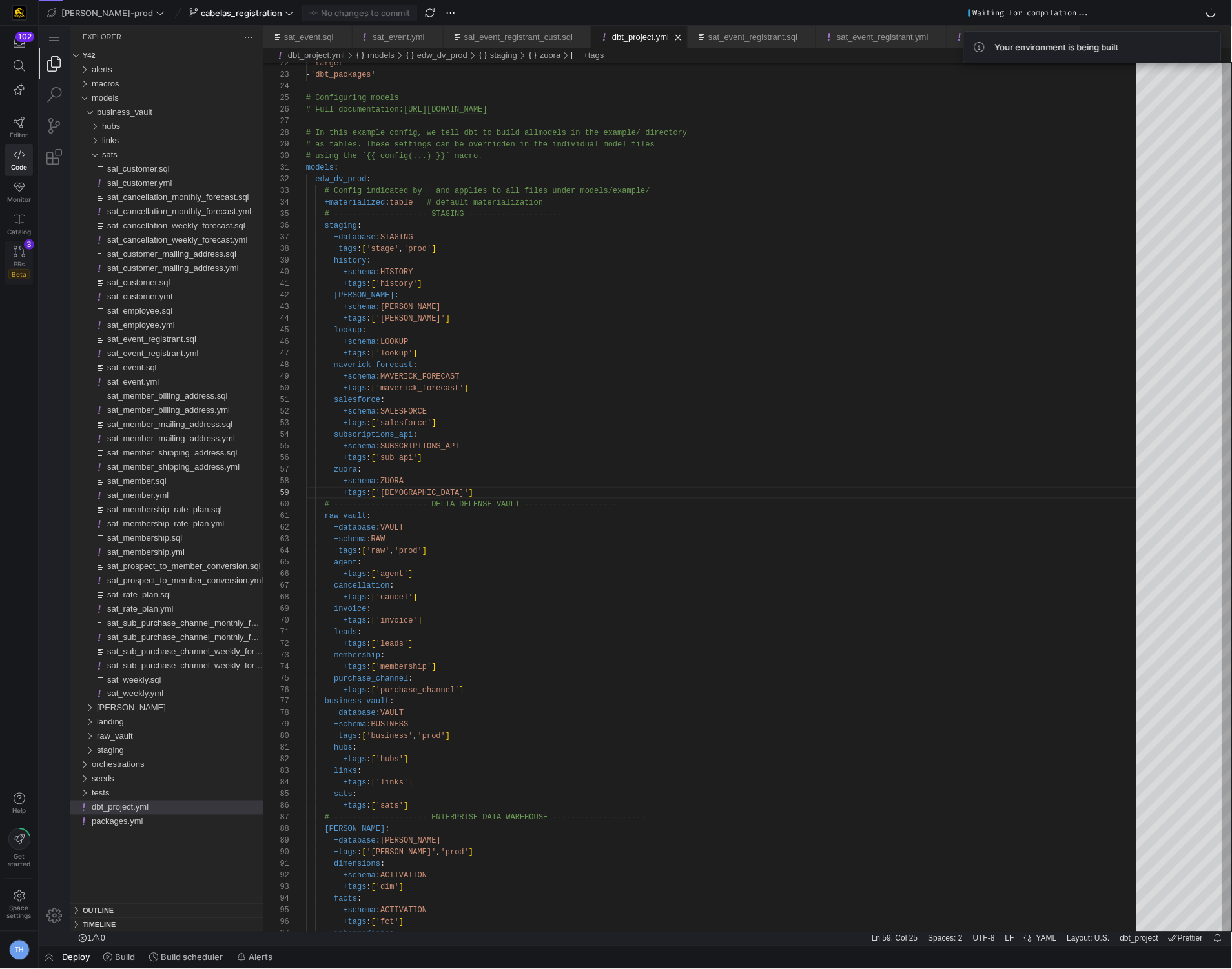
click at [18, 247] on icon at bounding box center [19, 251] width 11 height 11
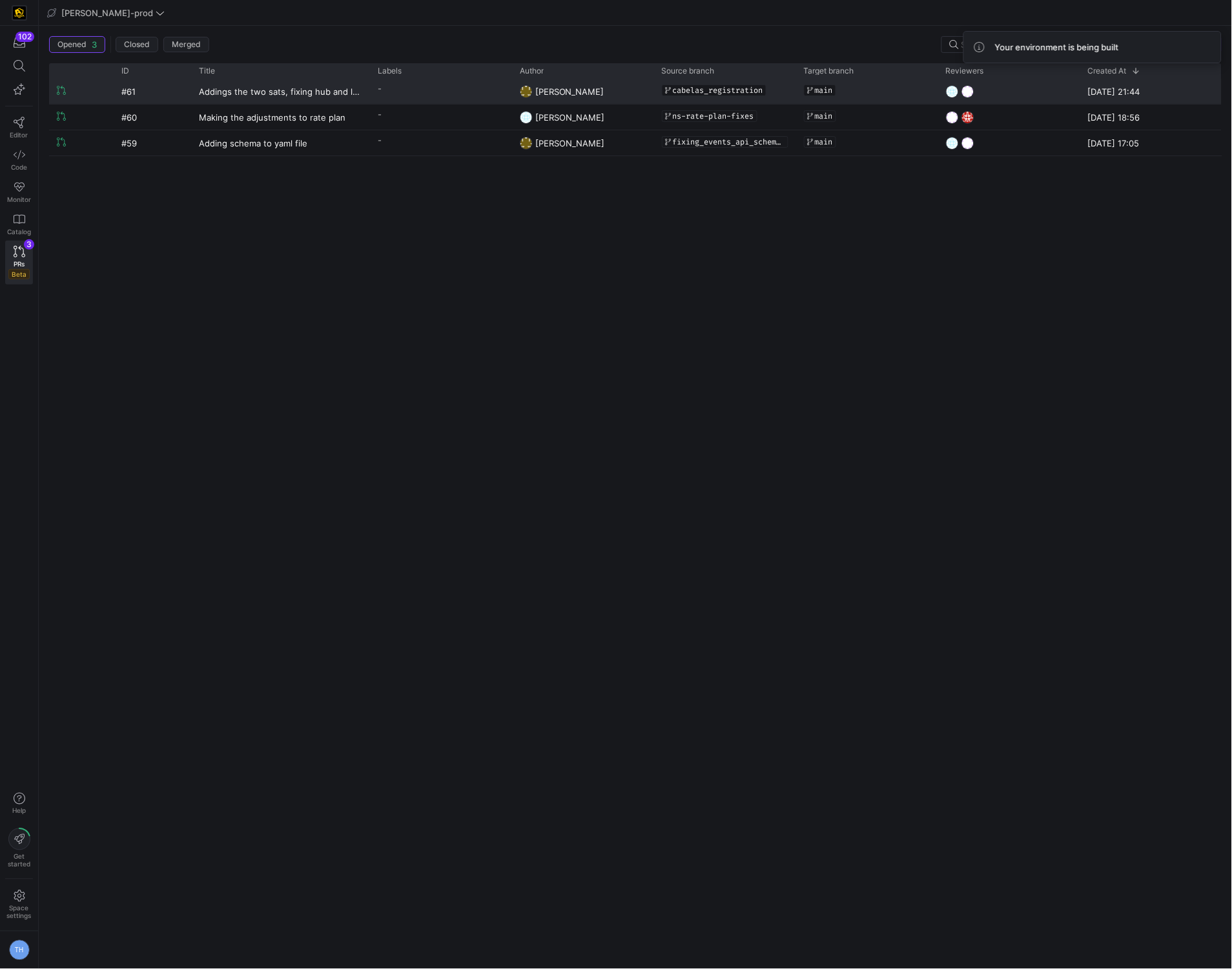
click at [412, 88] on y42-pull-request-list-view-label-cell-renderer "-" at bounding box center [440, 89] width 126 height 18
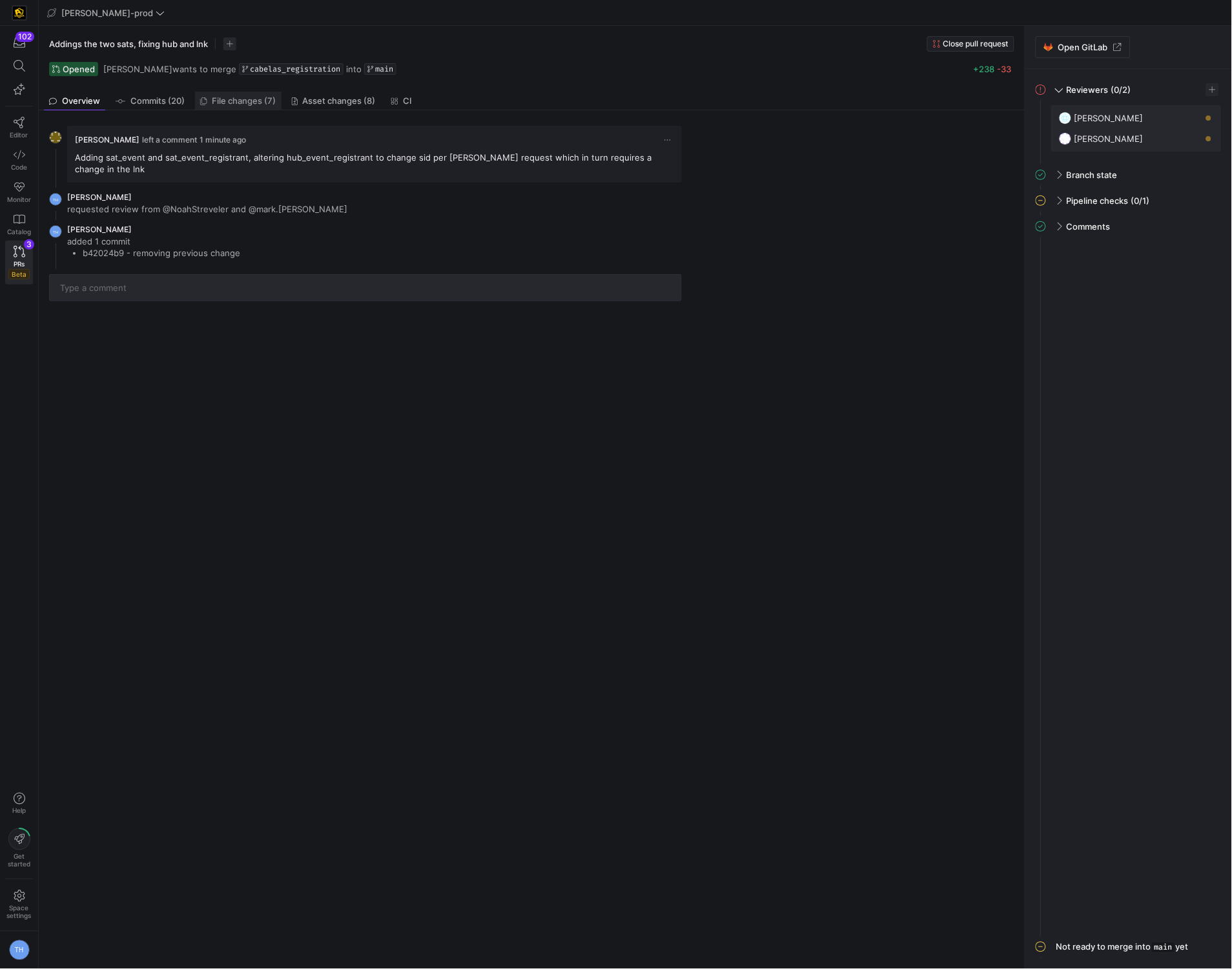
click at [240, 103] on span "File changes (7)" at bounding box center [243, 100] width 64 height 8
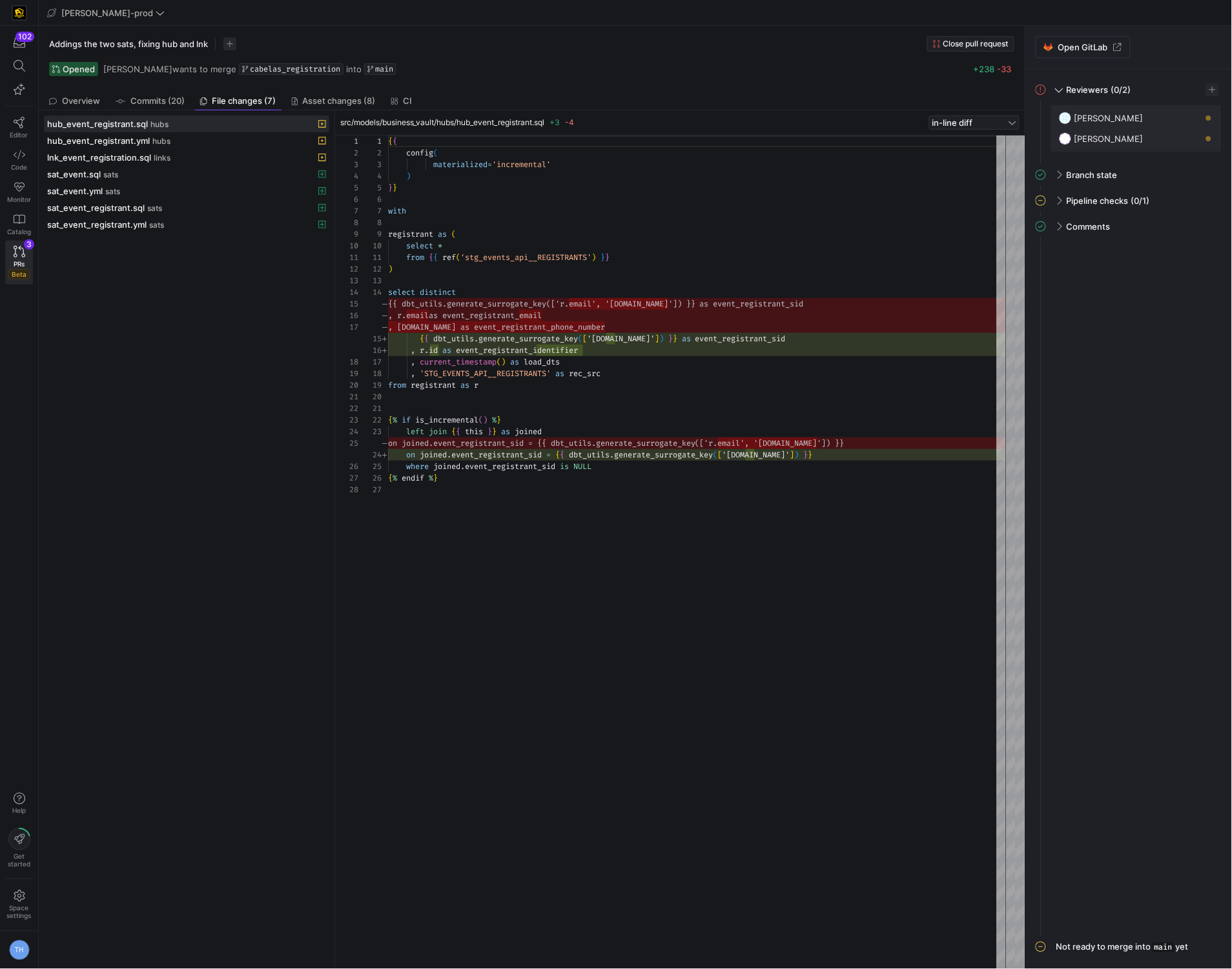
scroll to position [116, 0]
click at [100, 8] on span "[PERSON_NAME]-prod" at bounding box center [107, 12] width 92 height 10
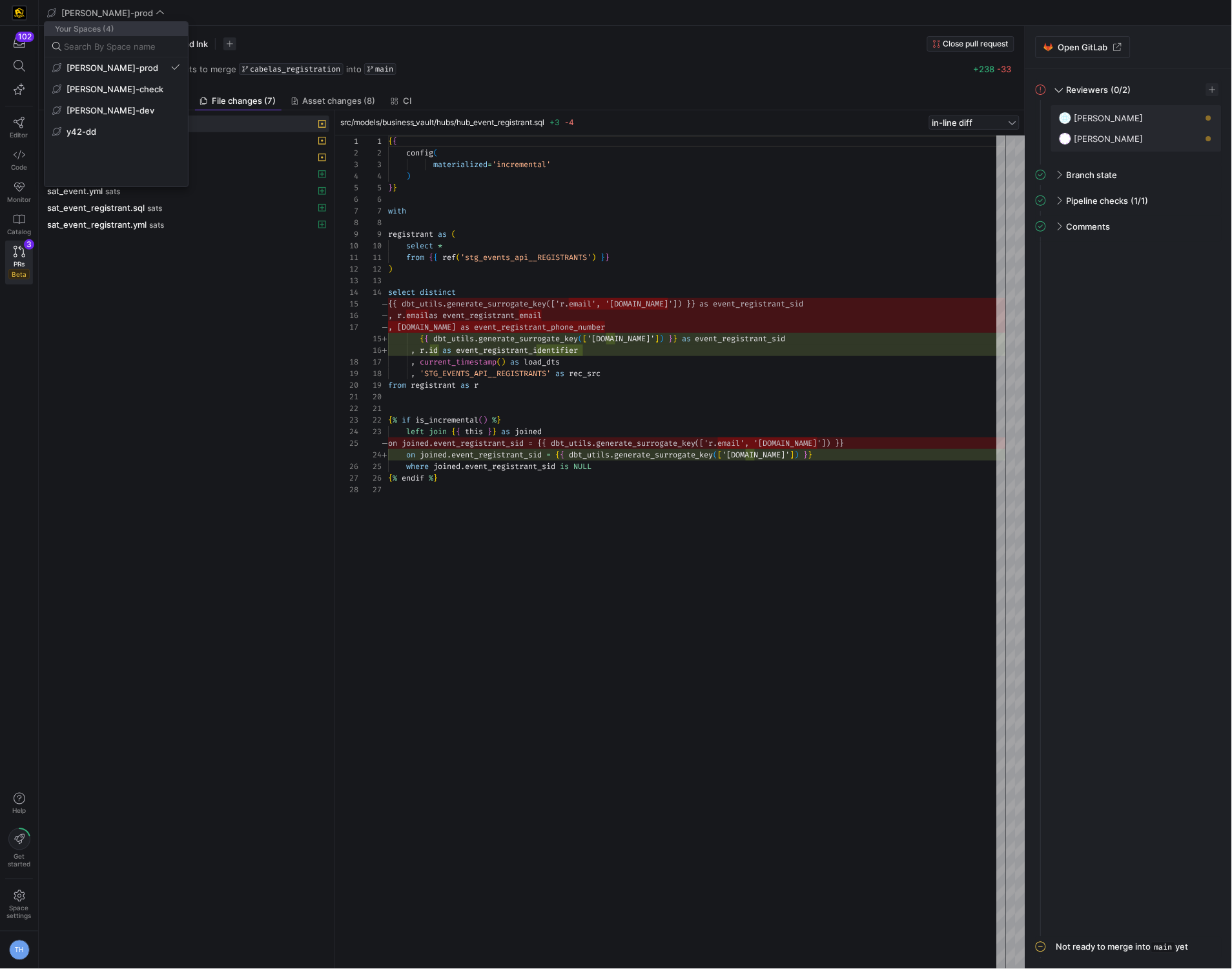
click at [156, 328] on div at bounding box center [616, 484] width 1232 height 969
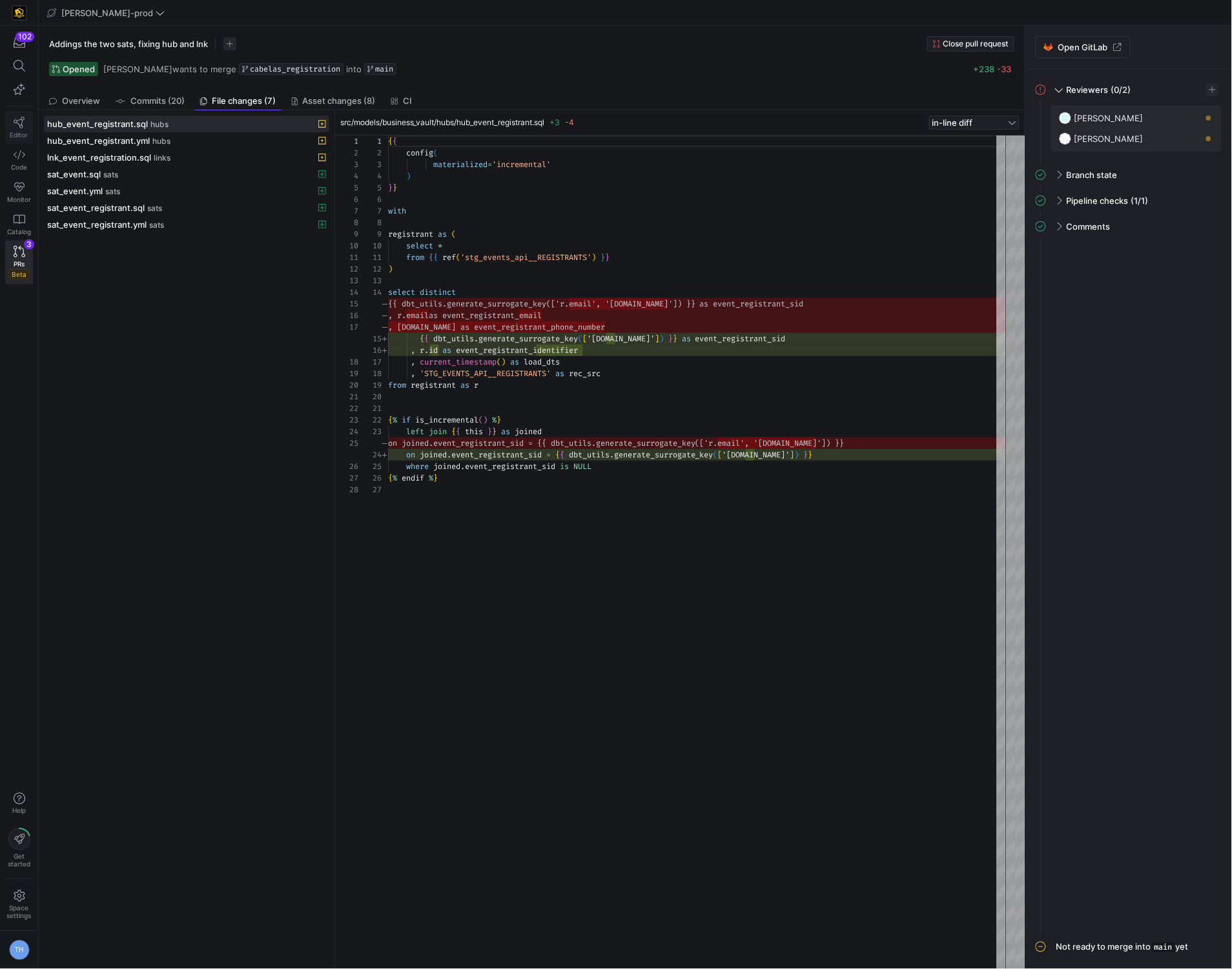
click at [15, 123] on icon at bounding box center [19, 122] width 11 height 11
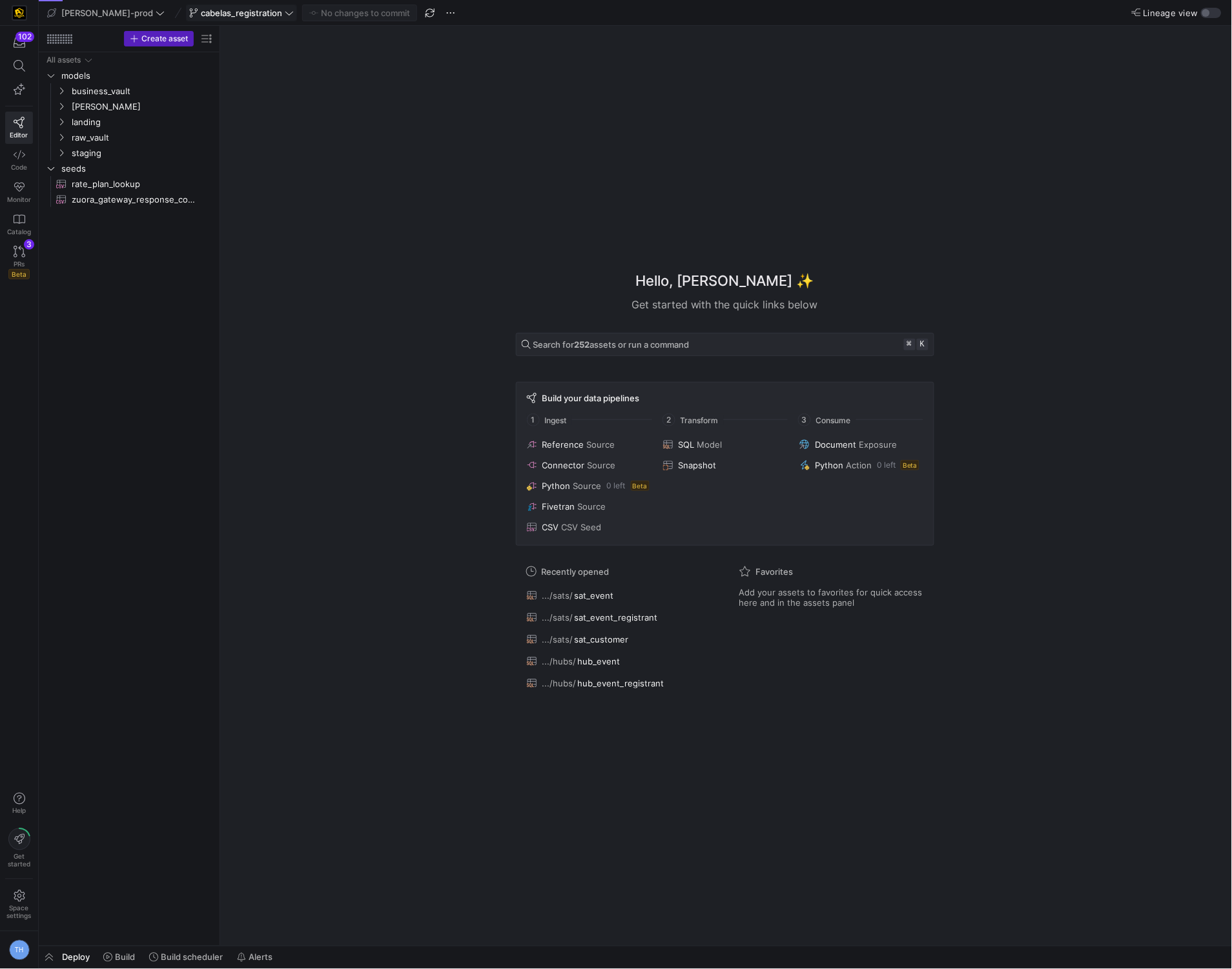
click at [215, 8] on span "cabelas_registration" at bounding box center [241, 12] width 81 height 10
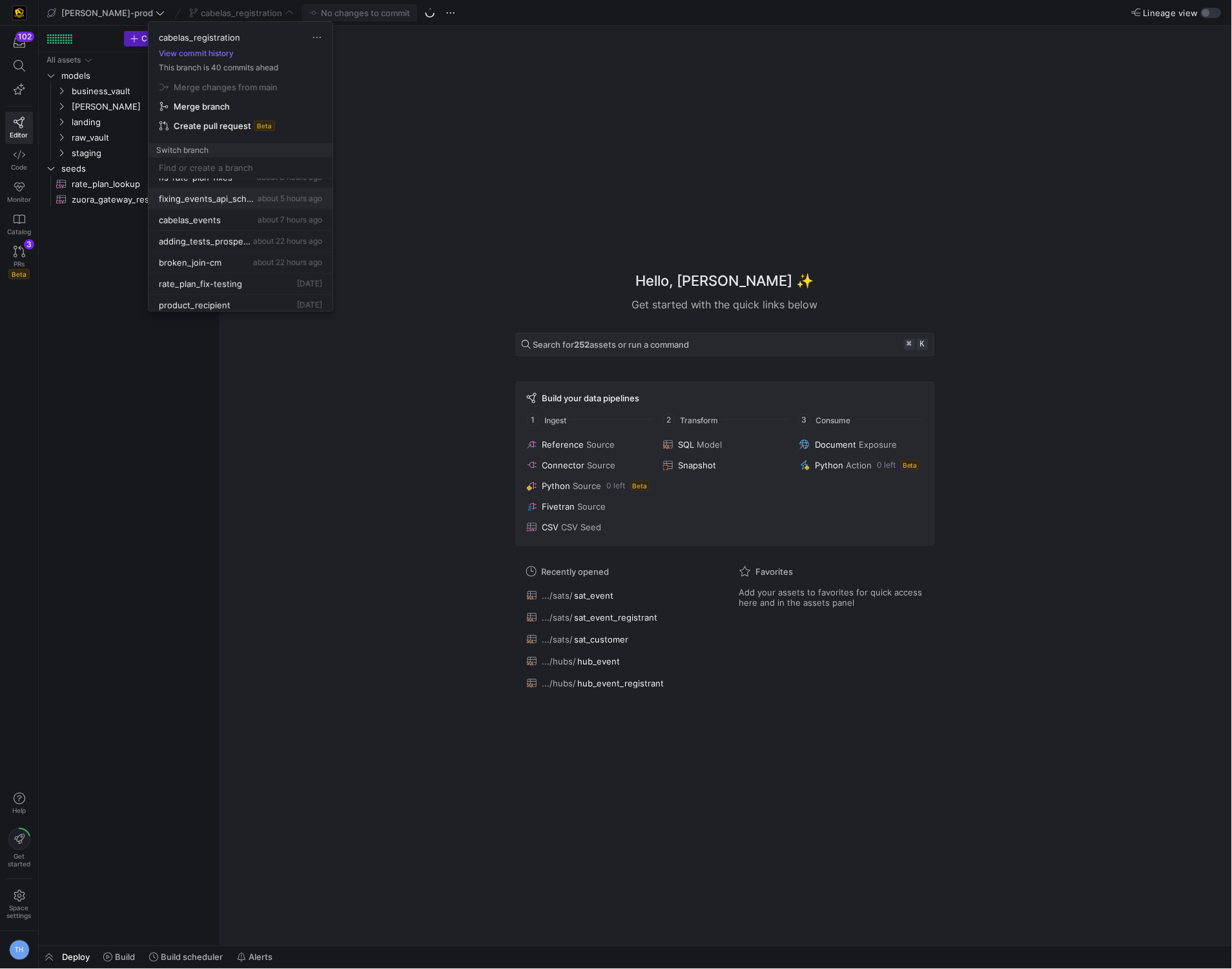
scroll to position [56, 0]
click at [214, 219] on span "cabelas_events" at bounding box center [189, 217] width 62 height 10
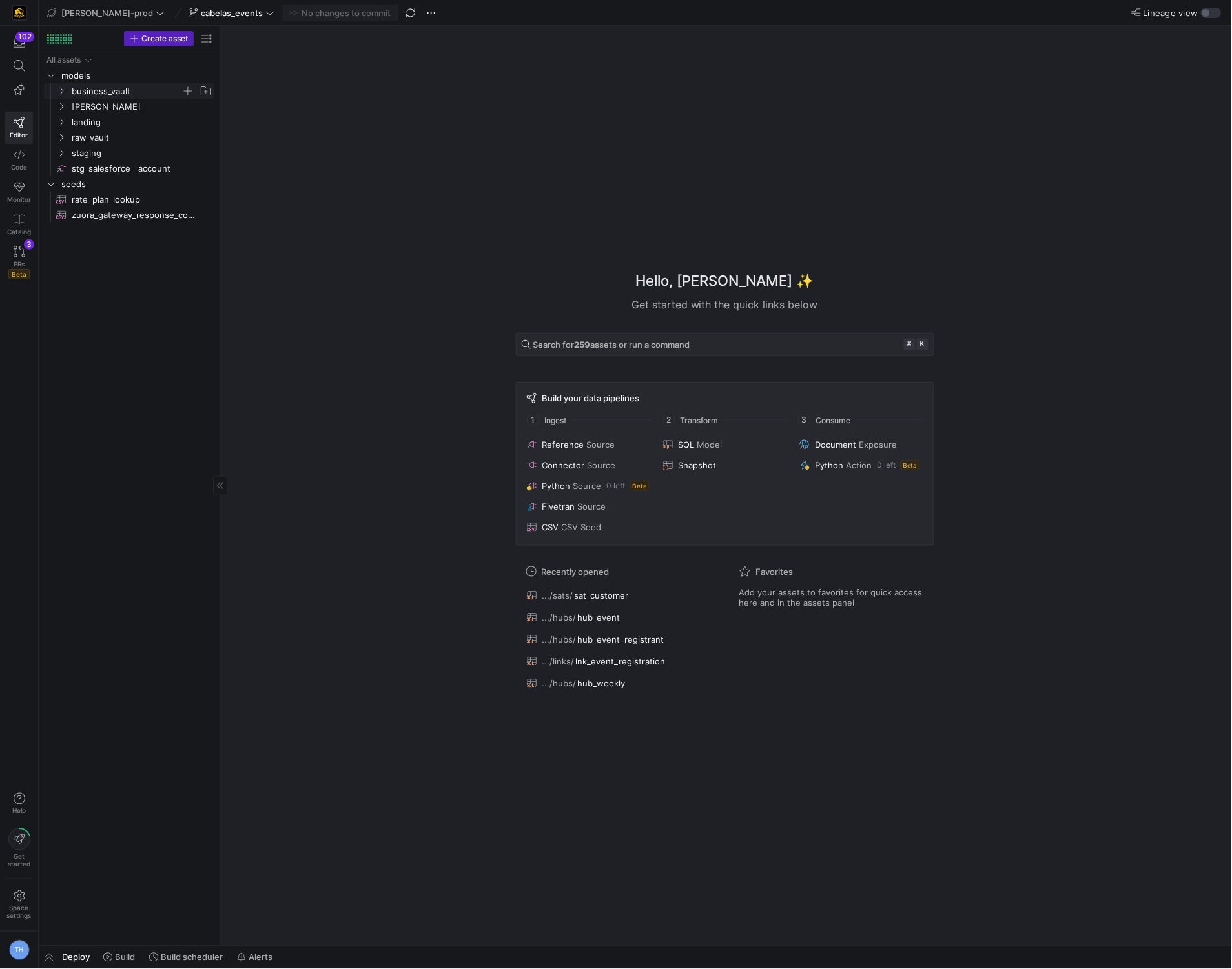
click at [121, 88] on span "business_vault" at bounding box center [126, 91] width 109 height 15
click at [117, 103] on span "hubs" at bounding box center [132, 106] width 100 height 15
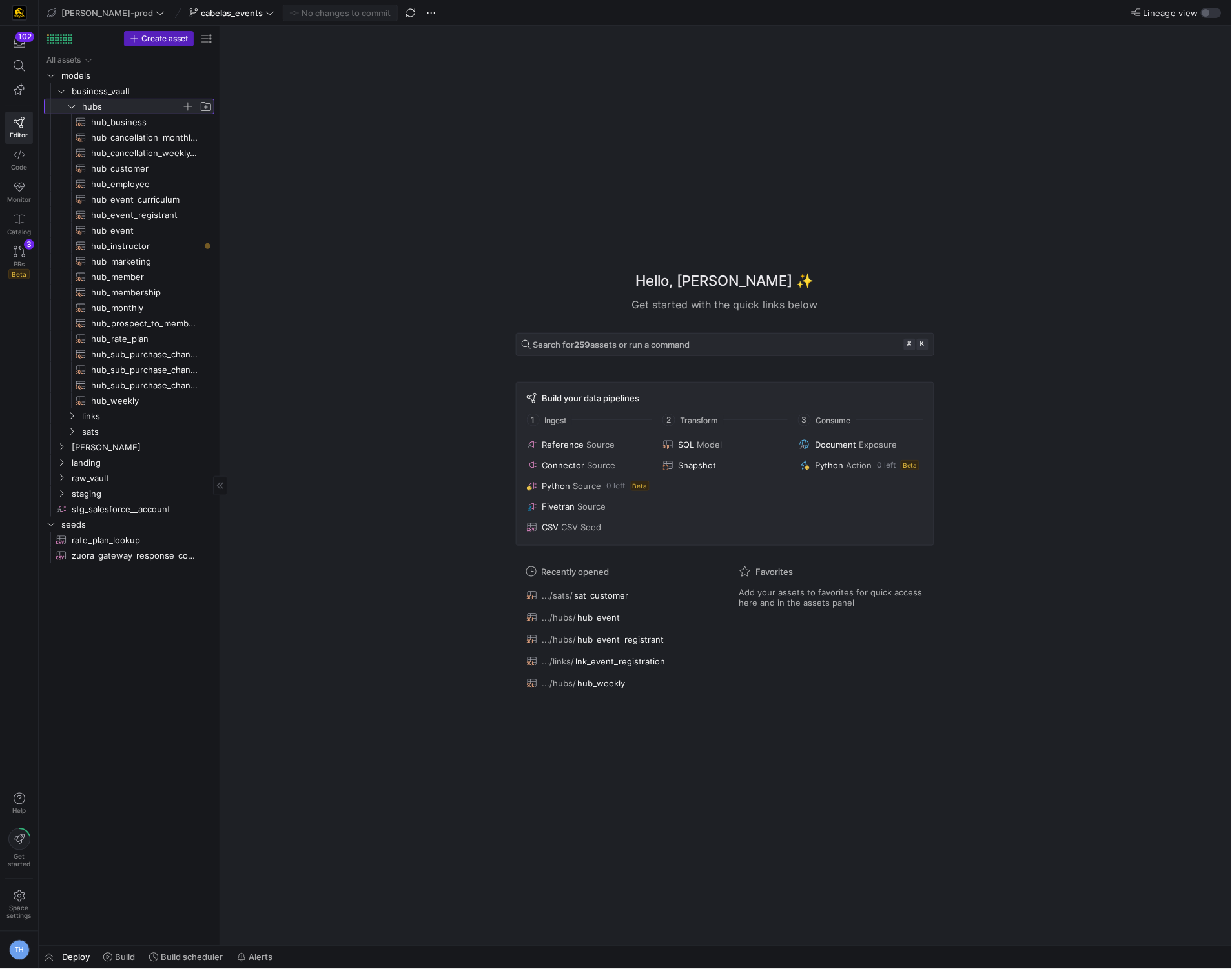
click at [117, 103] on span "hubs" at bounding box center [132, 106] width 100 height 15
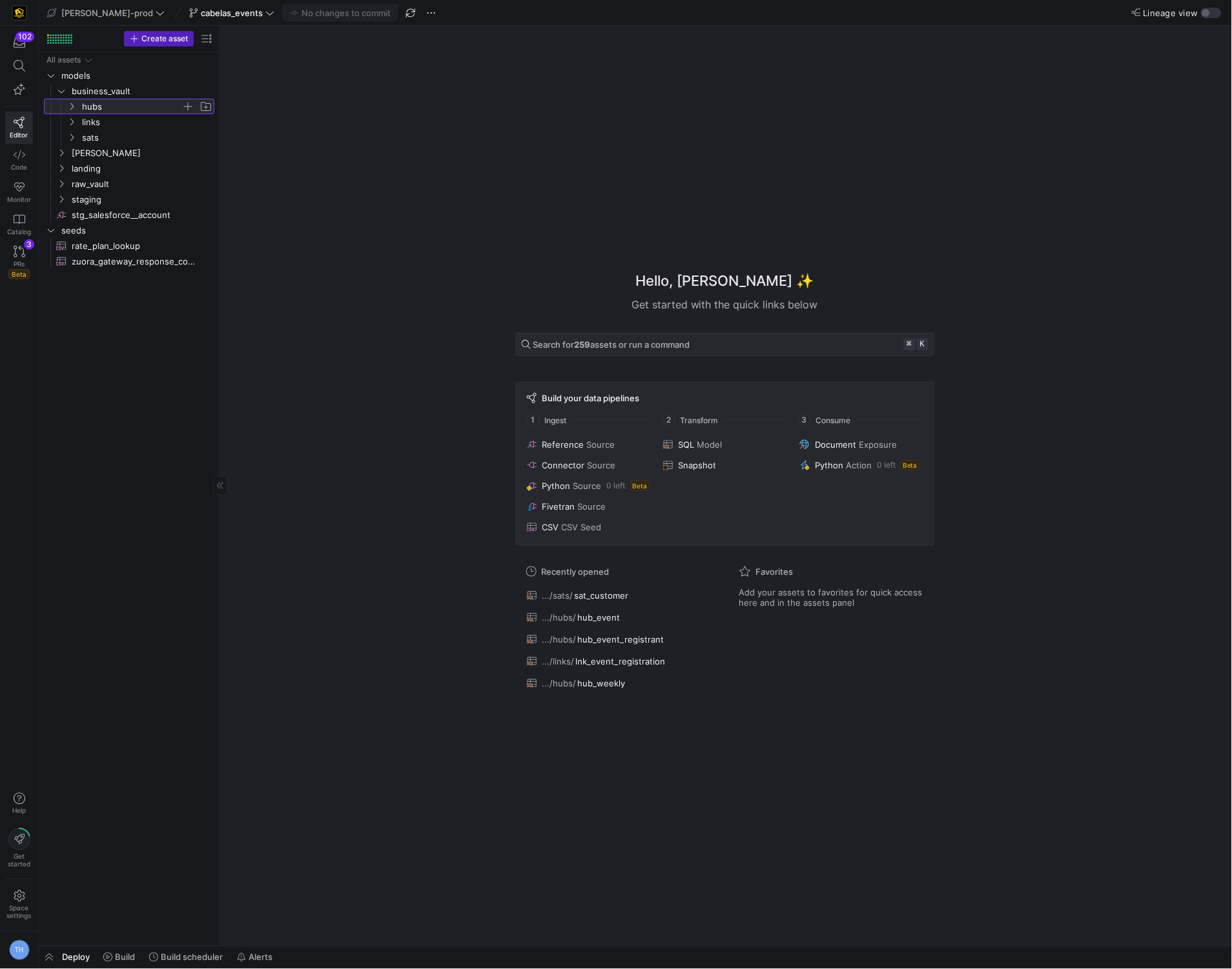
click at [117, 103] on span "hubs" at bounding box center [132, 106] width 100 height 15
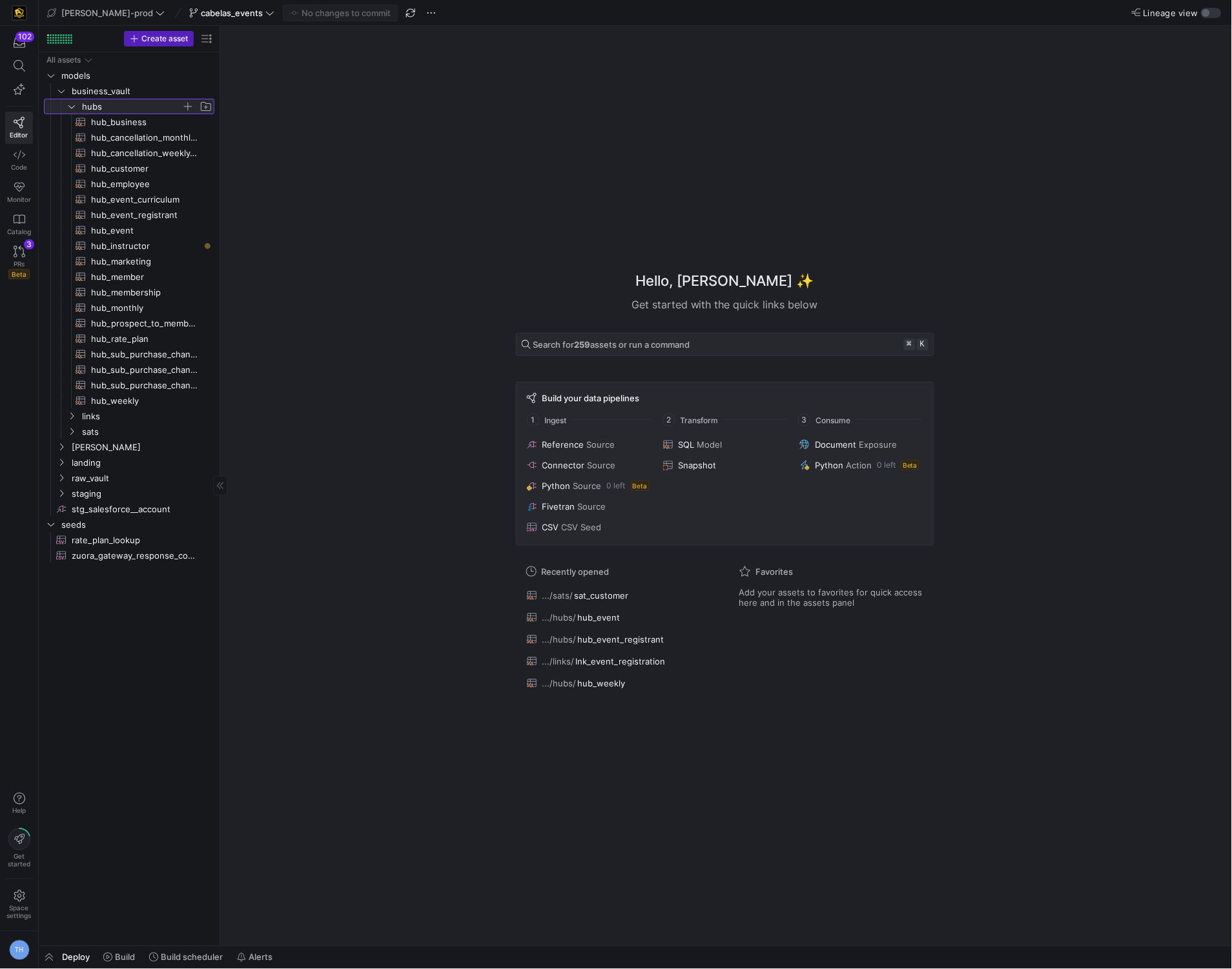
click at [117, 103] on span "hubs" at bounding box center [132, 106] width 100 height 15
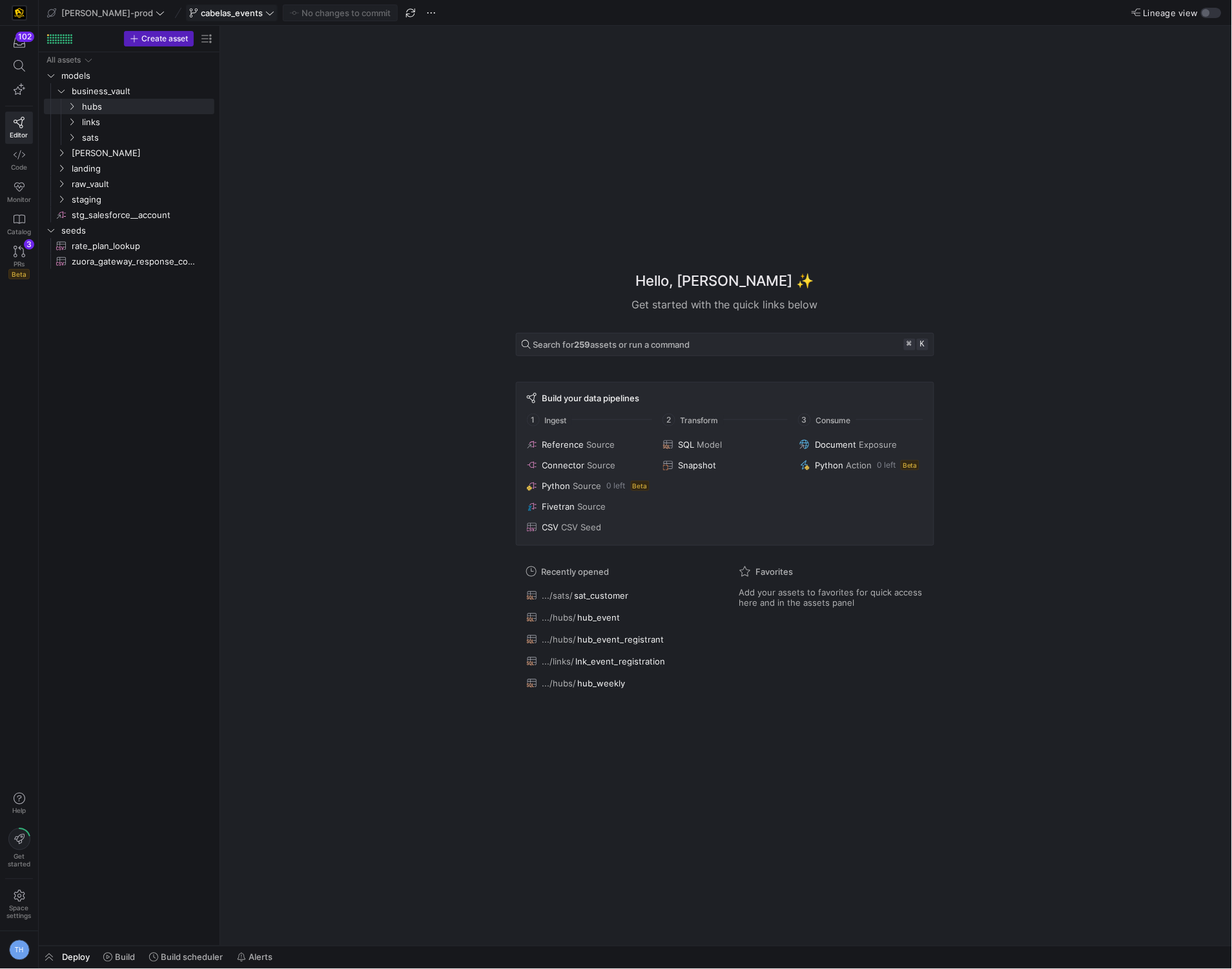
click at [201, 13] on span "cabelas_events" at bounding box center [231, 12] width 62 height 10
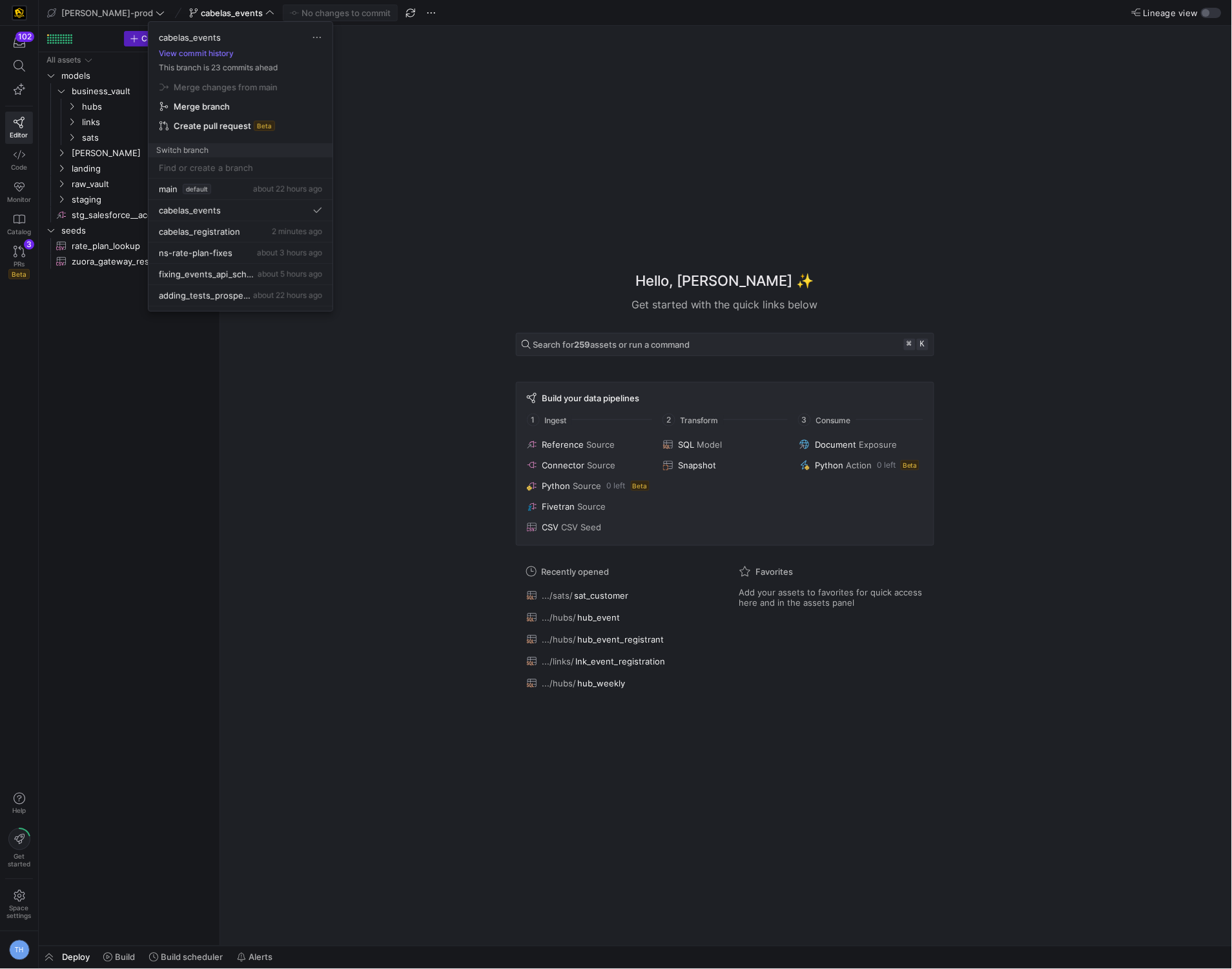
click at [218, 10] on div at bounding box center [616, 484] width 1232 height 969
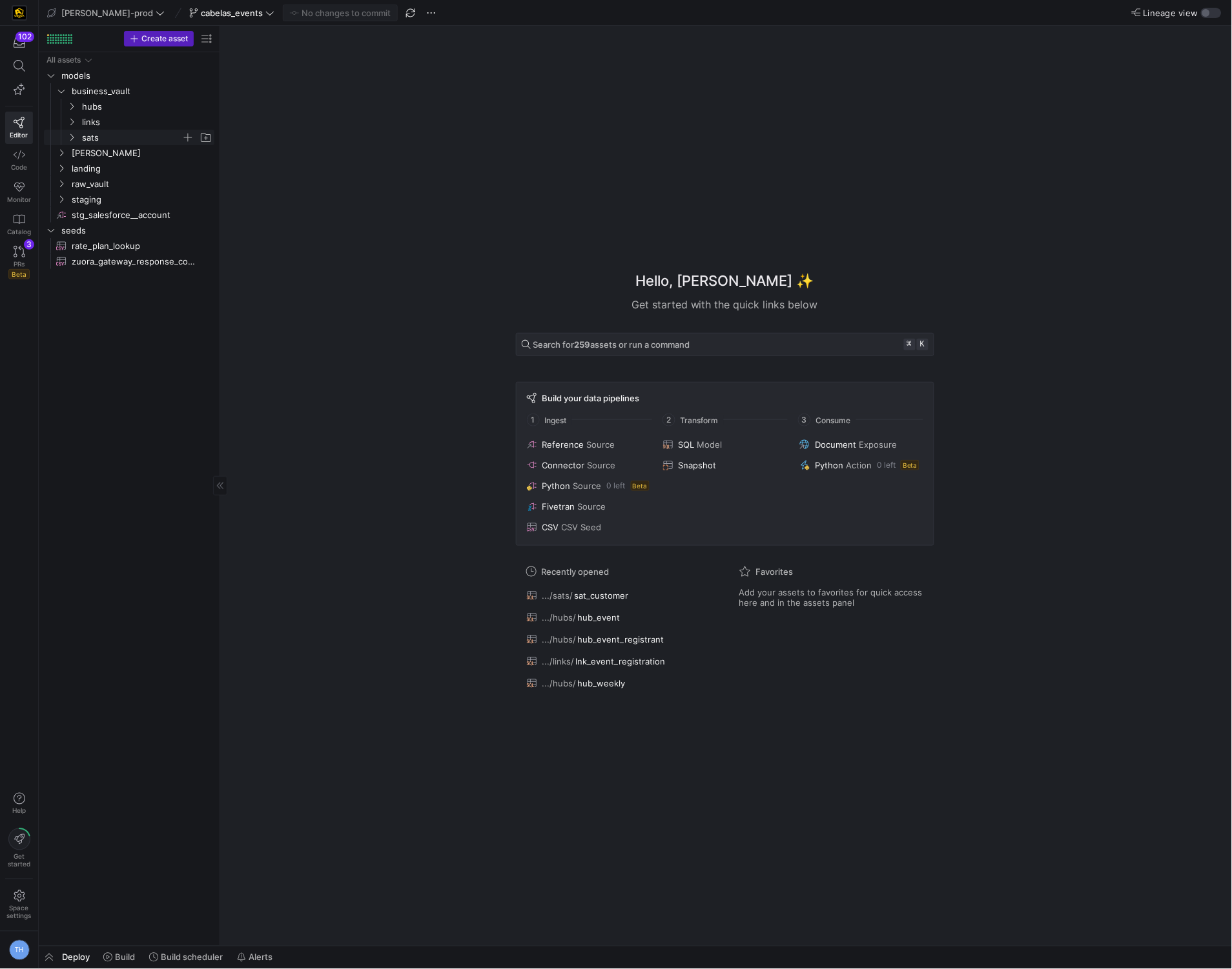
click at [106, 132] on span "sats" at bounding box center [132, 137] width 100 height 15
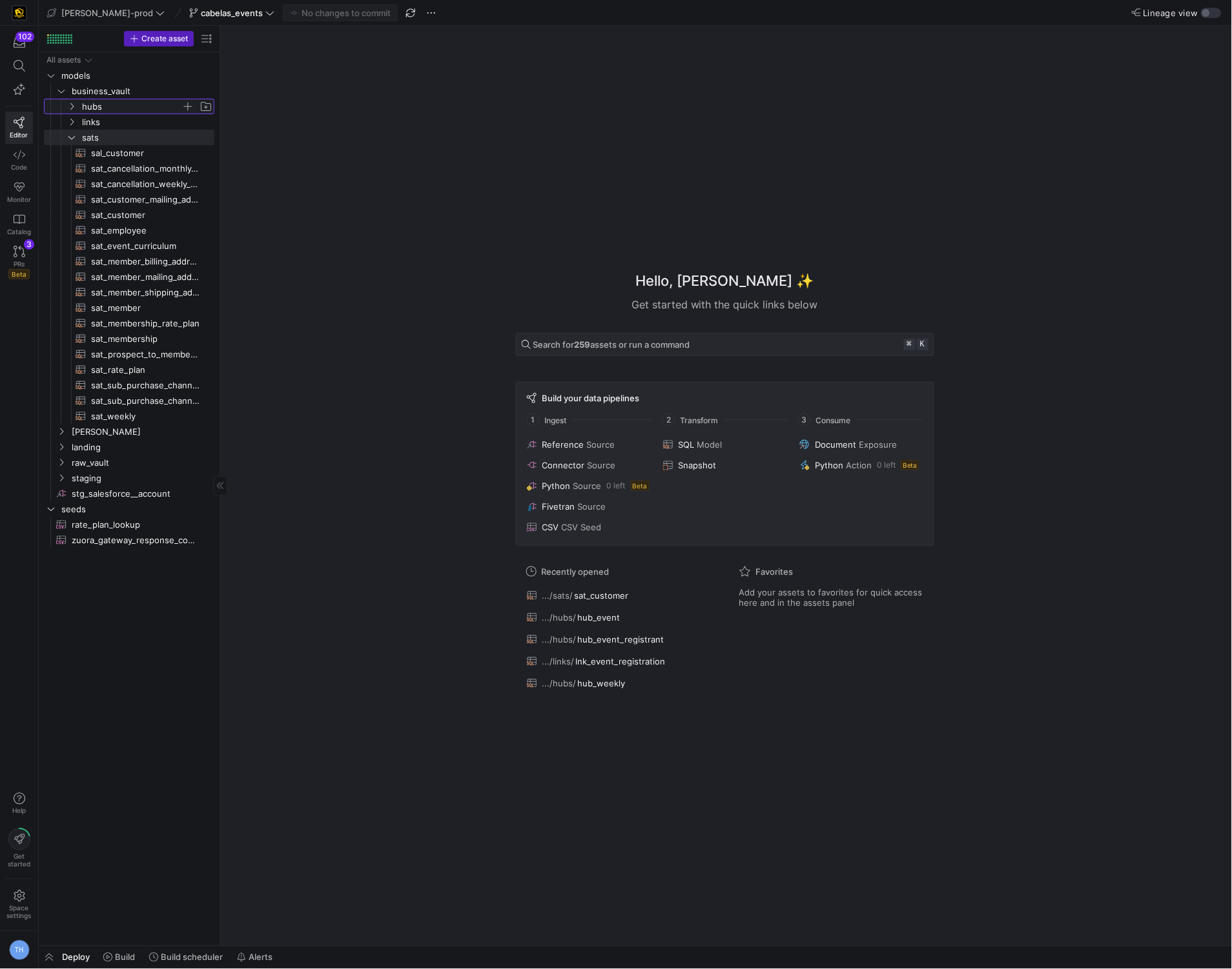
click at [119, 104] on span "hubs" at bounding box center [132, 106] width 100 height 15
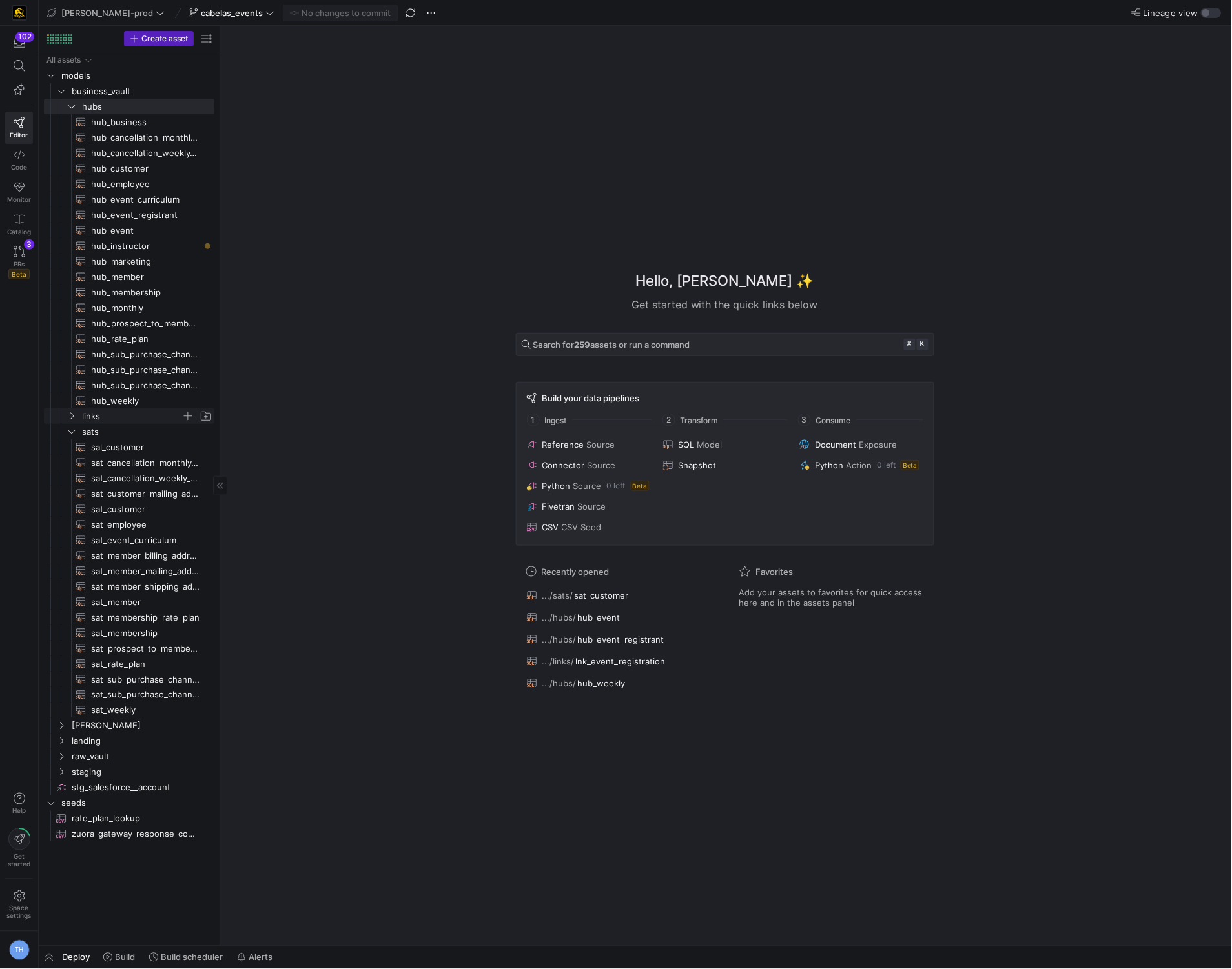
click at [113, 417] on span "links" at bounding box center [132, 416] width 100 height 15
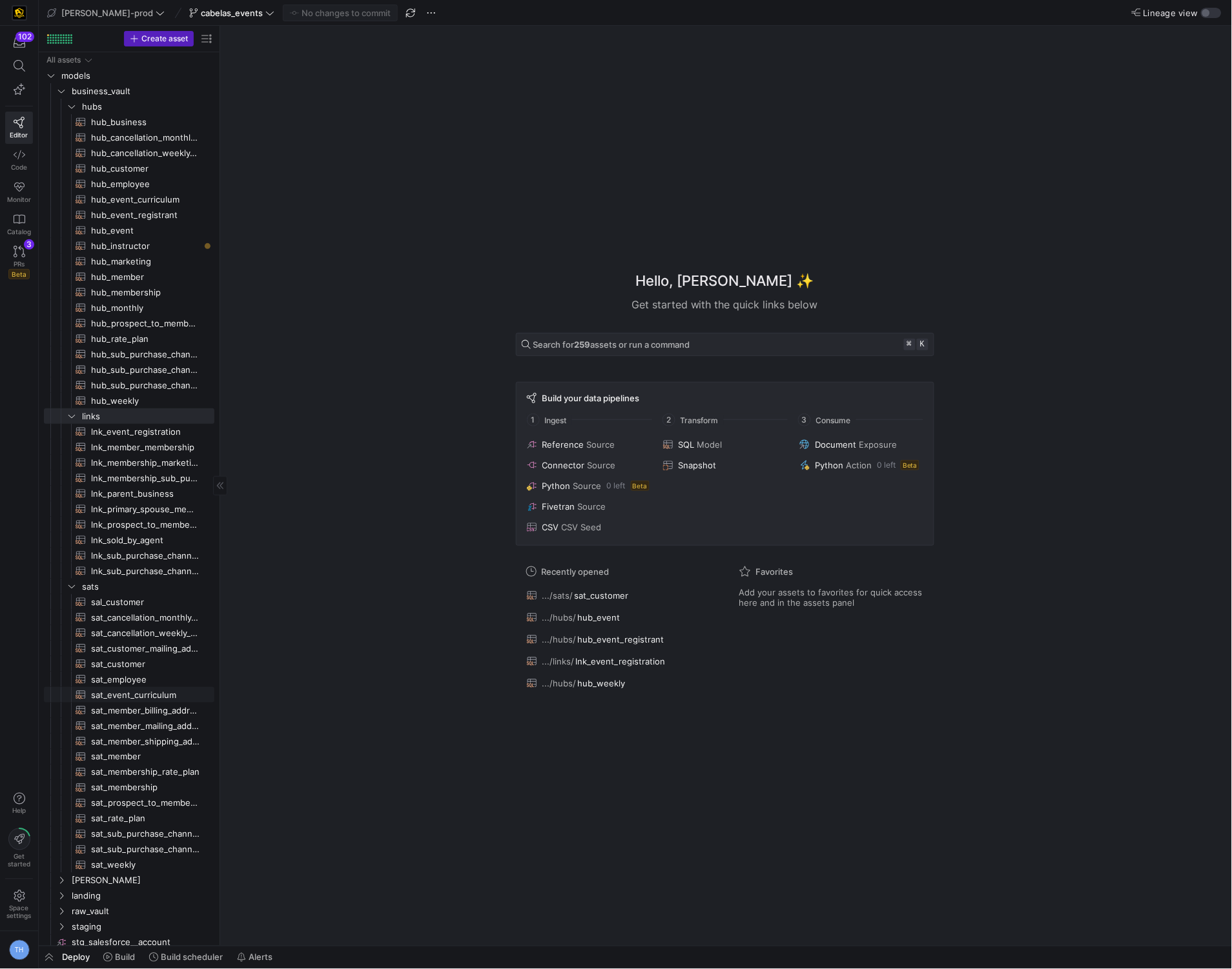
click at [160, 693] on span "sat_event_curriculum​​​​​​​​​​" at bounding box center [145, 695] width 109 height 15
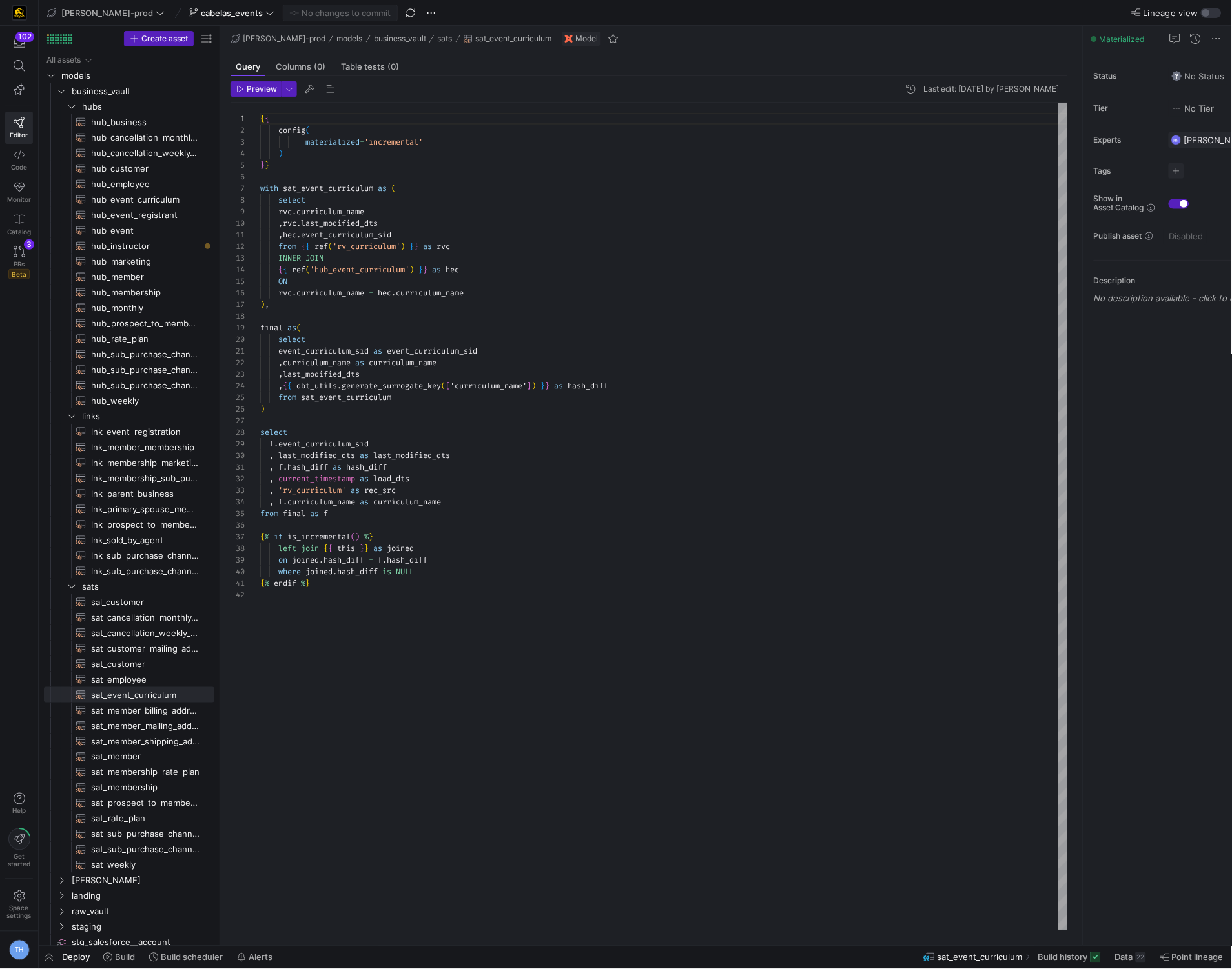
scroll to position [35, 185]
click at [452, 498] on div "{ { config ( materialized = 'incremental' ) } } with sat_event_curriculum as ( …" at bounding box center [664, 517] width 808 height 828
type textarea "{% endif %}"
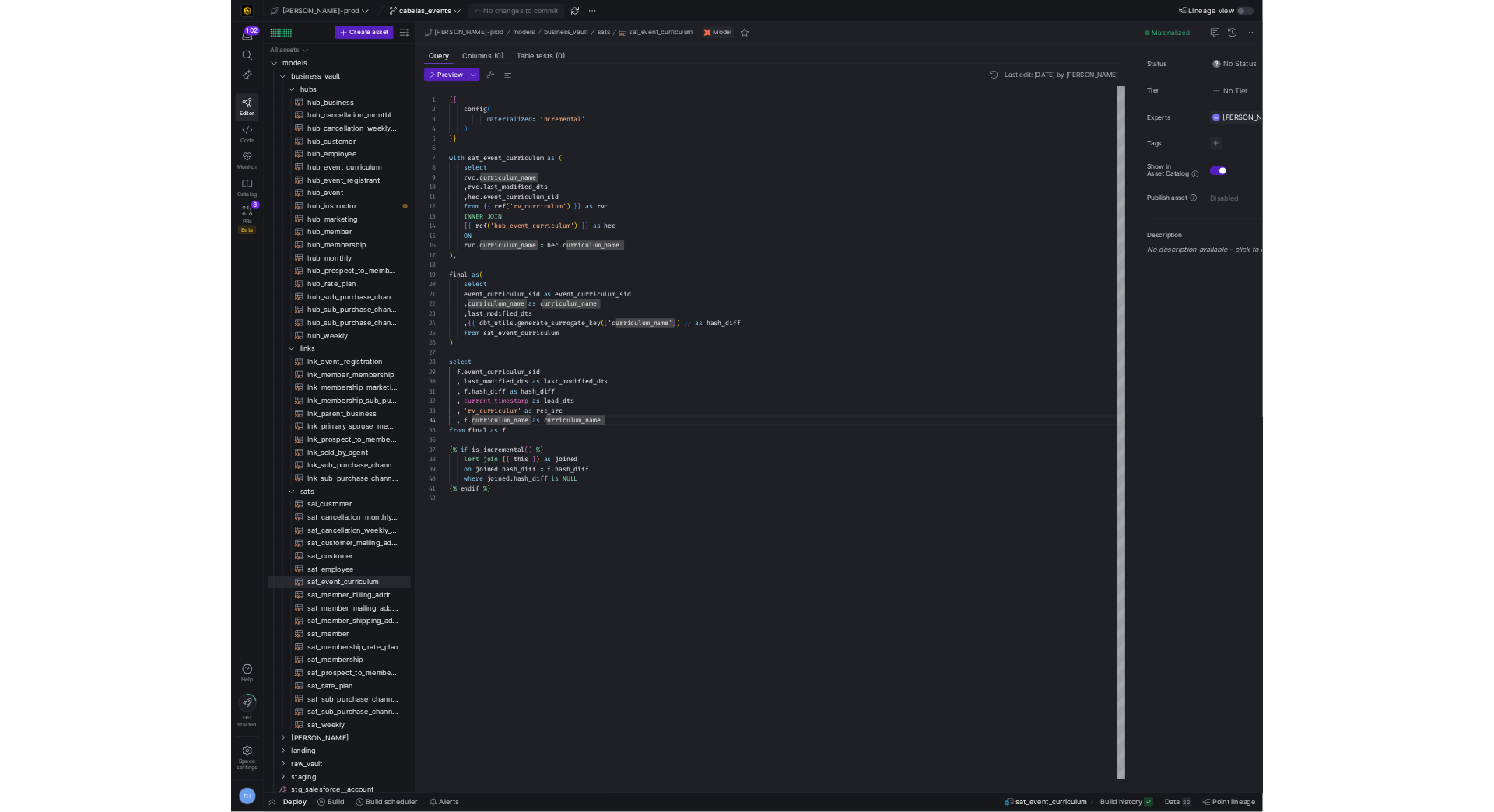
scroll to position [13, 0]
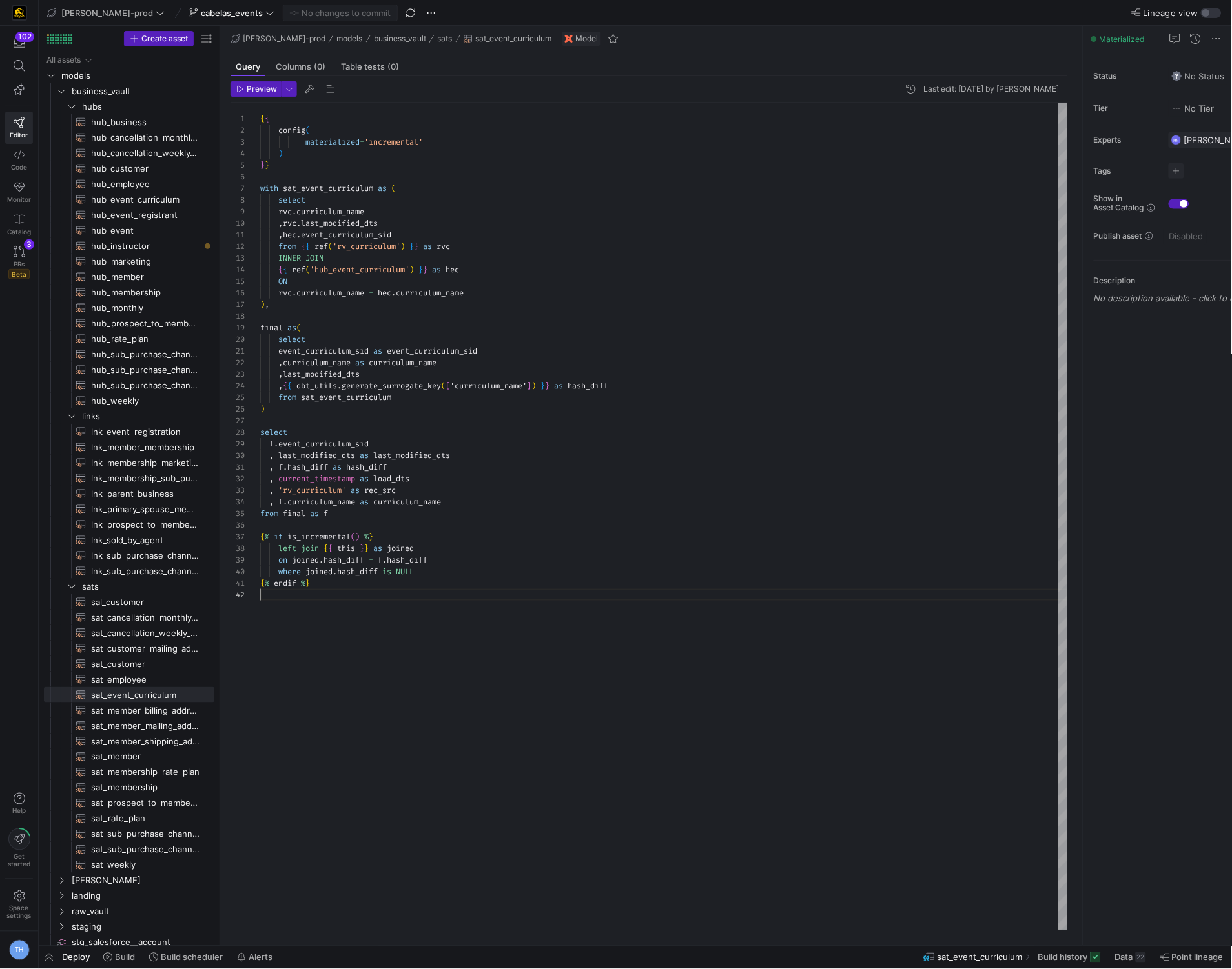
click at [578, 618] on div "{ { config ( materialized = 'incremental' ) } } with sat_event_curriculum as ( …" at bounding box center [664, 517] width 808 height 828
click at [21, 258] on link "PRs Beta 3" at bounding box center [19, 262] width 28 height 44
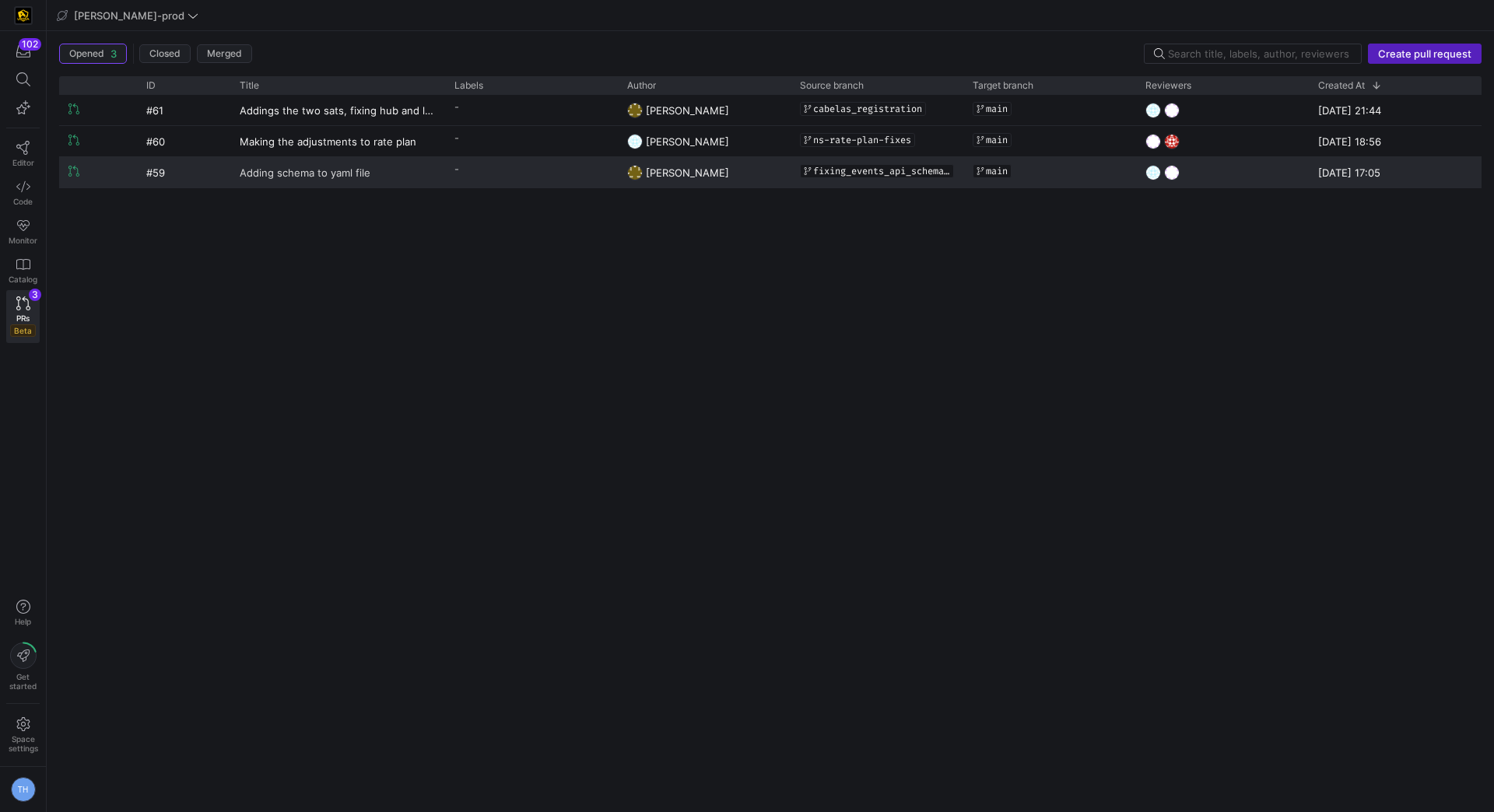
click at [428, 173] on link "Adding schema to yaml file" at bounding box center [338, 172] width 196 height 29
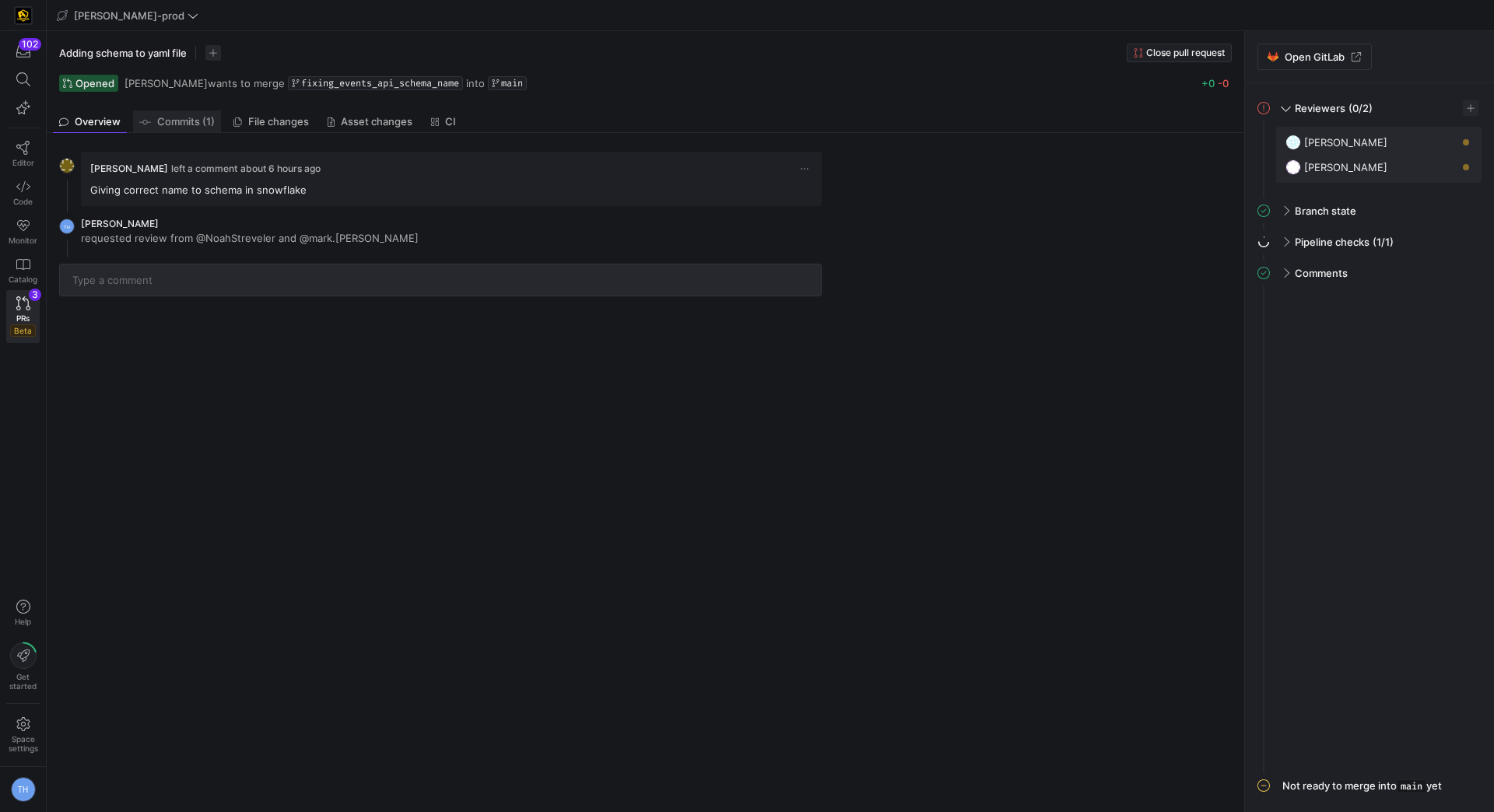
click at [188, 112] on link "Commits (1)" at bounding box center [176, 122] width 88 height 22
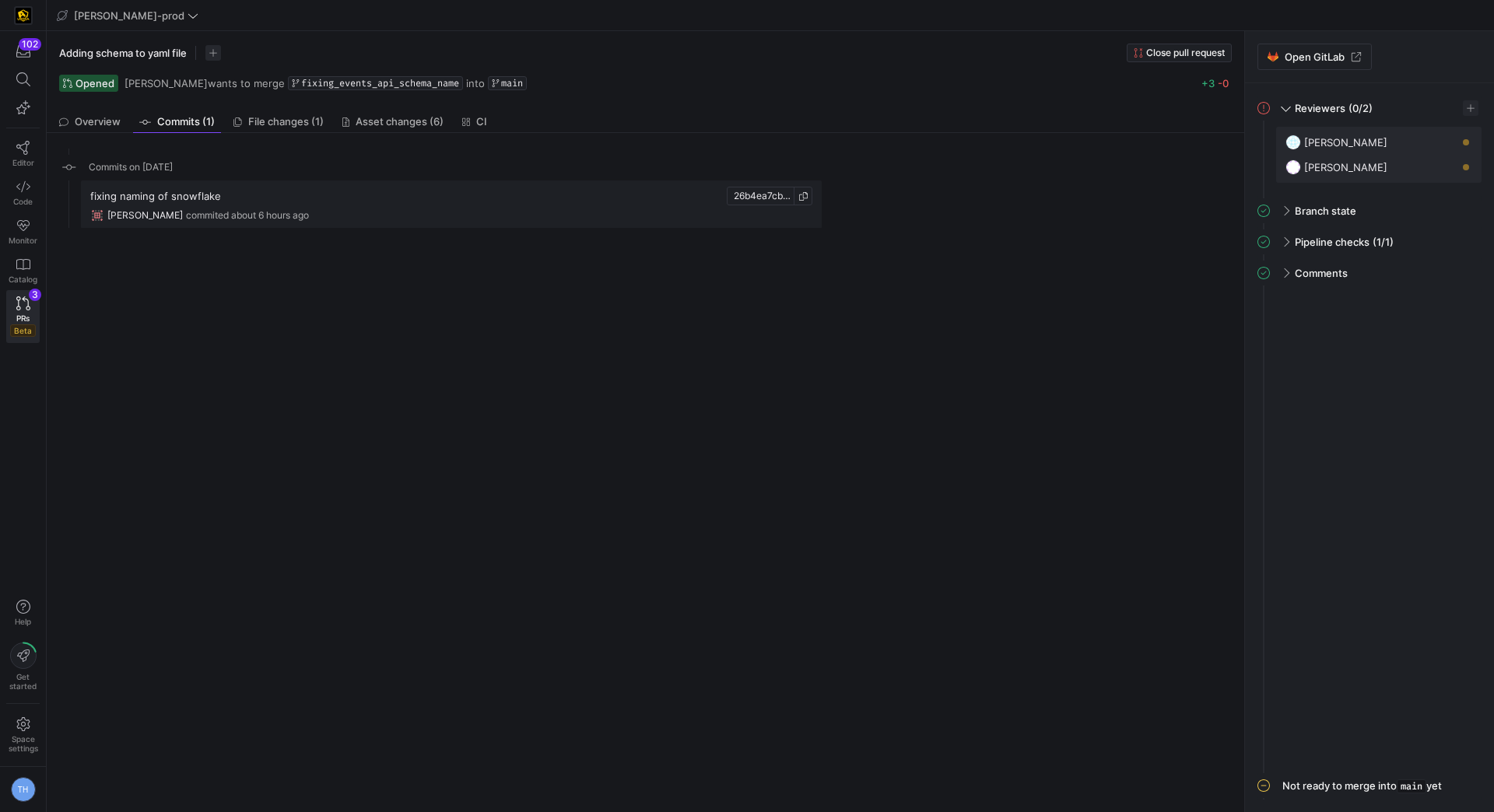
click at [243, 217] on span "commited about 6 hours ago" at bounding box center [246, 216] width 123 height 11
click at [299, 116] on span "File changes (1)" at bounding box center [286, 121] width 76 height 10
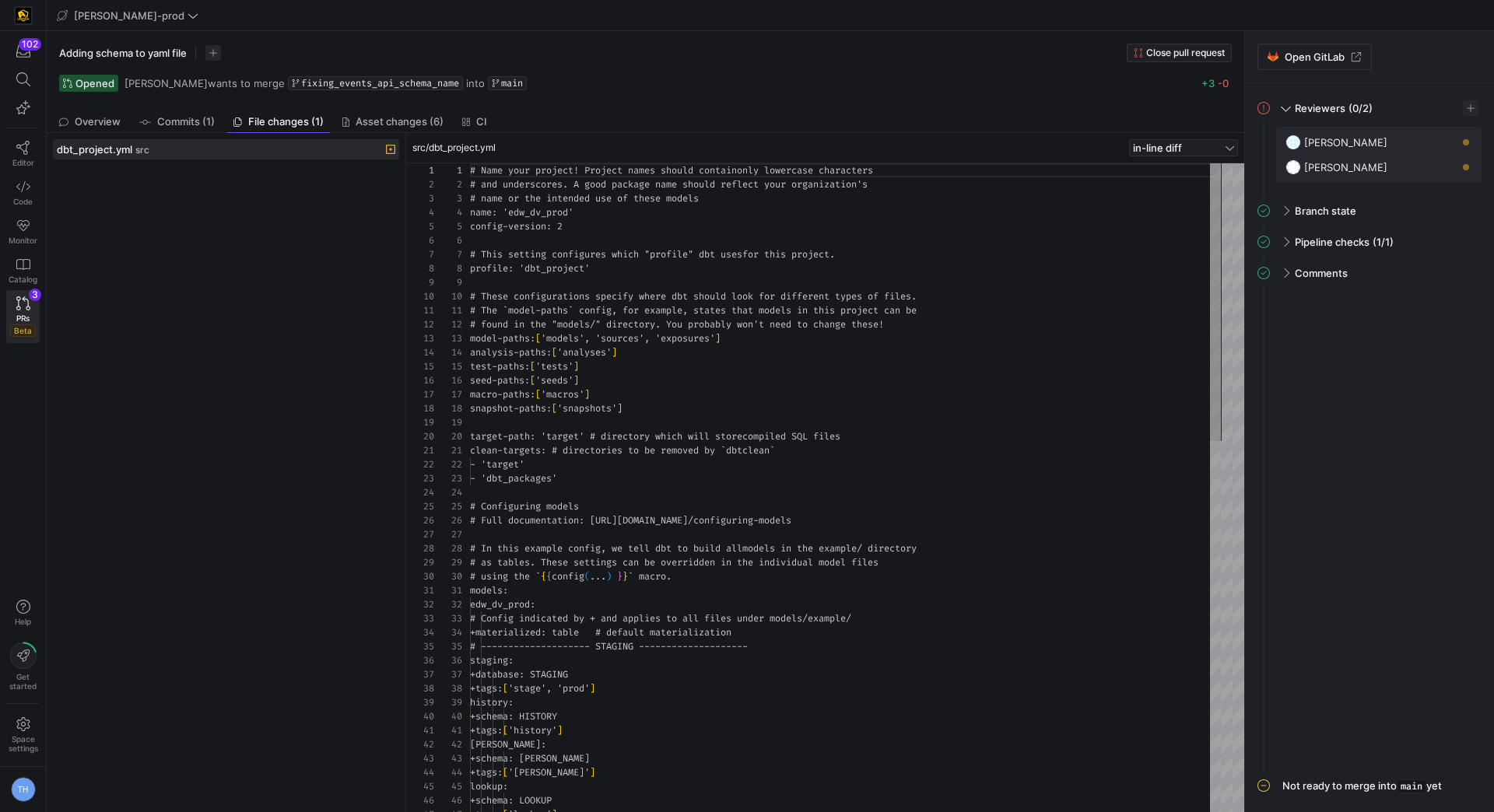
scroll to position [140, 0]
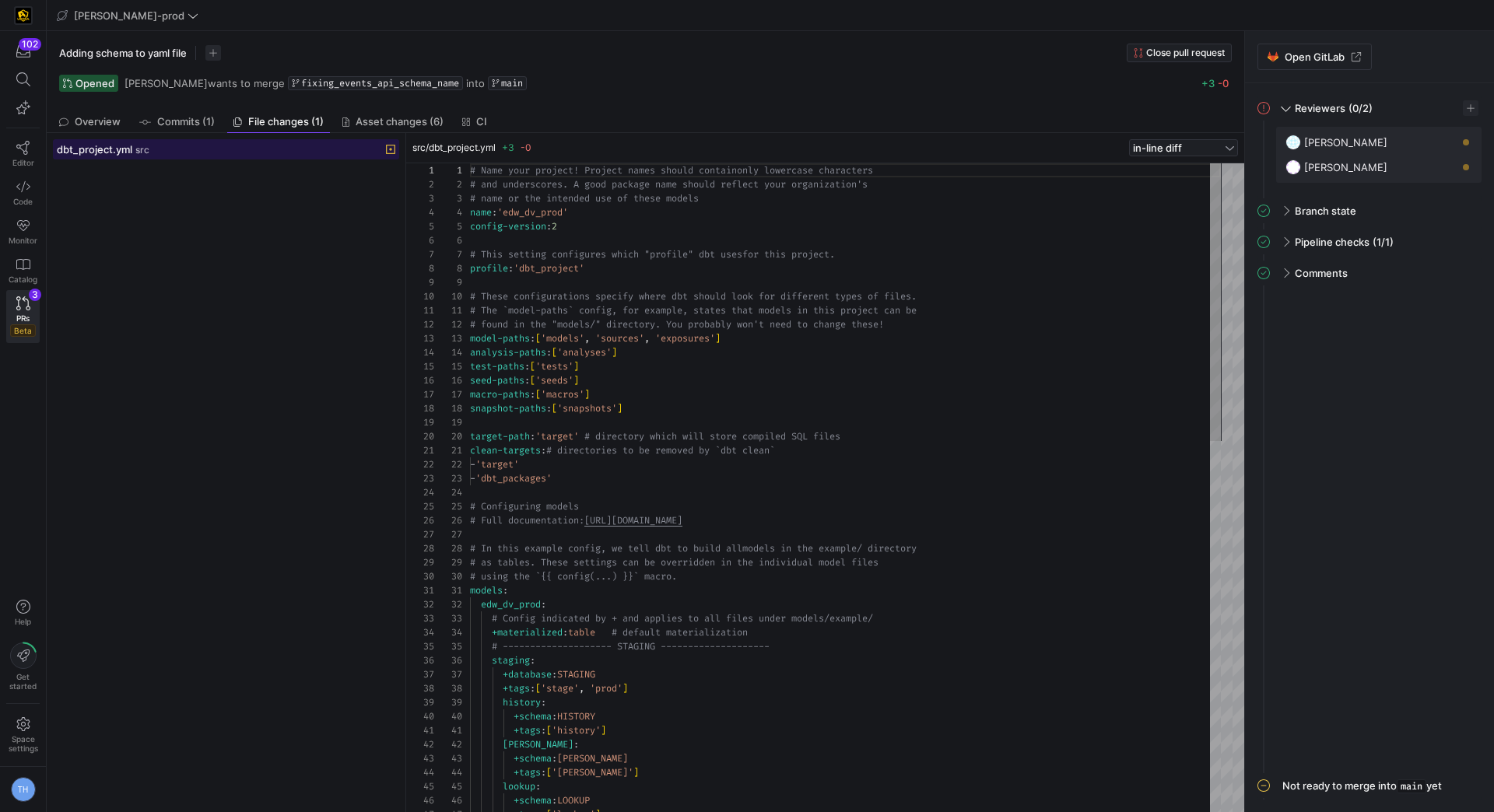
click at [194, 153] on div "dbt_project.yml src" at bounding box center [209, 149] width 305 height 12
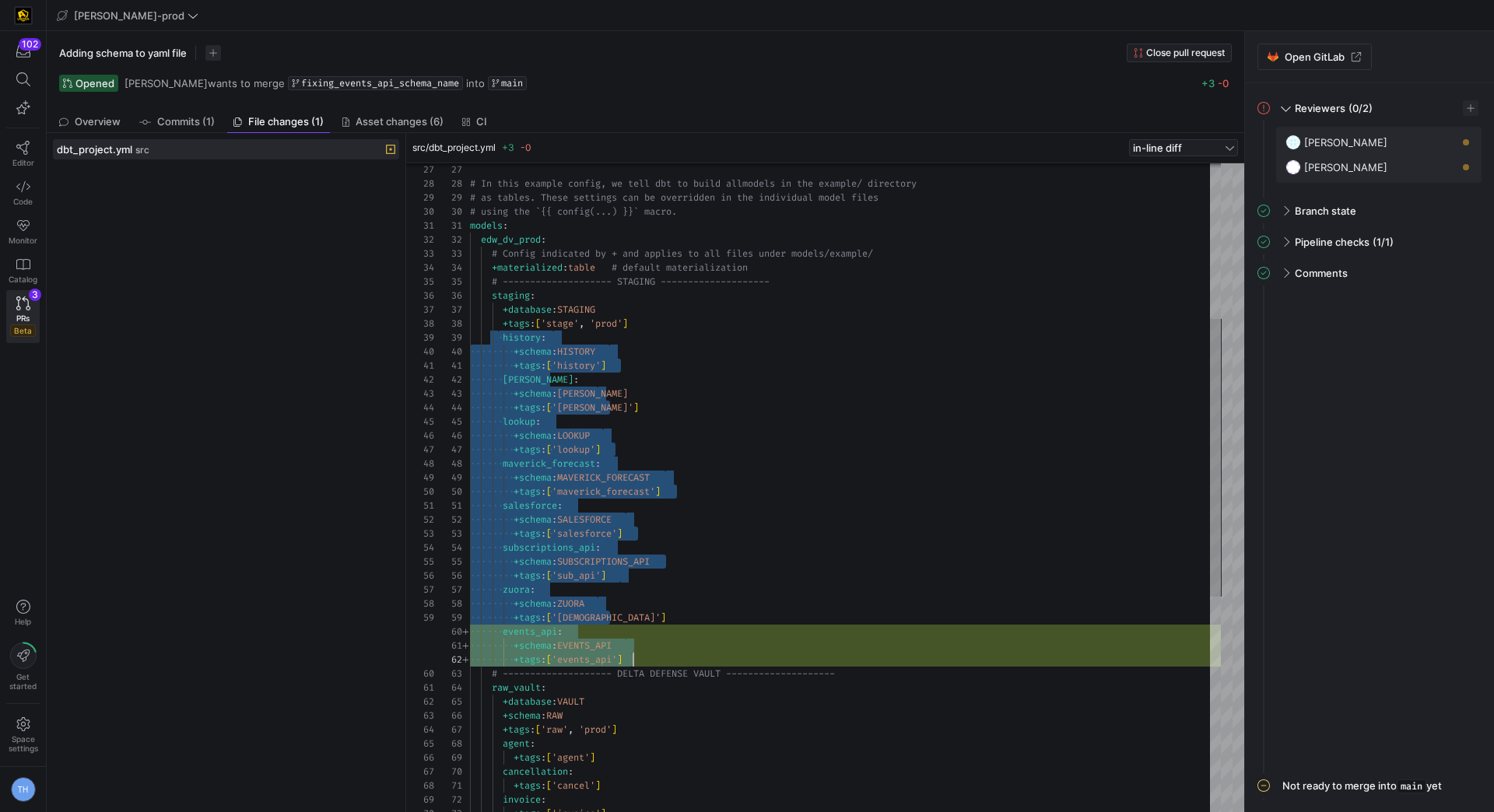
scroll to position [112, 161]
drag, startPoint x: 498, startPoint y: 332, endPoint x: 689, endPoint y: 651, distance: 371.8
click at [688, 651] on div "+tags : [ 'stage' , 'prod' ] history : +schema : HISTORY +tags : [ 'history' ] …" at bounding box center [845, 562] width 751 height 1526
click at [670, 444] on div "+tags : [ 'stage' , 'prod' ] history : +schema : HISTORY +tags : [ 'history' ] …" at bounding box center [845, 562] width 751 height 1526
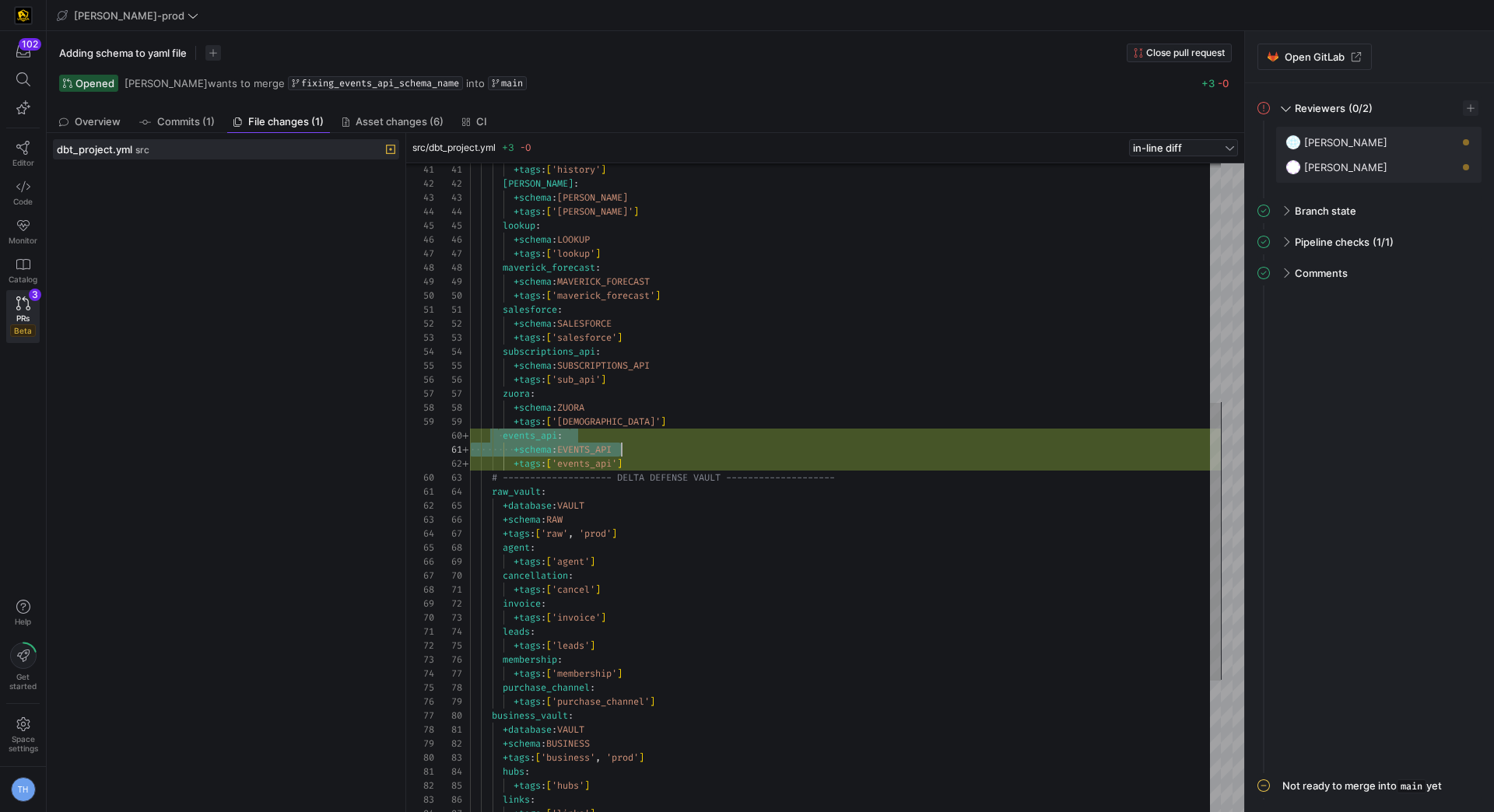
scroll to position [126, 161]
drag, startPoint x: 496, startPoint y: 436, endPoint x: 647, endPoint y: 461, distance: 153.1
click at [647, 461] on div "+tags : [ 'history' ] kafka : +schema : KAFKA +tags : [ 'kafka' ] lookup : +sch…" at bounding box center [845, 365] width 751 height 1526
type textarea "salesforce: +schema: SALESFORCE +tags: ['salesforce'] subscriptions_api: +schem…"
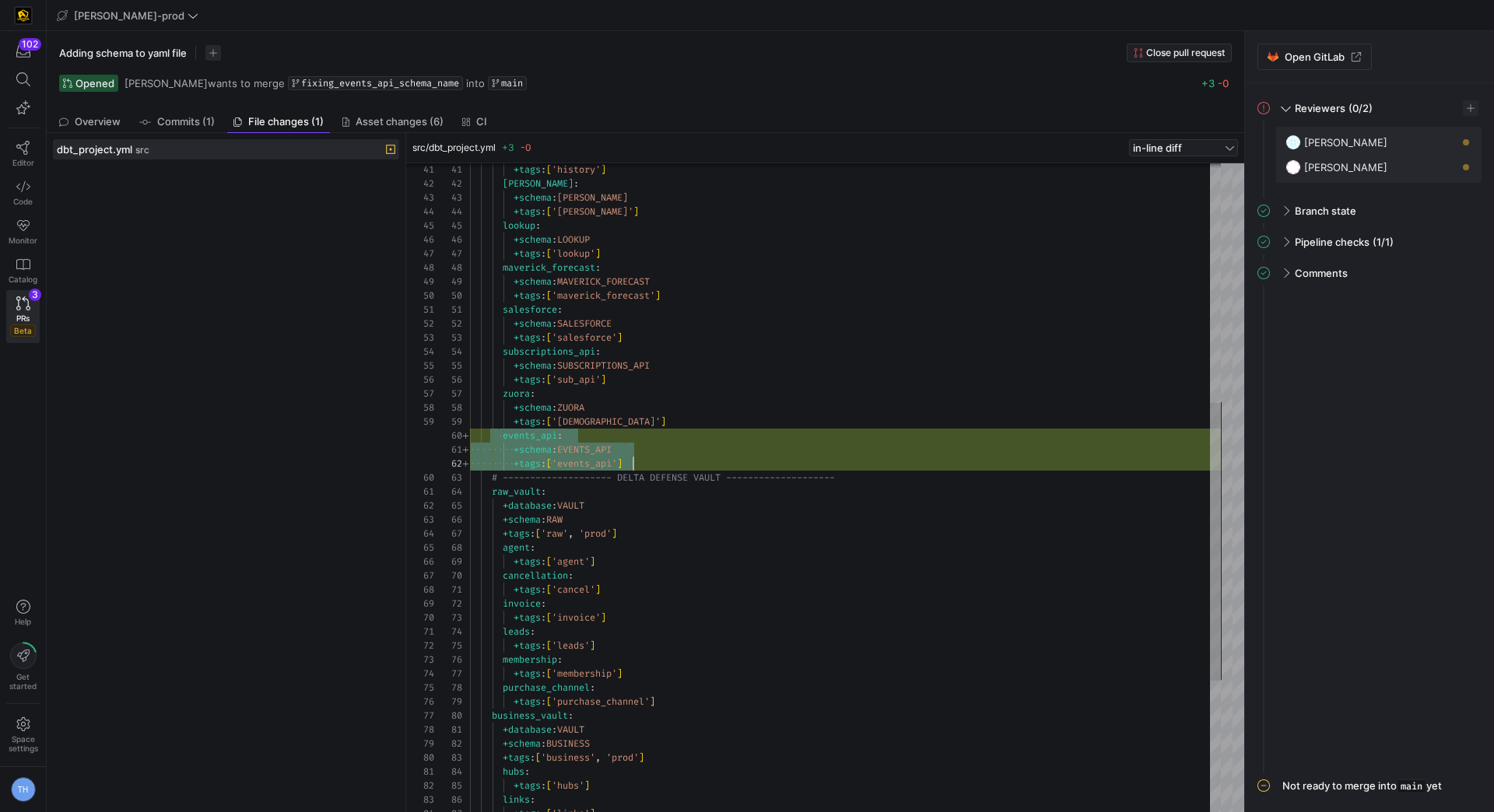
click at [657, 430] on div "+tags : [ 'history' ] kafka : +schema : KAFKA +tags : [ 'kafka' ] lookup : +sch…" at bounding box center [845, 365] width 751 height 1526
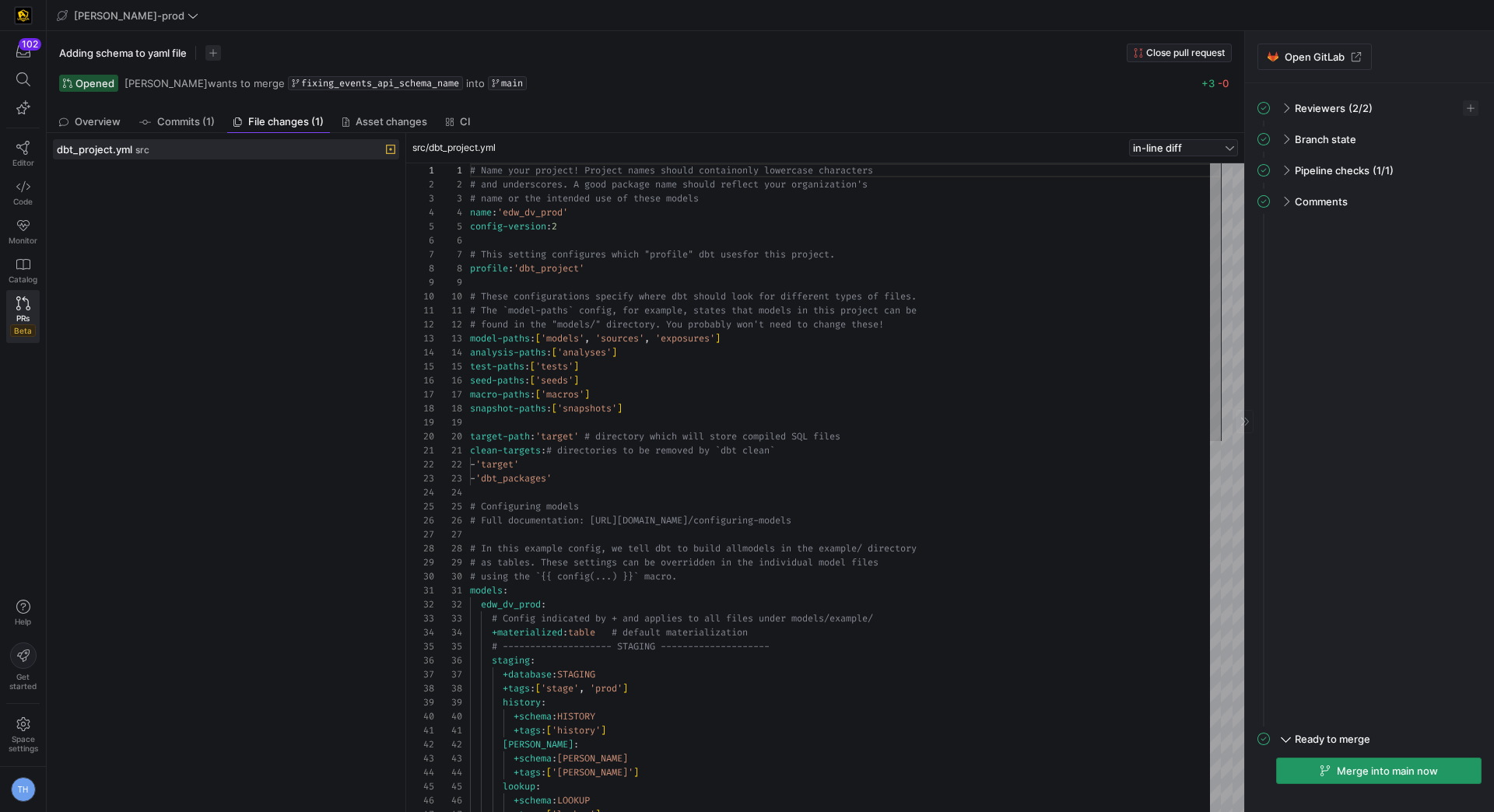
scroll to position [140, 0]
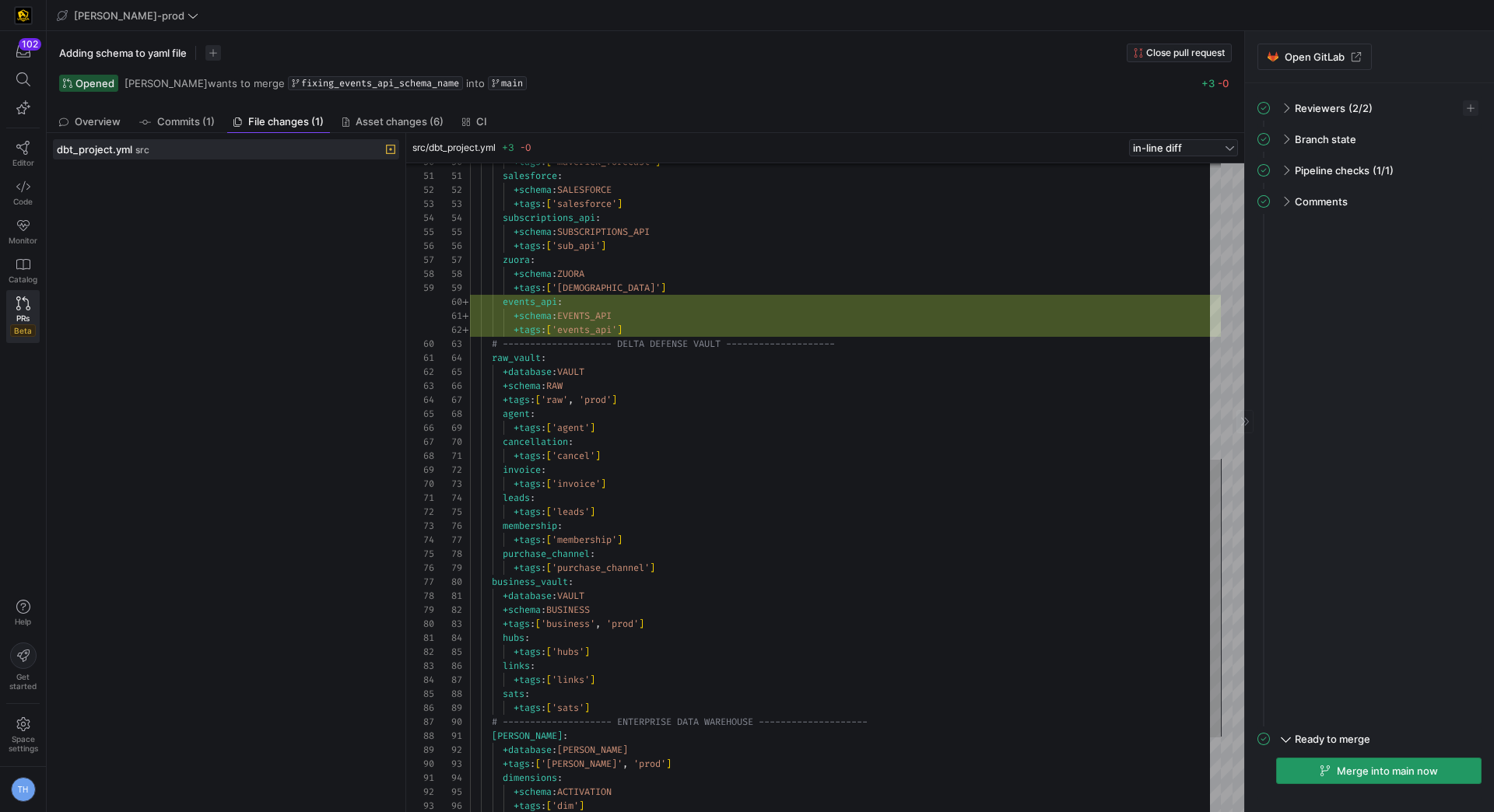
click at [1336, 770] on span "Merge into main now" at bounding box center [1387, 770] width 102 height 12
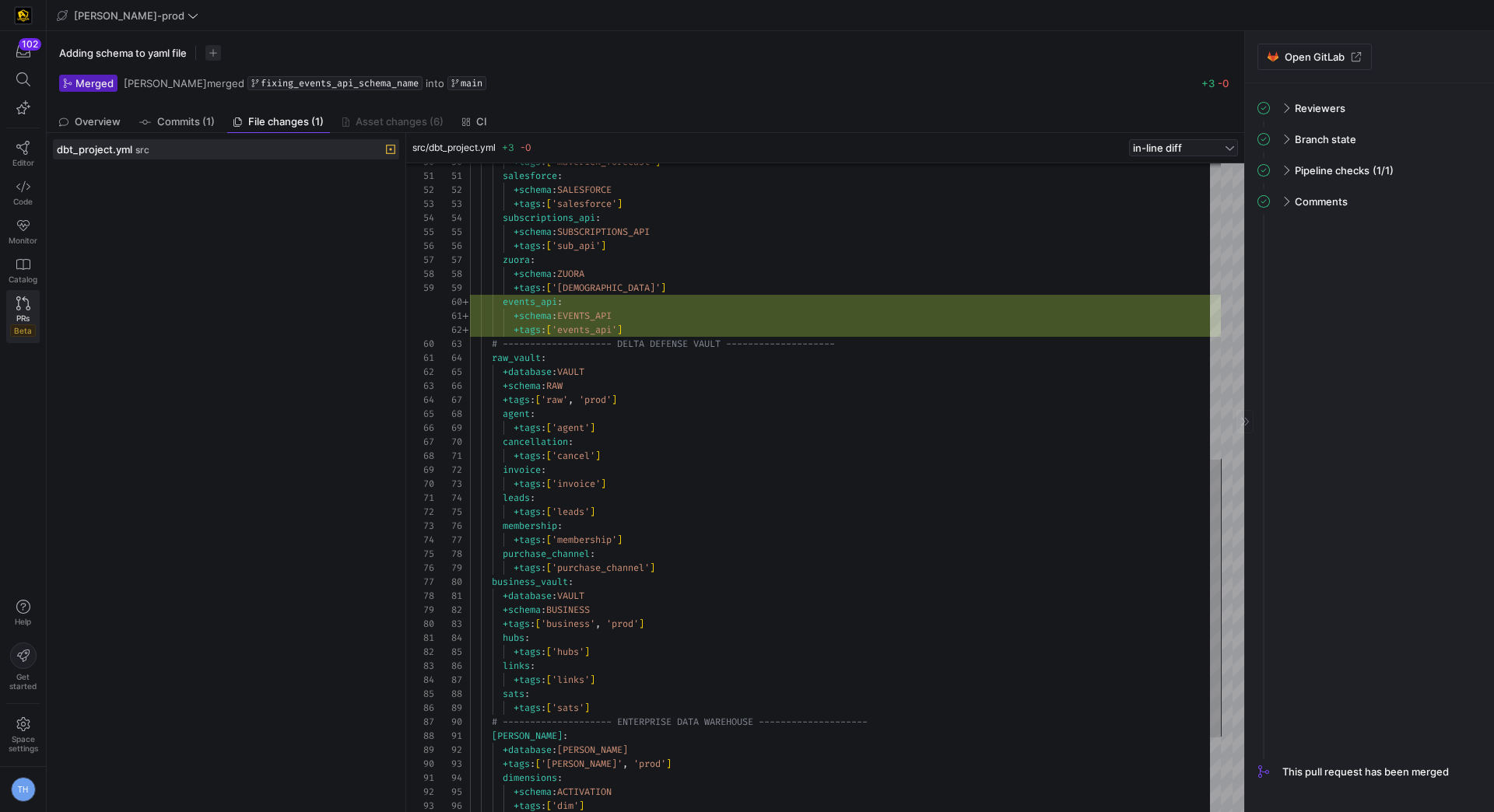
click at [18, 304] on icon at bounding box center [23, 303] width 14 height 14
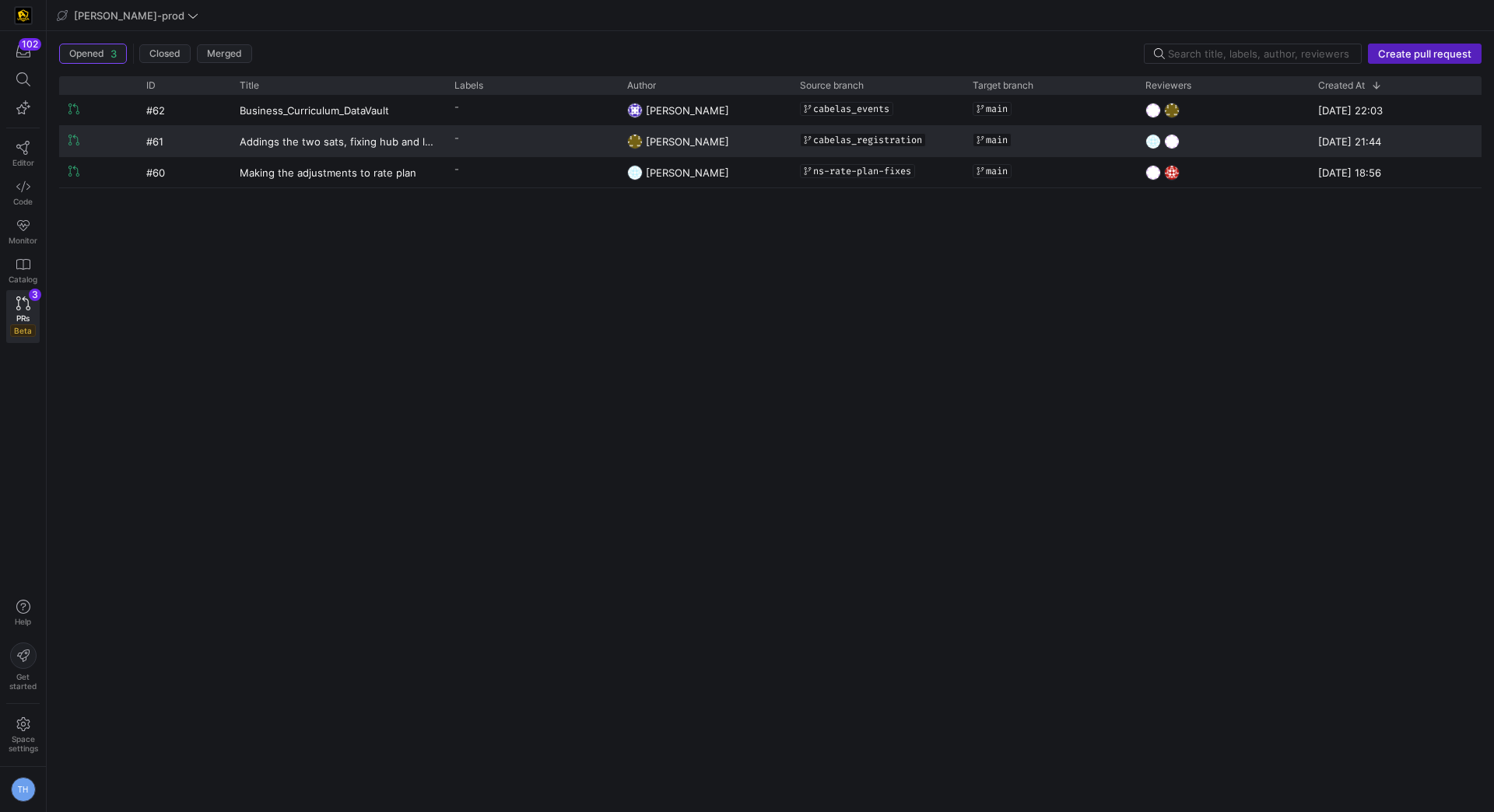
click at [452, 135] on div "-" at bounding box center [531, 141] width 173 height 30
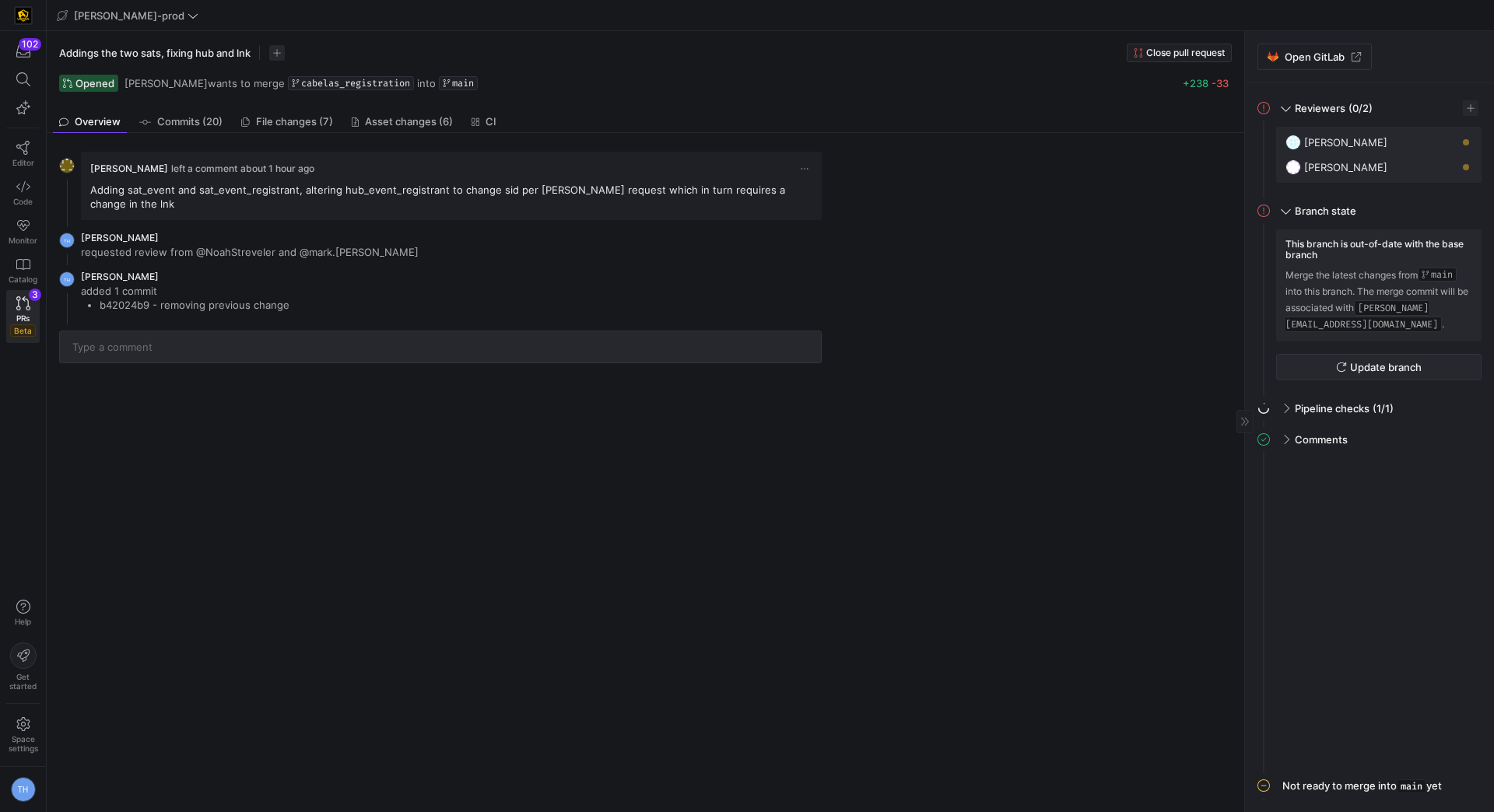
click at [1365, 362] on span "Update branch" at bounding box center [1386, 366] width 72 height 12
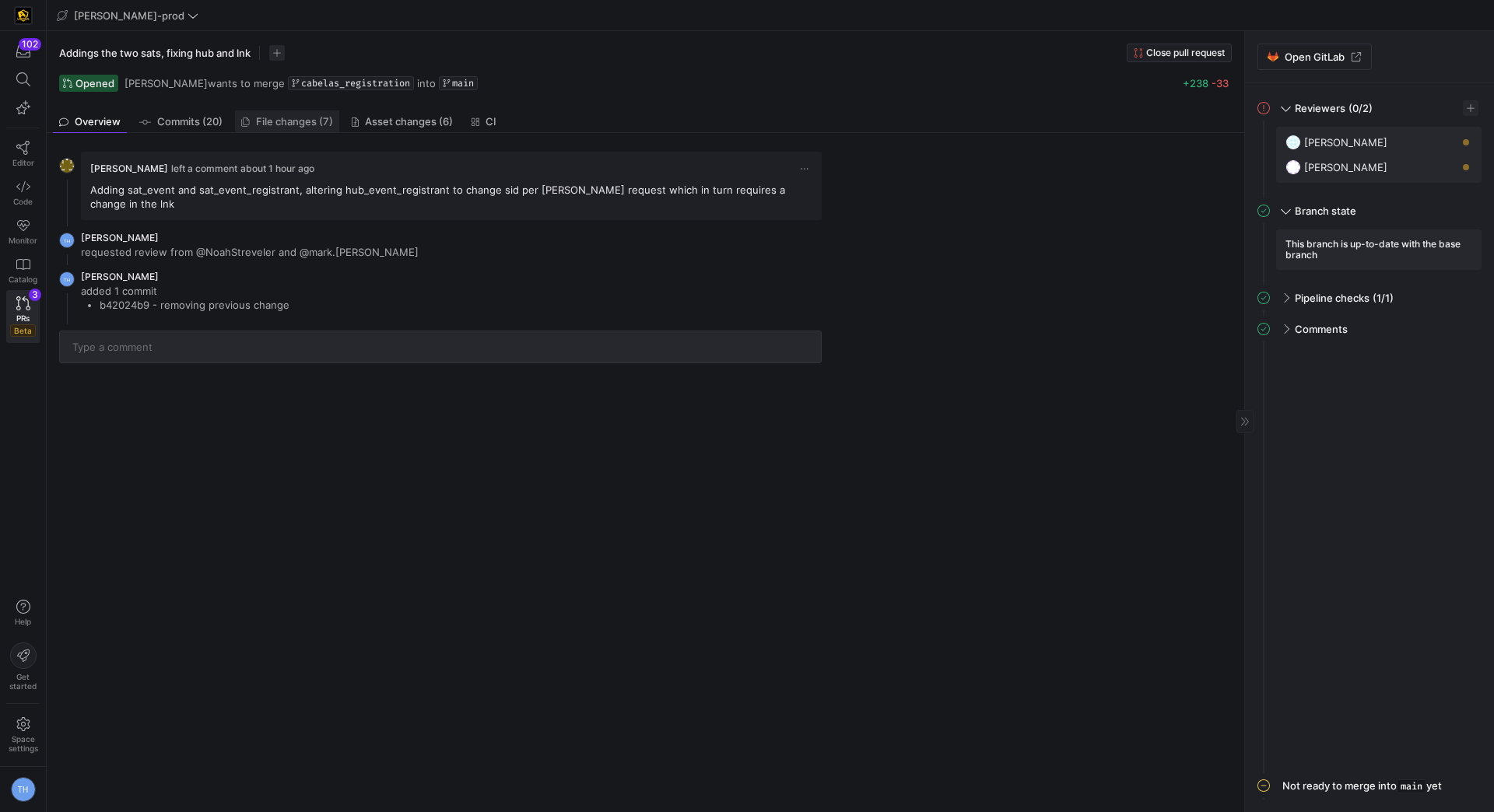
click at [288, 116] on span "File changes (7)" at bounding box center [293, 121] width 77 height 10
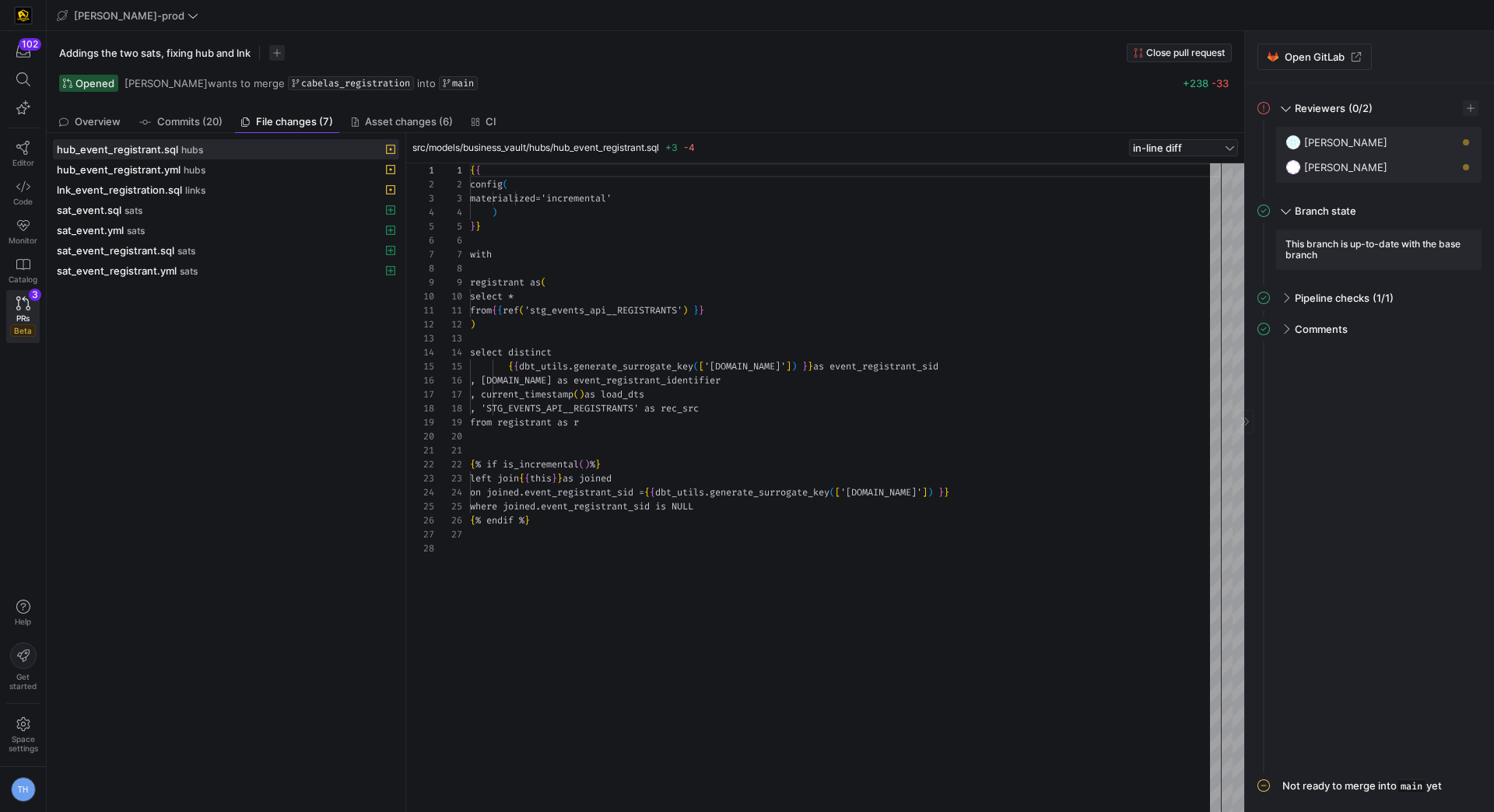
scroll to position [140, 0]
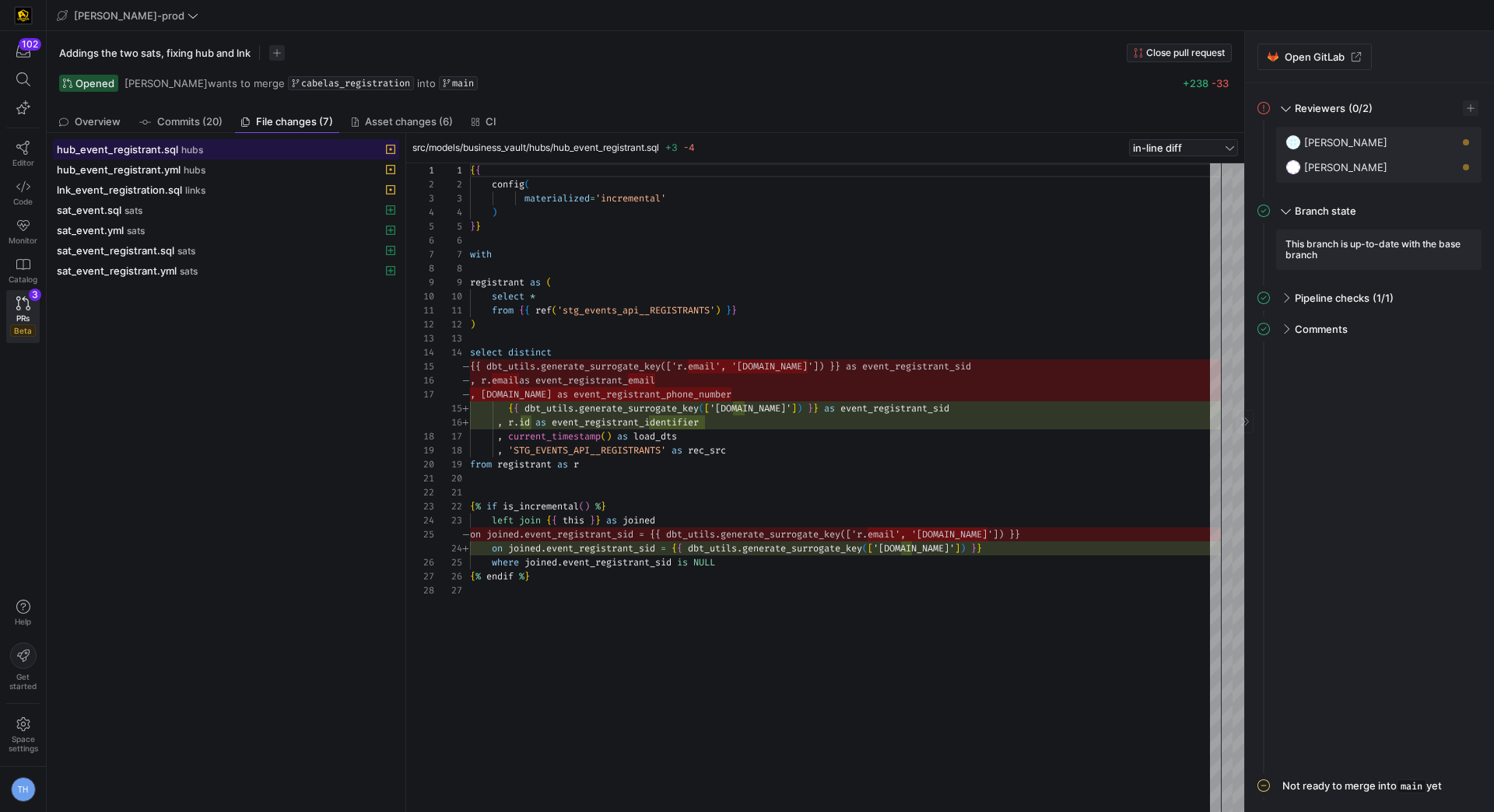
click at [231, 152] on div "hub_event_registrant.sql hubs" at bounding box center [209, 149] width 305 height 12
click at [231, 185] on div "lnk_event_registration.sql links" at bounding box center [209, 189] width 305 height 12
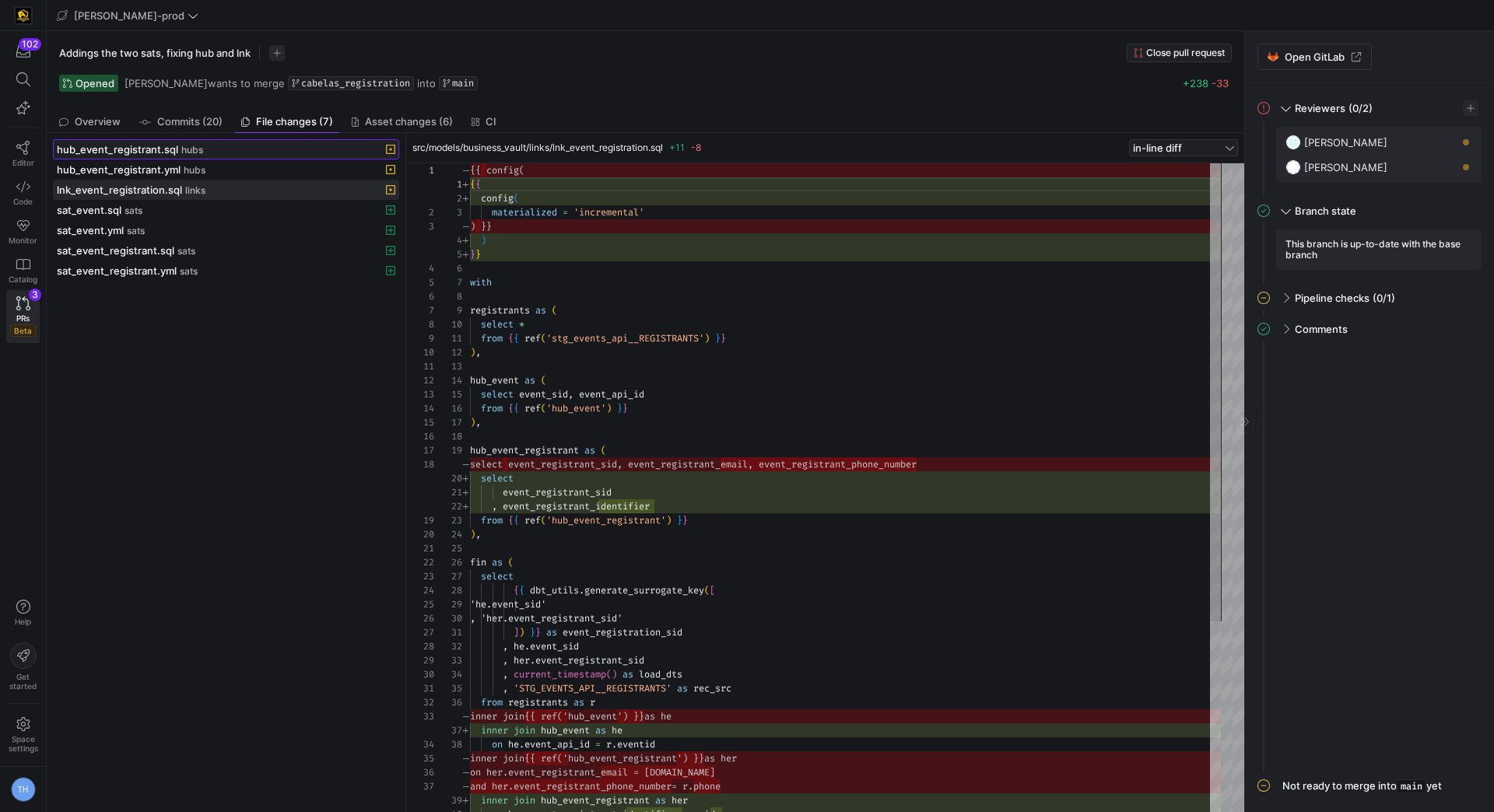
click at [262, 144] on div "hub_event_registrant.sql hubs" at bounding box center [209, 149] width 305 height 12
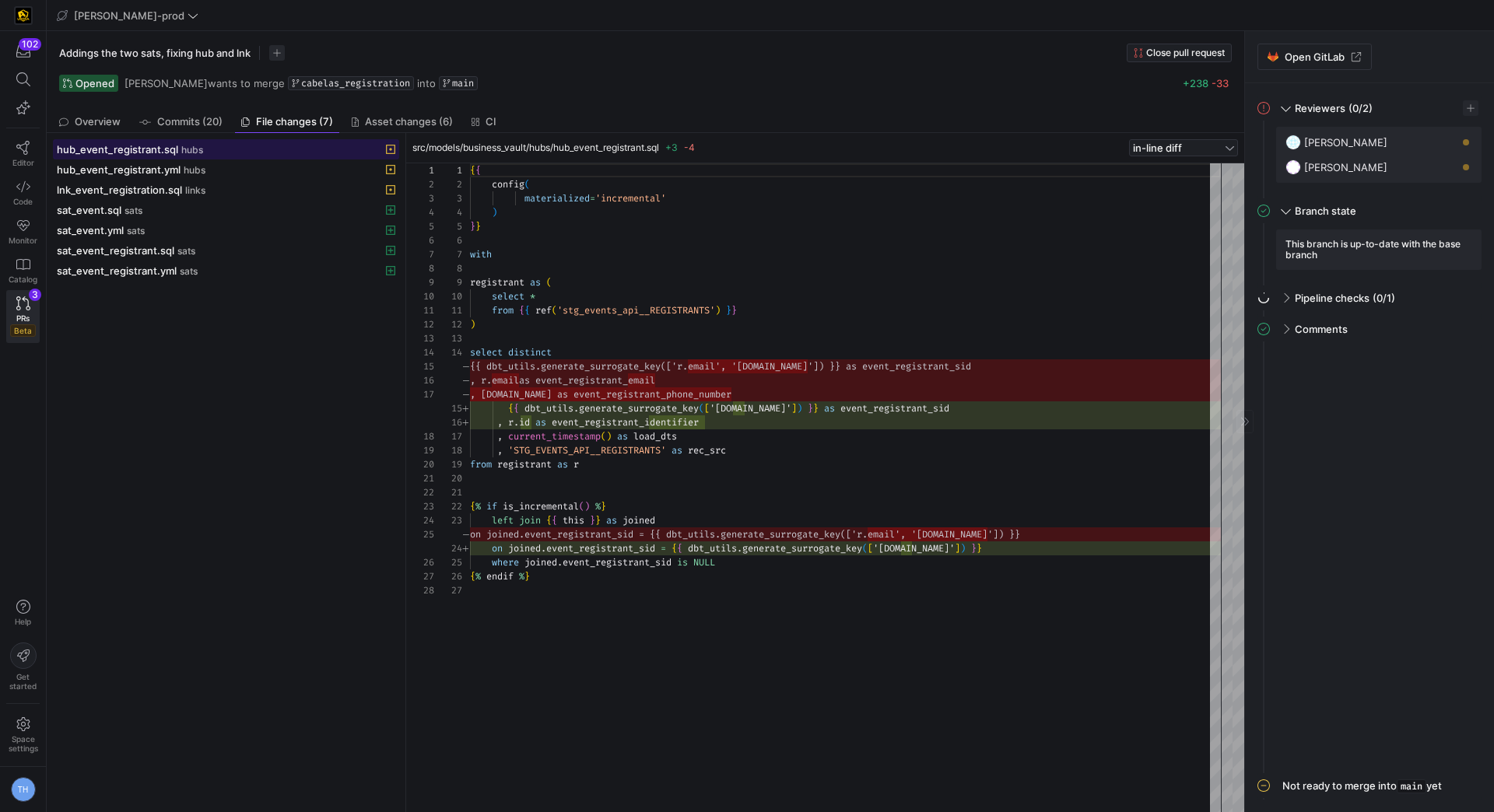
click at [262, 149] on div "hub_event_registrant.sql hubs" at bounding box center [209, 149] width 305 height 12
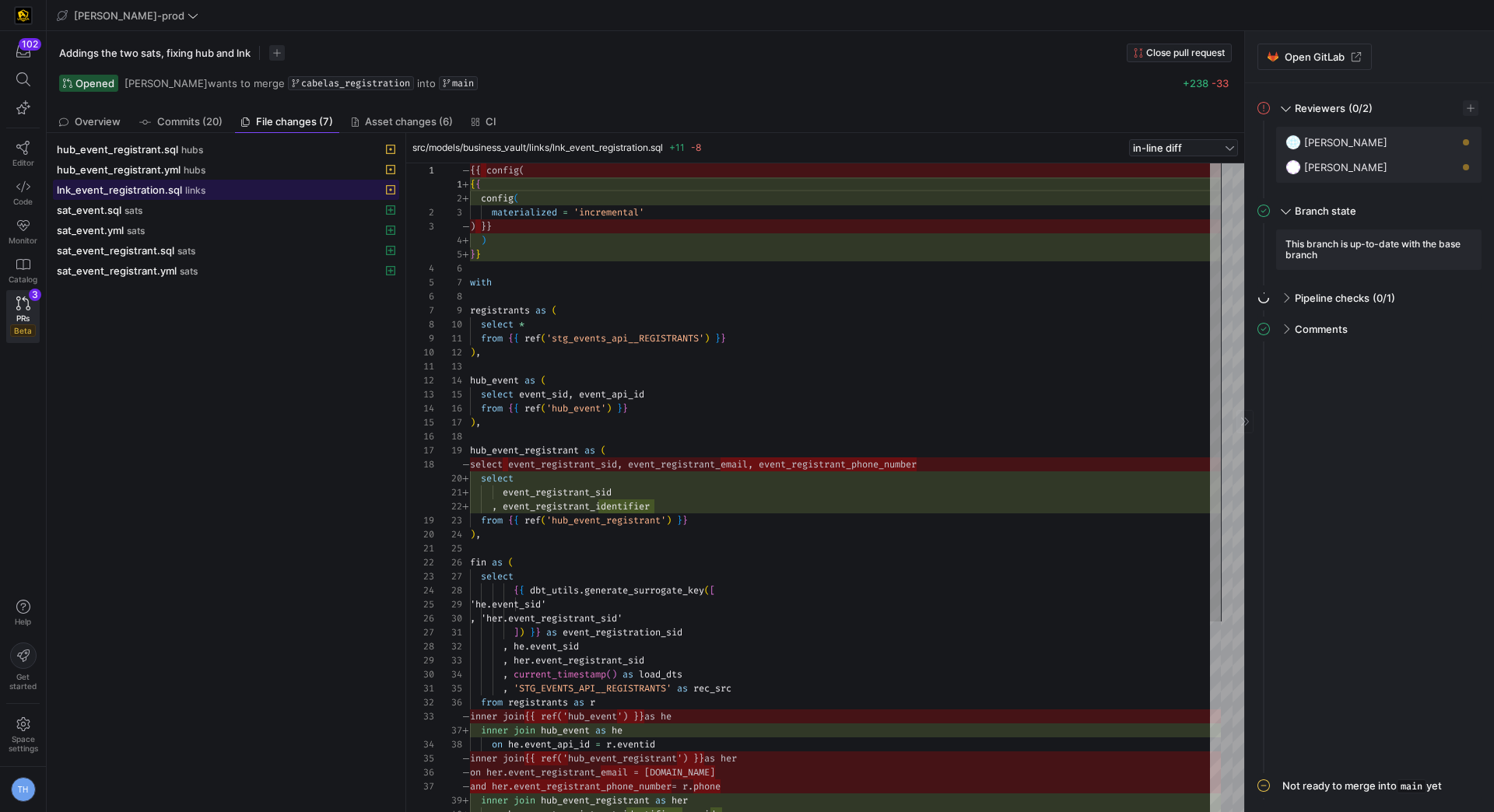
click at [241, 184] on div "lnk_event_registration.sql links" at bounding box center [209, 189] width 305 height 12
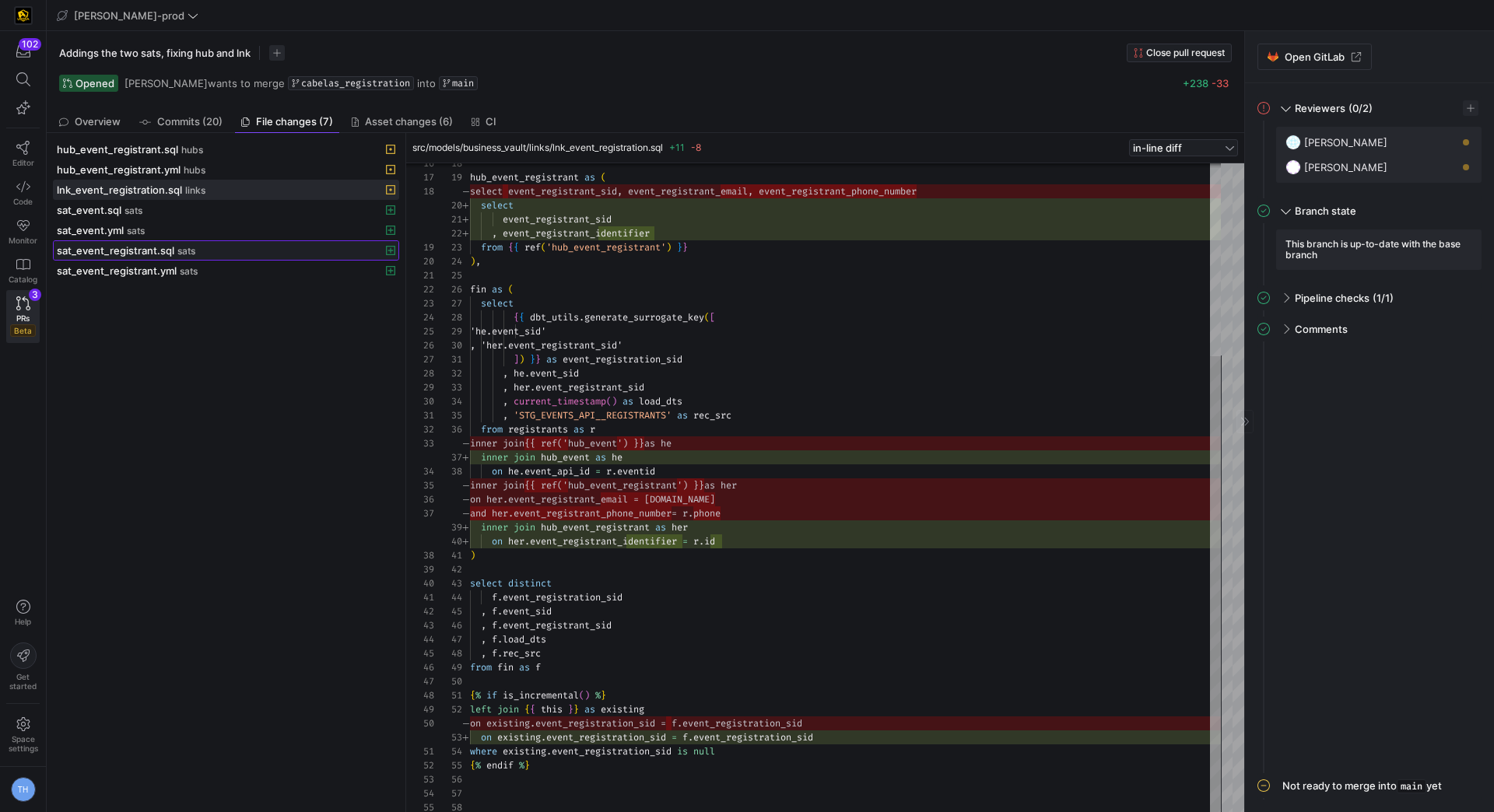
click at [192, 245] on span "sats" at bounding box center [185, 251] width 18 height 11
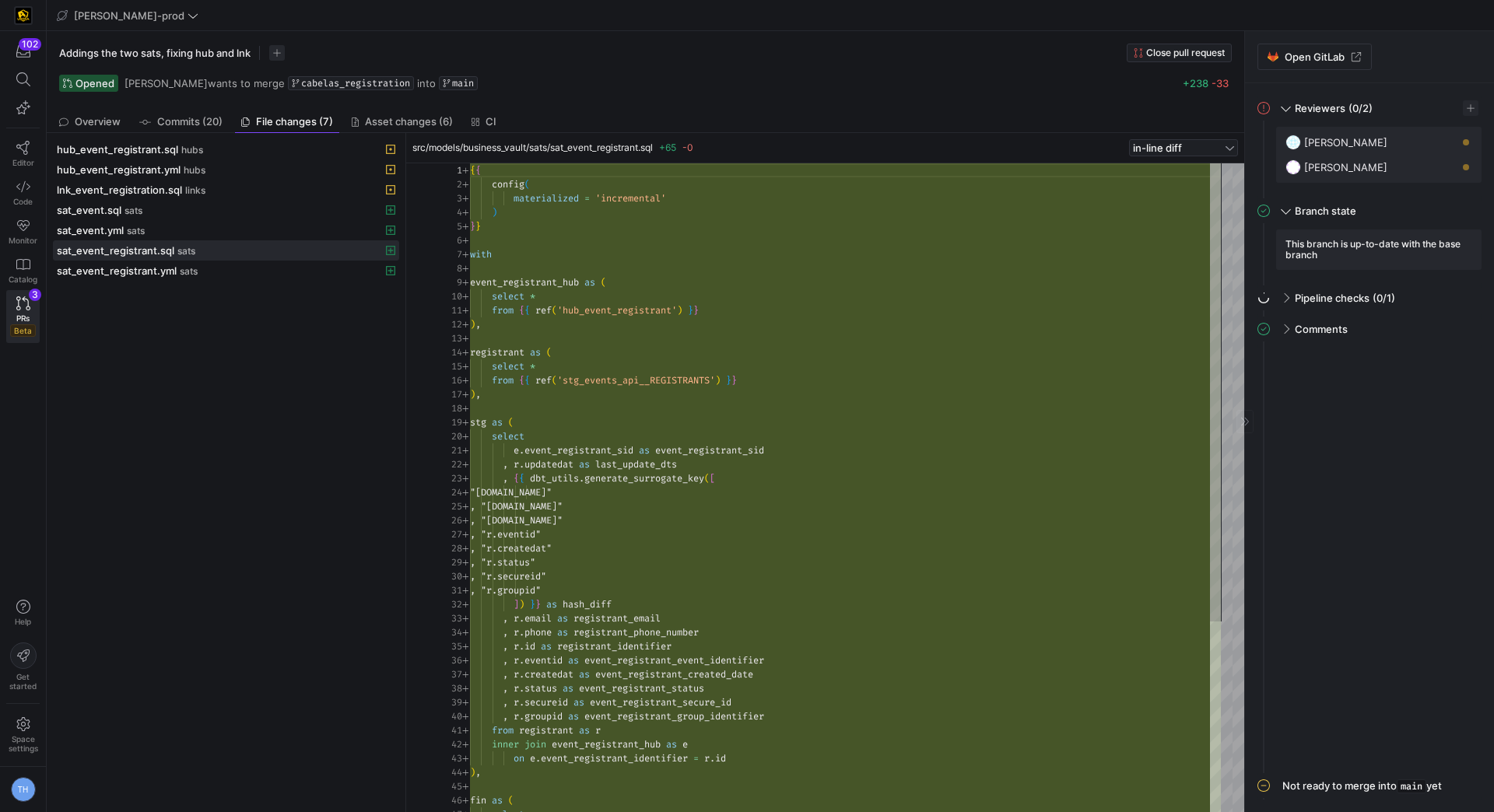
type textarea "from {{ ref('hub_event_registrant') }} ), registrant as ( select * from {{ ref(…"
drag, startPoint x: 556, startPoint y: 380, endPoint x: 759, endPoint y: 379, distance: 203.0
click at [759, 379] on div "select e . event_registrant_sid as event_registrant_sid , r . updatedat as last…" at bounding box center [845, 626] width 751 height 925
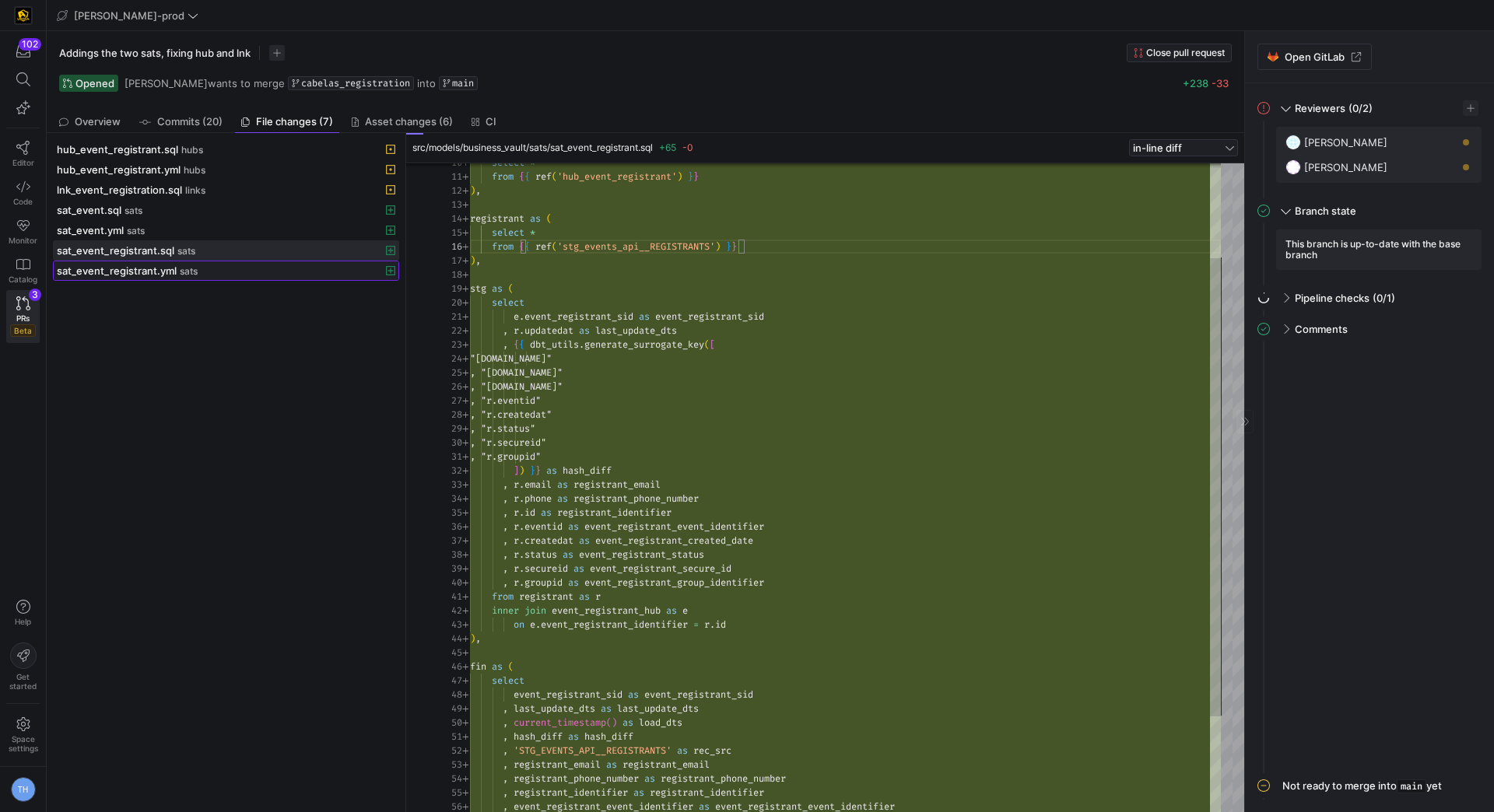
click at [211, 268] on div "sat_event_registrant.yml sats" at bounding box center [209, 270] width 305 height 12
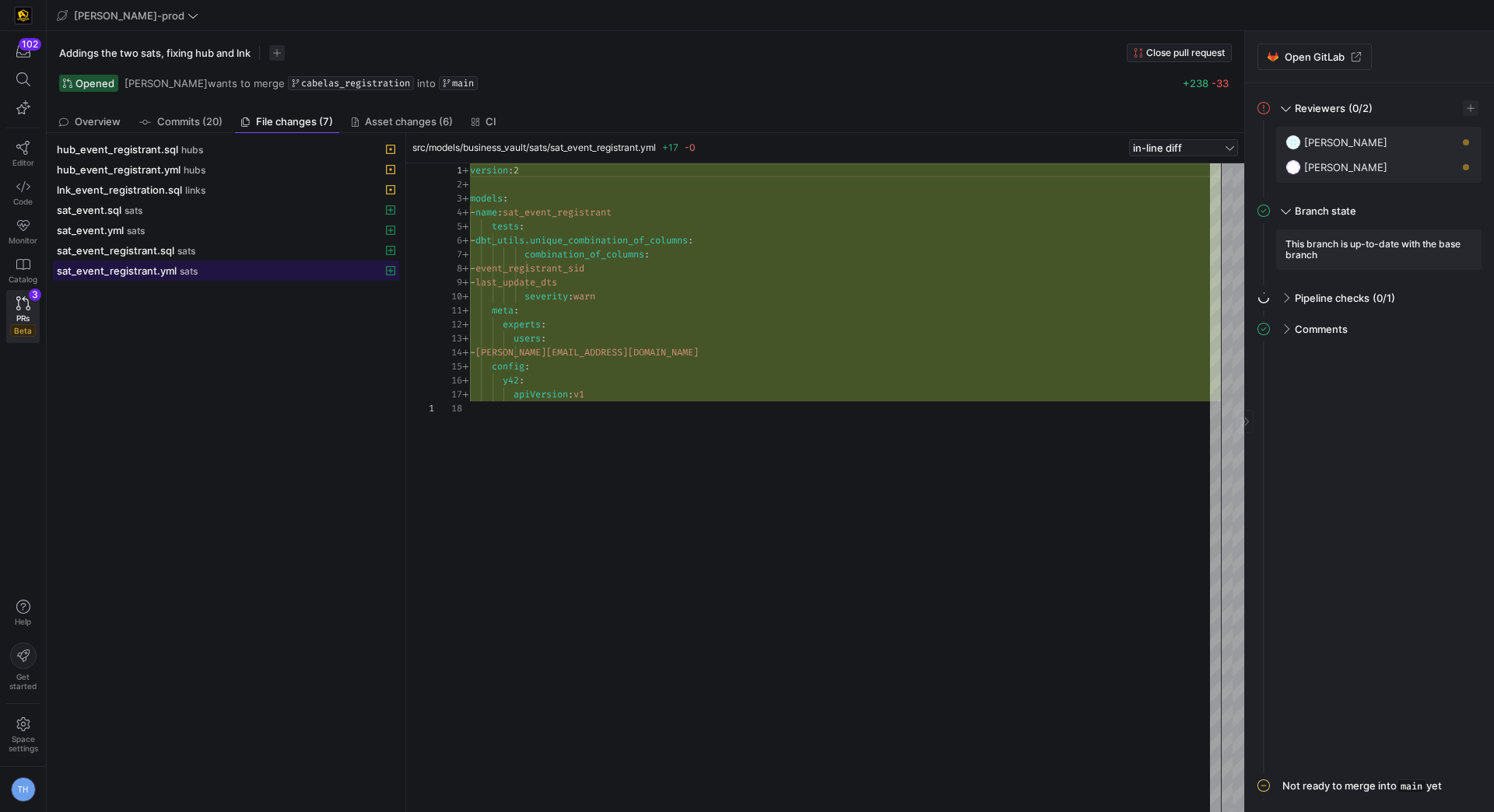
scroll to position [140, 0]
click at [213, 171] on div "hub_event_registrant.yml hubs" at bounding box center [209, 169] width 305 height 12
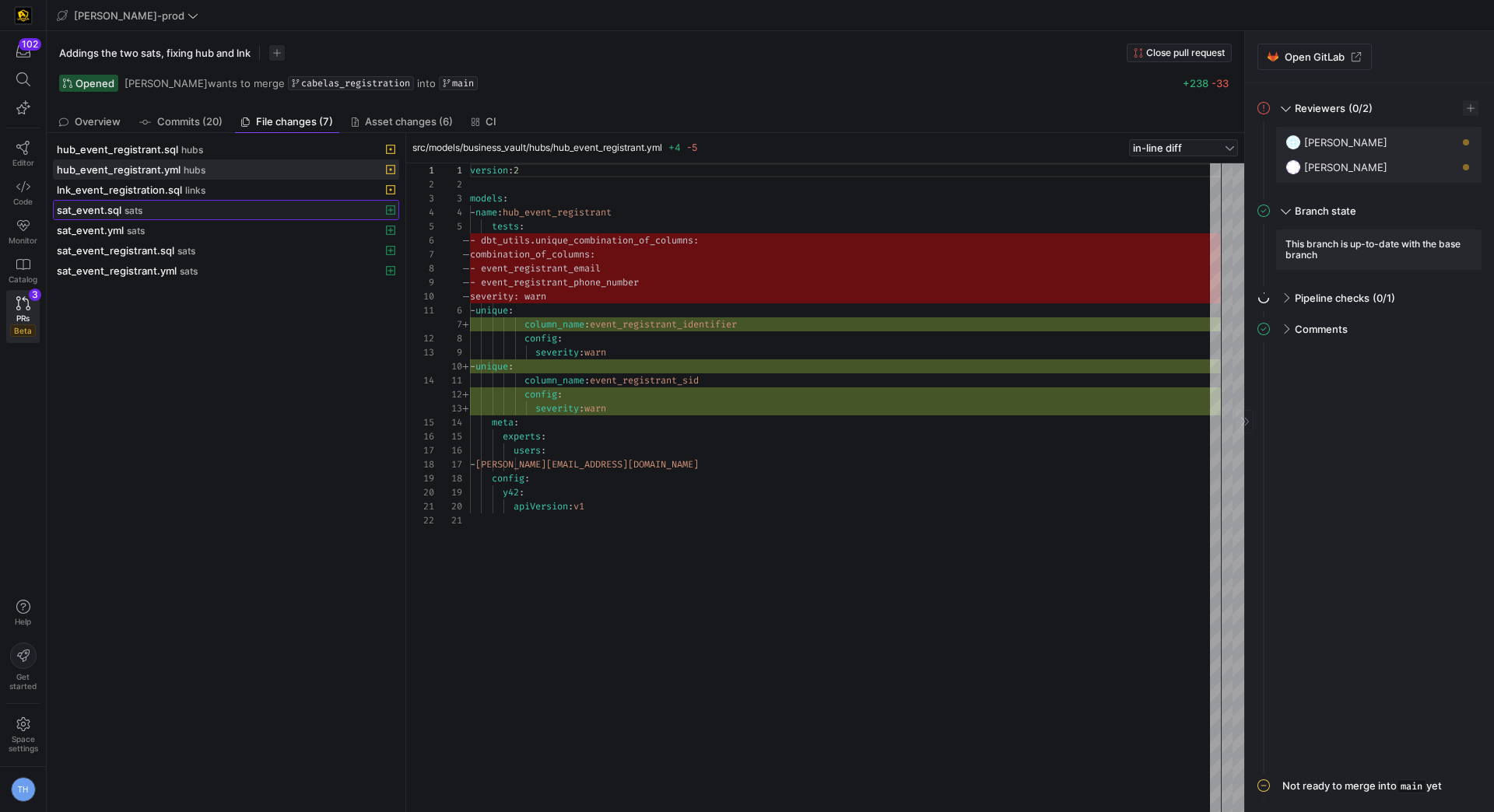
click at [147, 208] on div "sat_event.sql sats" at bounding box center [209, 209] width 305 height 12
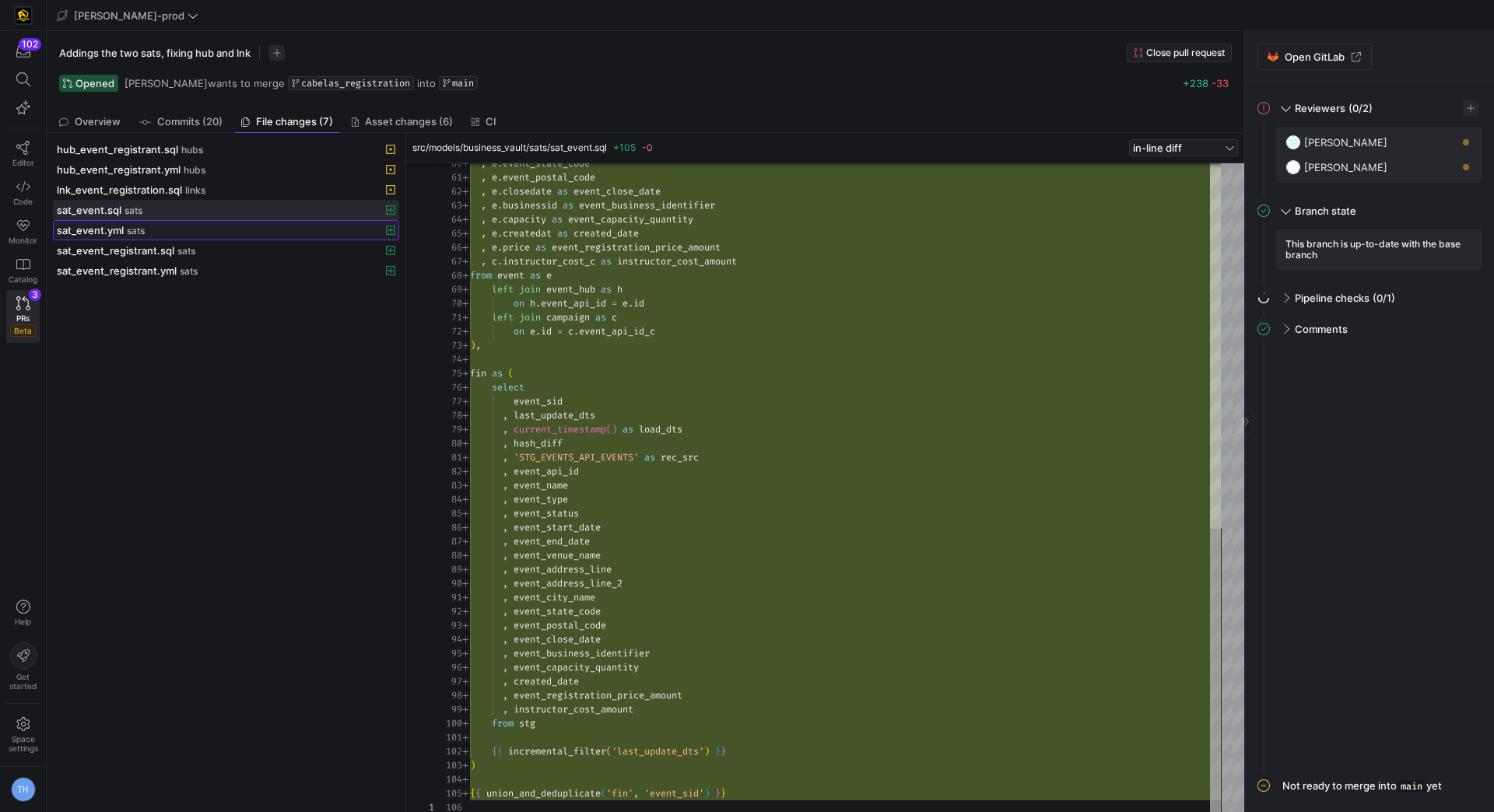
click at [249, 224] on div "sat_event.yml sats" at bounding box center [209, 230] width 305 height 12
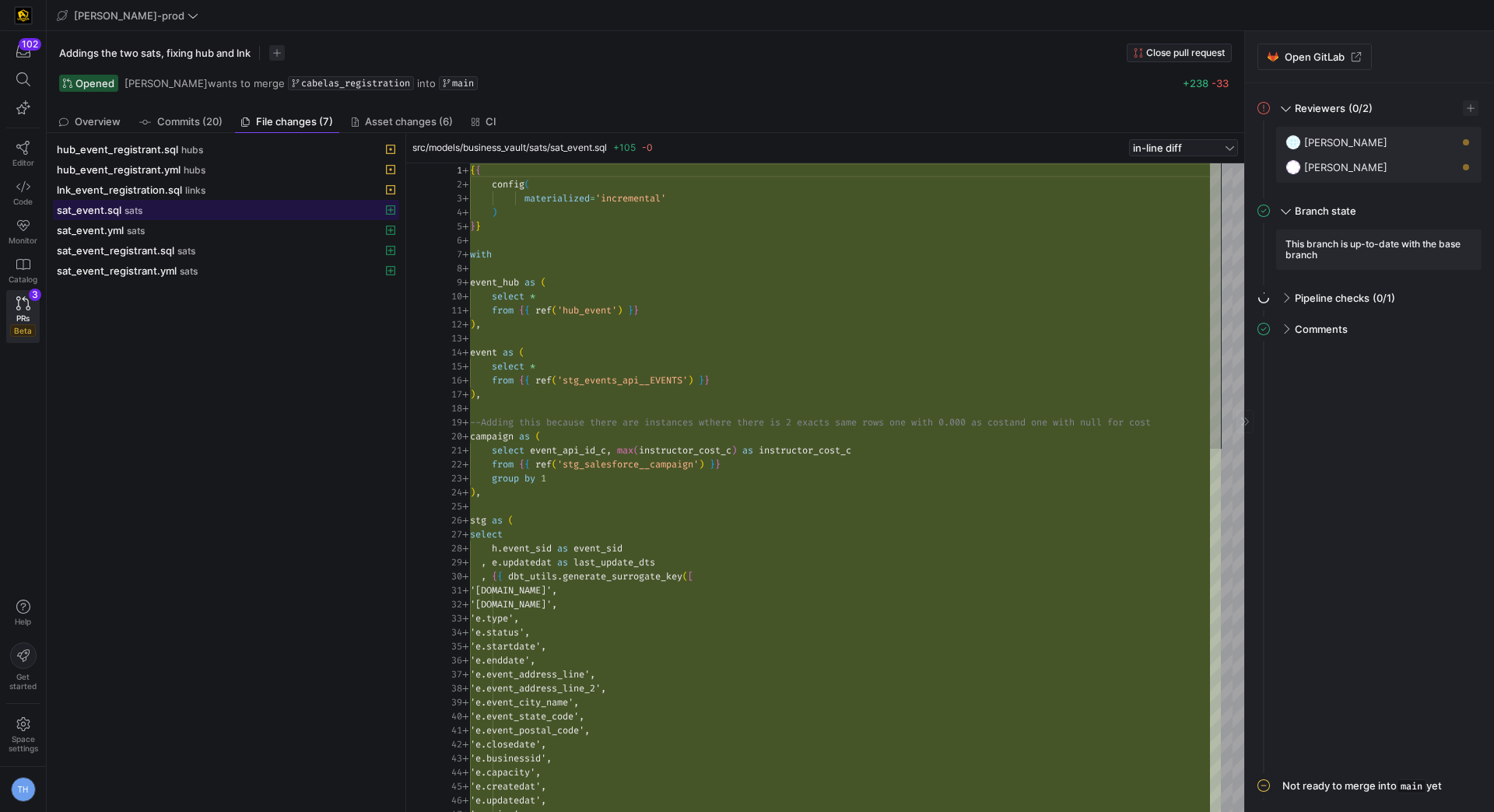
click at [229, 205] on div "sat_event.sql sats" at bounding box center [209, 209] width 305 height 12
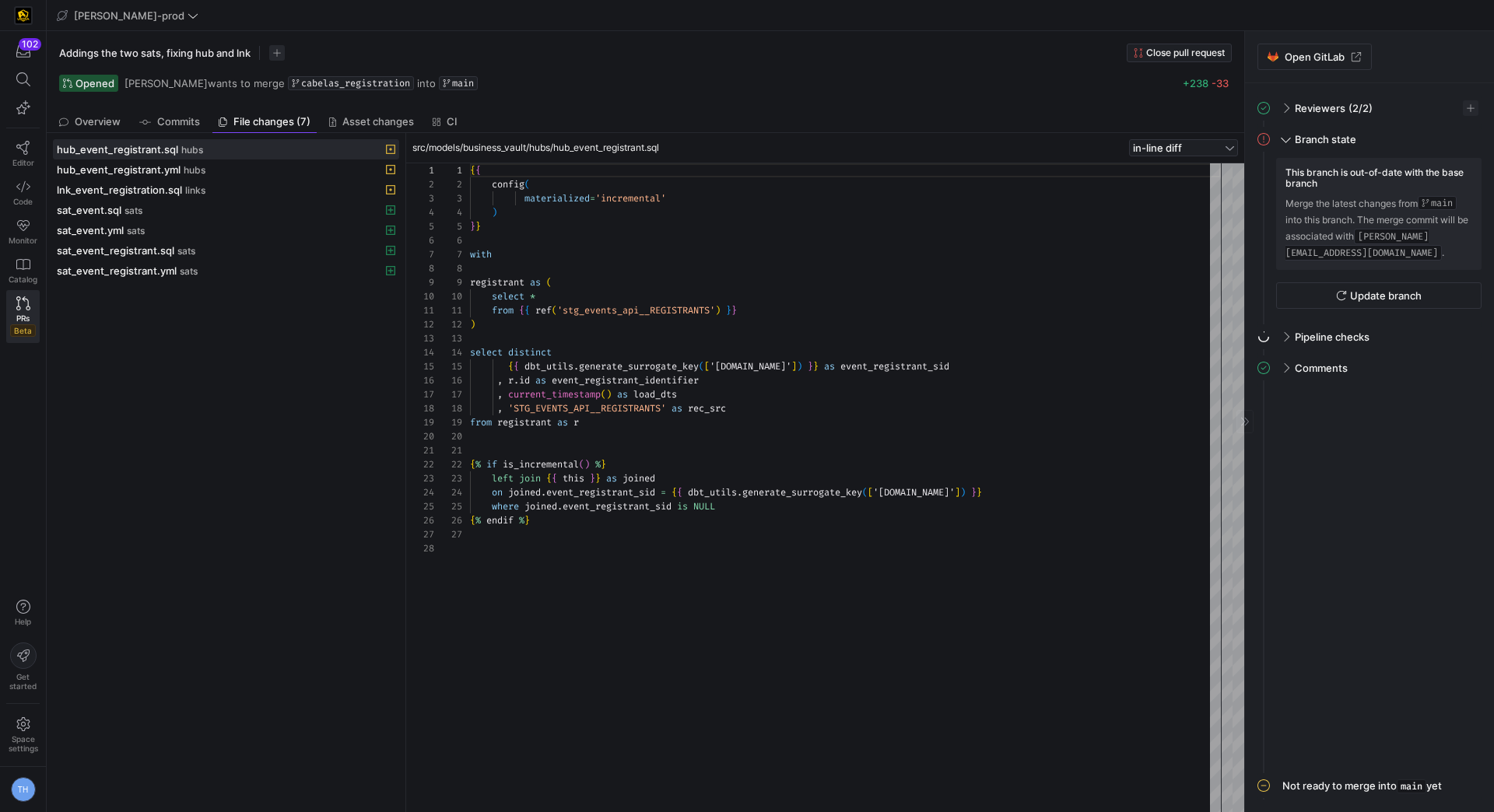
scroll to position [140, 0]
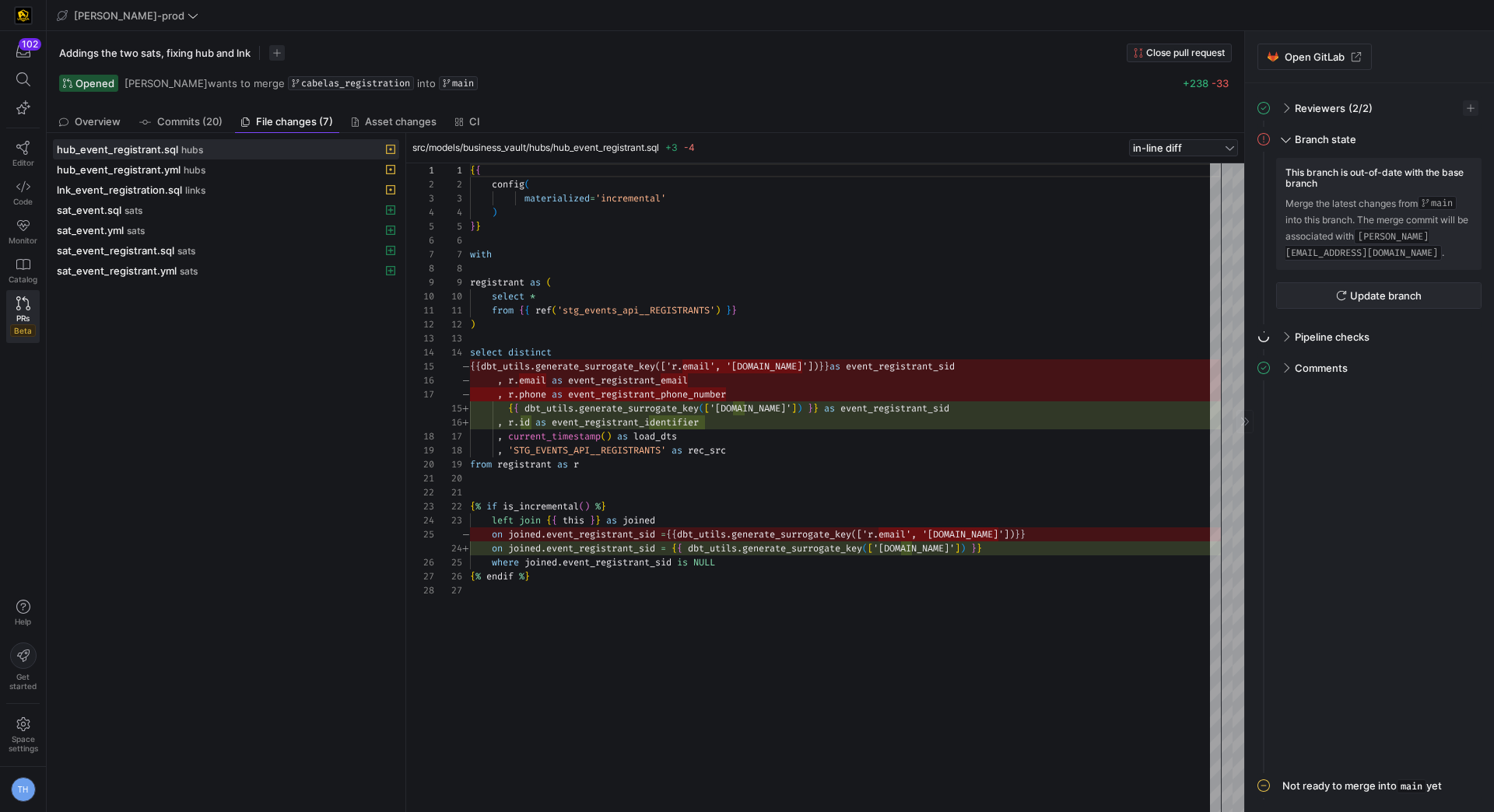
click at [1361, 290] on span "Update branch" at bounding box center [1386, 295] width 72 height 12
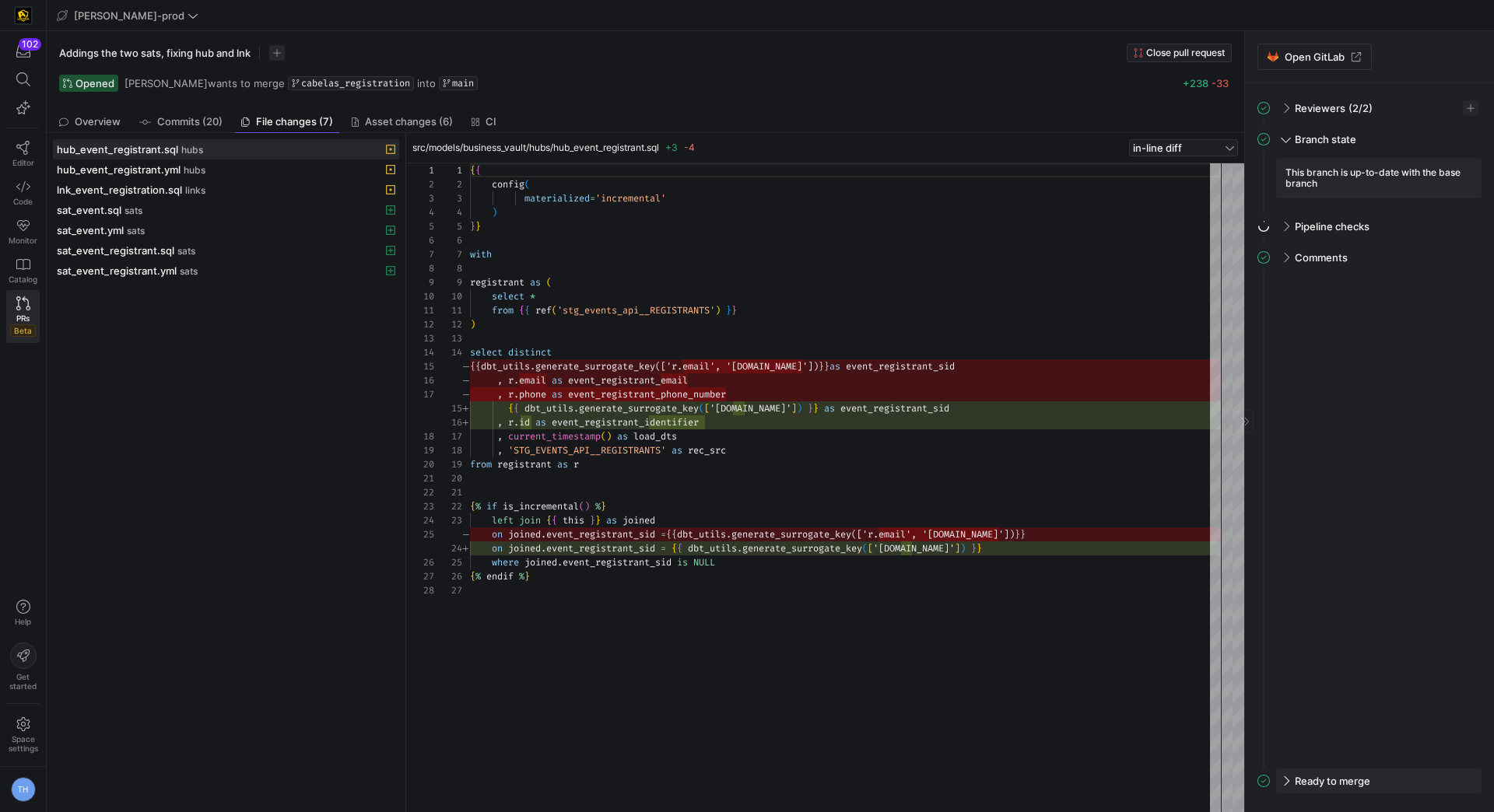
click at [1318, 776] on span "Ready to merge" at bounding box center [1333, 781] width 76 height 12
click at [1347, 772] on span "Merge into main now" at bounding box center [1387, 770] width 102 height 12
click at [1456, 56] on span at bounding box center [1462, 56] width 18 height 18
click at [1283, 225] on span at bounding box center [1284, 227] width 12 height 7
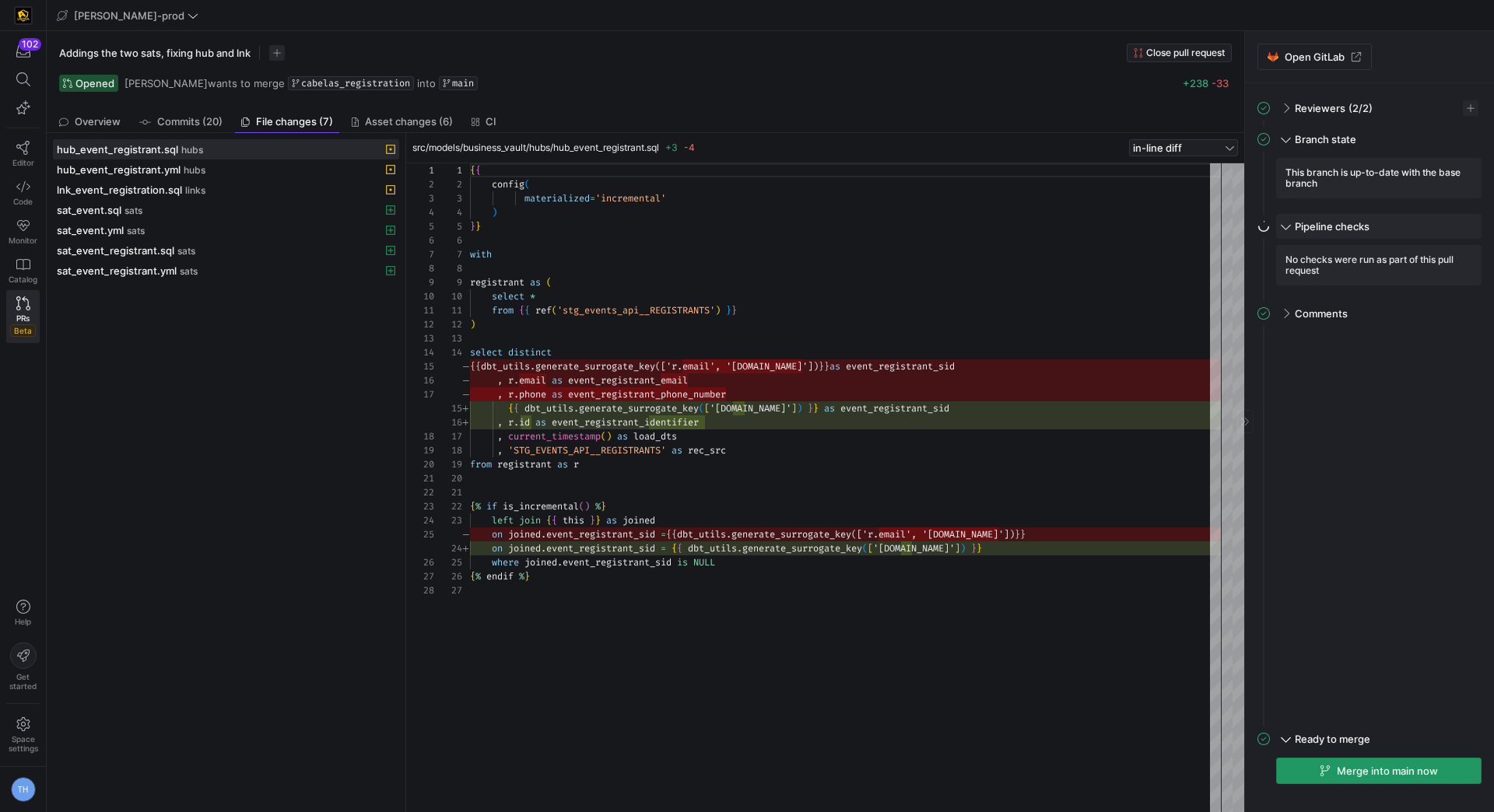
click at [1284, 224] on span at bounding box center [1285, 224] width 7 height 12
click at [1340, 232] on div "Pipeline checks" at bounding box center [1379, 226] width 206 height 25
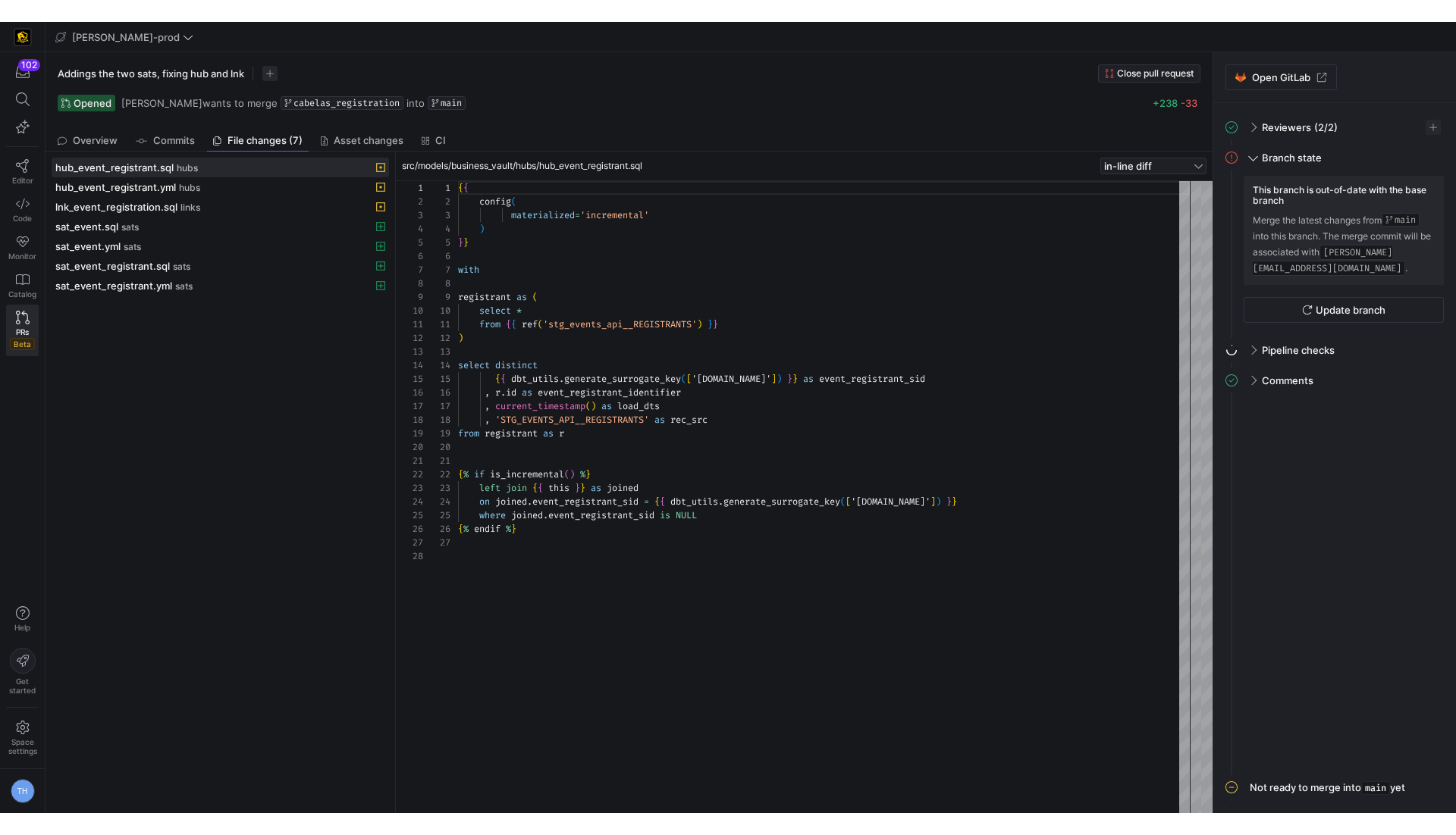
scroll to position [137, 0]
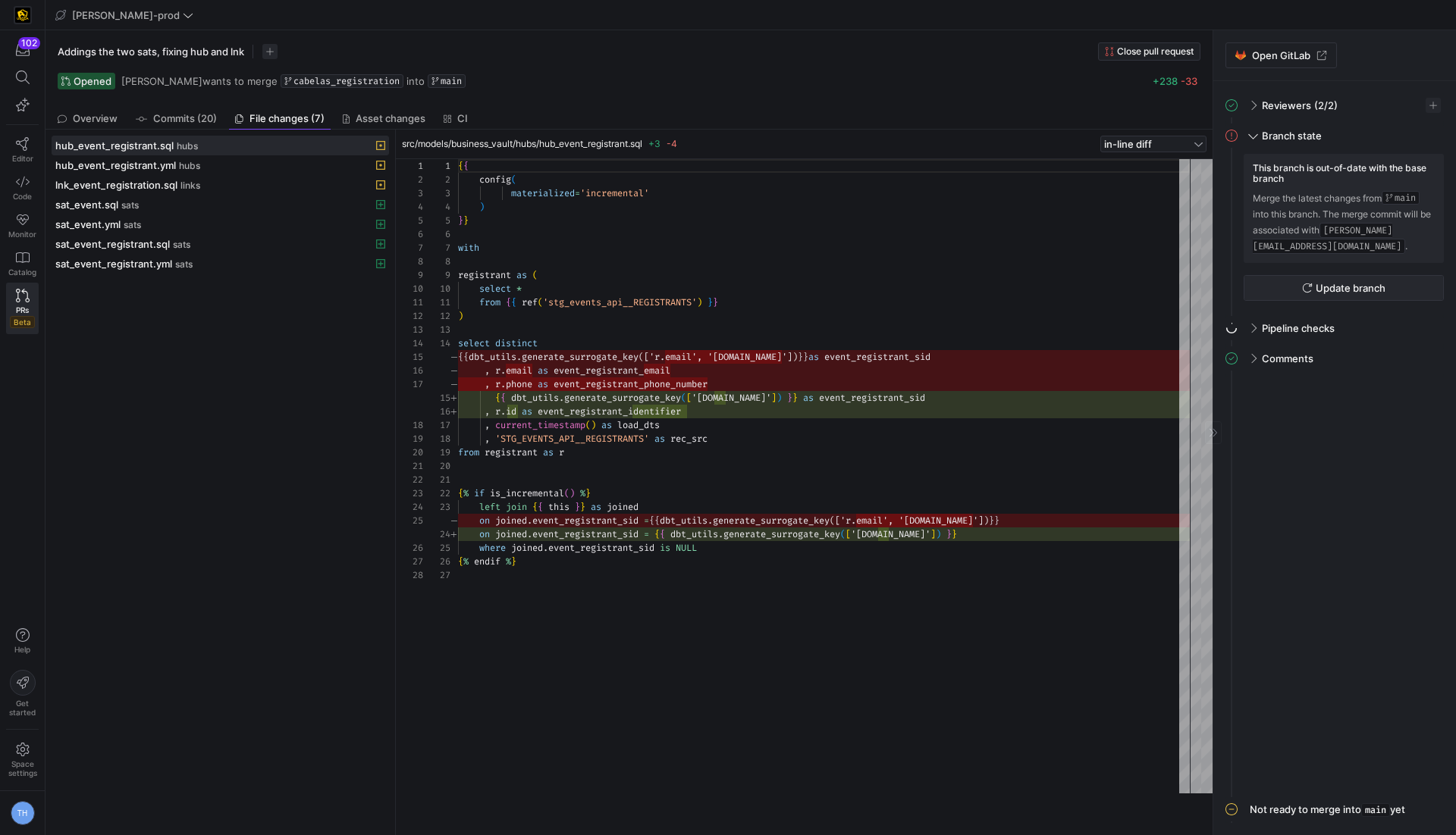
click at [1324, 282] on span "Update branch" at bounding box center [1351, 288] width 70 height 12
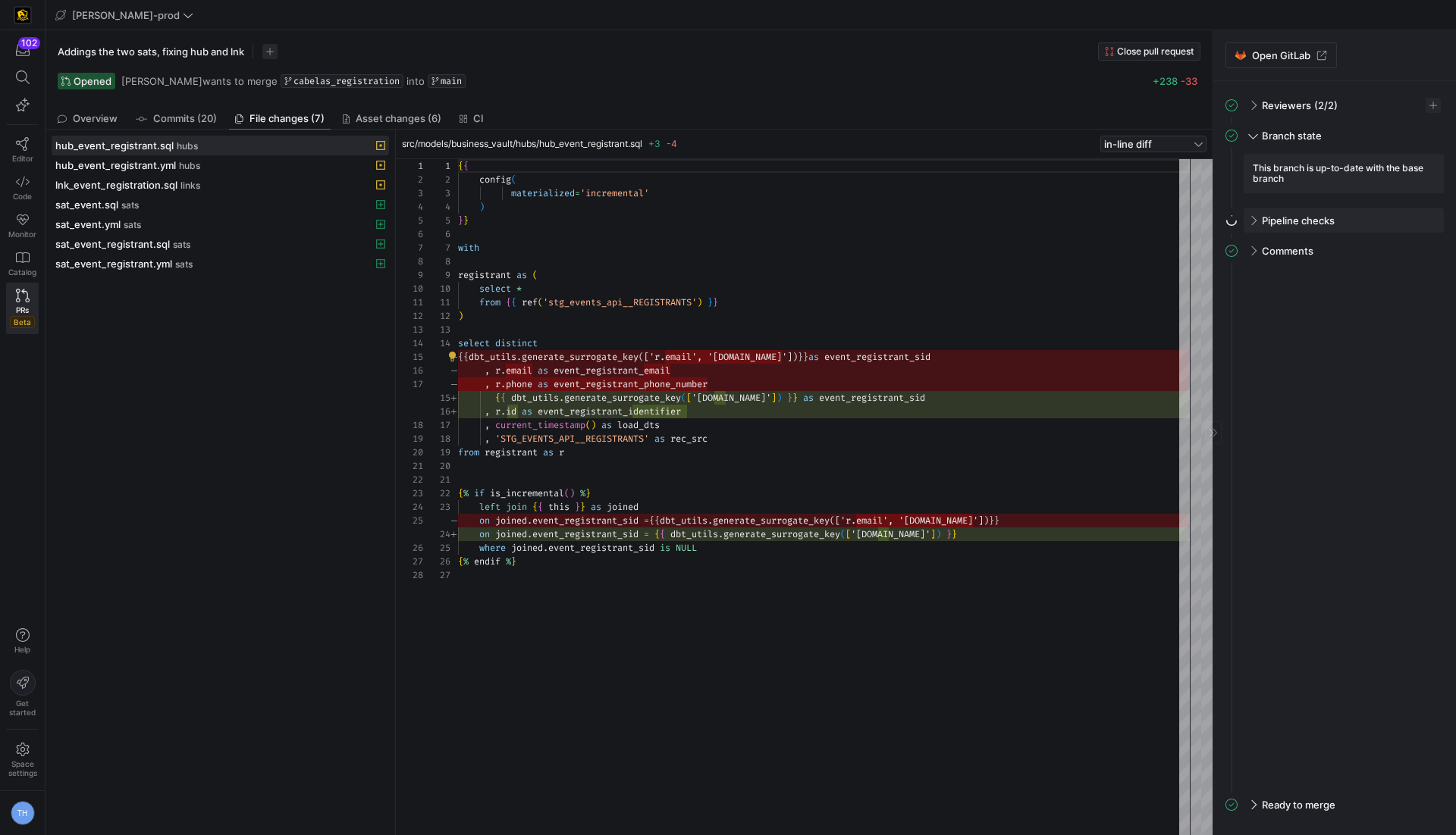
click at [1239, 215] on y42-pull-request-detail-sidebar-status-icon at bounding box center [1234, 218] width 18 height 18
click at [1240, 216] on y42-pull-request-detail-sidebar-status-icon at bounding box center [1234, 218] width 18 height 18
click at [1258, 219] on div "Pipeline checks" at bounding box center [1344, 220] width 201 height 24
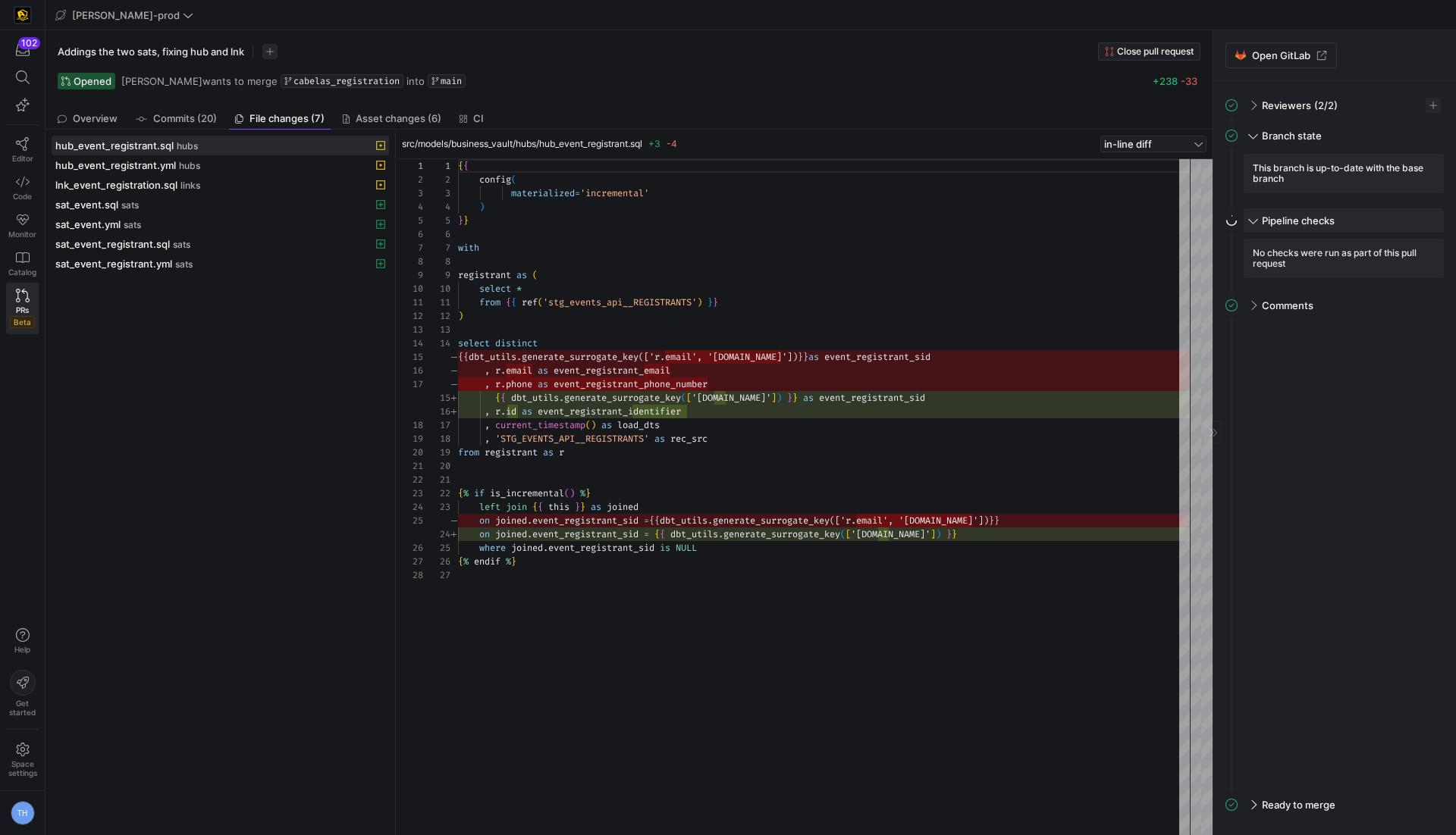
click at [1257, 218] on div "Pipeline checks" at bounding box center [1344, 220] width 201 height 24
click at [1255, 221] on span at bounding box center [1251, 221] width 12 height 7
click at [1255, 221] on div "Pipeline checks" at bounding box center [1344, 220] width 201 height 24
click at [21, 301] on link "PRs Beta" at bounding box center [22, 307] width 32 height 51
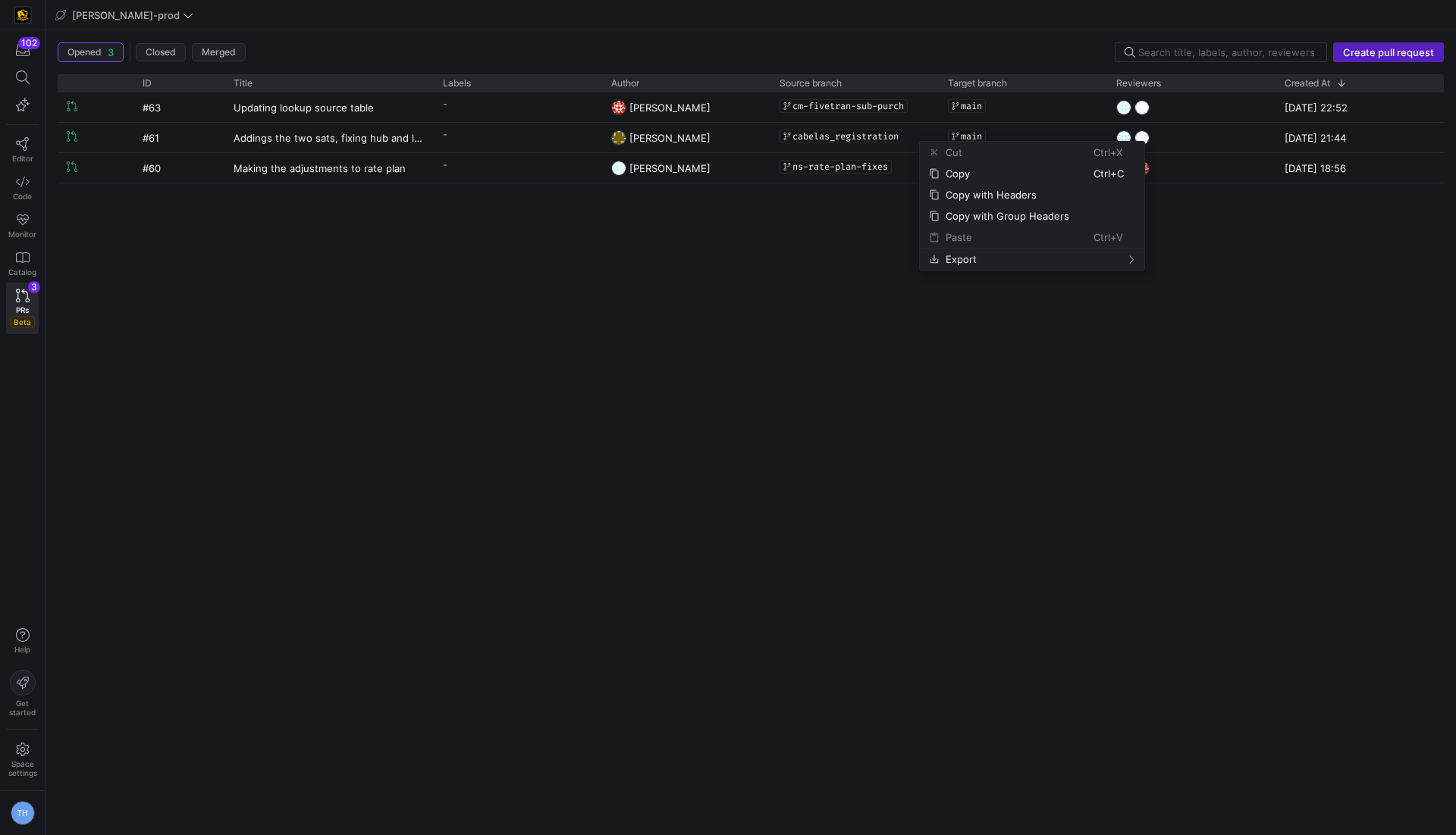
click at [840, 268] on div "#63 Updating lookup source table - Caden Miller cm-fivetran-sub-purch main 12 A…" at bounding box center [750, 457] width 1386 height 731
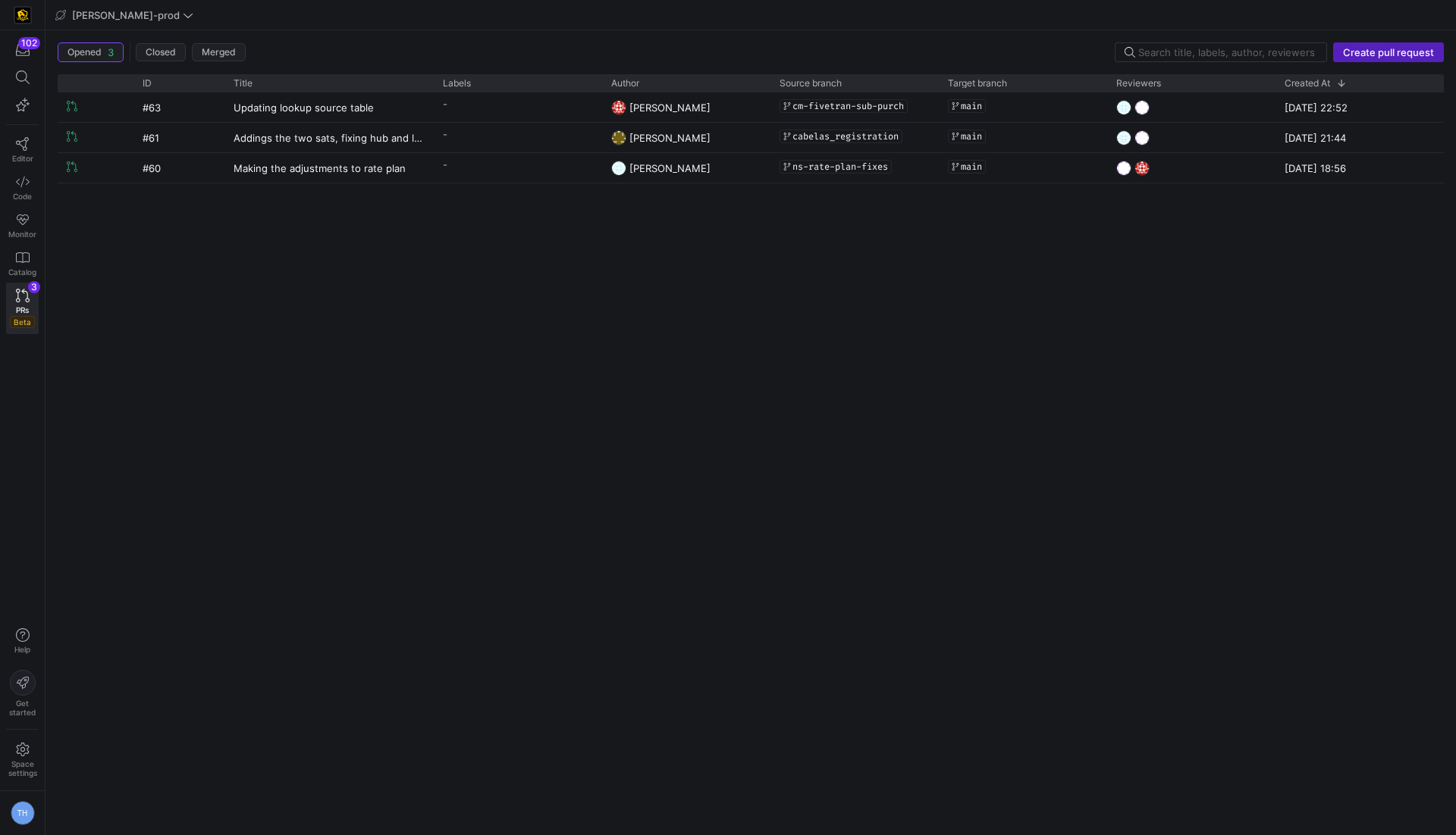
click at [693, 262] on div "#63 Updating lookup source table - Caden Miller cm-fivetran-sub-purch main 12 A…" at bounding box center [750, 457] width 1386 height 731
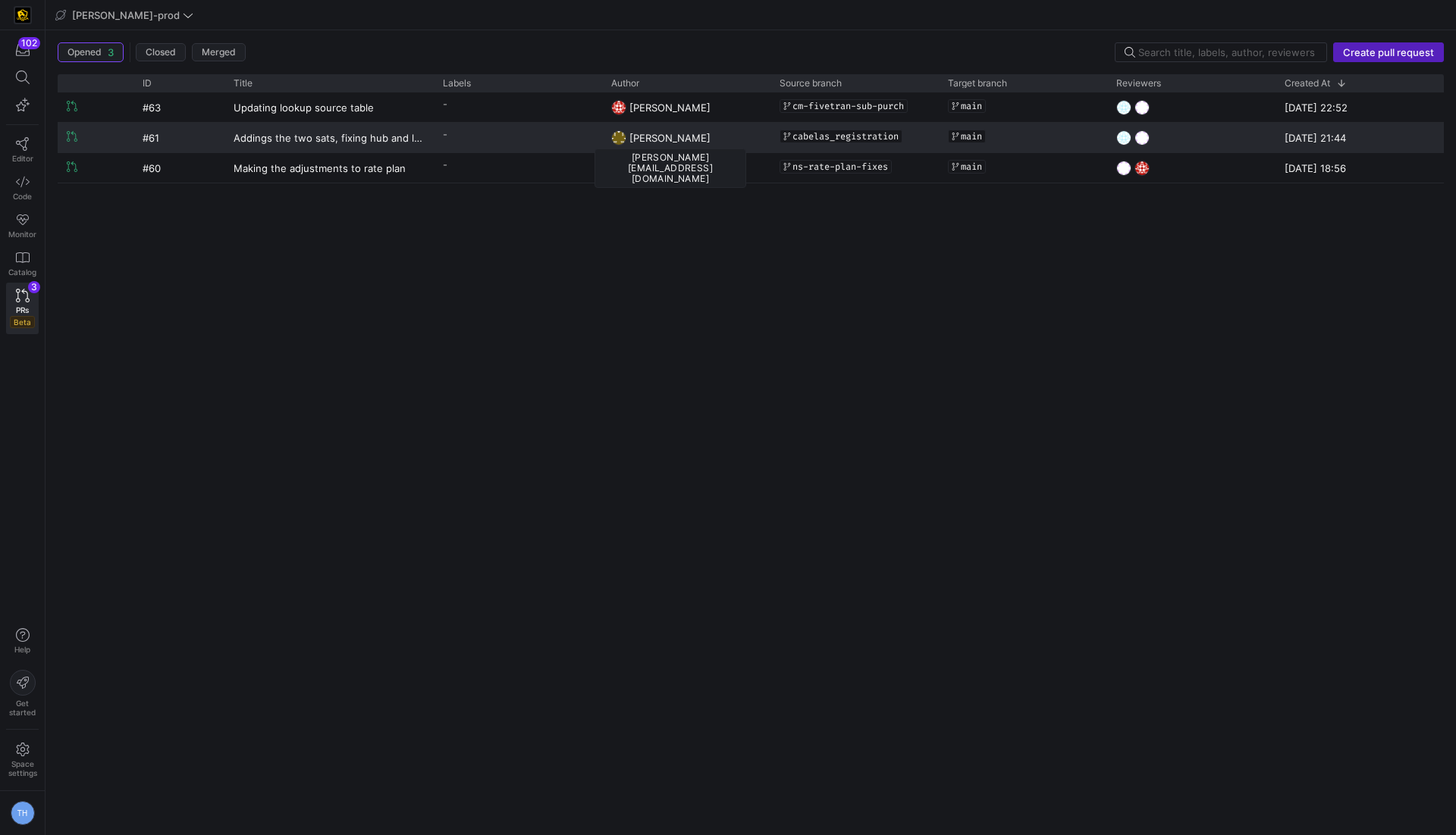
click at [678, 138] on span "[PERSON_NAME]" at bounding box center [670, 138] width 81 height 12
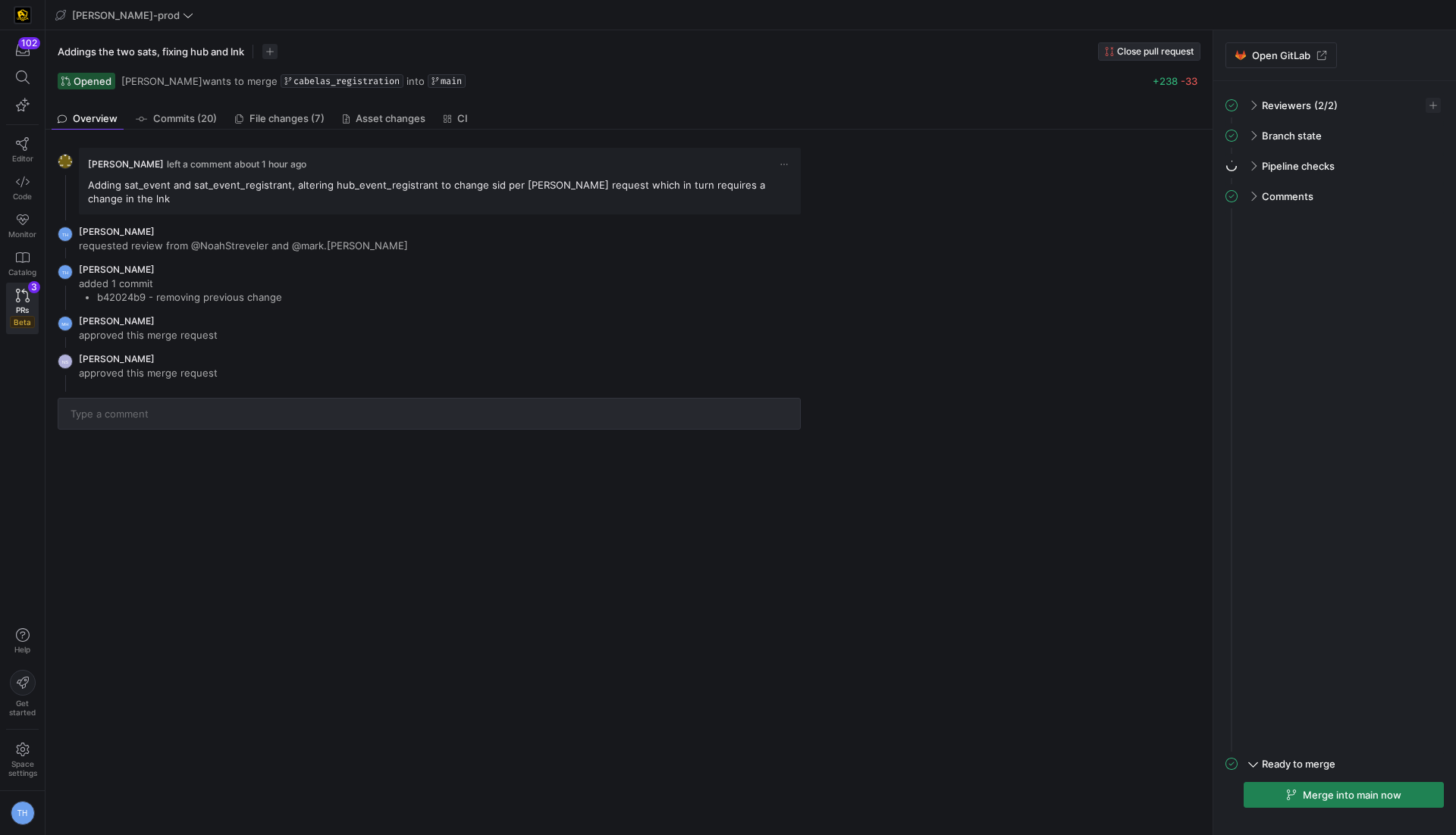
click at [1132, 51] on span "Close pull request" at bounding box center [1155, 51] width 76 height 11
click at [20, 302] on link "PRs Beta 2" at bounding box center [22, 307] width 32 height 51
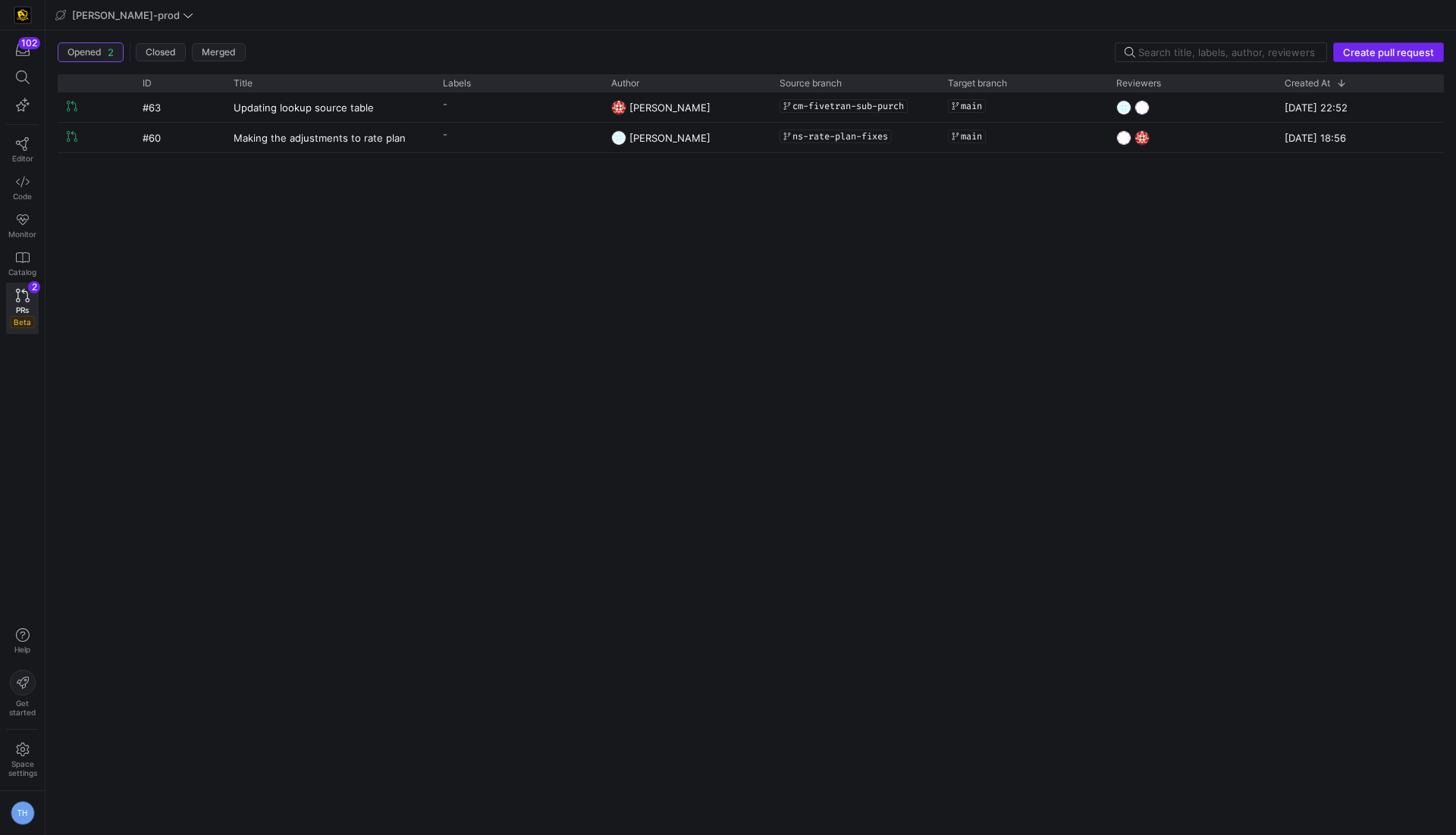
click at [1378, 57] on span "Create pull request" at bounding box center [1388, 51] width 91 height 12
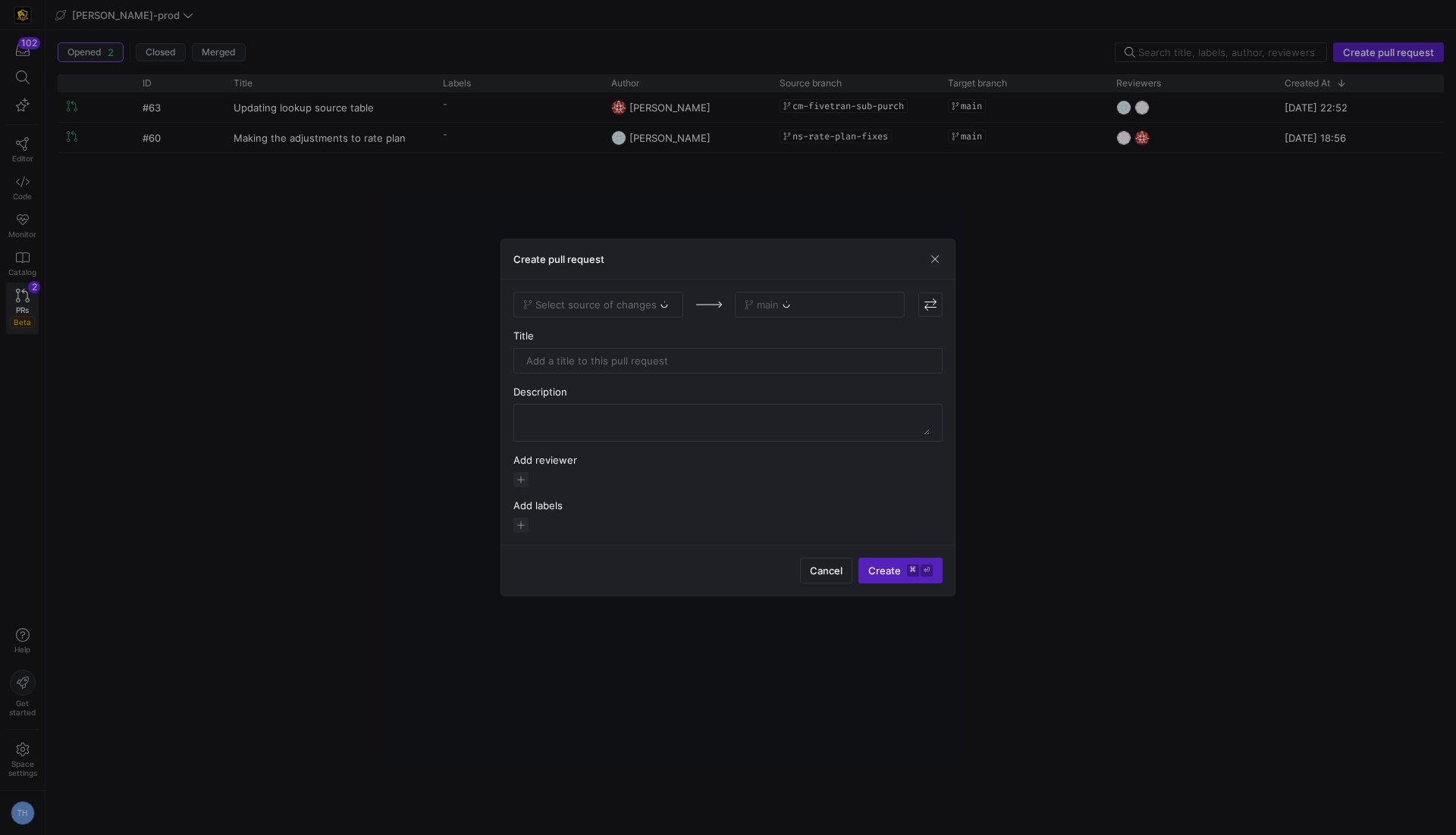
click at [621, 314] on div "Select source of changes" at bounding box center [598, 305] width 170 height 26
click at [624, 306] on div "Select source of changes" at bounding box center [598, 305] width 170 height 26
click at [634, 306] on span "Select source of changes" at bounding box center [595, 304] width 121 height 12
click at [618, 403] on span "cabelas_registration" at bounding box center [574, 406] width 95 height 12
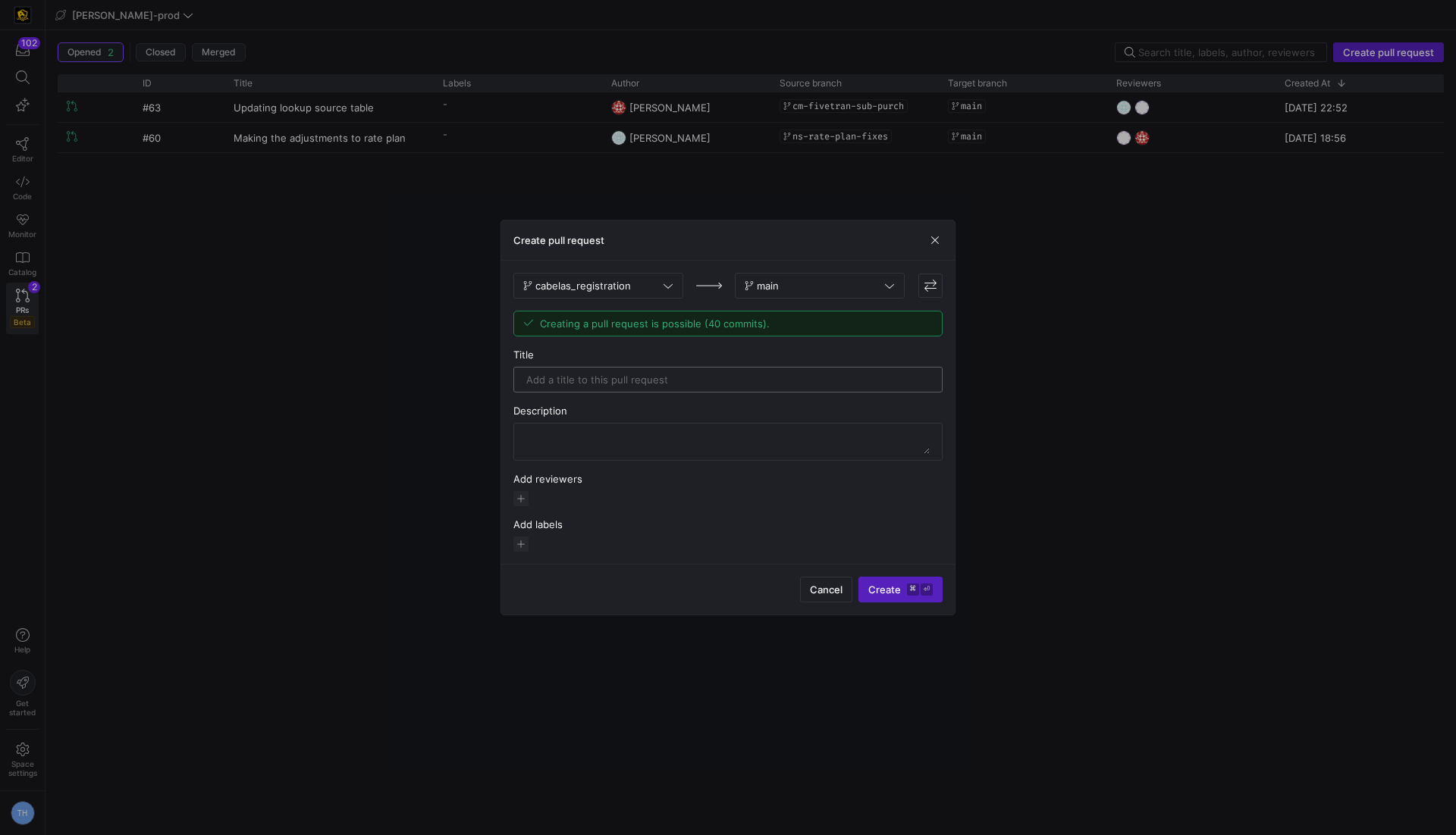
click at [659, 383] on input "text" at bounding box center [728, 379] width 404 height 12
type input "Reopening"
click at [519, 497] on span "button" at bounding box center [521, 498] width 15 height 15
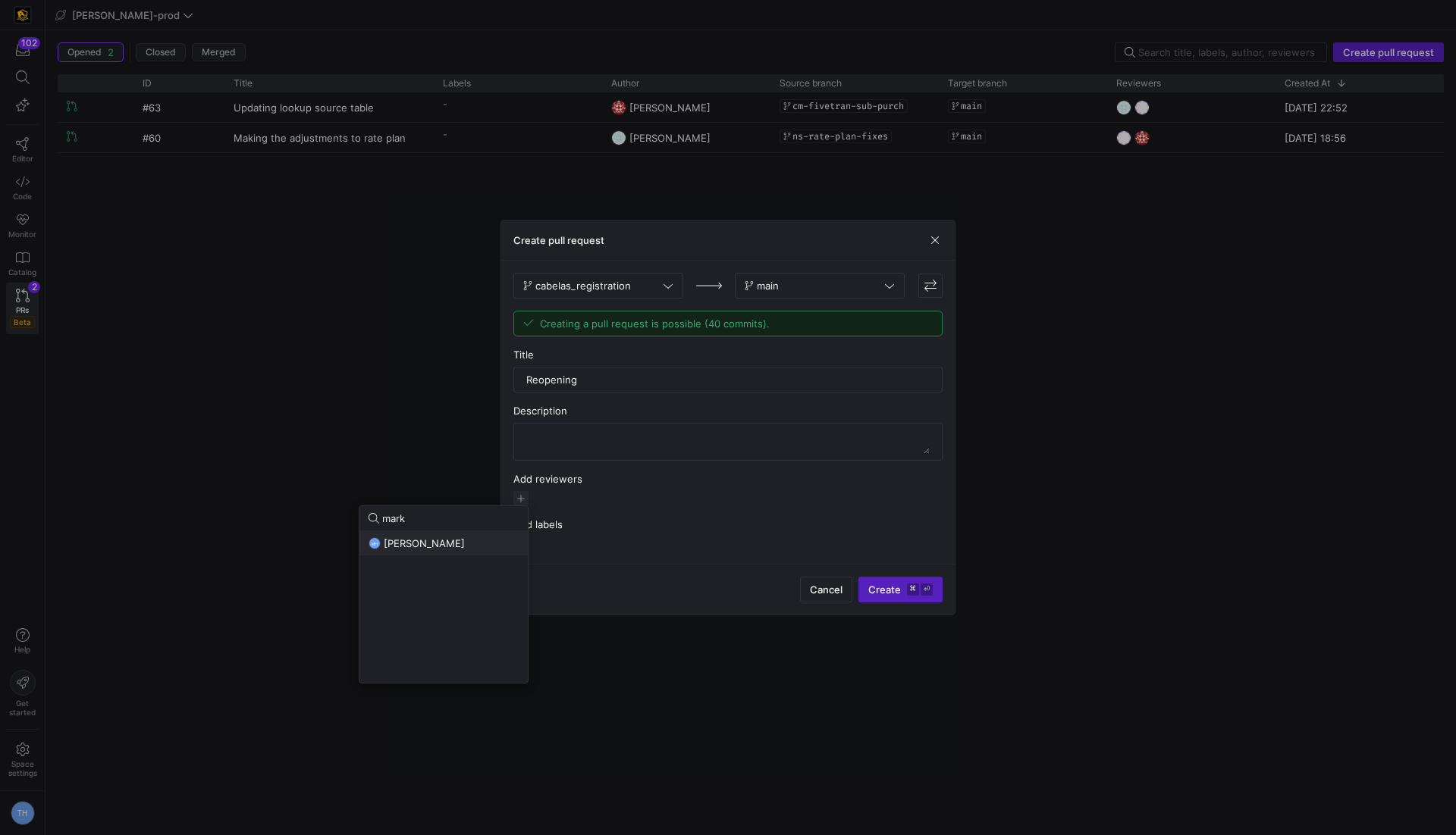
type input "mark"
click at [480, 540] on div "MH mark hohensee" at bounding box center [443, 543] width 150 height 12
click at [613, 485] on div at bounding box center [728, 417] width 1456 height 835
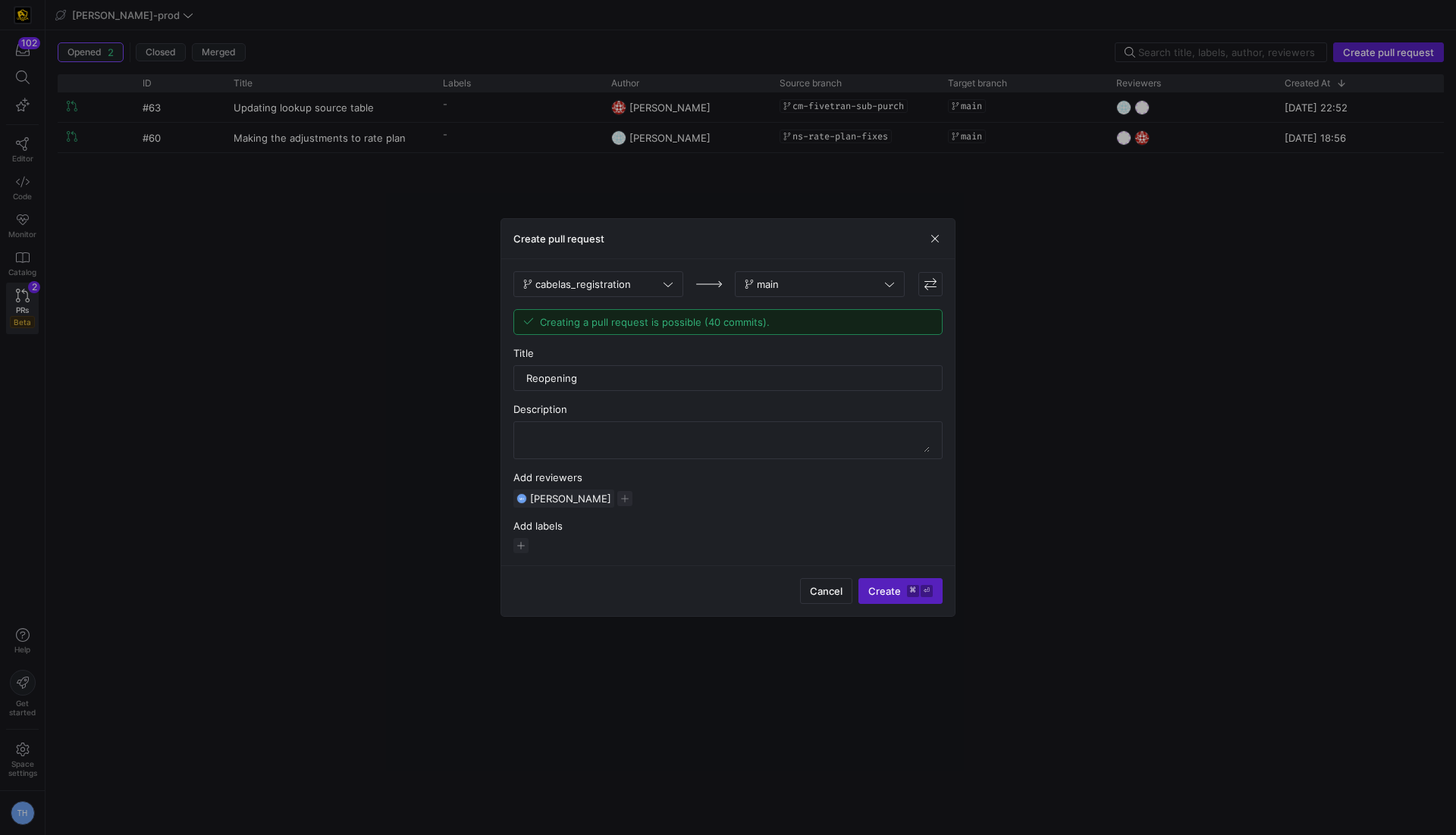
click at [613, 490] on div "MH mark hohensee" at bounding box center [728, 499] width 429 height 18
click at [617, 497] on span "button" at bounding box center [624, 498] width 15 height 15
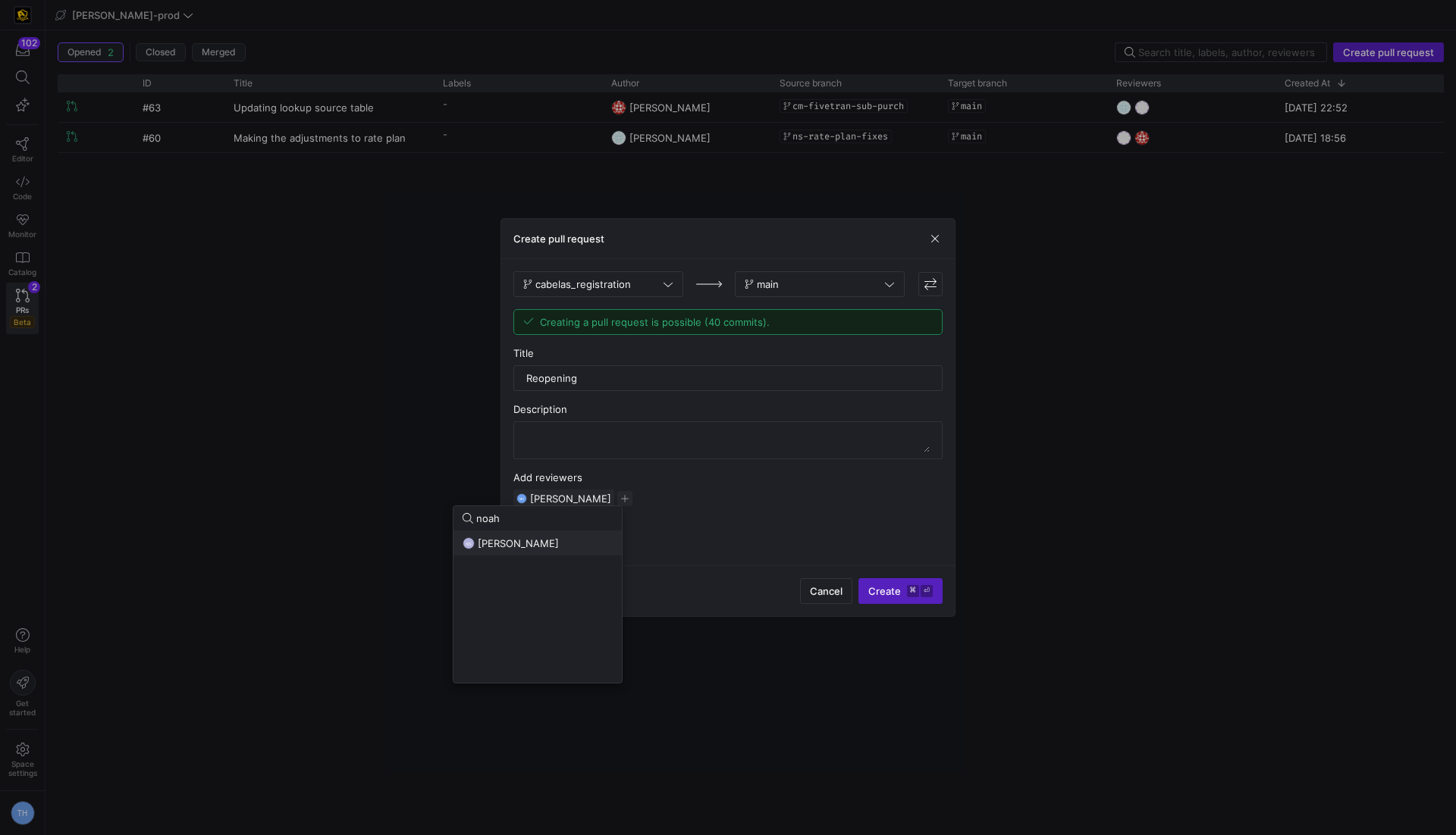
type input "noah"
click at [556, 545] on div "NS Noah Streveler" at bounding box center [537, 543] width 150 height 12
click at [753, 509] on div at bounding box center [728, 417] width 1456 height 835
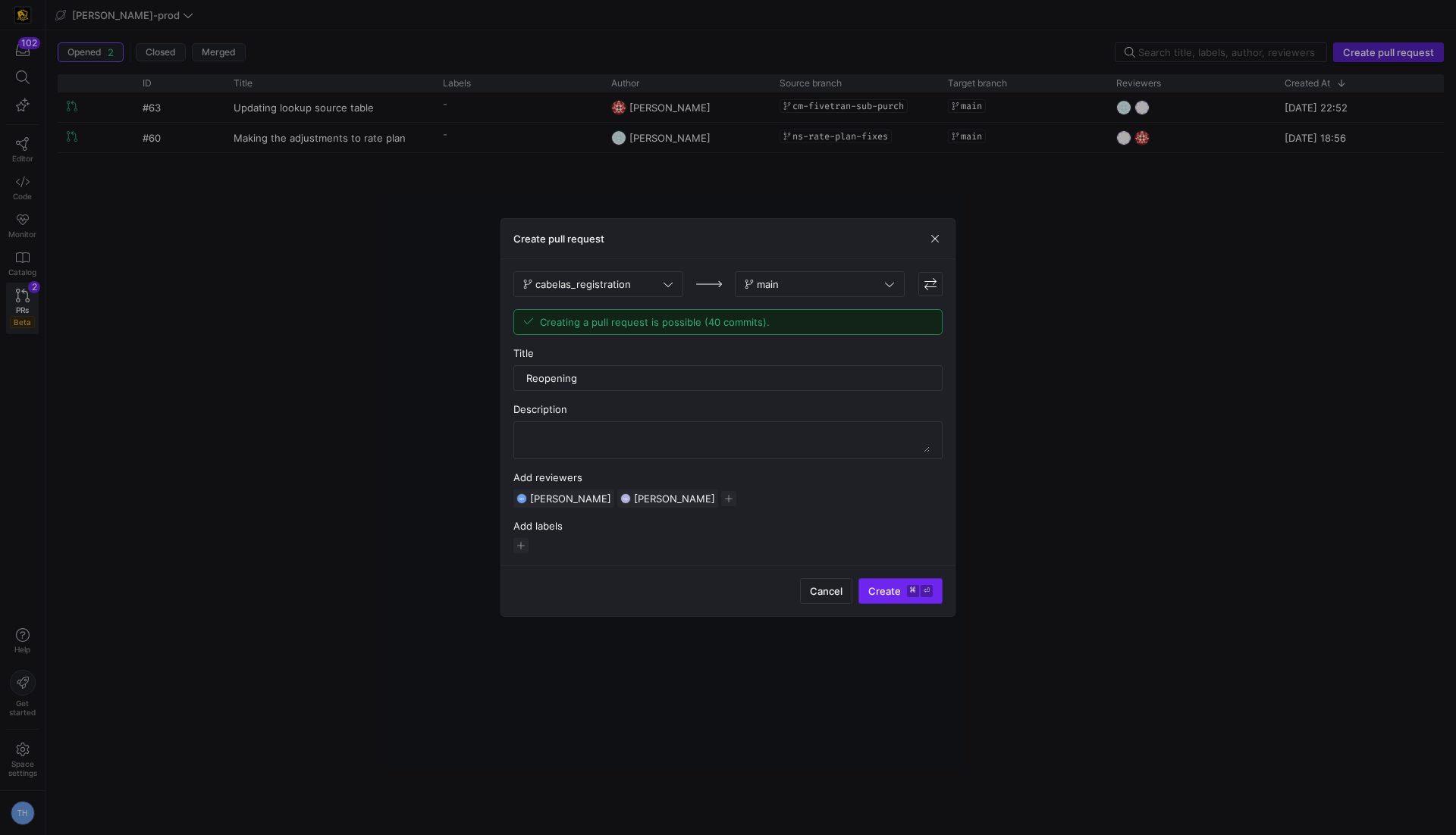
click at [900, 589] on span "Create ⌘ ⏎" at bounding box center [900, 591] width 65 height 12
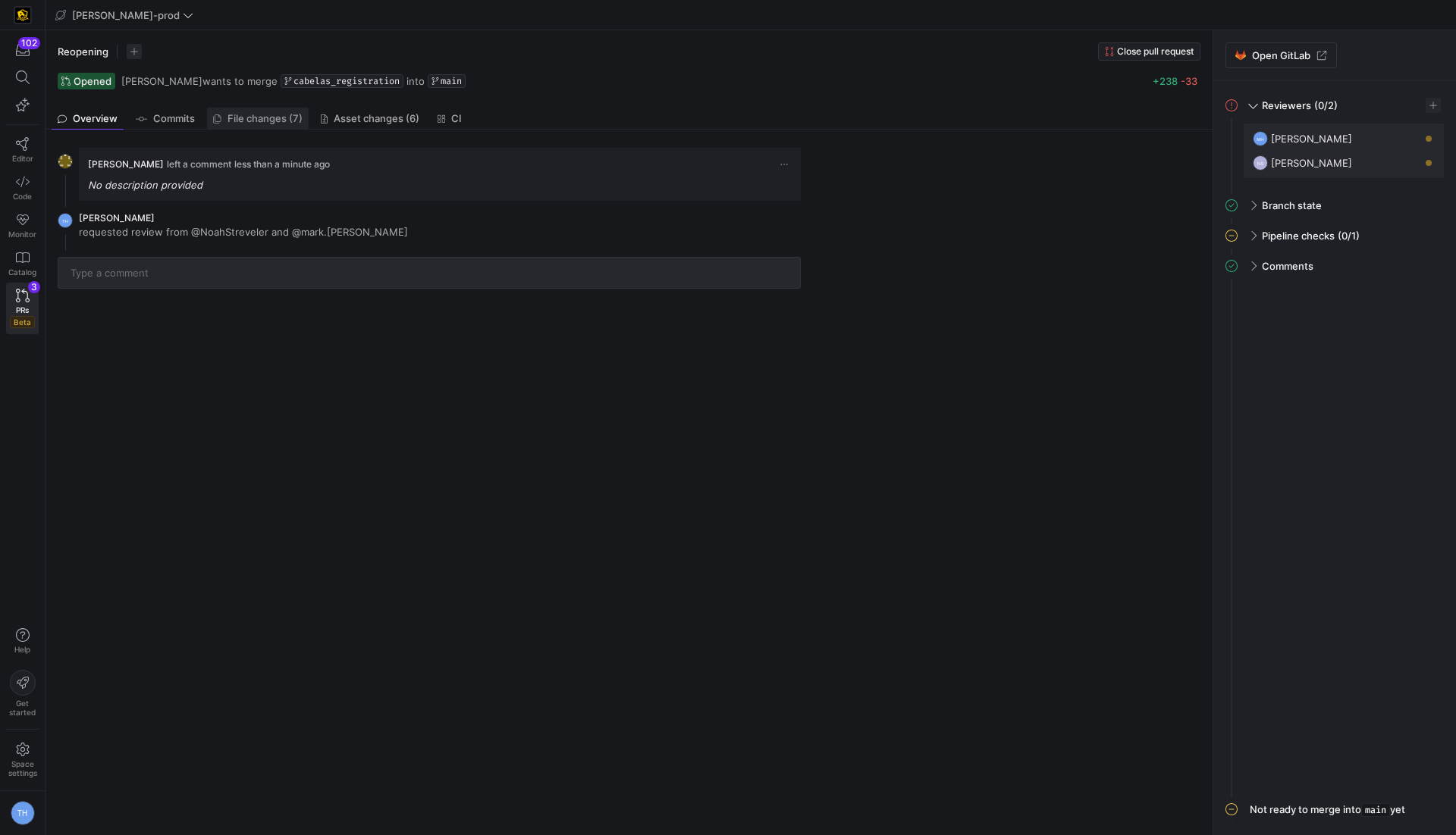
click at [246, 118] on span "File changes (7)" at bounding box center [257, 118] width 89 height 10
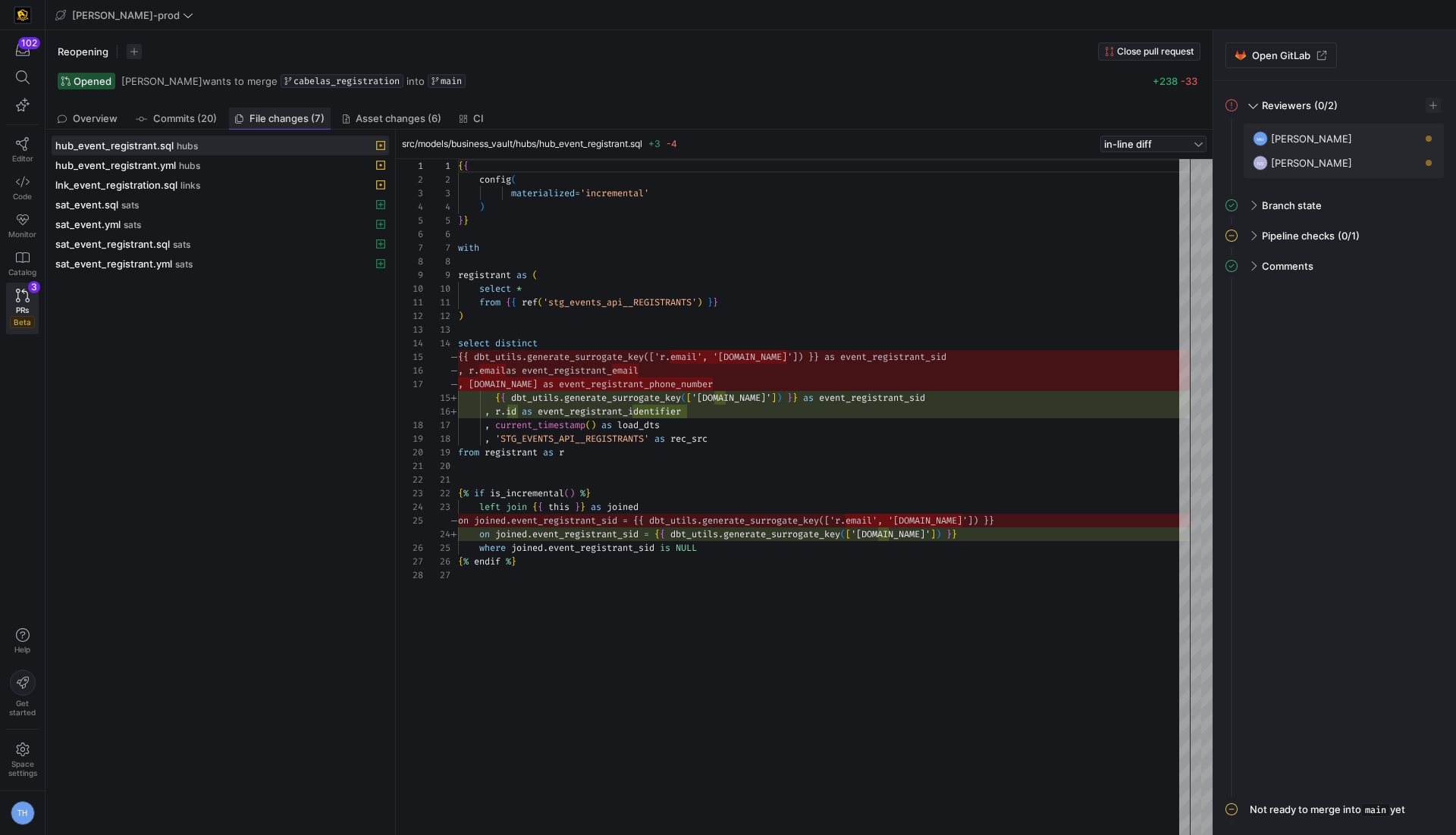
scroll to position [137, 0]
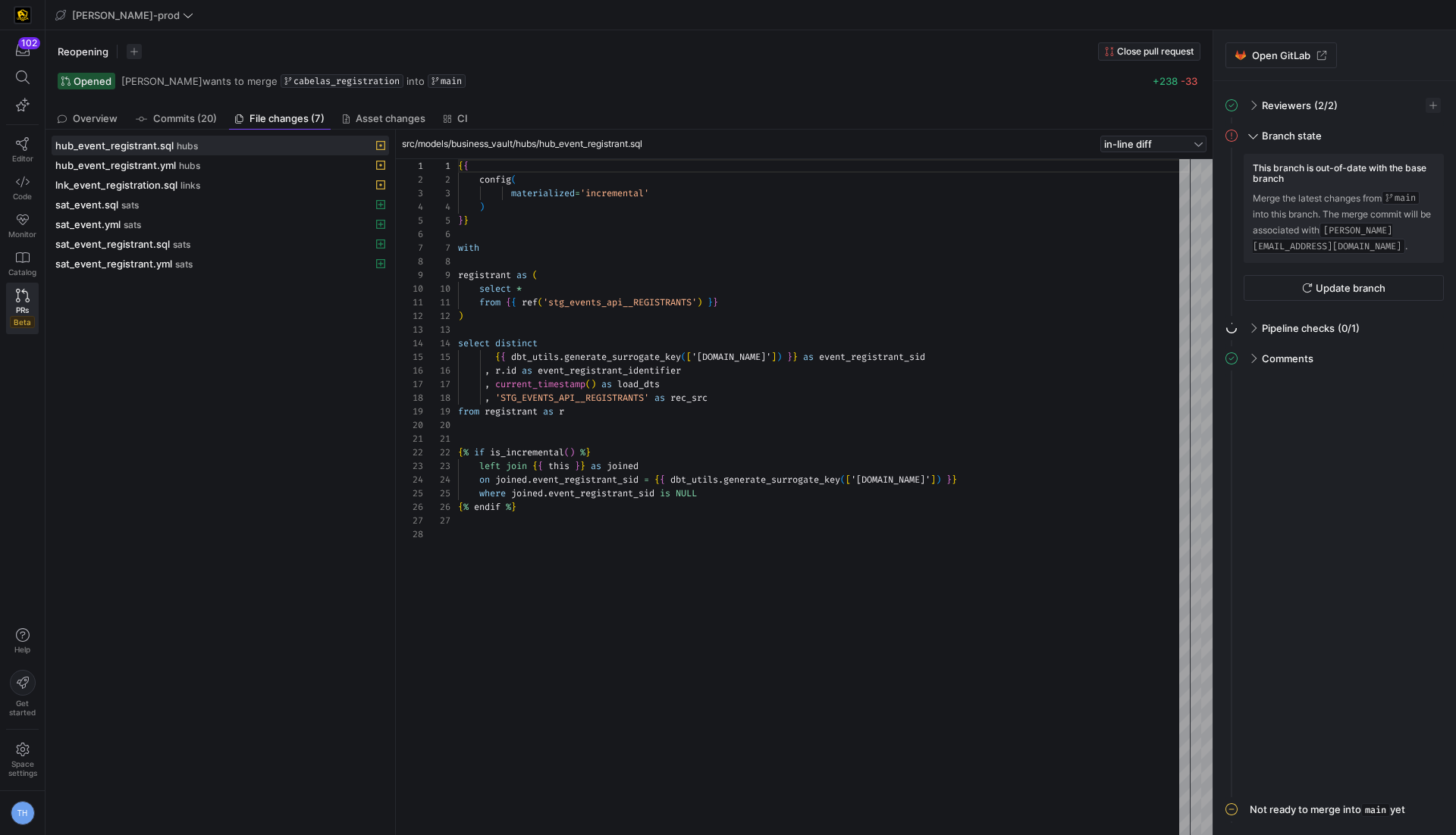
scroll to position [137, 0]
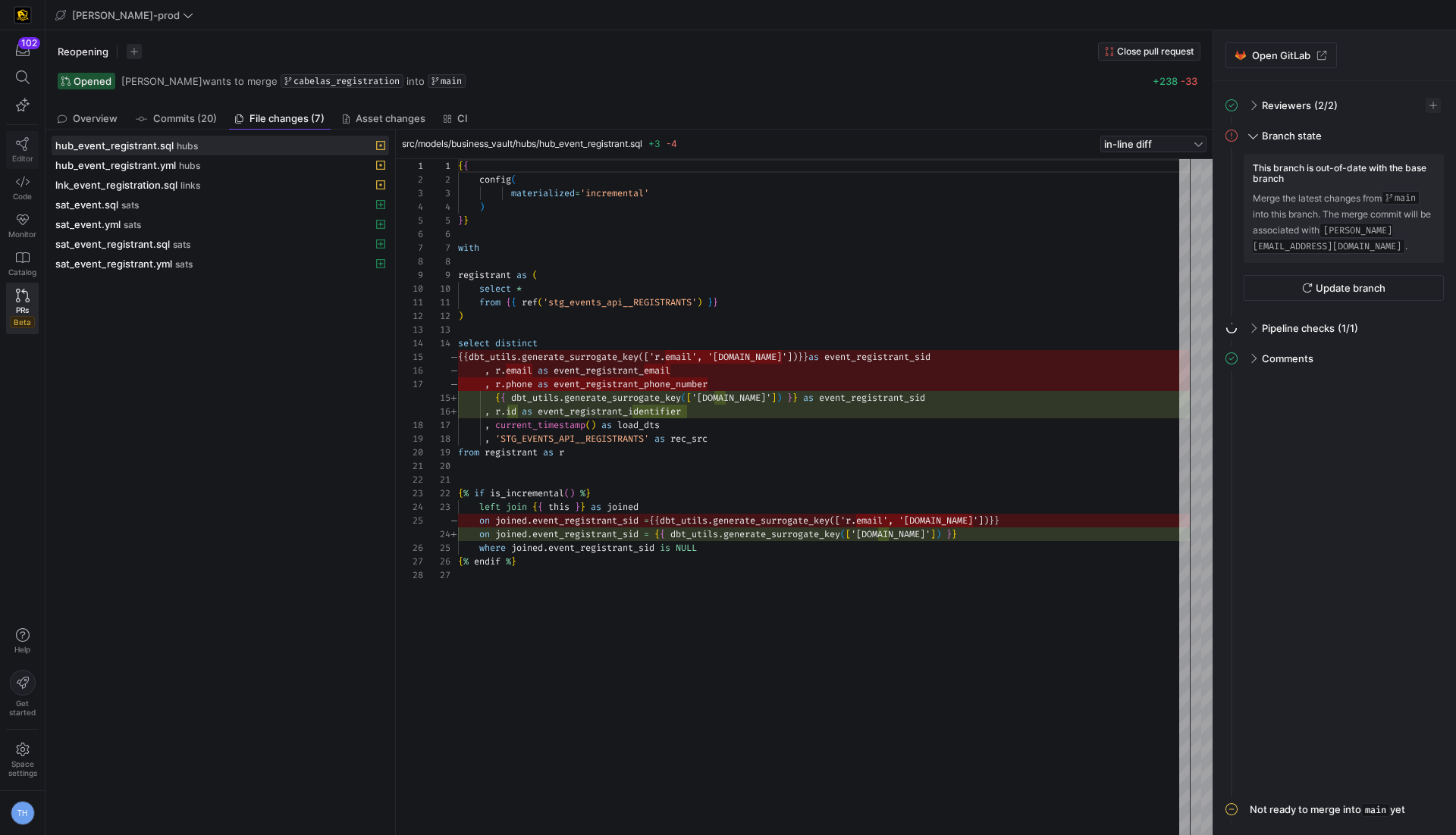
click at [25, 142] on icon at bounding box center [22, 144] width 13 height 13
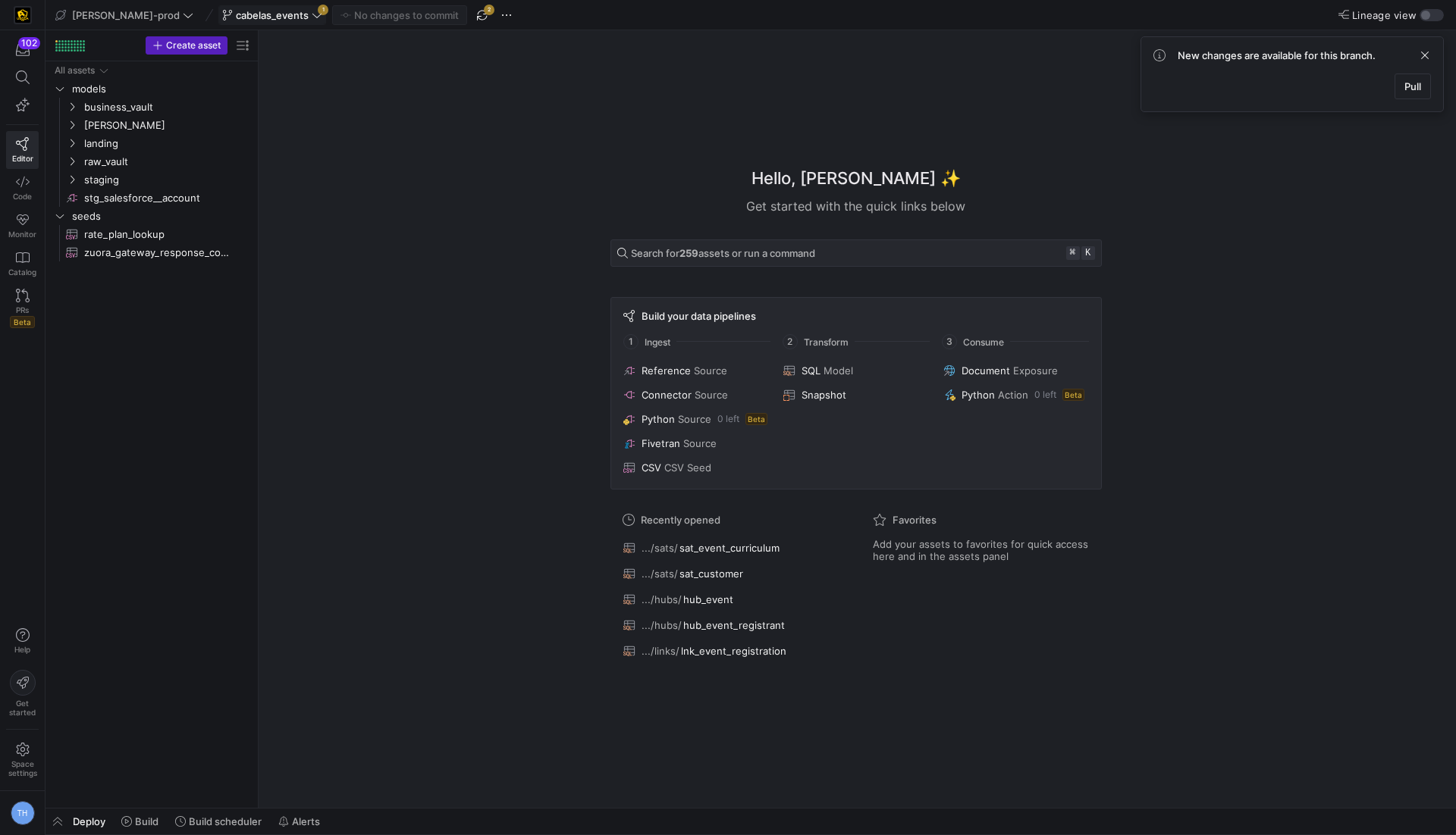
click at [263, 16] on span "cabelas_events" at bounding box center [272, 14] width 100 height 12
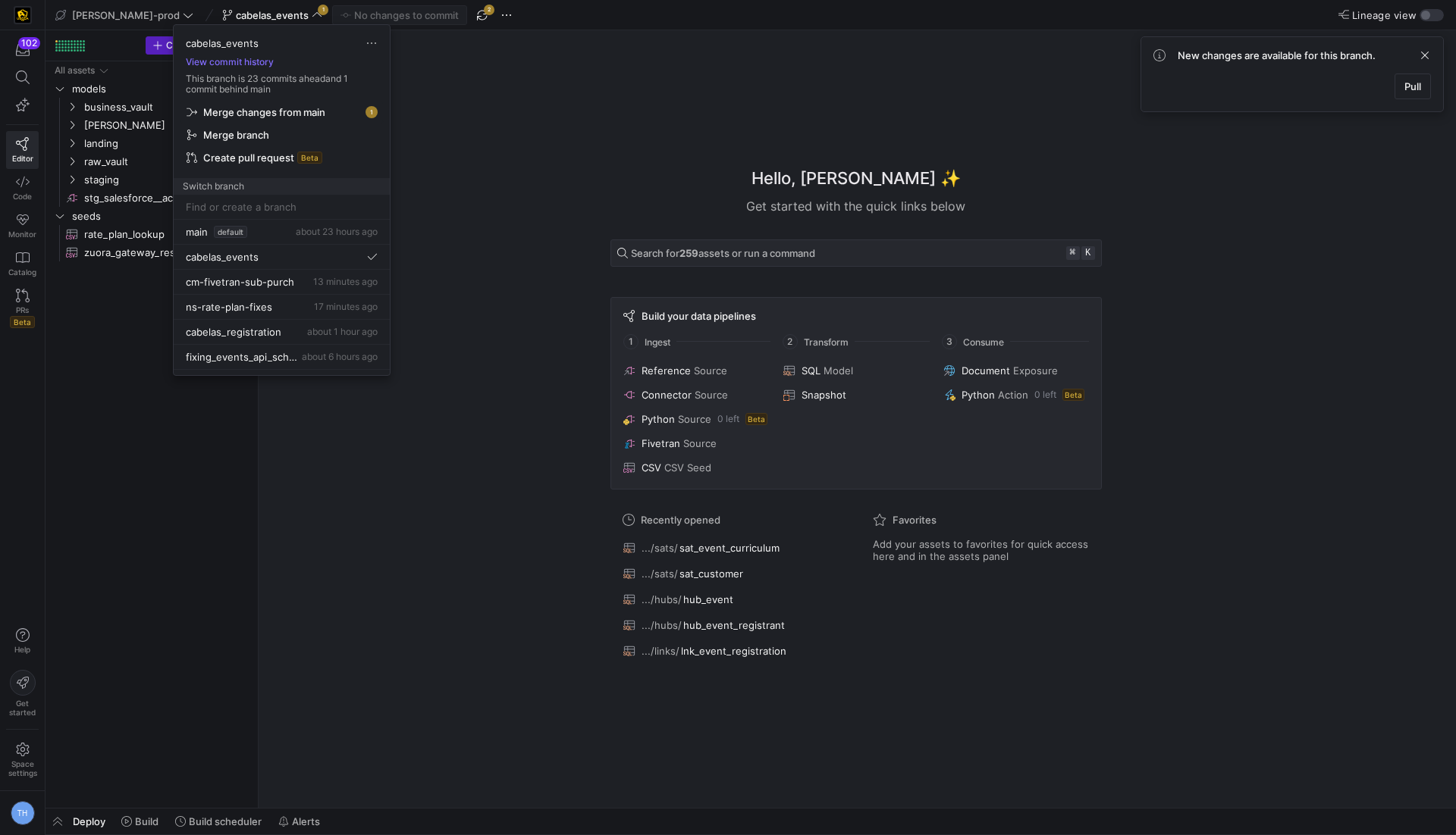
click at [307, 106] on span "Merge changes from main" at bounding box center [264, 111] width 122 height 12
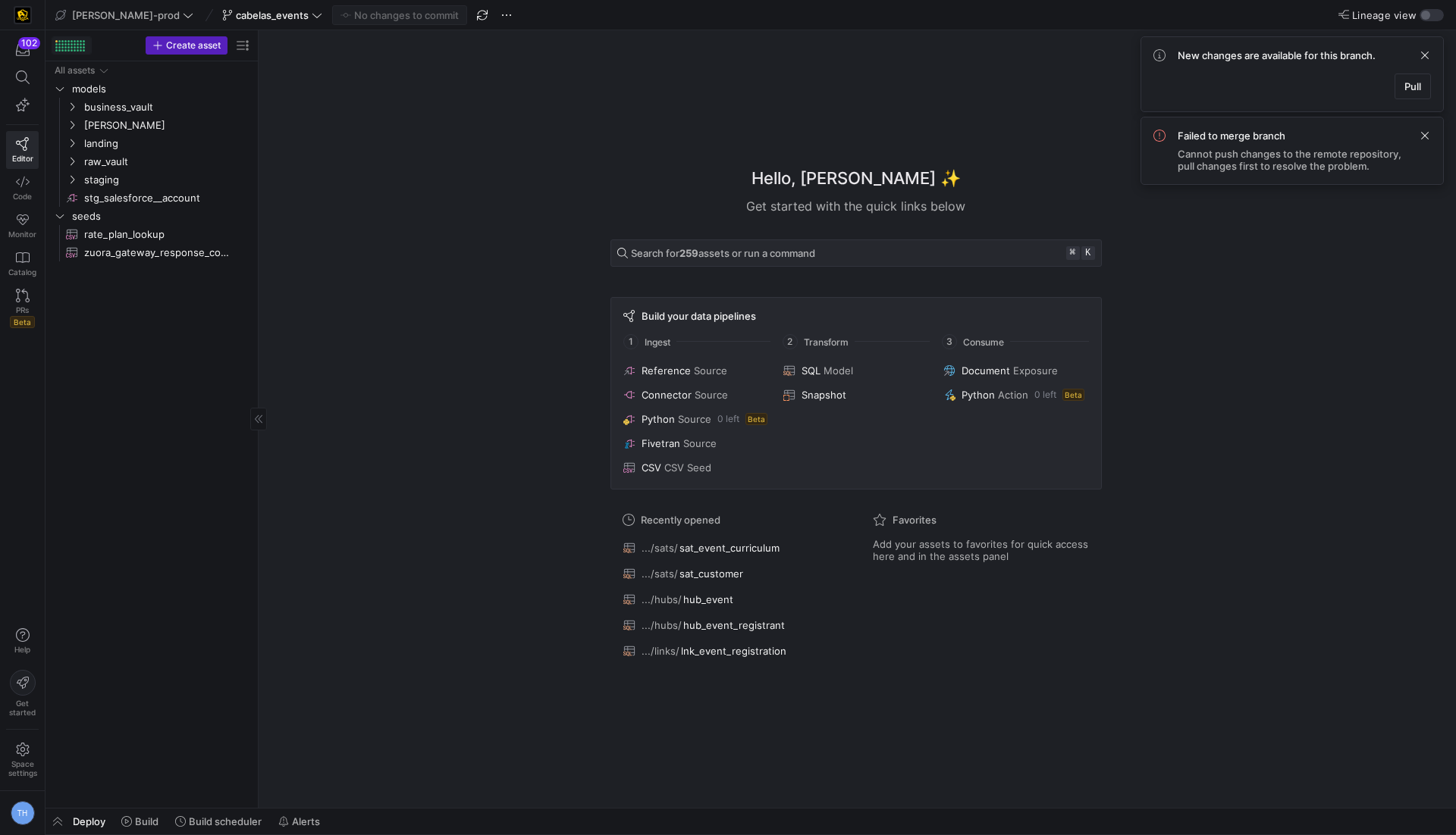
click at [70, 49] on div at bounding box center [71, 50] width 3 height 3
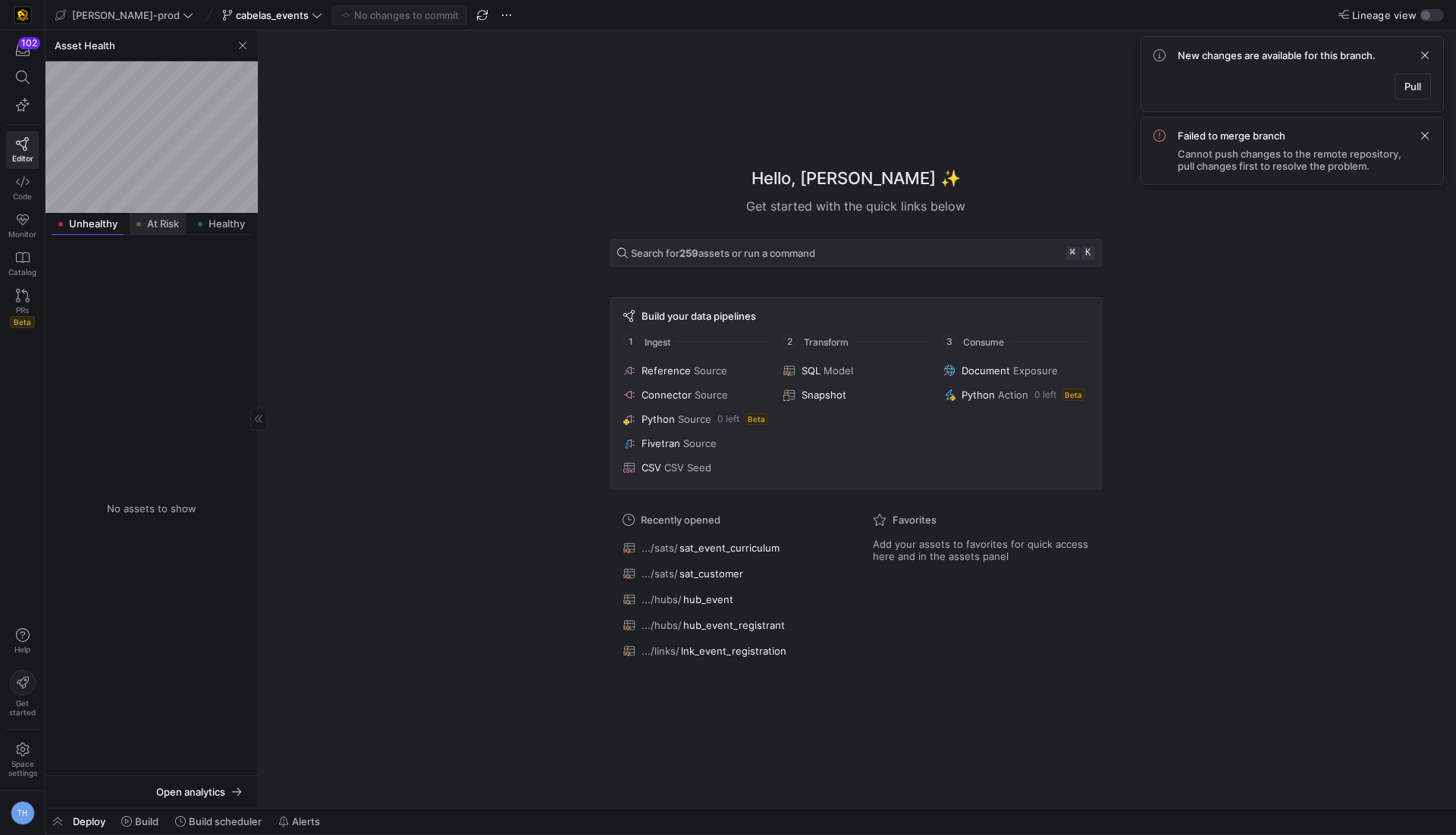
click at [162, 221] on span "At Risk" at bounding box center [163, 224] width 31 height 10
click at [156, 283] on span "business_vault" at bounding box center [167, 286] width 165 height 17
click at [155, 307] on span "hubs" at bounding box center [173, 305] width 153 height 17
click at [157, 328] on span "hub_instructor​​​​​​​​​​" at bounding box center [171, 323] width 128 height 17
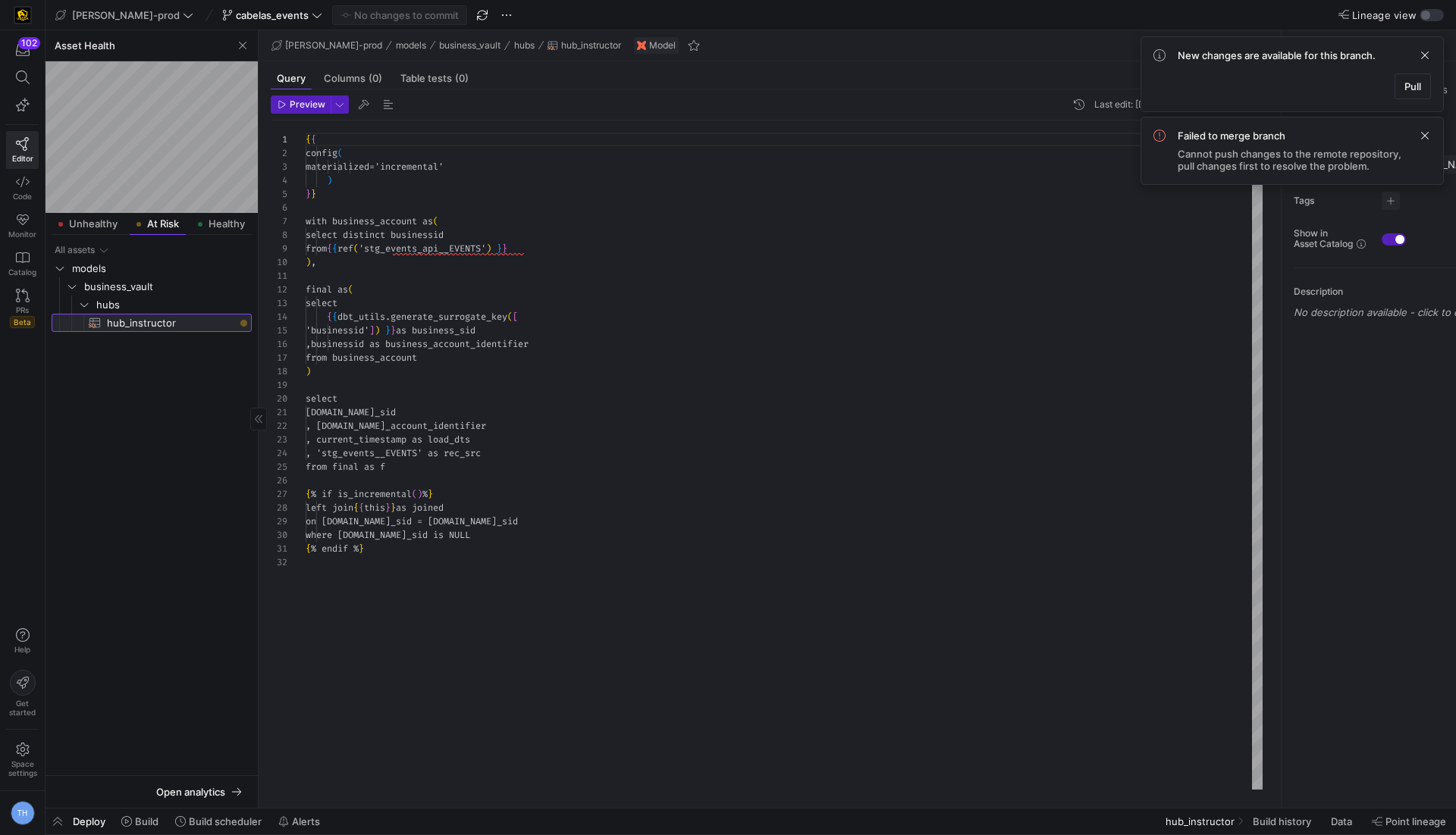
scroll to position [137, 0]
click at [139, 813] on span at bounding box center [139, 821] width 49 height 24
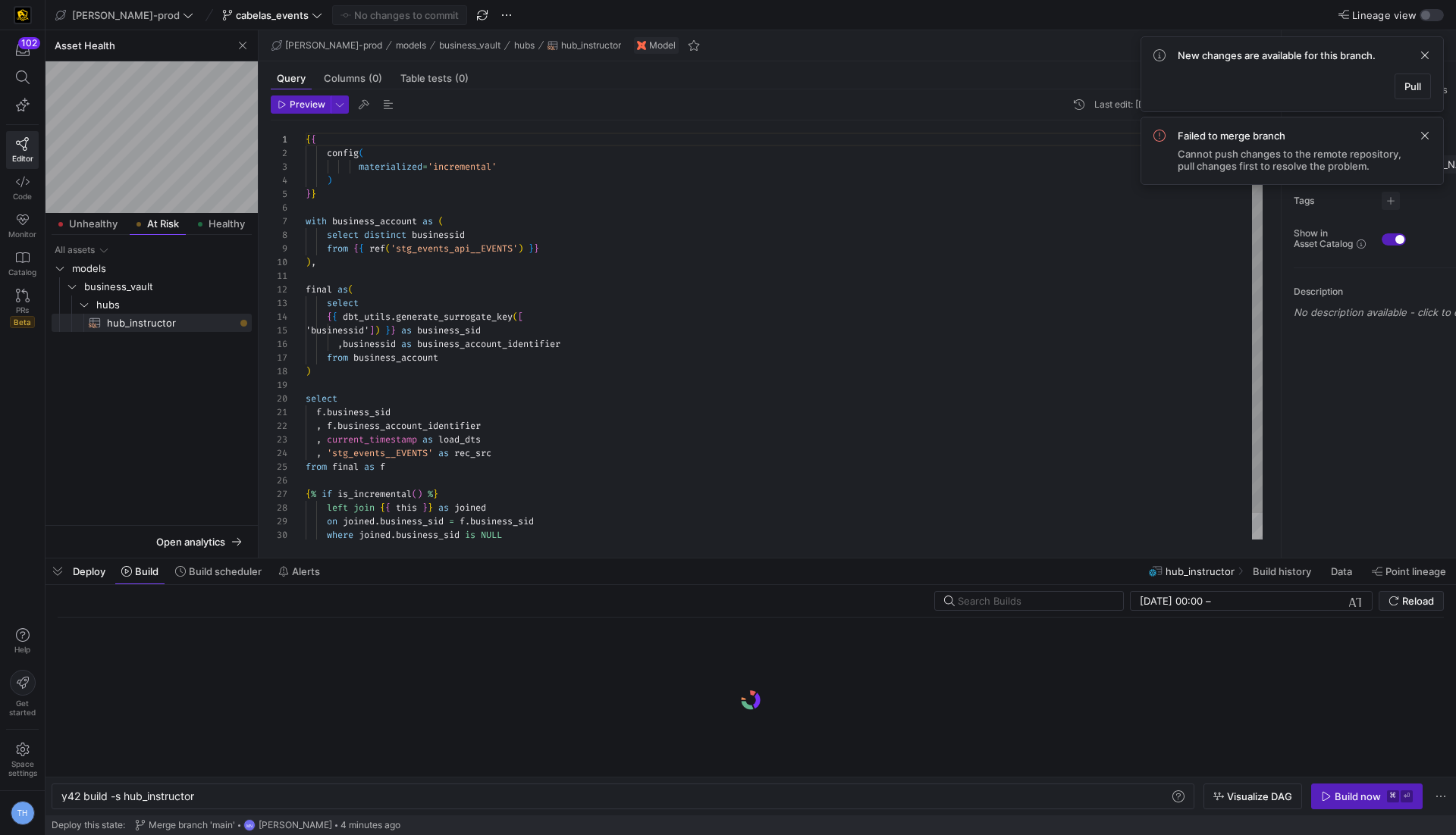
scroll to position [0, 134]
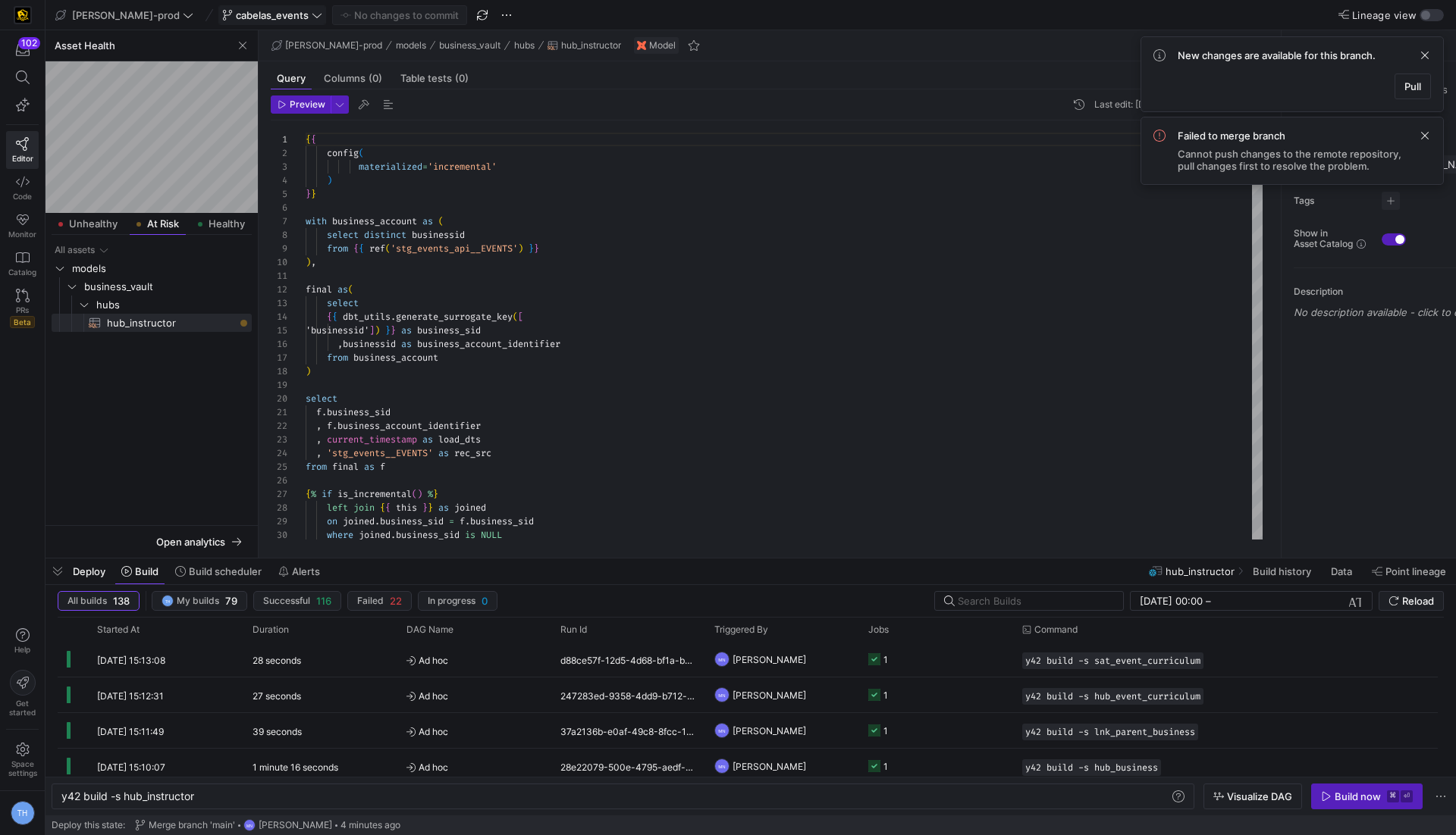
click at [249, 19] on span "cabelas_events" at bounding box center [272, 14] width 73 height 12
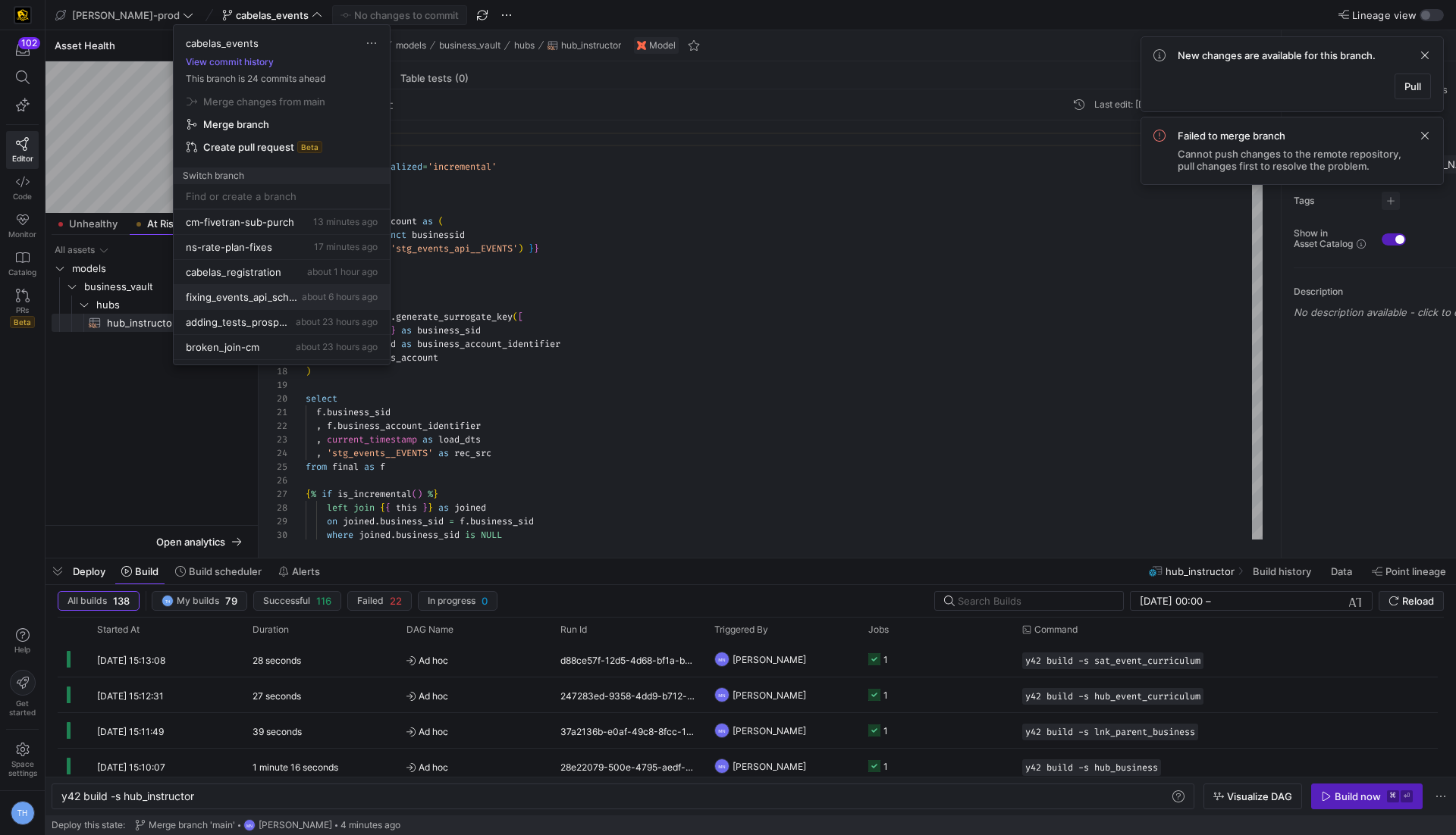
scroll to position [50, 0]
click at [292, 271] on div "cabelas_registration about 1 hour ago" at bounding box center [281, 271] width 192 height 12
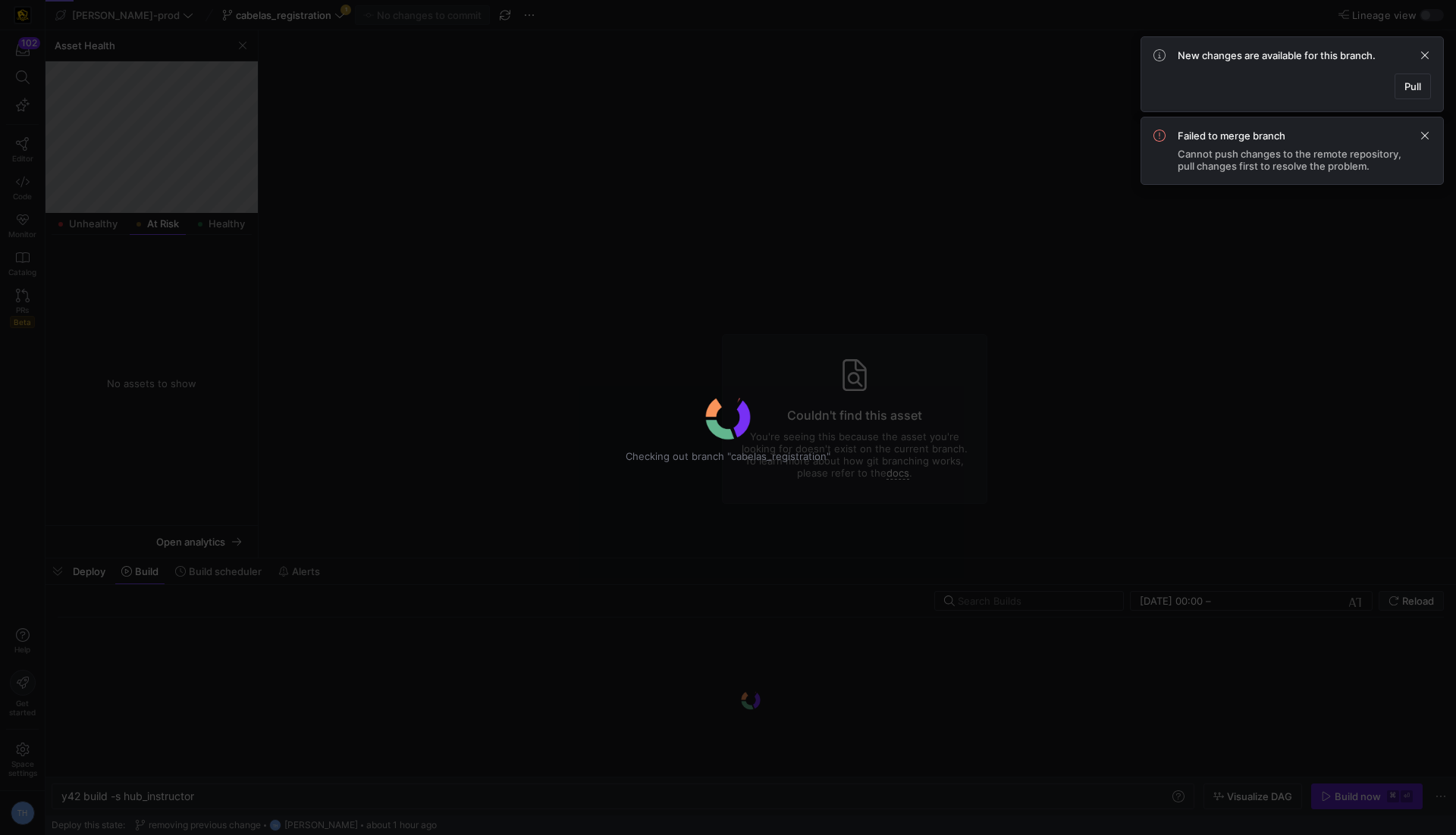
type textarea "y42 build"
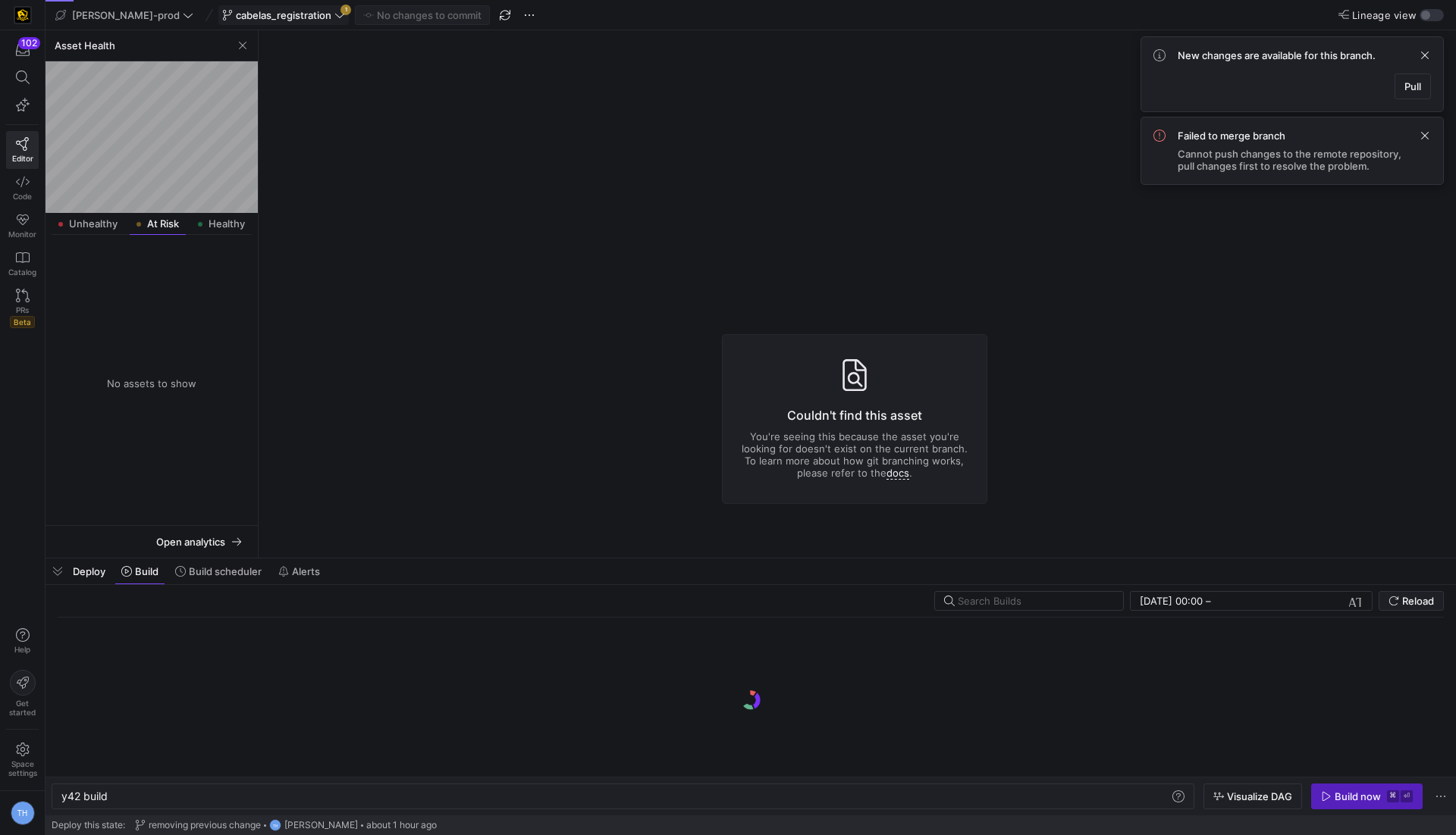
click at [274, 17] on span "cabelas_registration" at bounding box center [283, 14] width 95 height 12
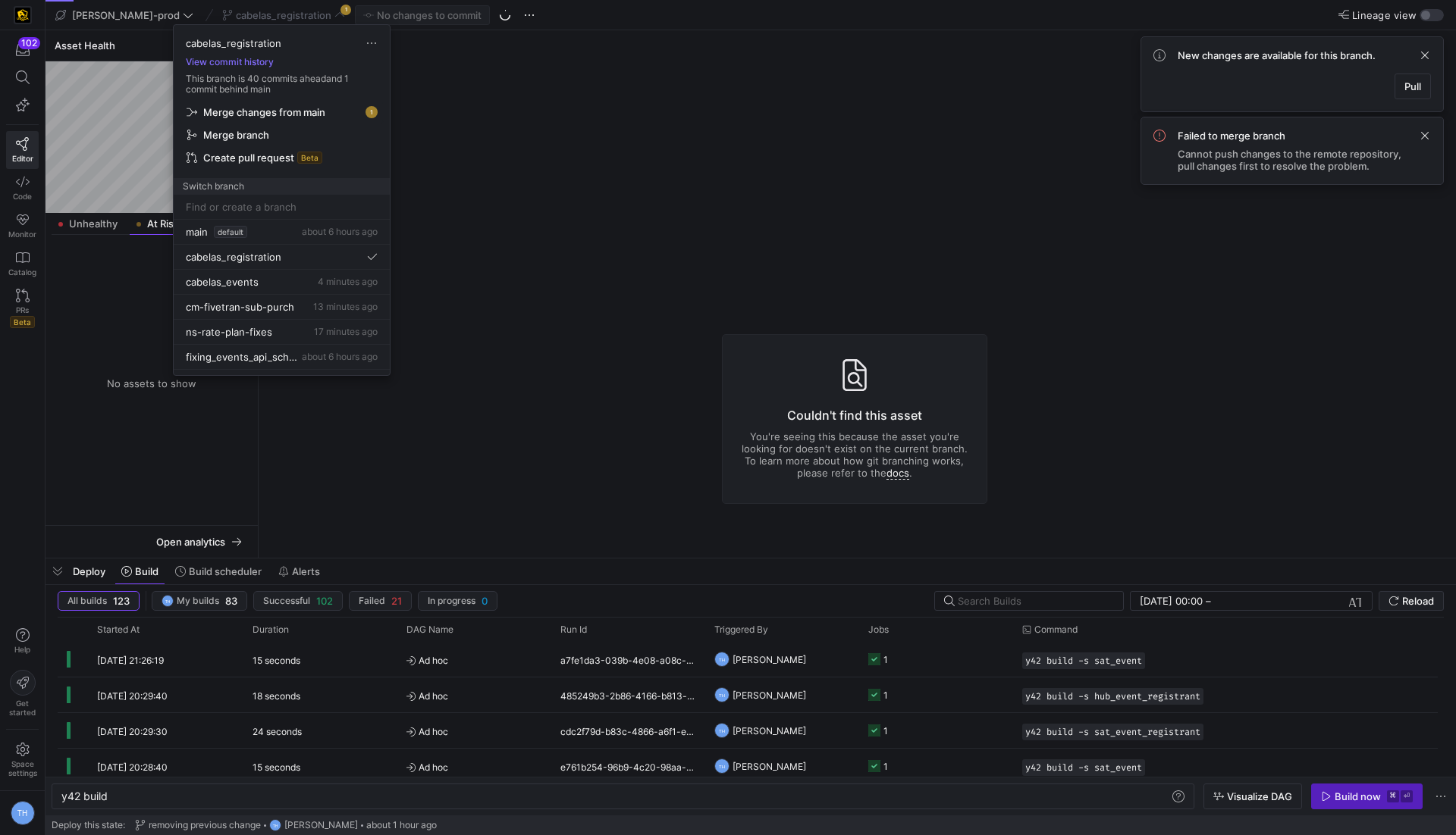
click at [302, 109] on span "Merge changes from main" at bounding box center [264, 111] width 122 height 12
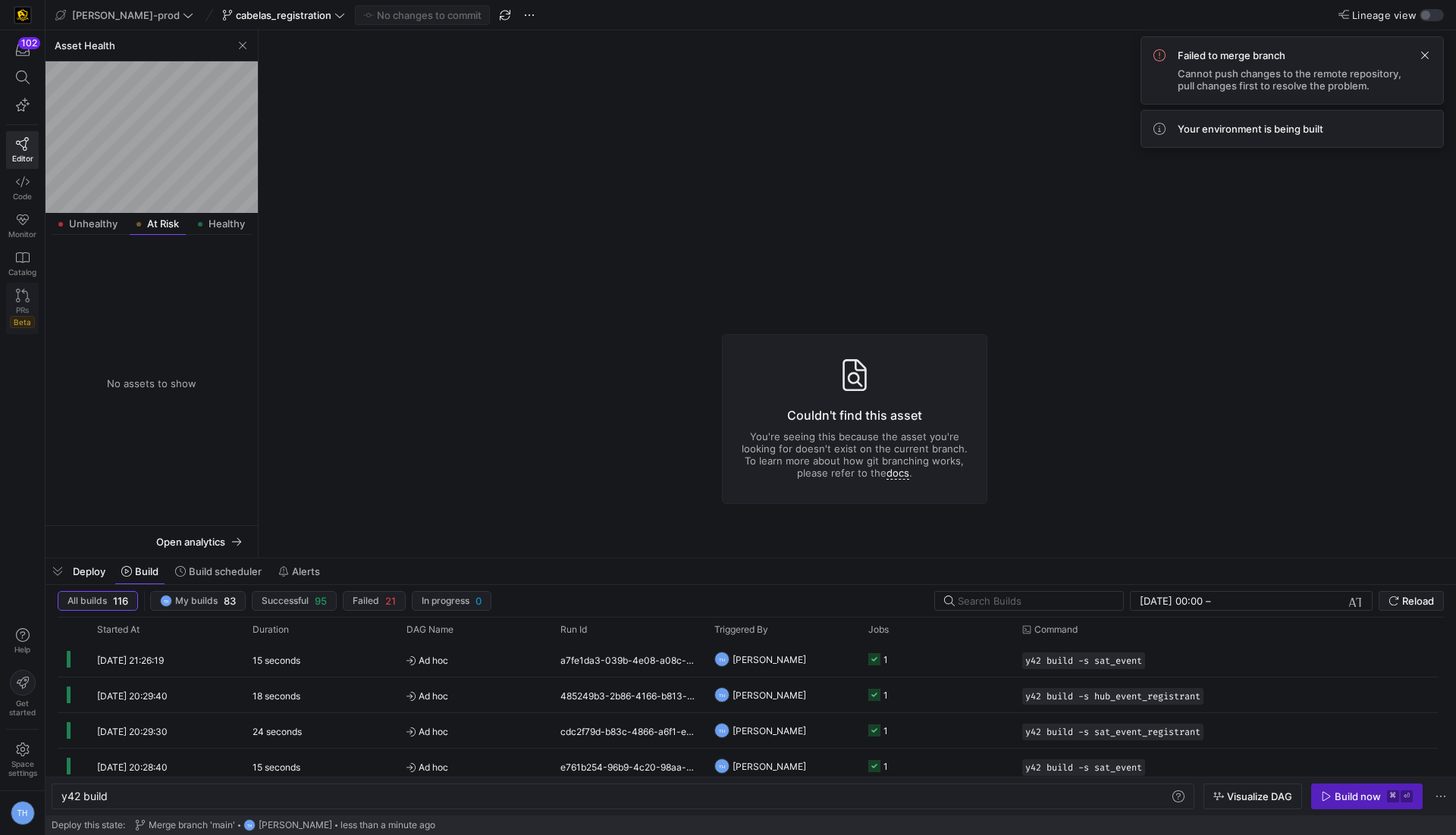
click at [23, 293] on icon at bounding box center [22, 295] width 13 height 13
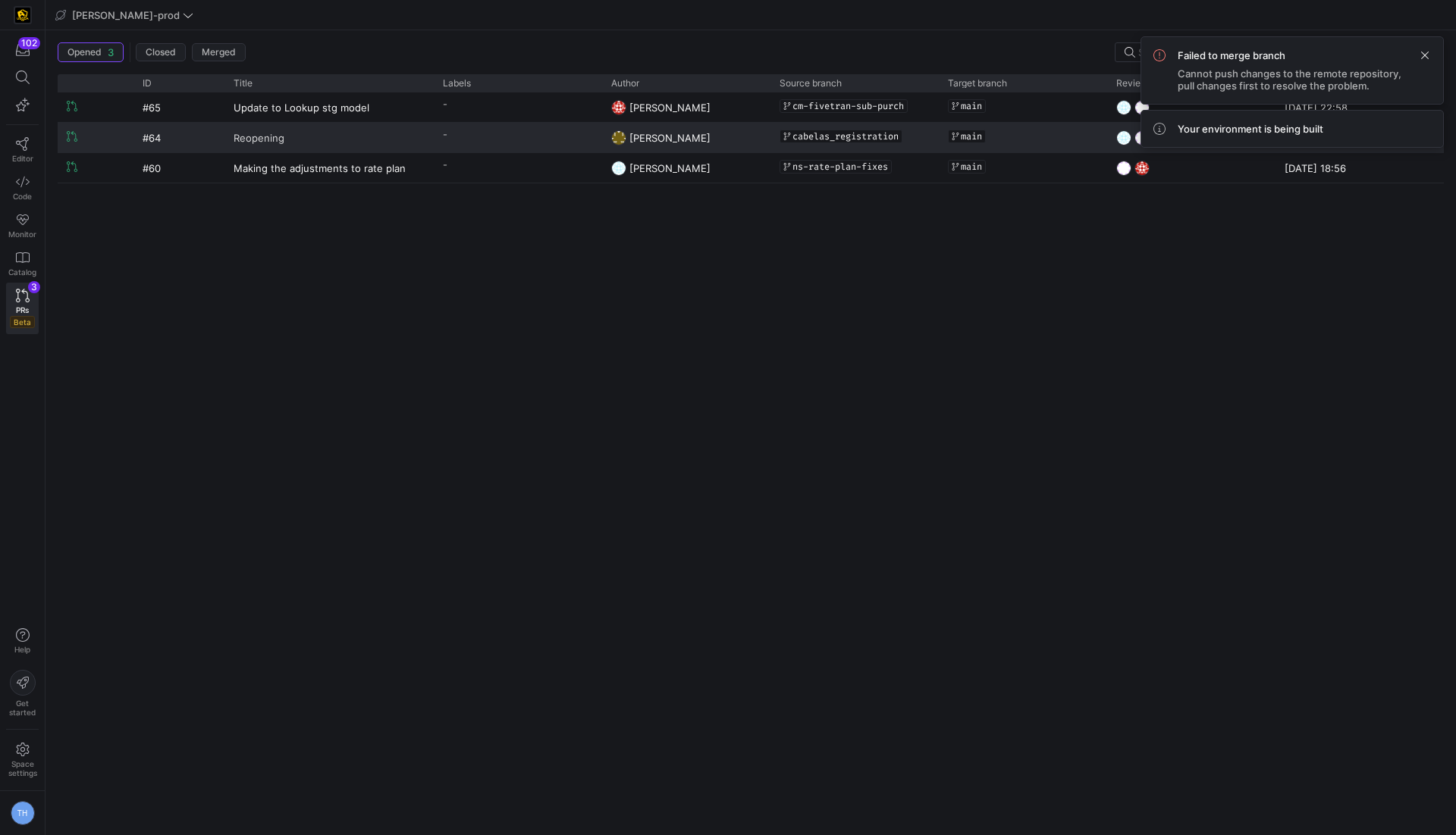
click at [344, 129] on link "Reopening" at bounding box center [329, 137] width 191 height 28
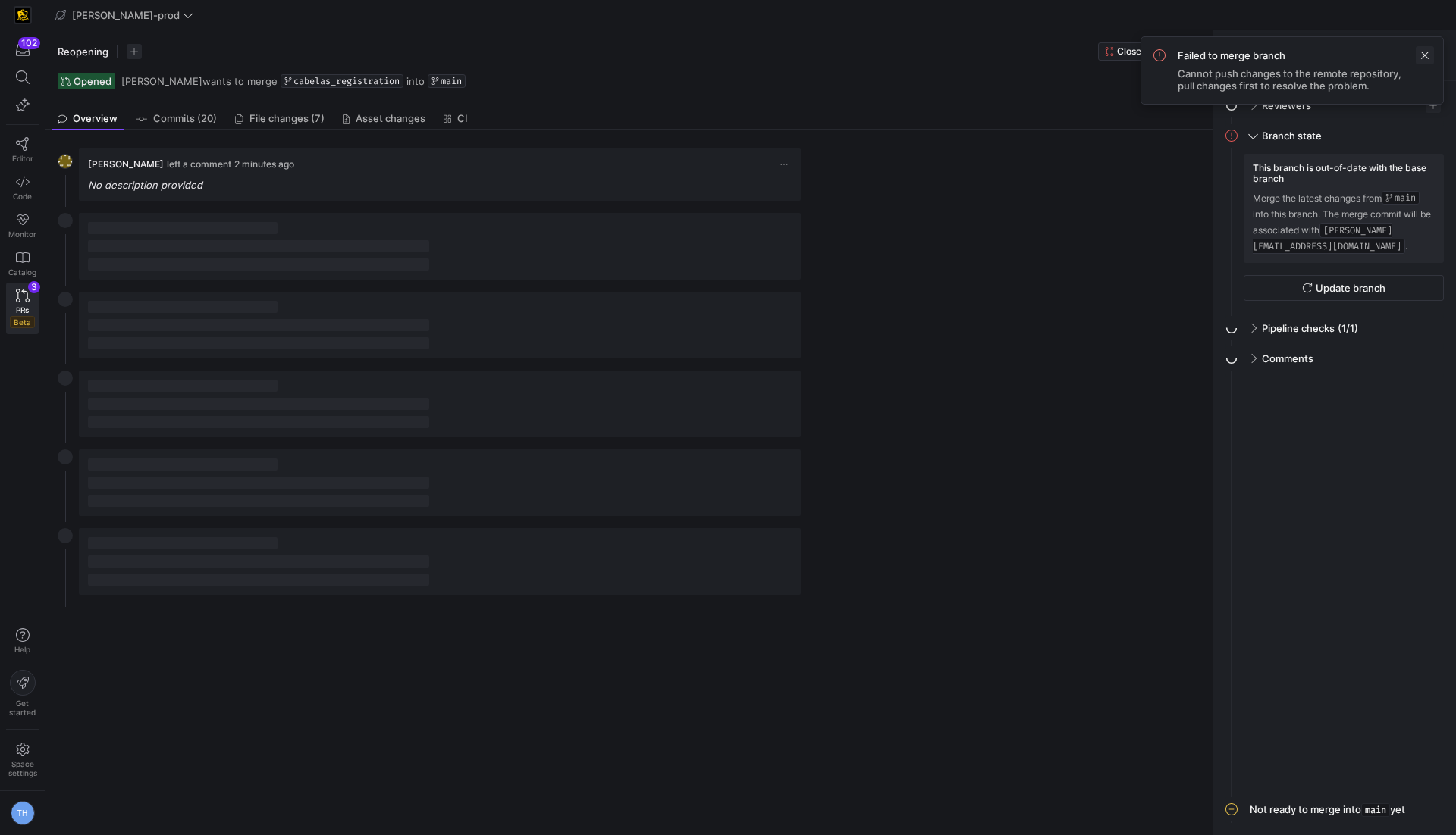
click at [1421, 55] on span at bounding box center [1425, 55] width 18 height 18
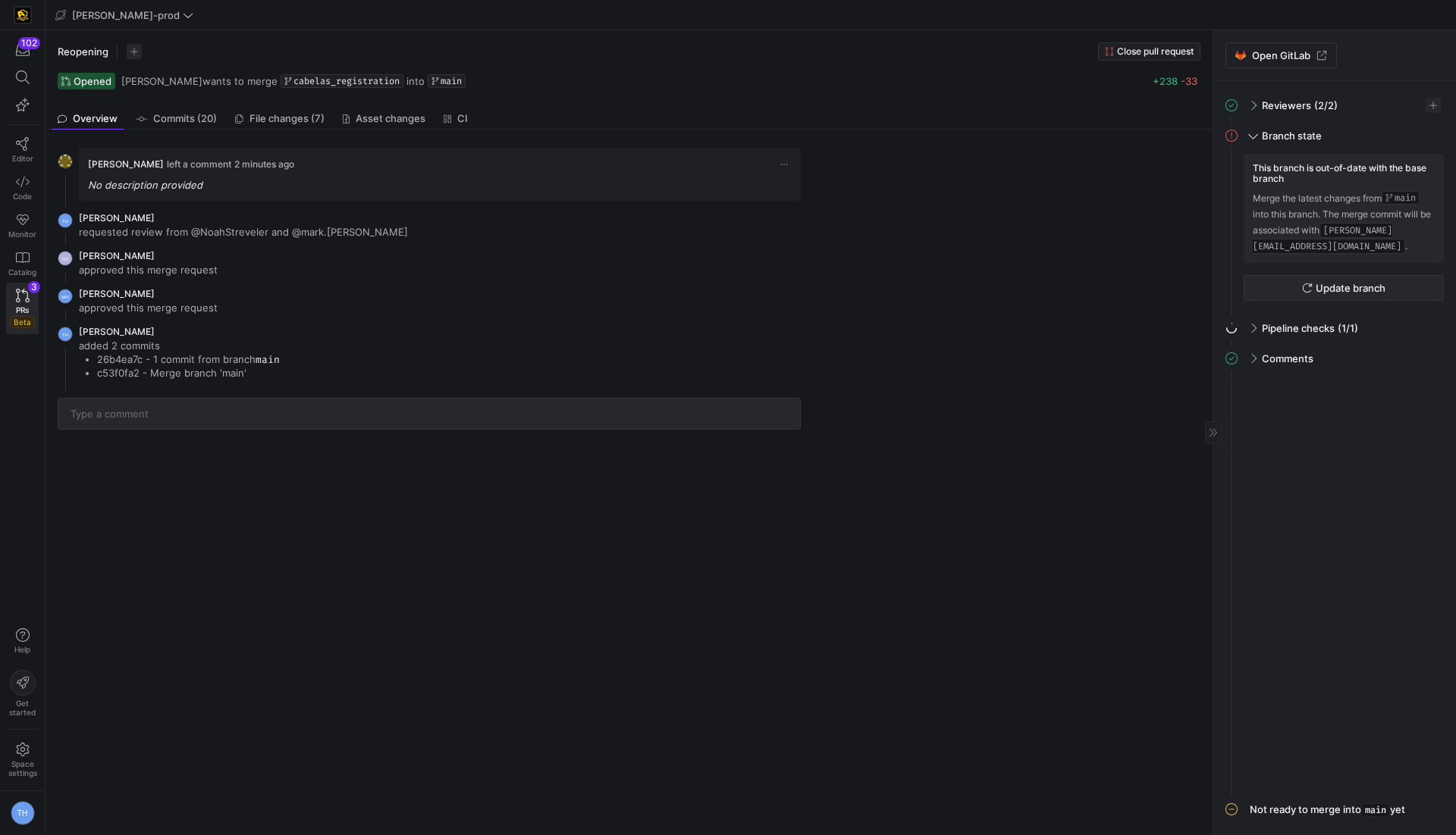
click at [1332, 288] on span "Update branch" at bounding box center [1351, 288] width 70 height 12
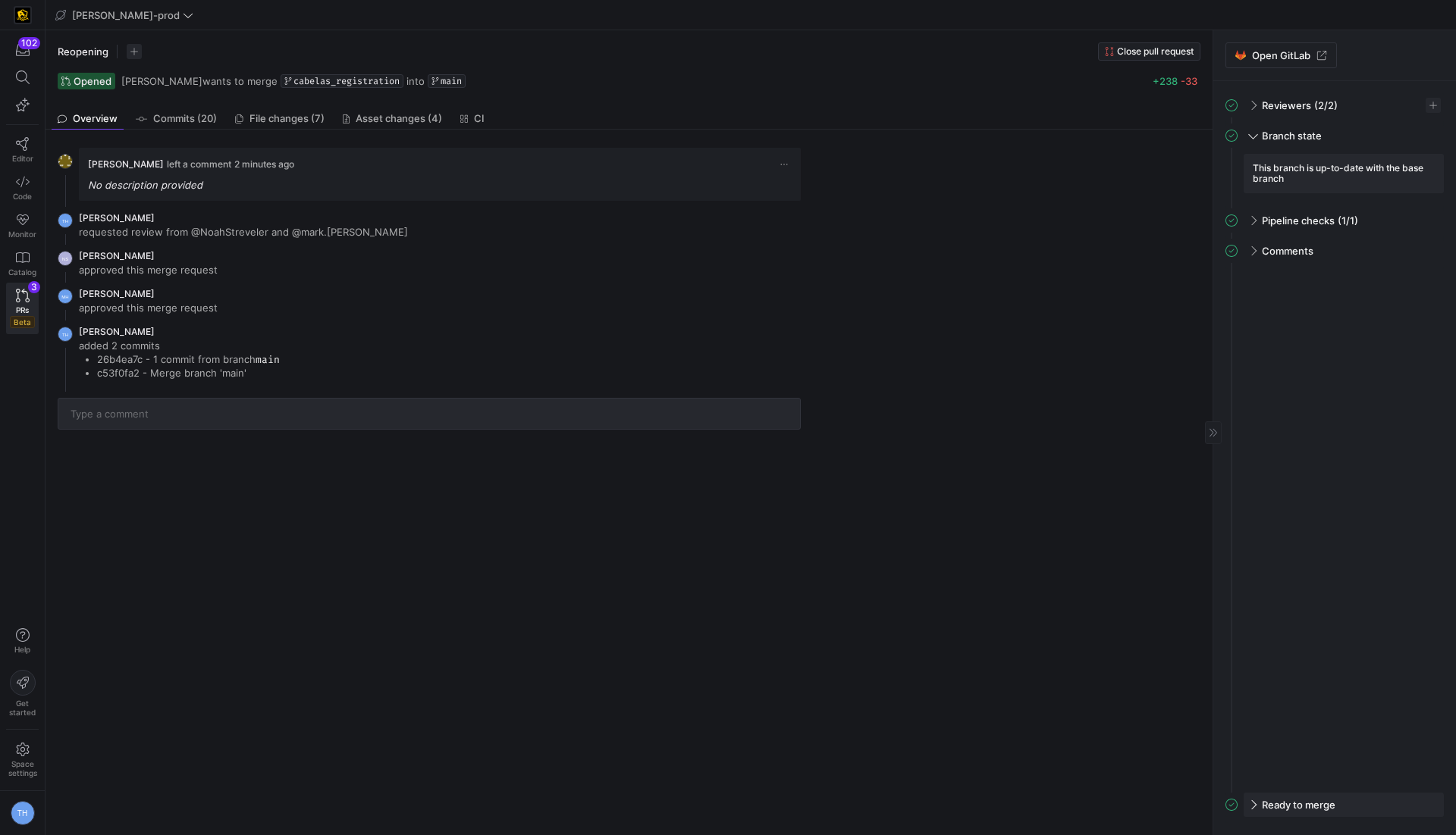
click at [1277, 805] on span "Ready to merge" at bounding box center [1299, 804] width 74 height 12
click at [1300, 790] on span "Merge into main now" at bounding box center [1344, 795] width 115 height 12
click at [1424, 52] on span at bounding box center [1425, 55] width 18 height 18
click at [1297, 793] on span "Merge into main now" at bounding box center [1344, 795] width 115 height 12
click at [773, 555] on div "[PERSON_NAME] left a comment 2 minutes ago No description provided TH [PERSON_N…" at bounding box center [626, 482] width 1161 height 706
